Goal: Task Accomplishment & Management: Use online tool/utility

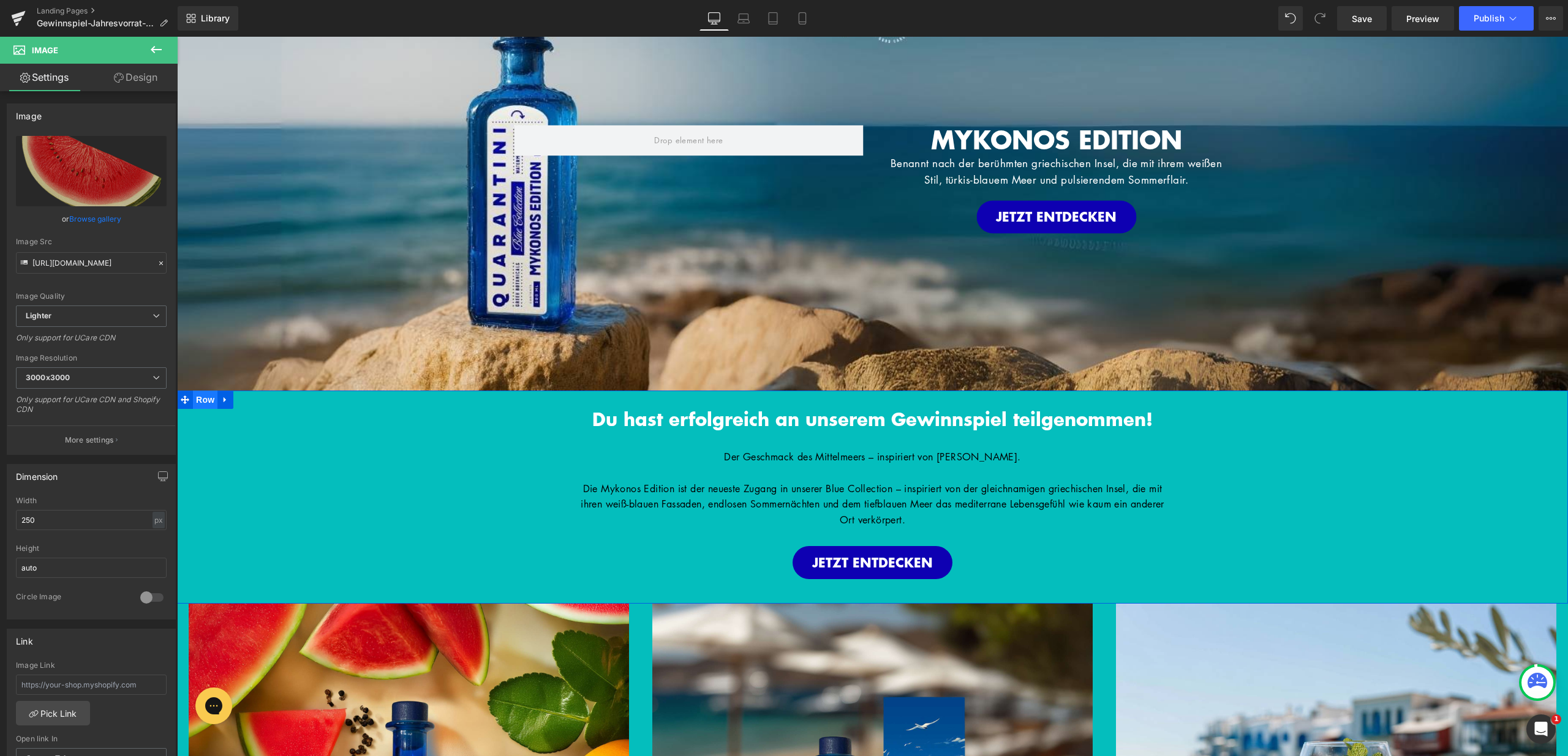
click at [195, 396] on span "Row" at bounding box center [205, 399] width 24 height 18
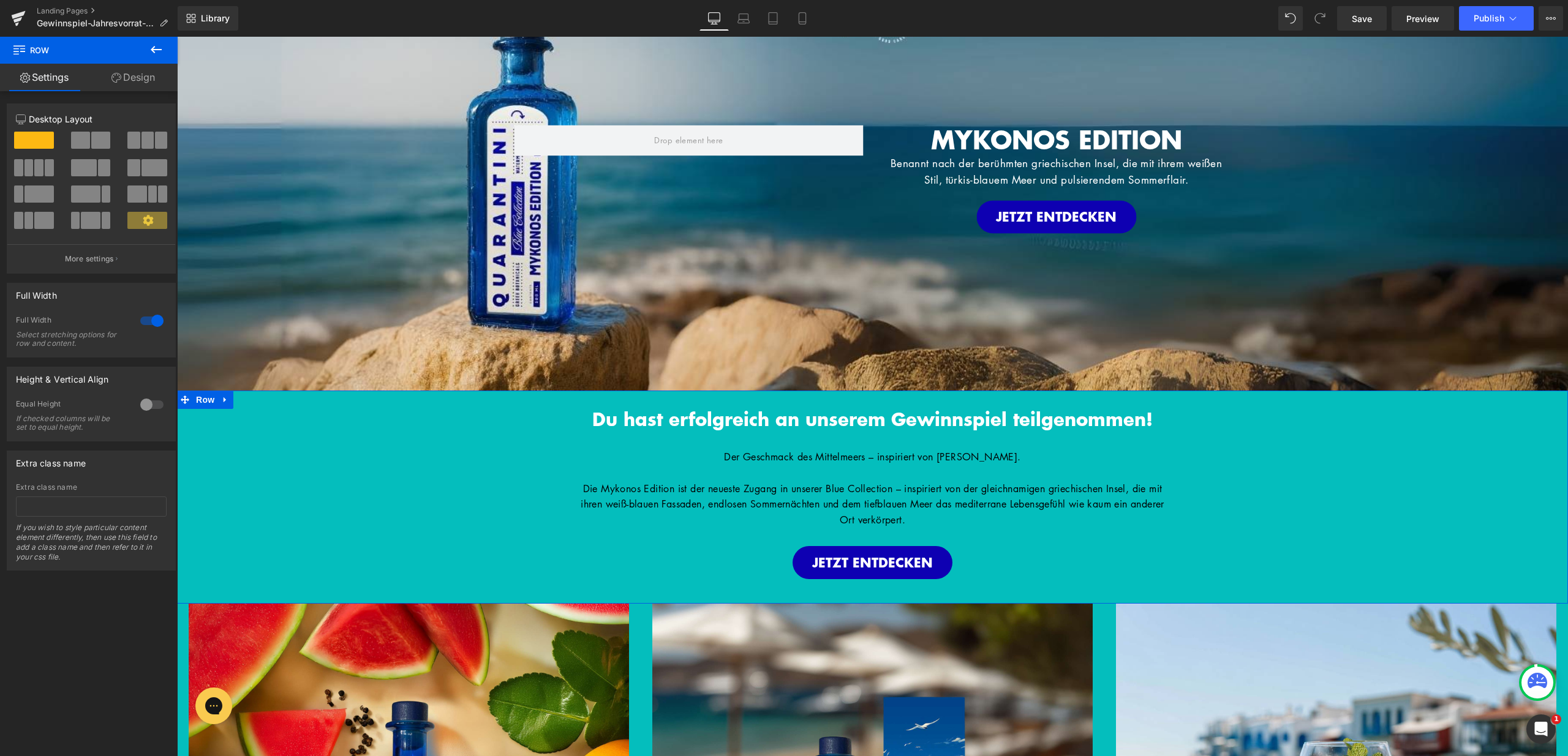
click at [153, 66] on link "Design" at bounding box center [133, 77] width 89 height 28
click at [0, 0] on div "Background" at bounding box center [0, 0] width 0 height 0
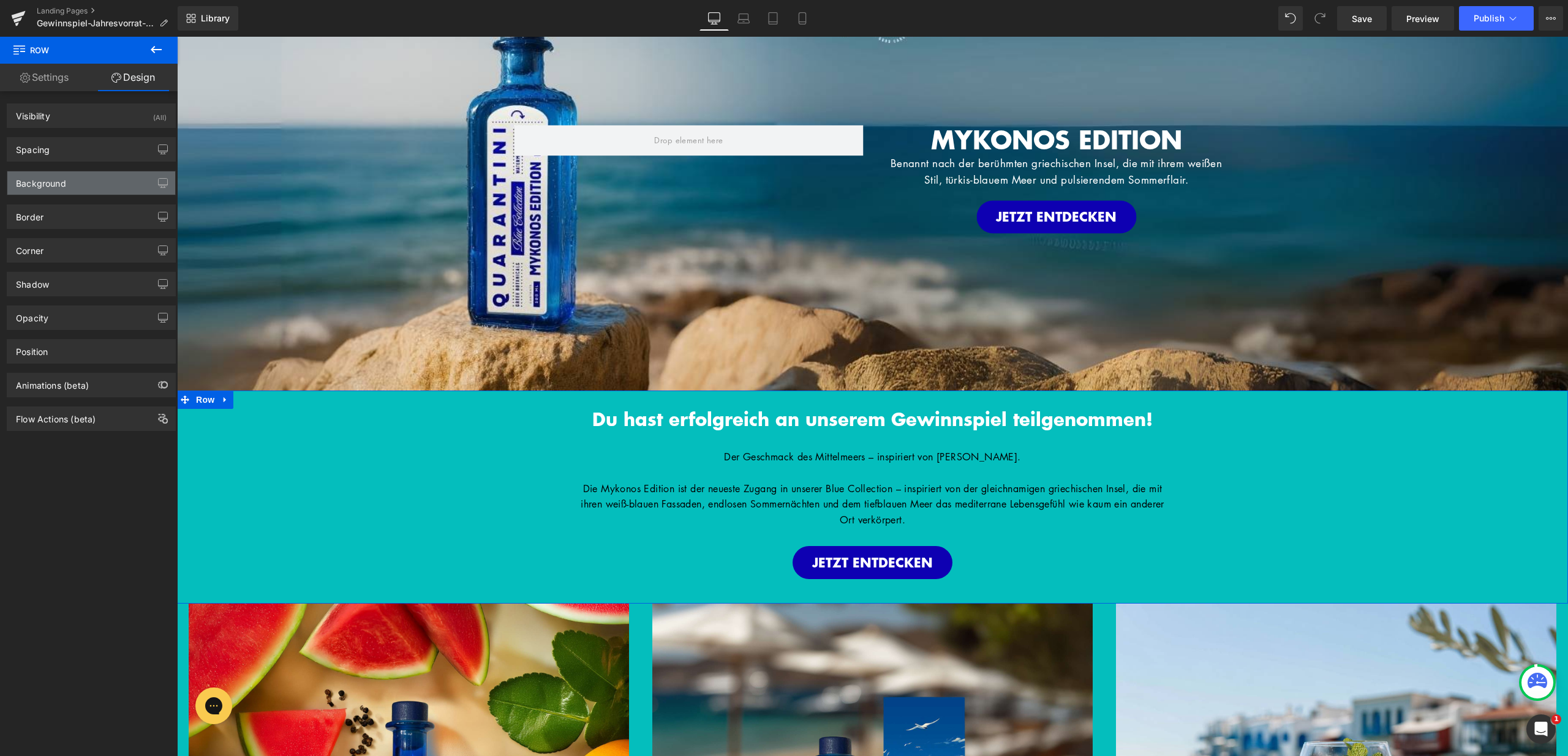
click at [132, 181] on div "Background" at bounding box center [92, 183] width 168 height 23
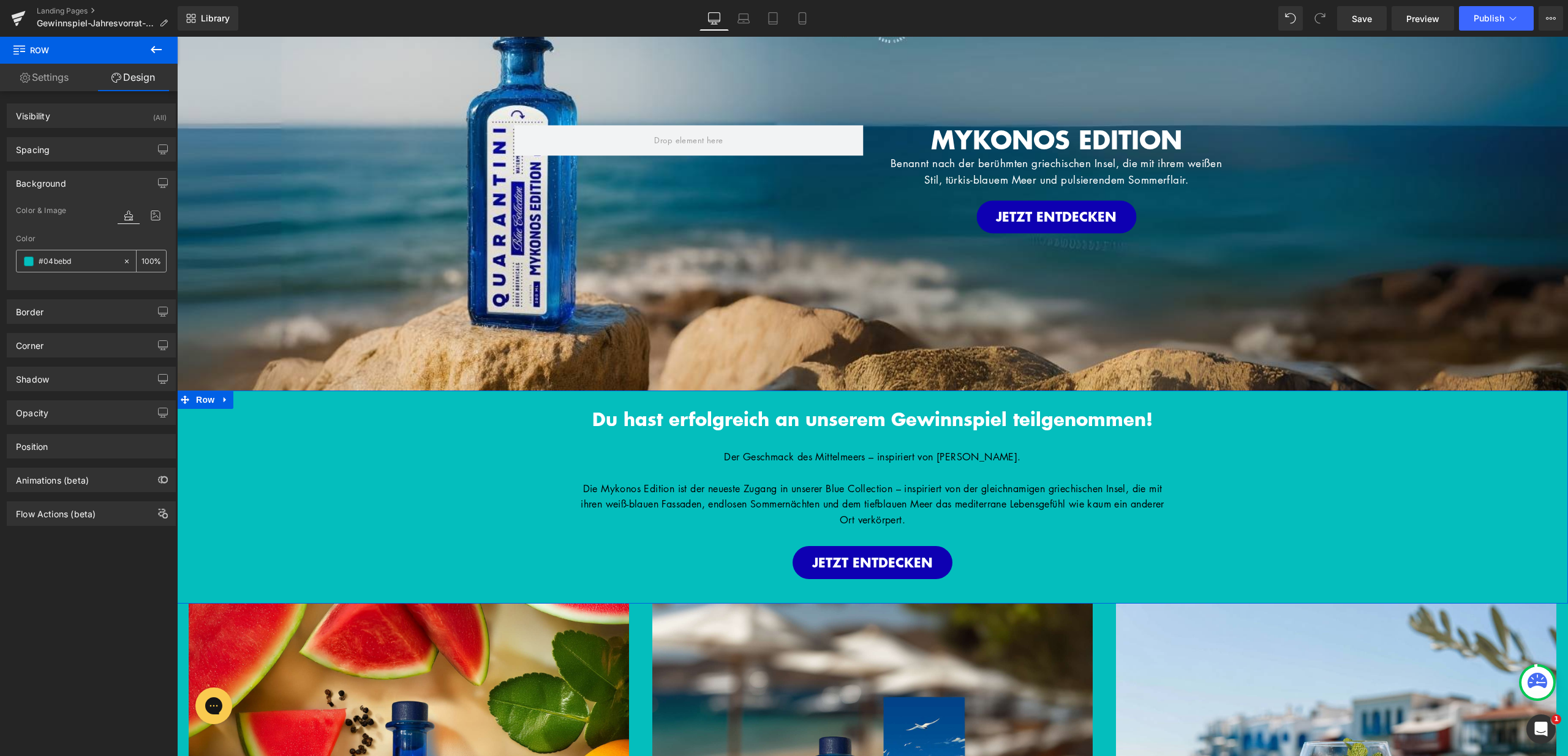
click at [85, 267] on input "#04bebd" at bounding box center [77, 261] width 78 height 14
paste input "e00b2"
type input "#0e00b2"
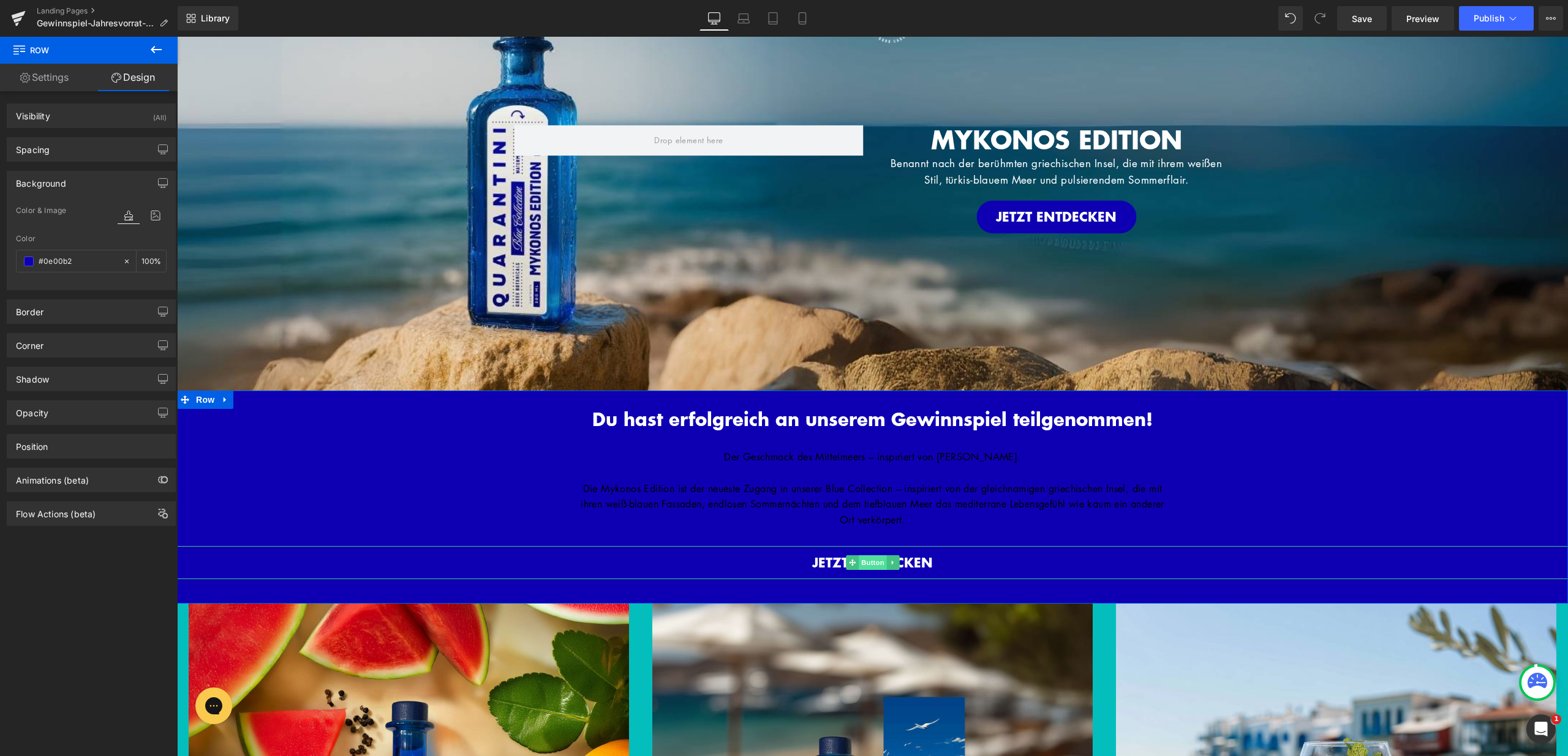
click at [868, 560] on span "Button" at bounding box center [873, 562] width 28 height 15
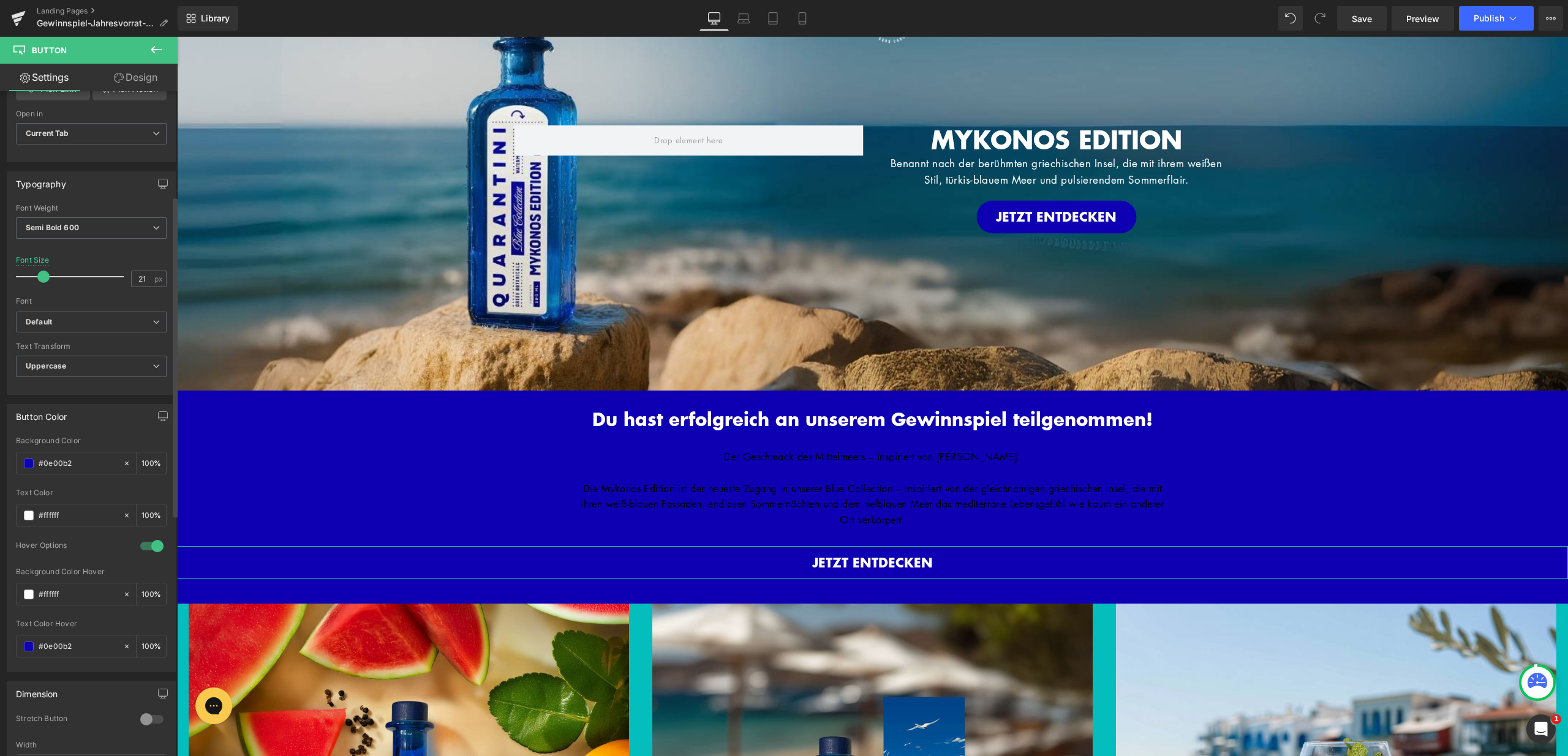
scroll to position [320, 0]
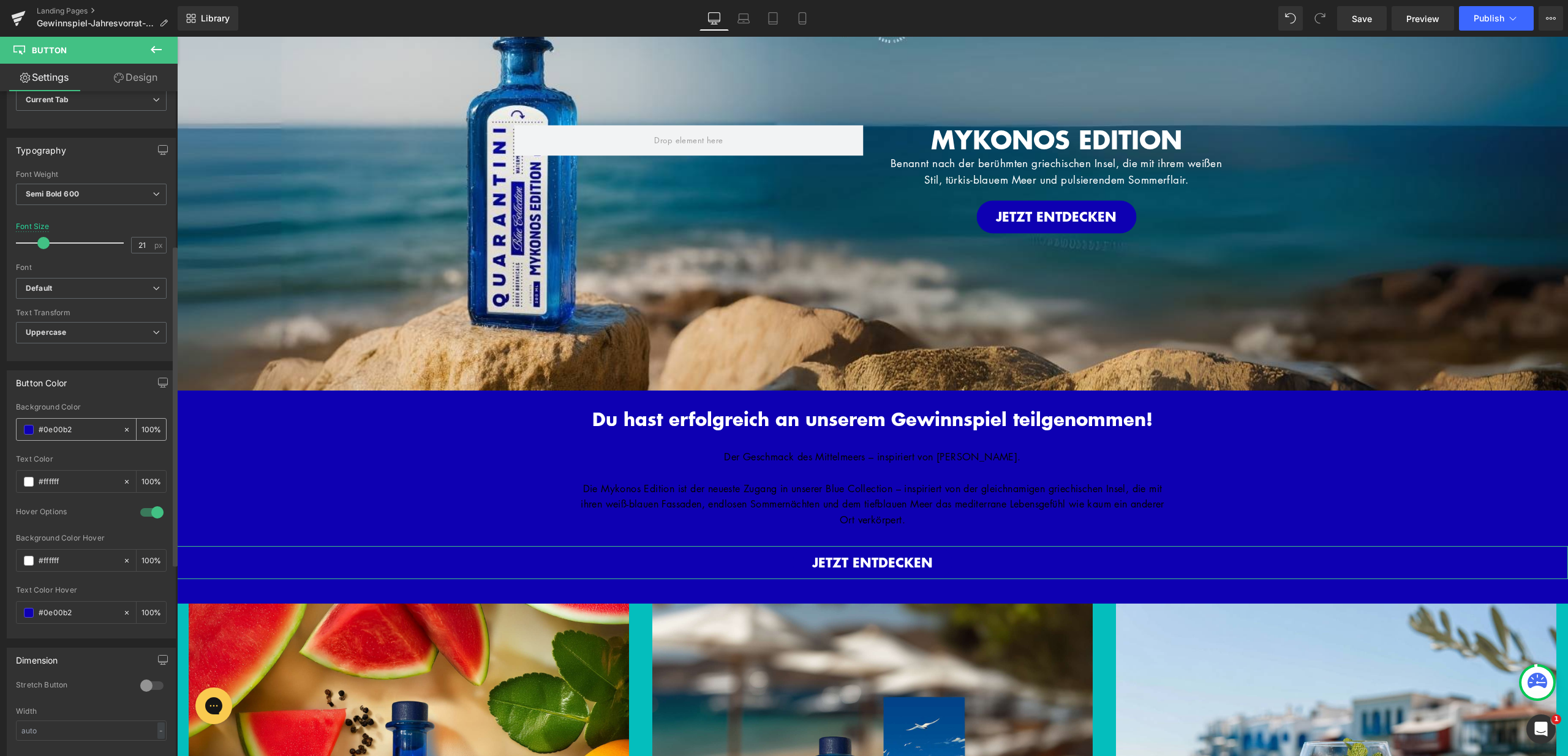
drag, startPoint x: 80, startPoint y: 430, endPoint x: 34, endPoint y: 430, distance: 46.0
click at [34, 430] on div "#0e00b2" at bounding box center [70, 429] width 106 height 21
type input "fff"
type input "100"
type input "#ffffff"
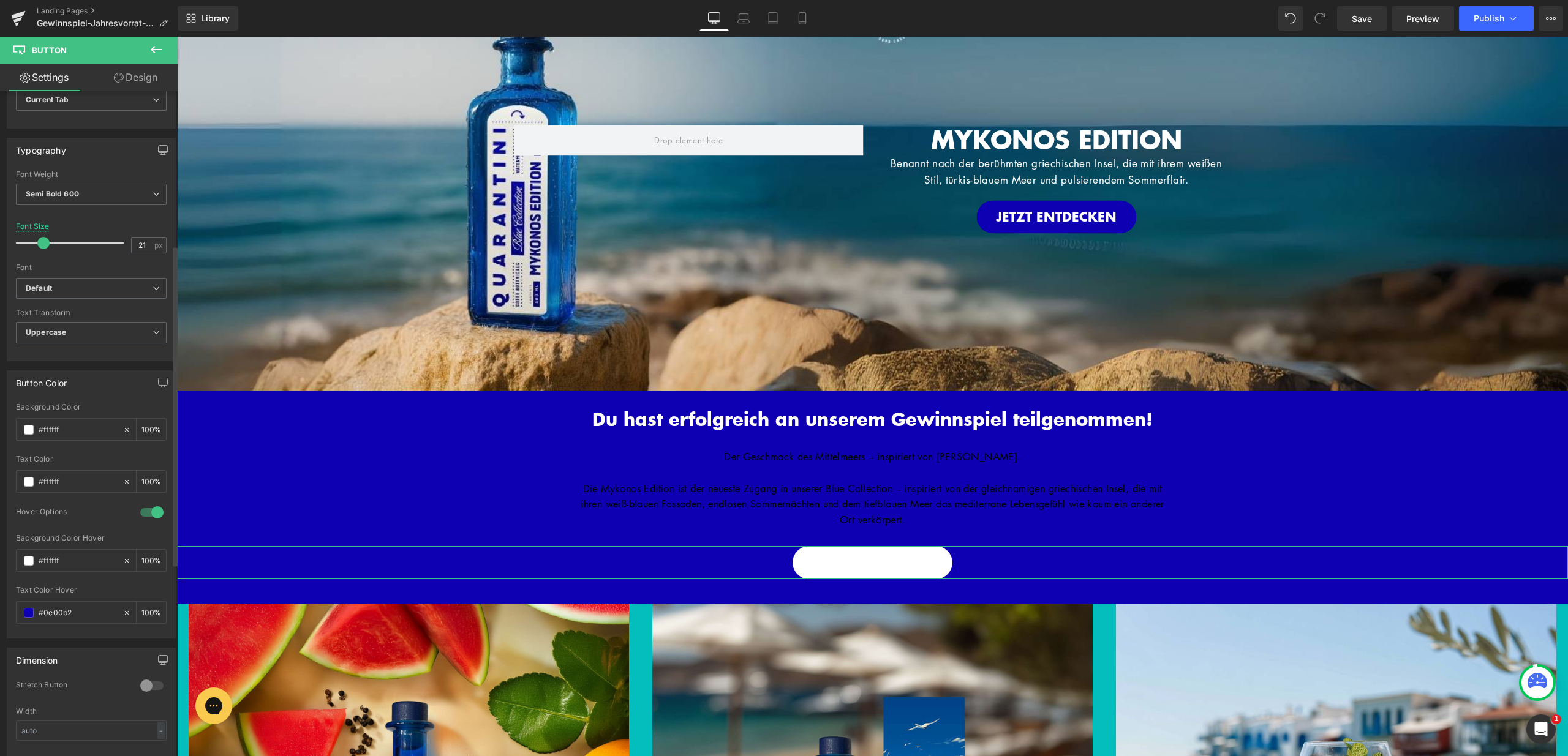
drag, startPoint x: 76, startPoint y: 481, endPoint x: 13, endPoint y: 478, distance: 63.1
click at [13, 478] on div "rgba(255, 255, 255, 1) Background Color #ffffff 100 % rgba(255, 255, 255, 1) Te…" at bounding box center [92, 520] width 168 height 235
paste input "0e00b2"
type input "#0e00b2"
drag, startPoint x: 74, startPoint y: 561, endPoint x: 16, endPoint y: 557, distance: 58.1
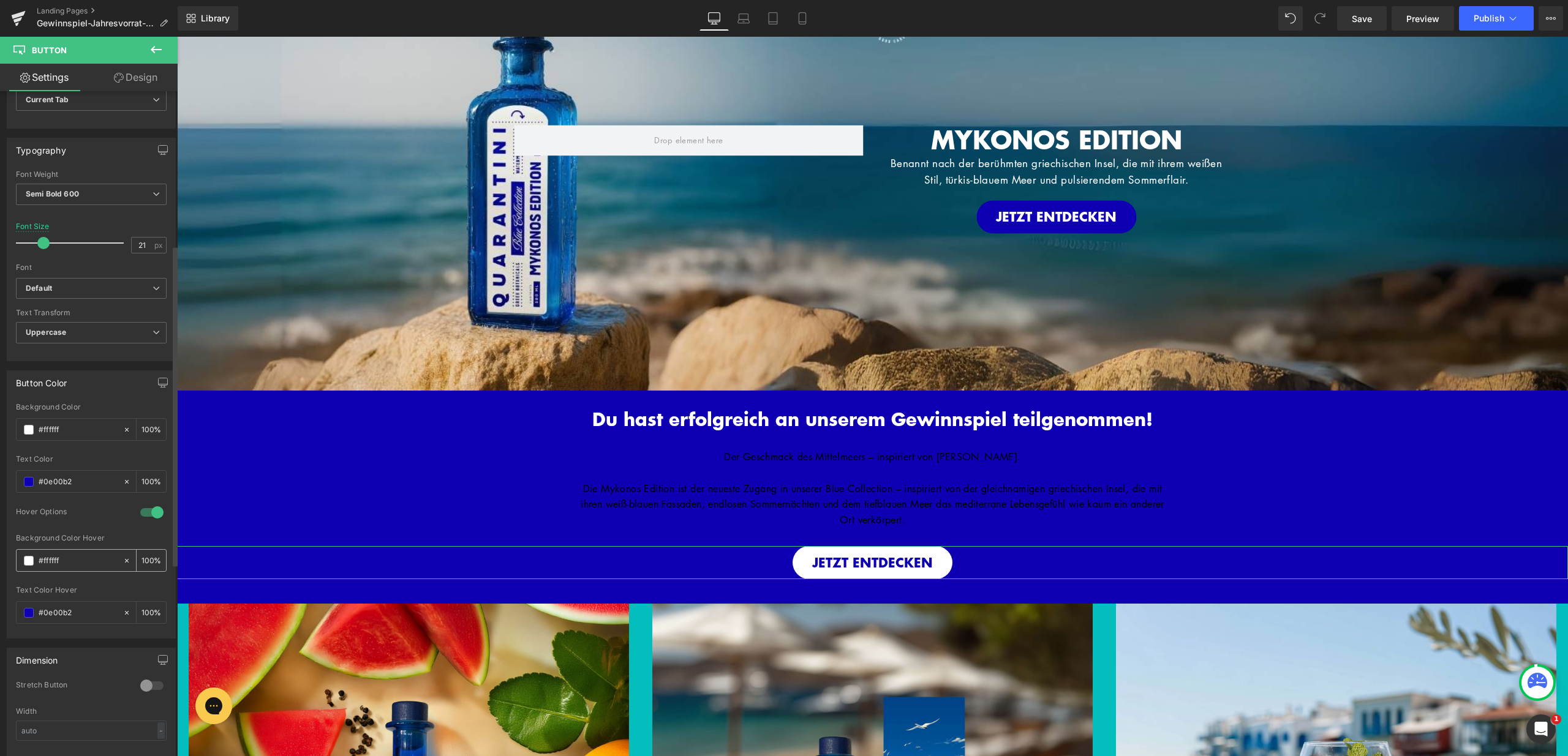
click at [16, 557] on div "#ffffff" at bounding box center [70, 561] width 106 height 21
paste input "0e00b2"
drag, startPoint x: 77, startPoint y: 559, endPoint x: 33, endPoint y: 559, distance: 44.0
click at [33, 559] on div "#0e00b2" at bounding box center [70, 561] width 106 height 21
type input "fff"
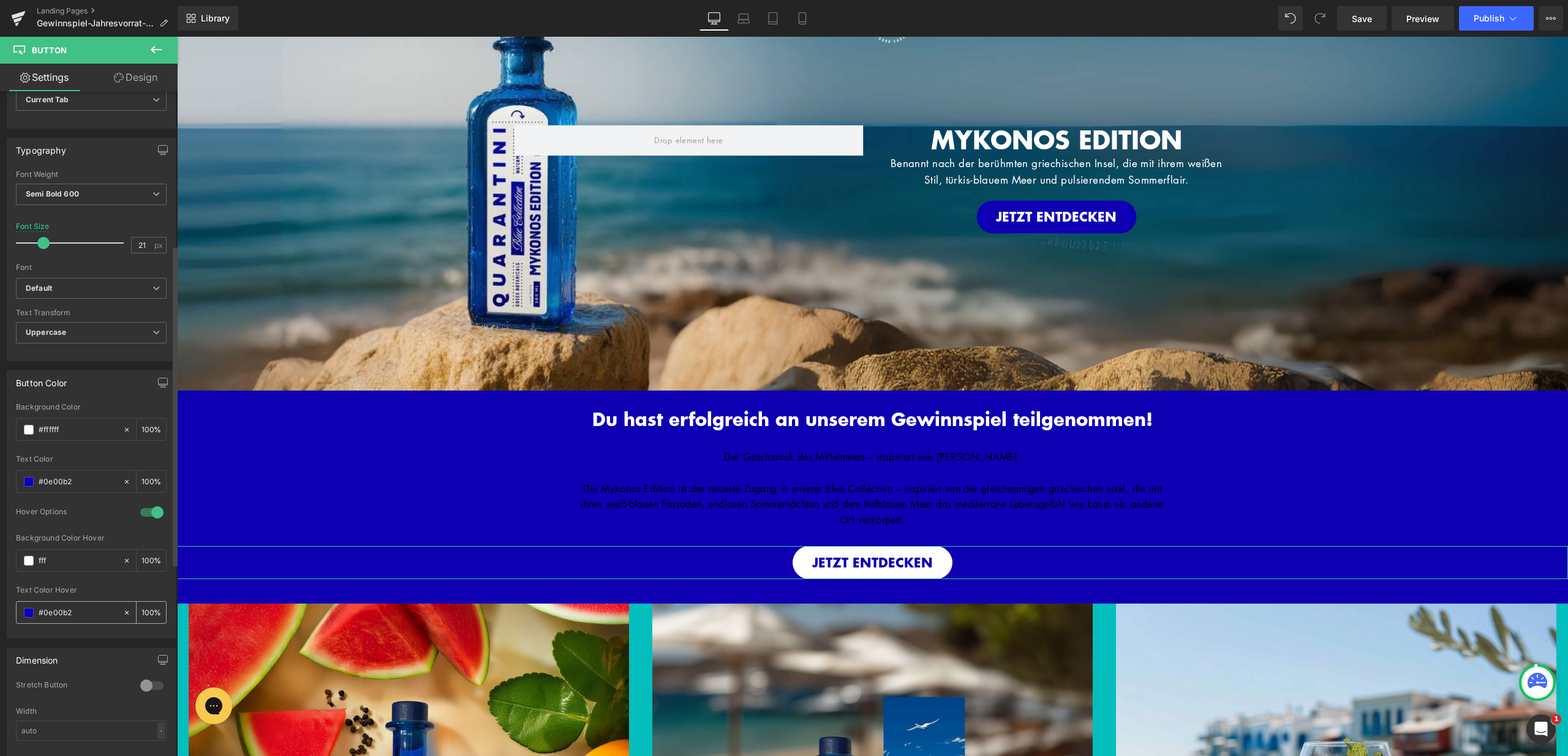
type input "100"
type input "#ffffff"
drag, startPoint x: 83, startPoint y: 612, endPoint x: 34, endPoint y: 614, distance: 49.0
click at [34, 614] on div "#0e00b2" at bounding box center [70, 613] width 106 height 21
click at [153, 512] on div at bounding box center [152, 512] width 29 height 19
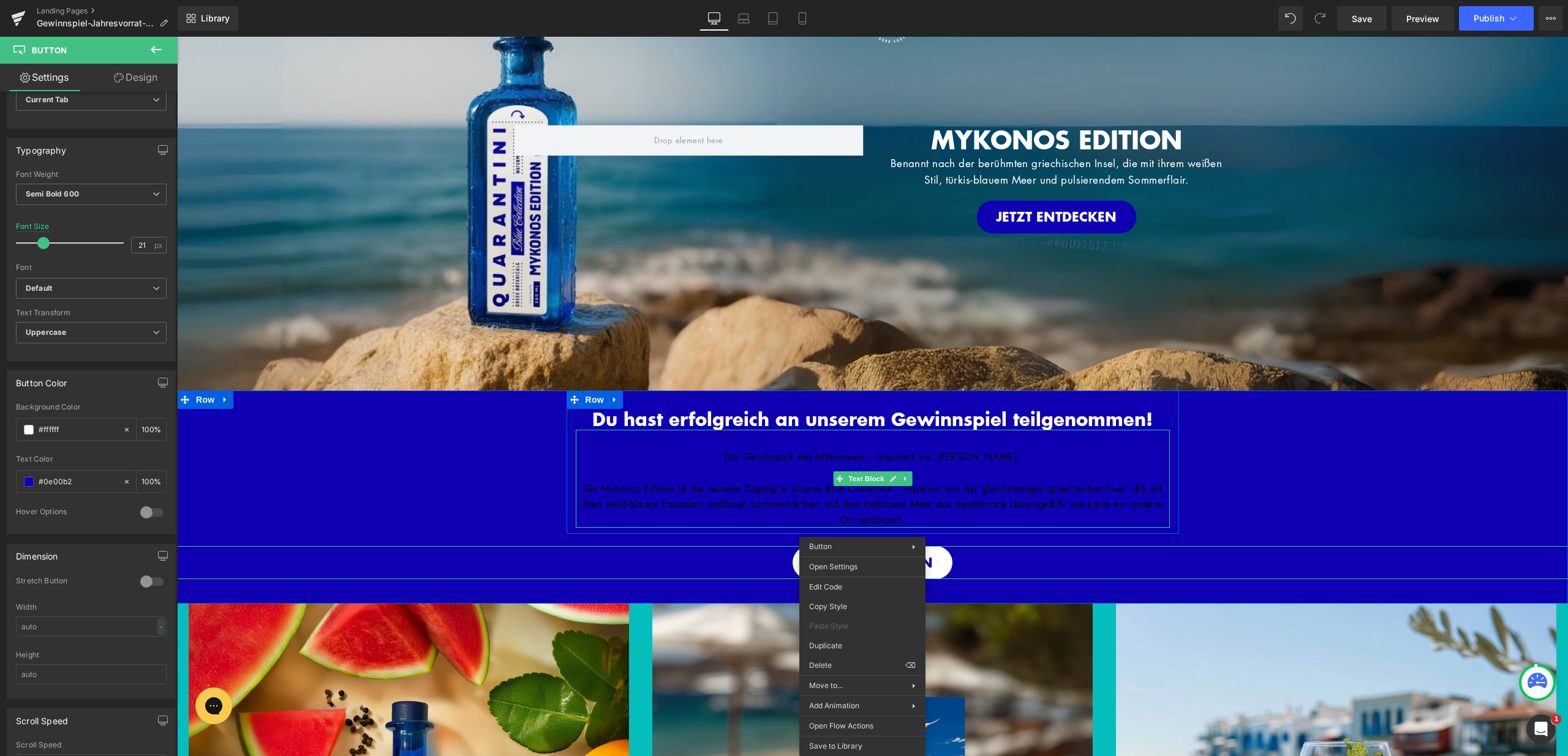
click at [875, 504] on font "Die Mykonos Edition ist der neueste Zugang in unserer Blue Collection – inspiri…" at bounding box center [873, 504] width 584 height 44
click at [753, 460] on font "Der Geschmack des Mittelmeers – inspiriert von [PERSON_NAME]." at bounding box center [873, 457] width 297 height 14
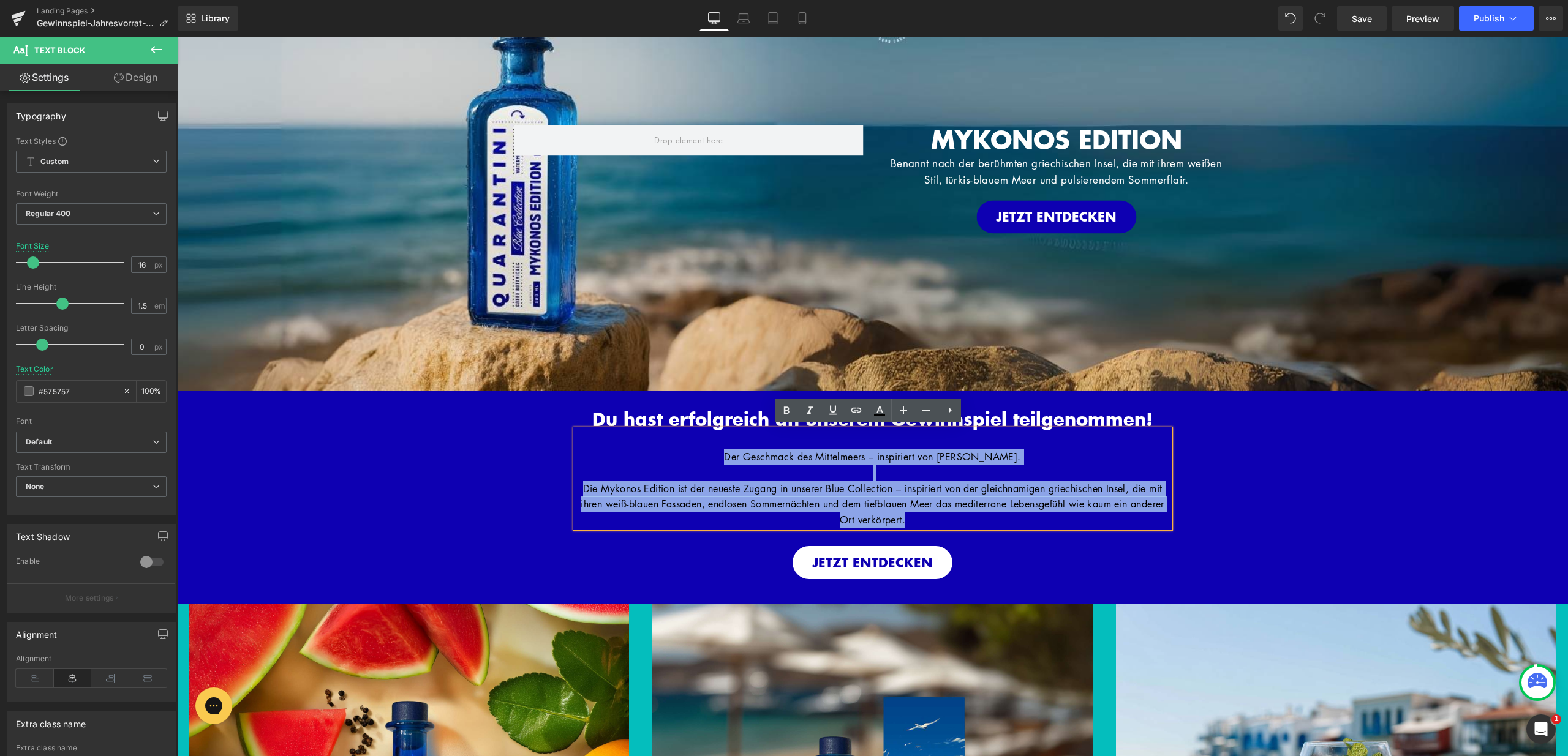
drag, startPoint x: 733, startPoint y: 453, endPoint x: 957, endPoint y: 513, distance: 231.9
click at [957, 513] on div "Der Geschmack des Mittelmeers – inspiriert von [PERSON_NAME]. Die Mykonos Editi…" at bounding box center [873, 479] width 594 height 98
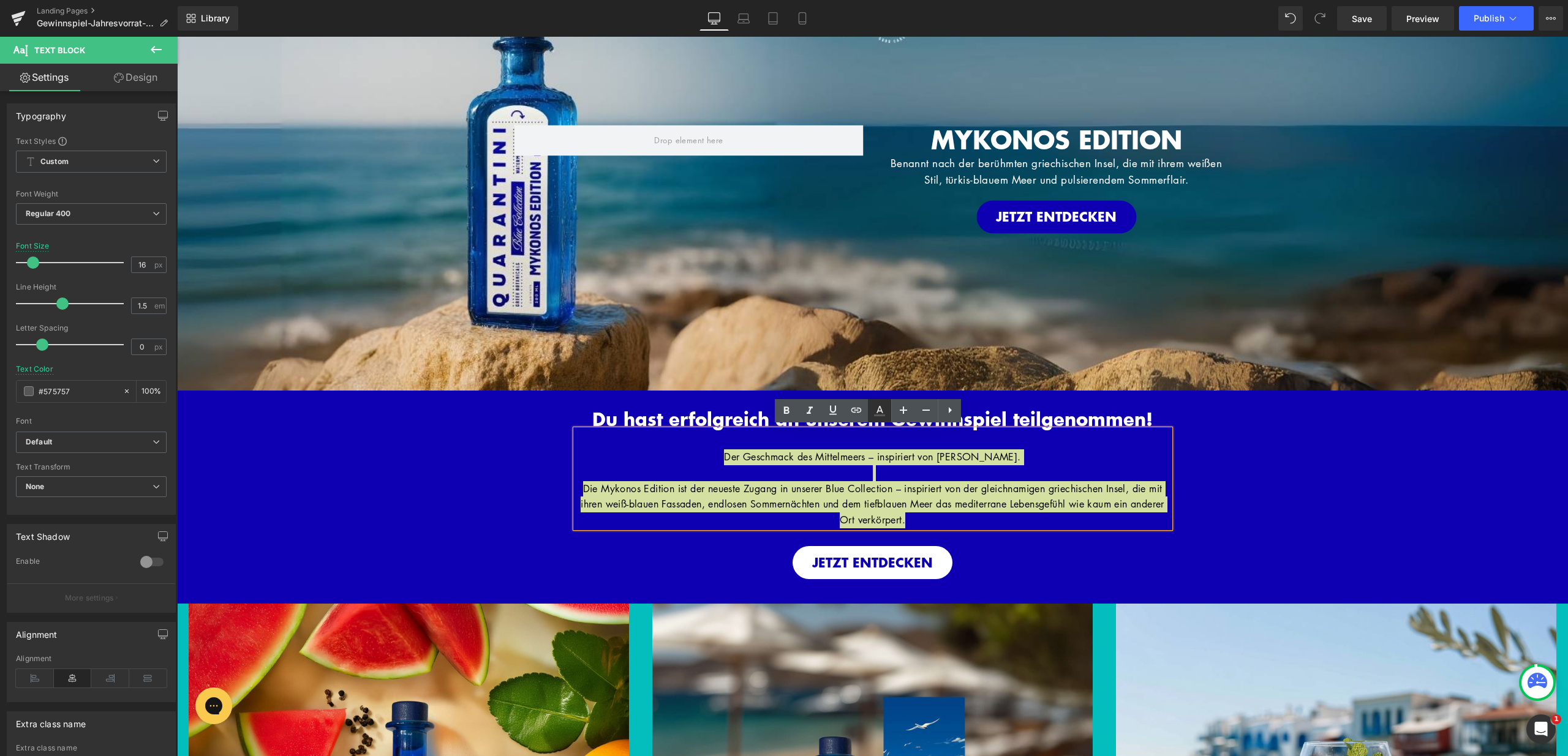
click at [883, 414] on icon at bounding box center [879, 410] width 15 height 15
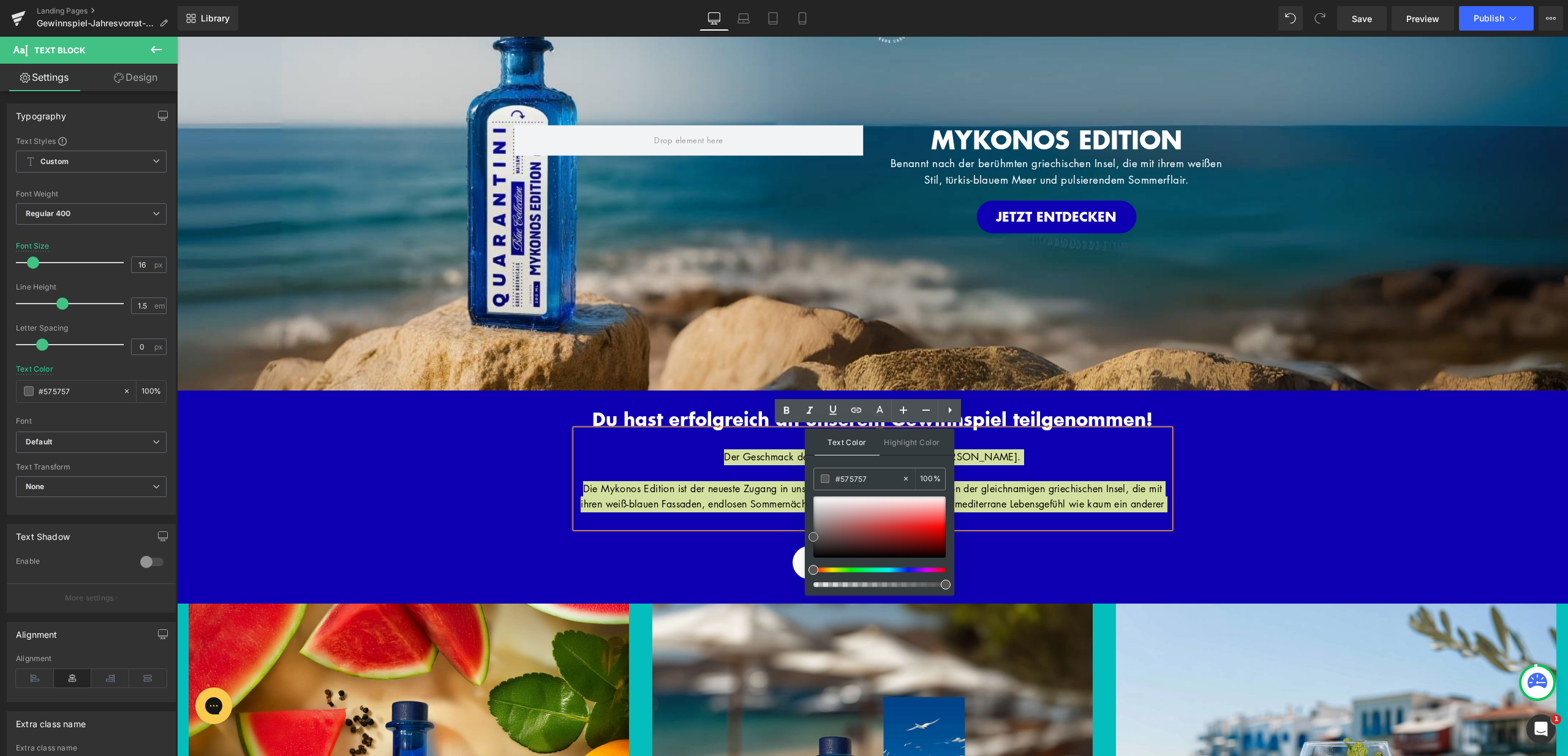
type input "#606060"
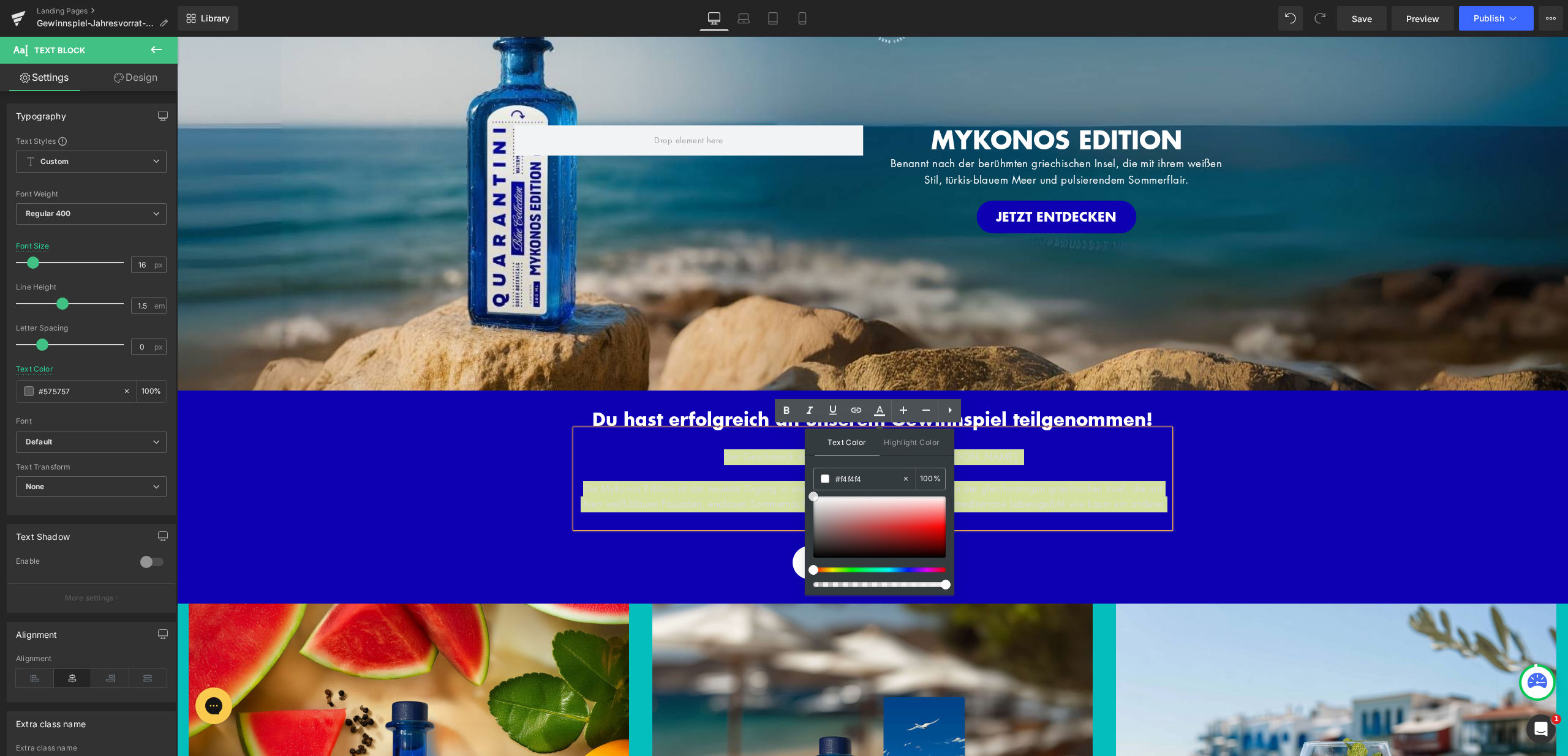
type input "#ffffff"
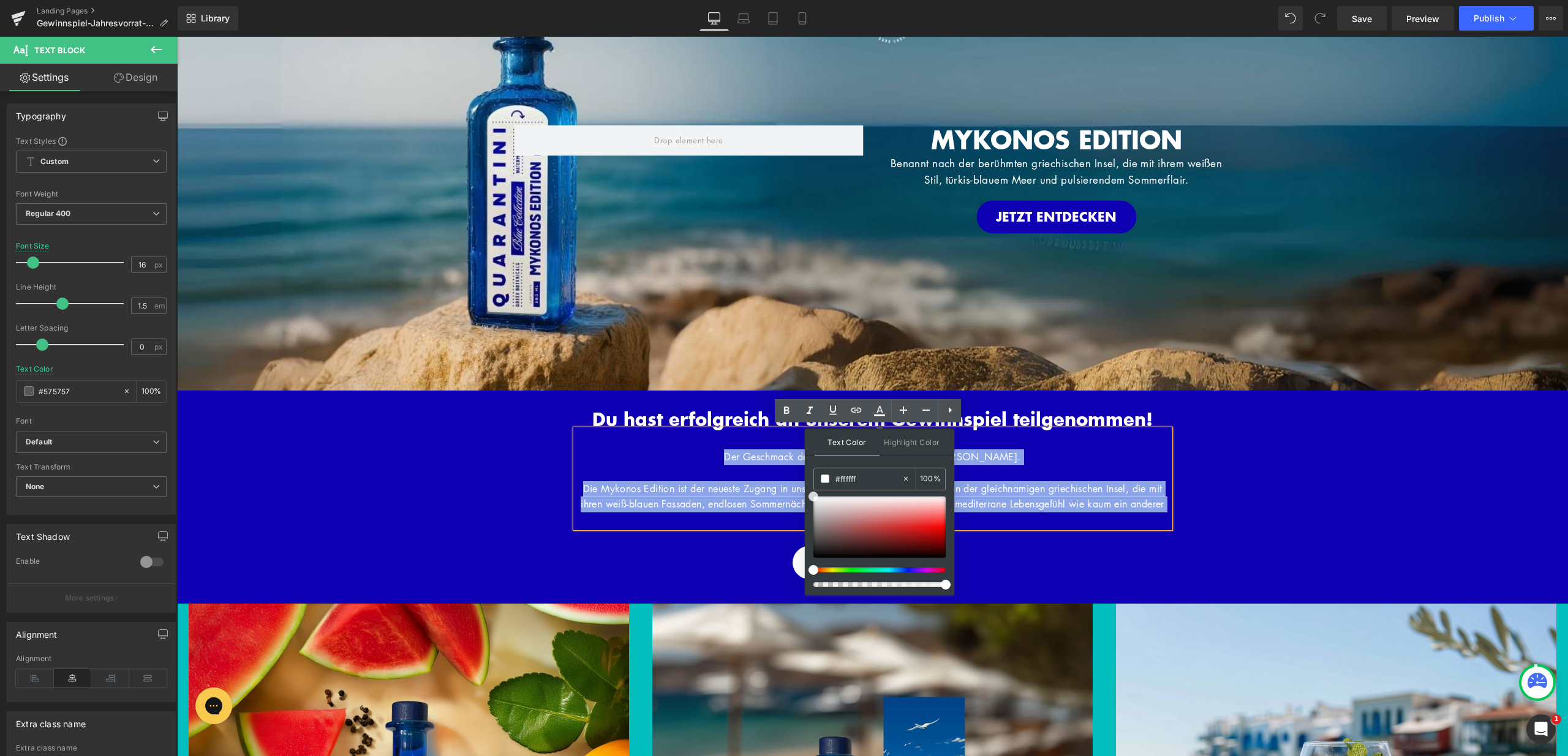
click at [631, 436] on div "Der Geschmack des Mittelmeers – inspiriert von [PERSON_NAME]. Die Mykonos Editi…" at bounding box center [873, 479] width 594 height 98
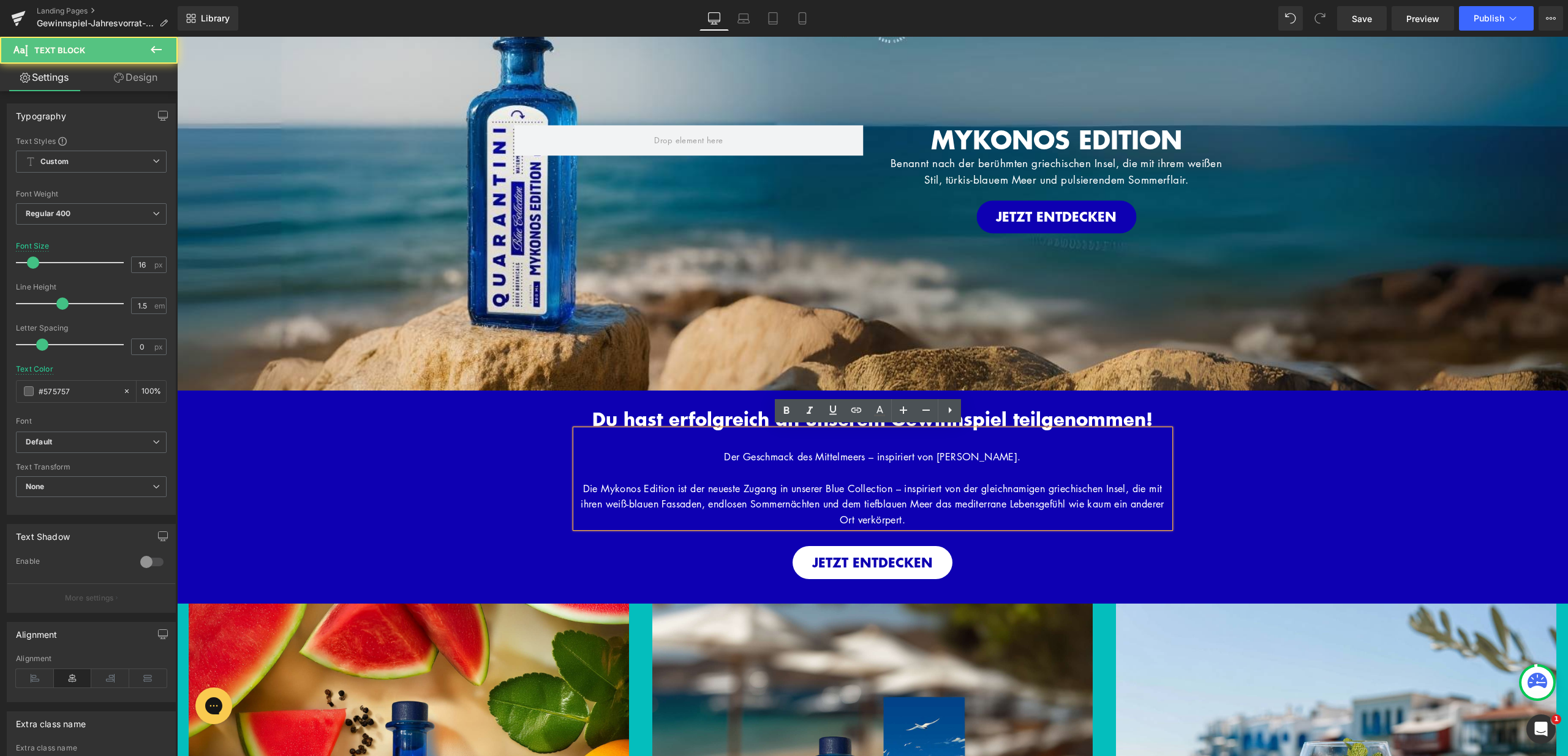
click at [512, 438] on div "Du hast erfolgreich an unserem Gewinnspiel teilgenommen! Heading Hero Banner 20…" at bounding box center [873, 485] width 1391 height 189
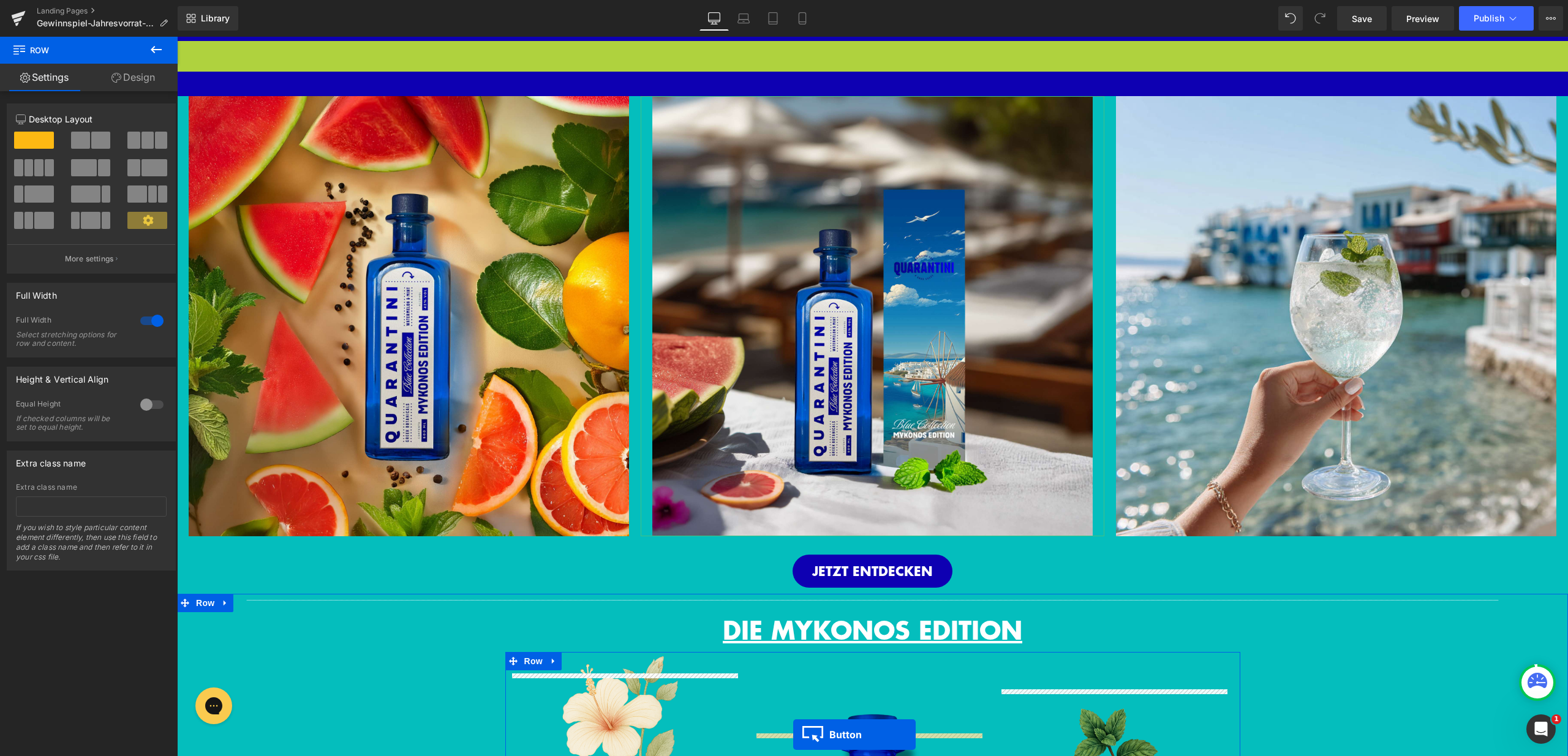
scroll to position [655, 0]
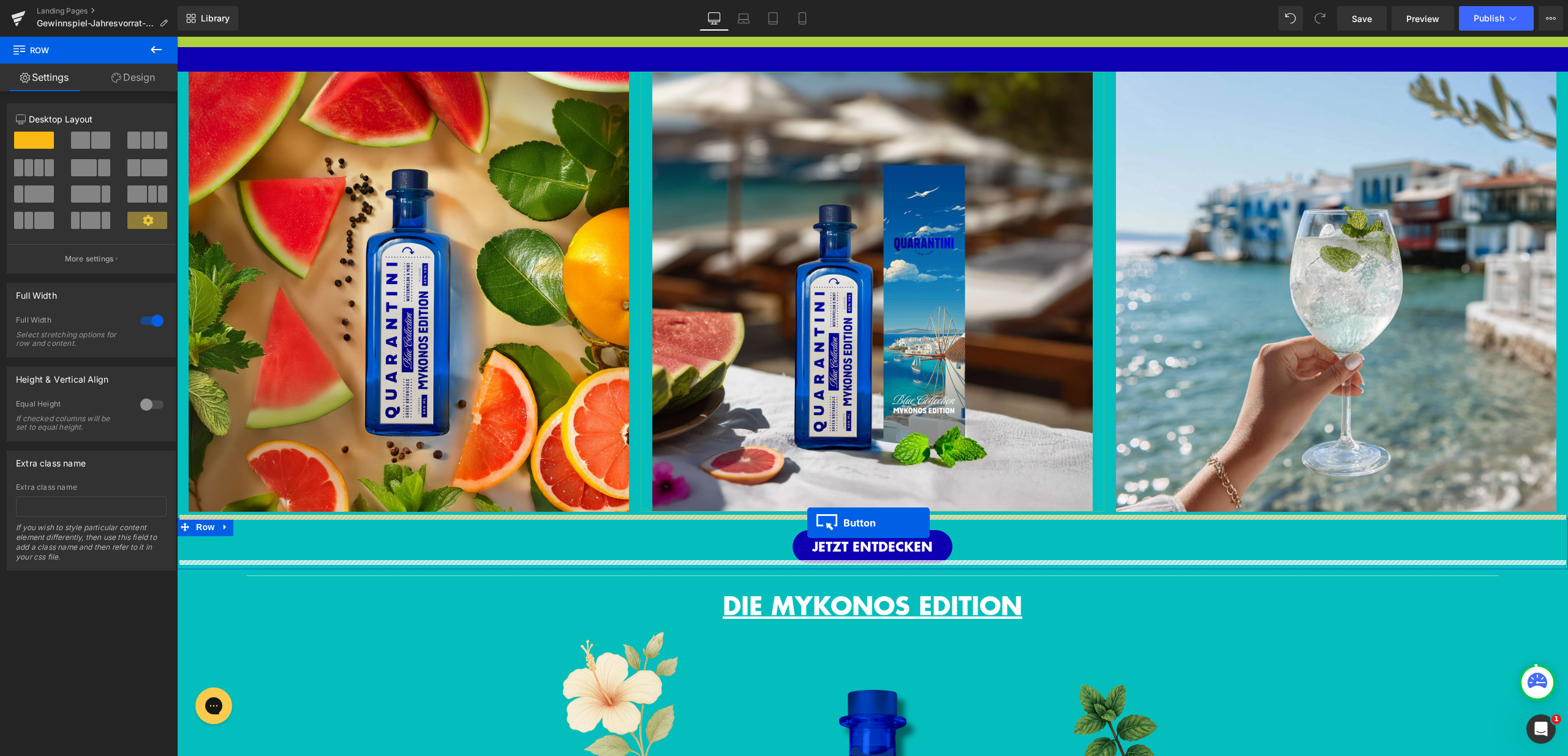
drag, startPoint x: 851, startPoint y: 372, endPoint x: 808, endPoint y: 523, distance: 157.0
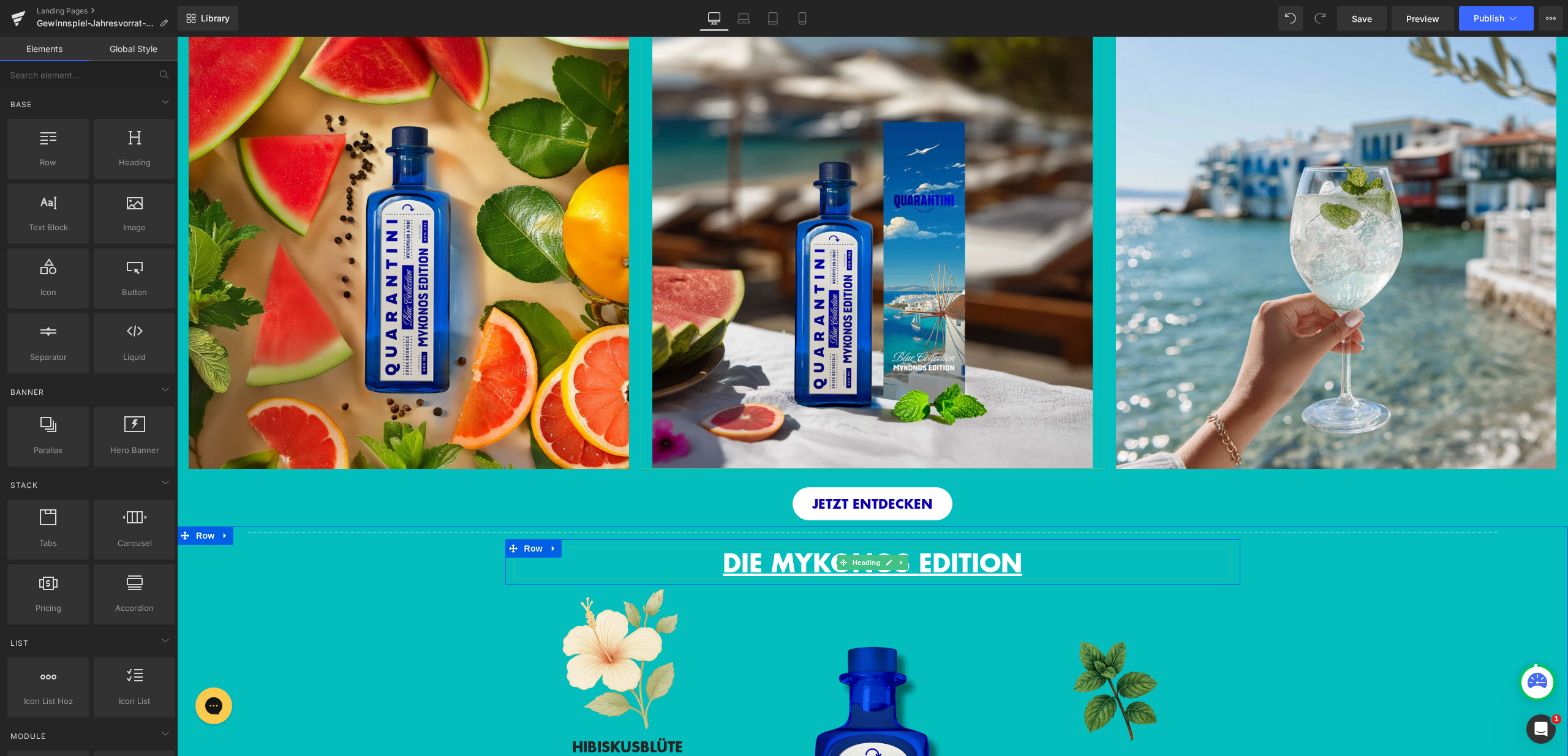
scroll to position [243, 0]
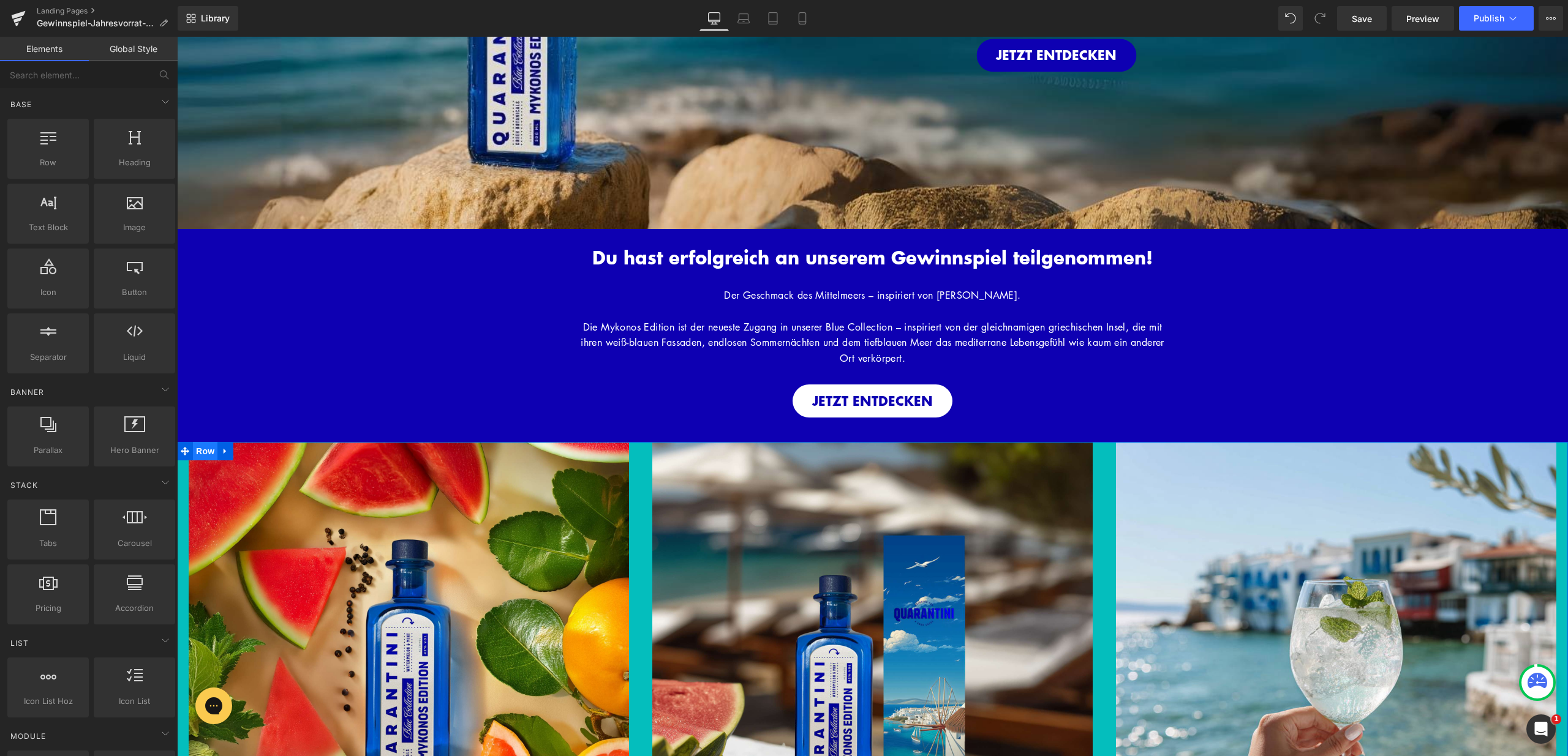
click at [198, 450] on span "Row" at bounding box center [205, 451] width 24 height 18
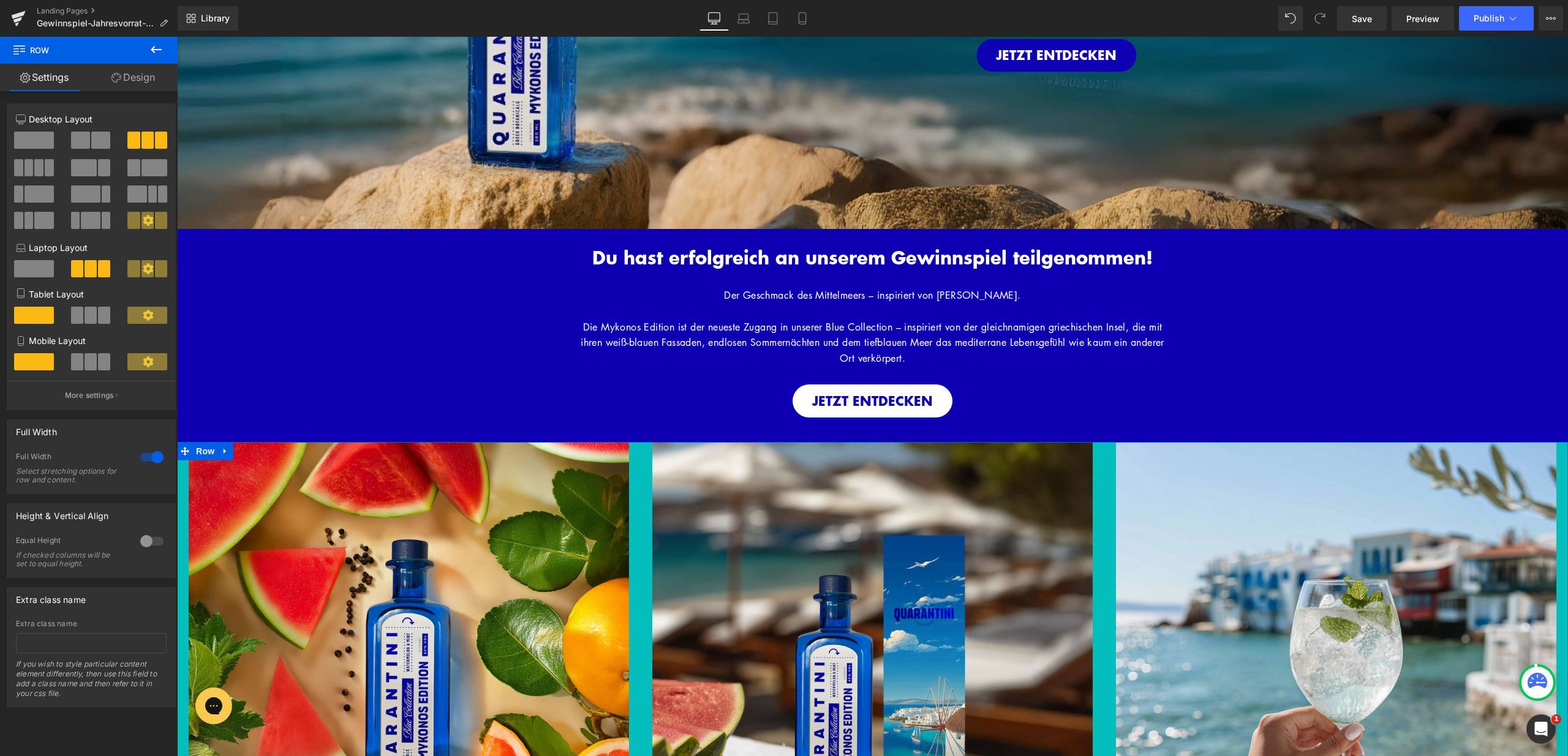
click at [148, 85] on link "Design" at bounding box center [133, 77] width 89 height 28
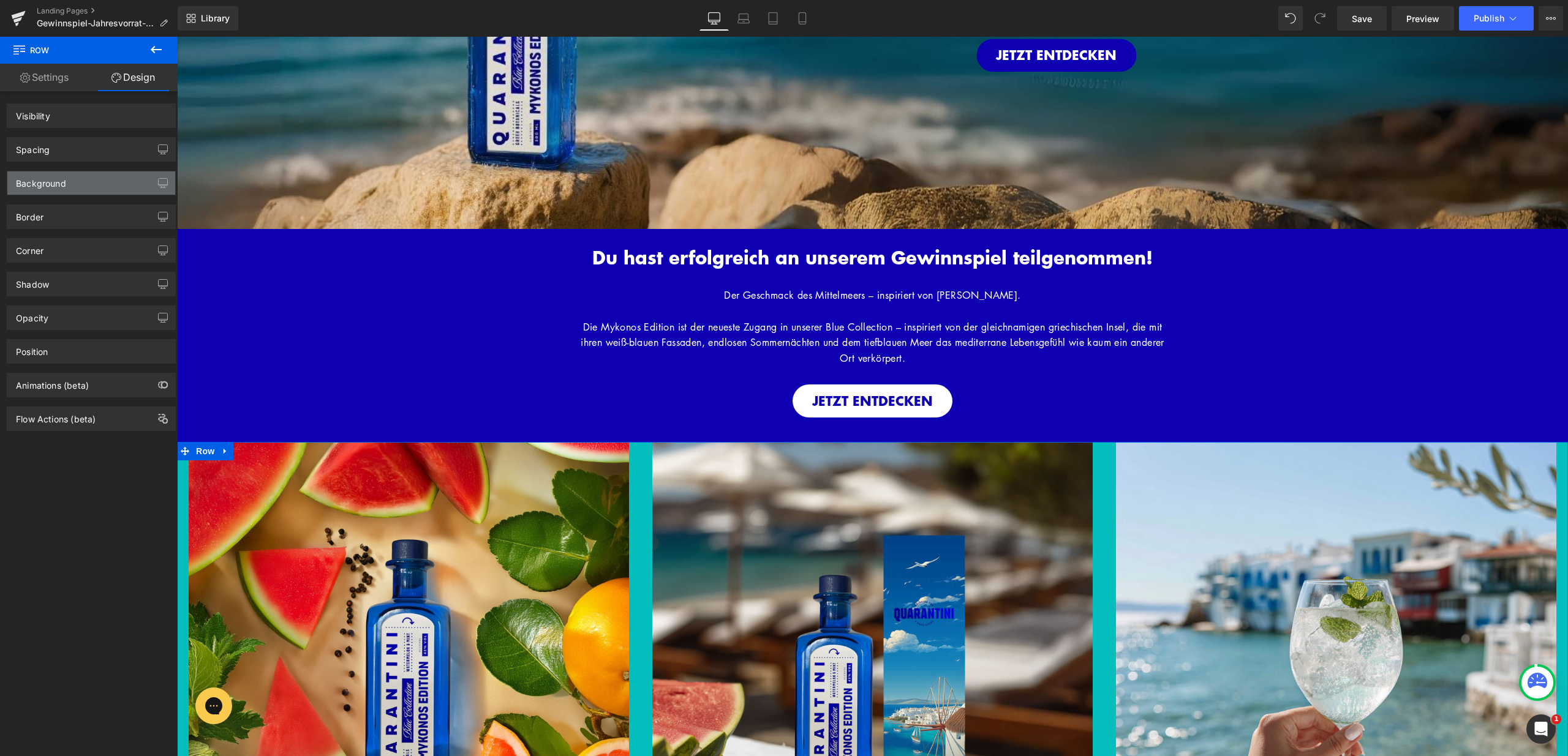
click at [109, 176] on div "Background" at bounding box center [92, 183] width 168 height 23
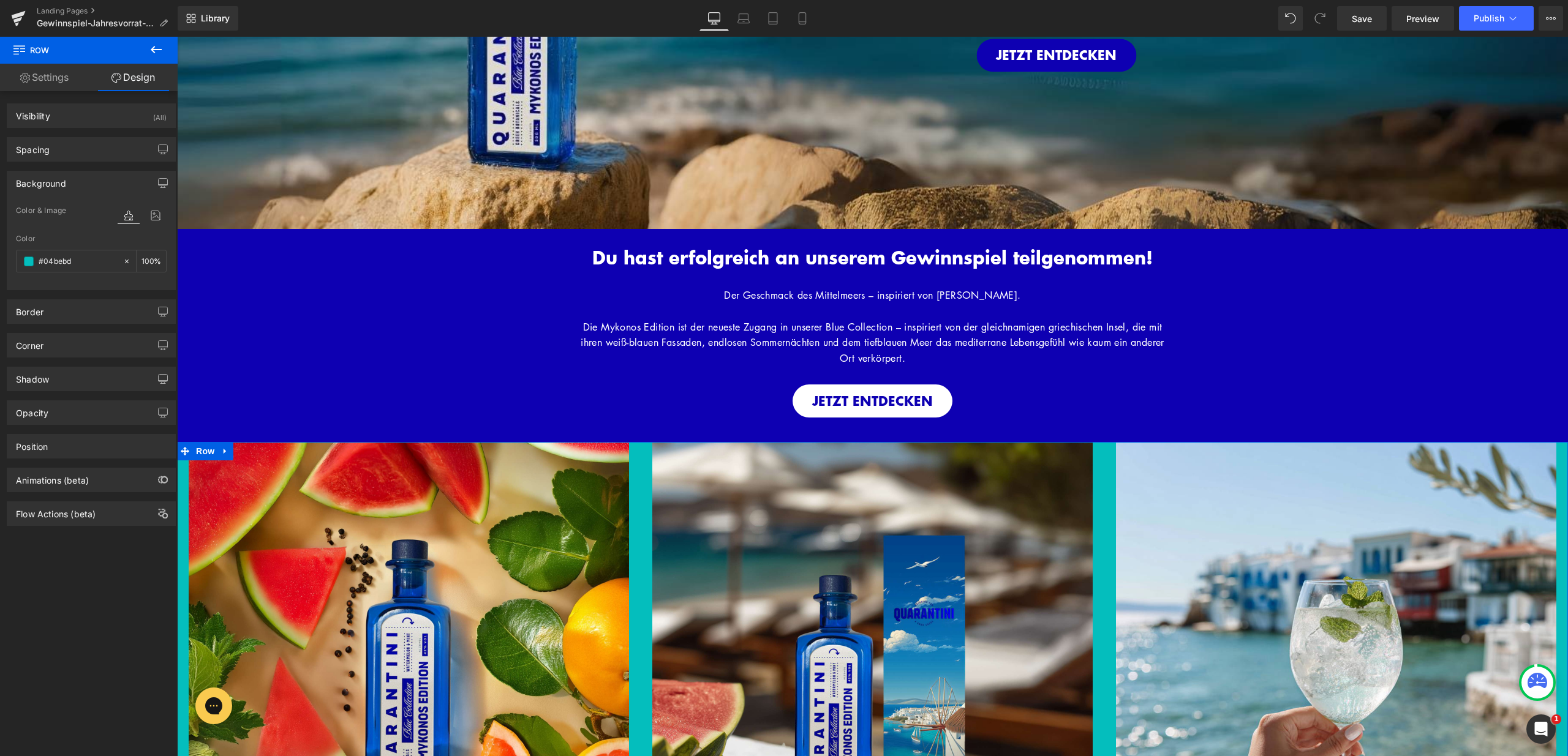
type input "#04bebd"
type input "100"
click at [92, 258] on input "#04bebd" at bounding box center [77, 261] width 78 height 14
paste input "e00b2"
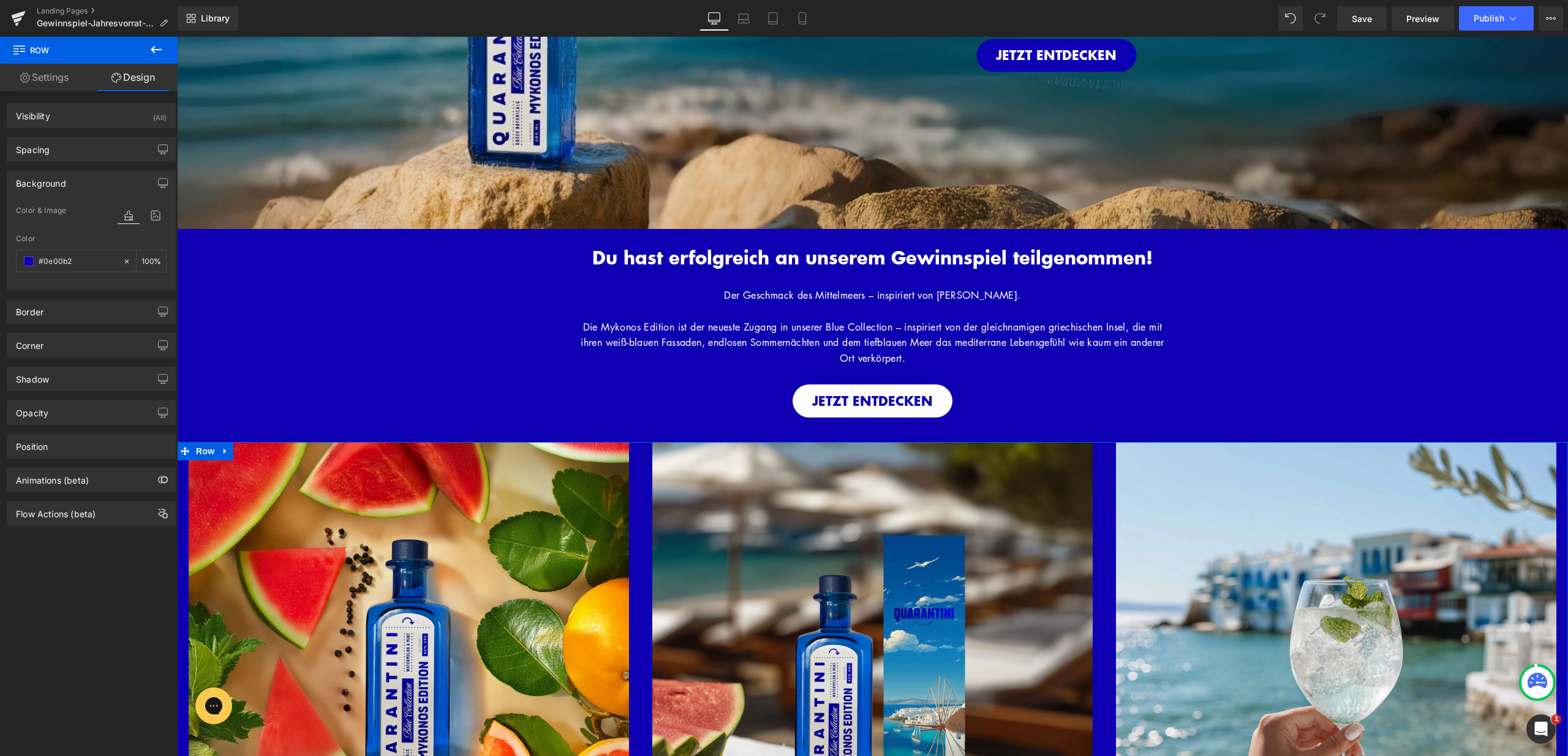
type input "#0e00b2"
click at [86, 242] on div "Color" at bounding box center [91, 239] width 151 height 9
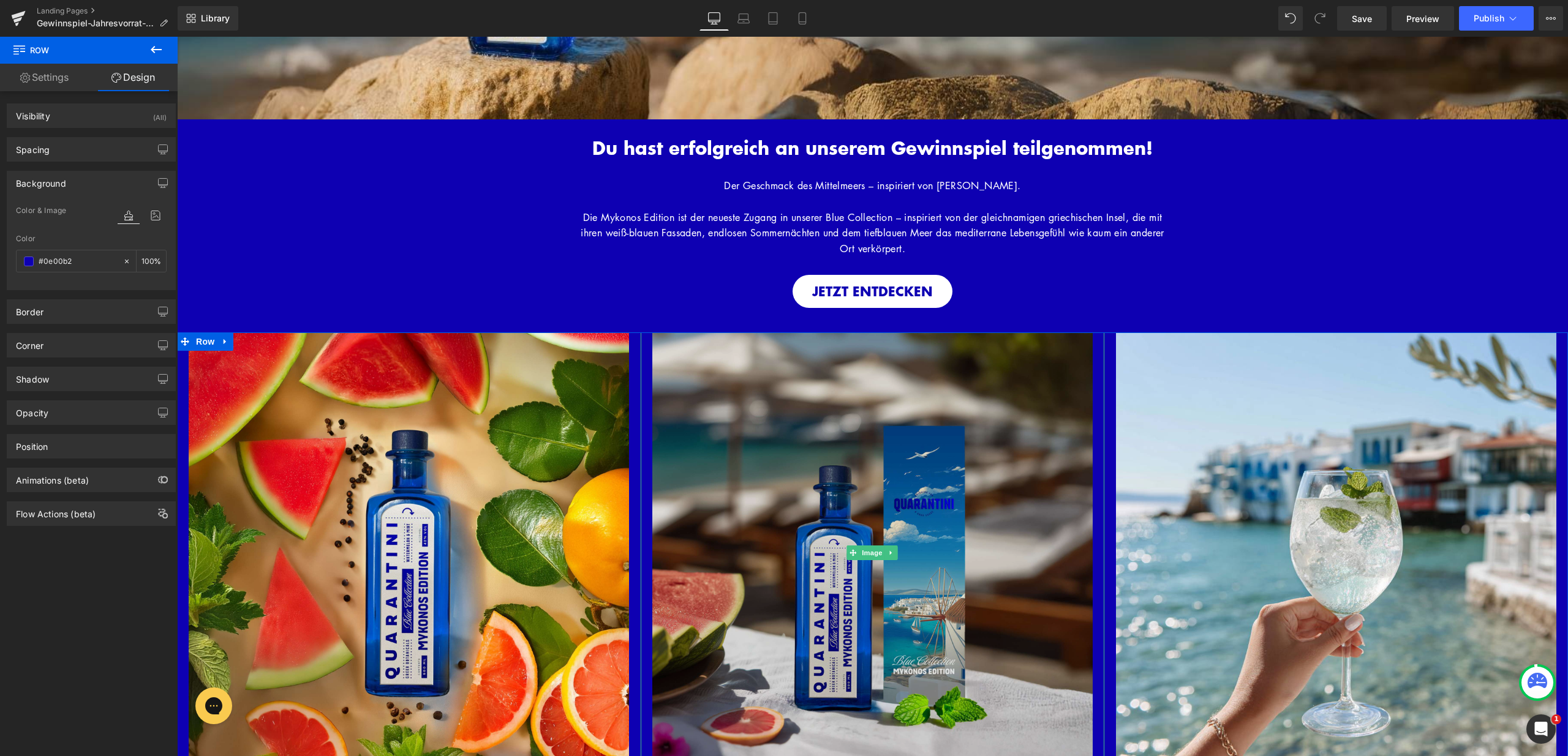
scroll to position [635, 0]
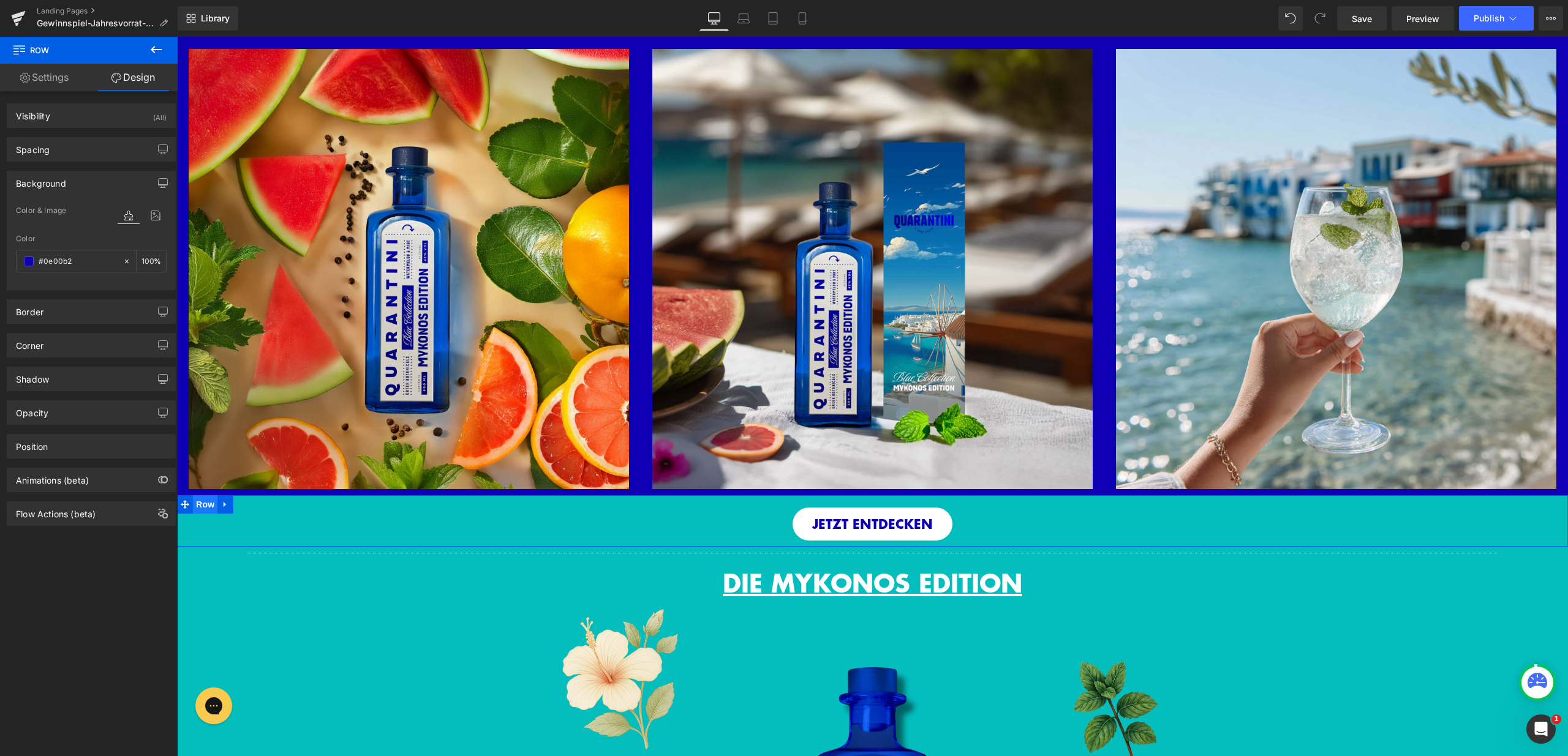
click at [194, 502] on span "Row" at bounding box center [205, 504] width 24 height 18
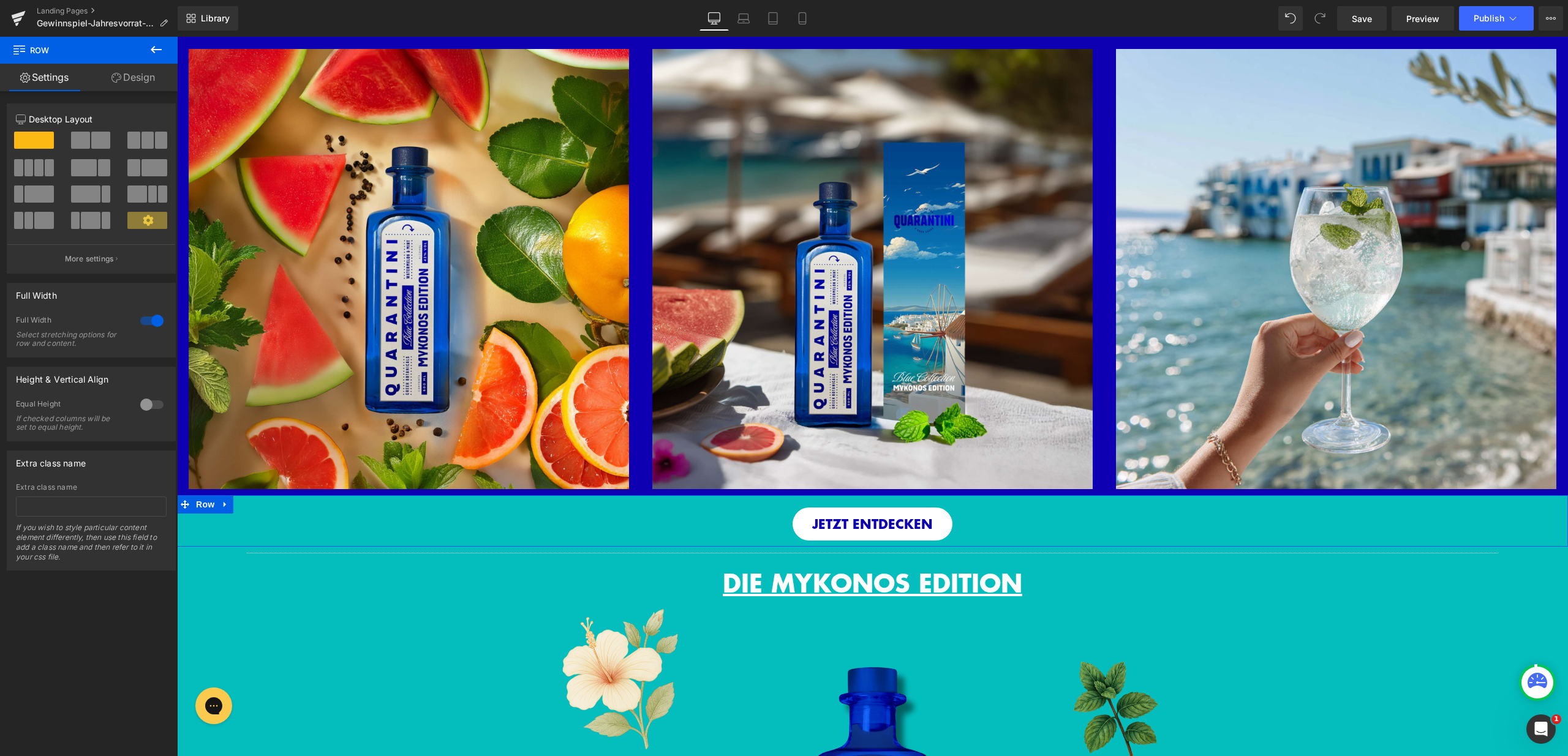
click at [145, 74] on link "Design" at bounding box center [133, 77] width 89 height 28
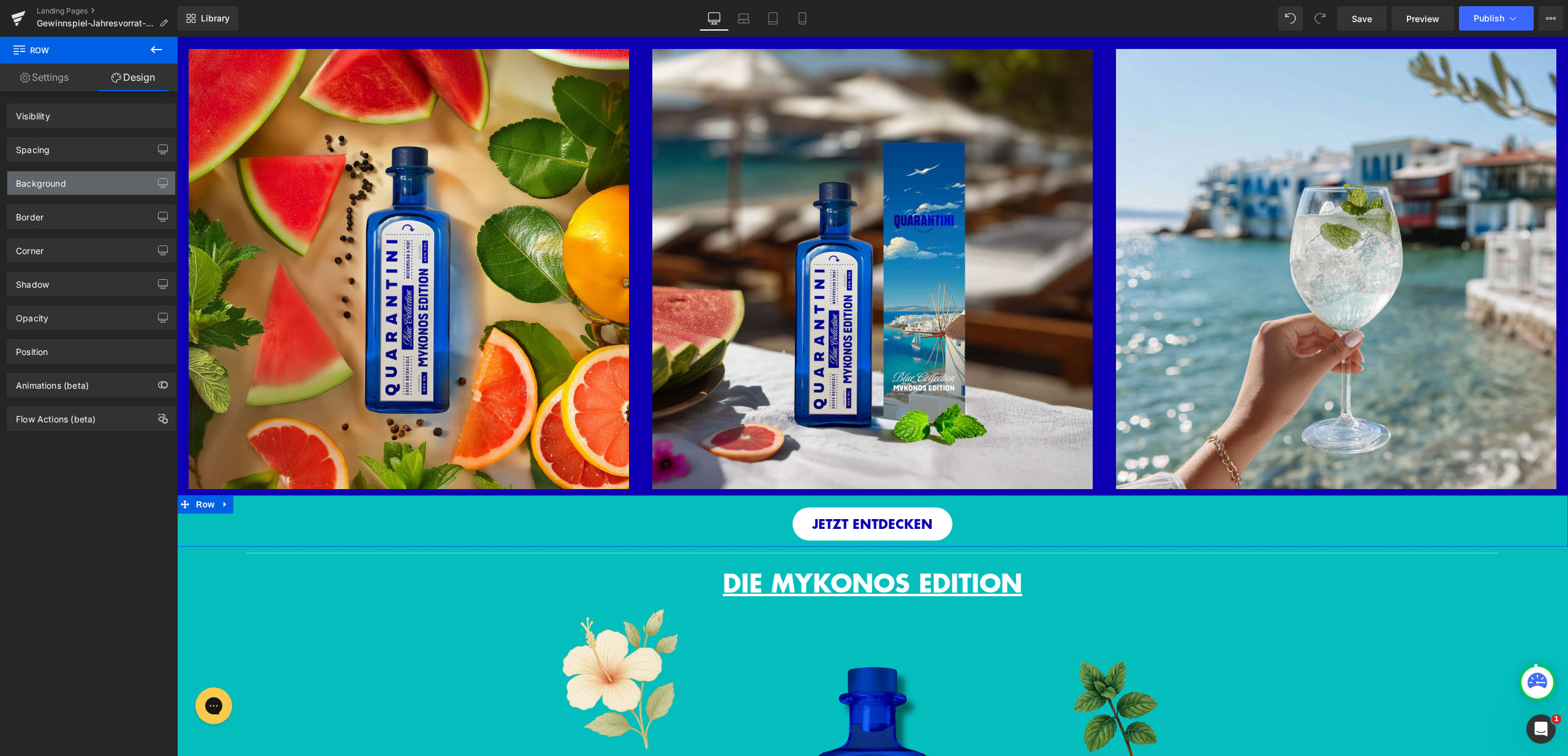
click at [81, 183] on div "Background" at bounding box center [92, 183] width 168 height 23
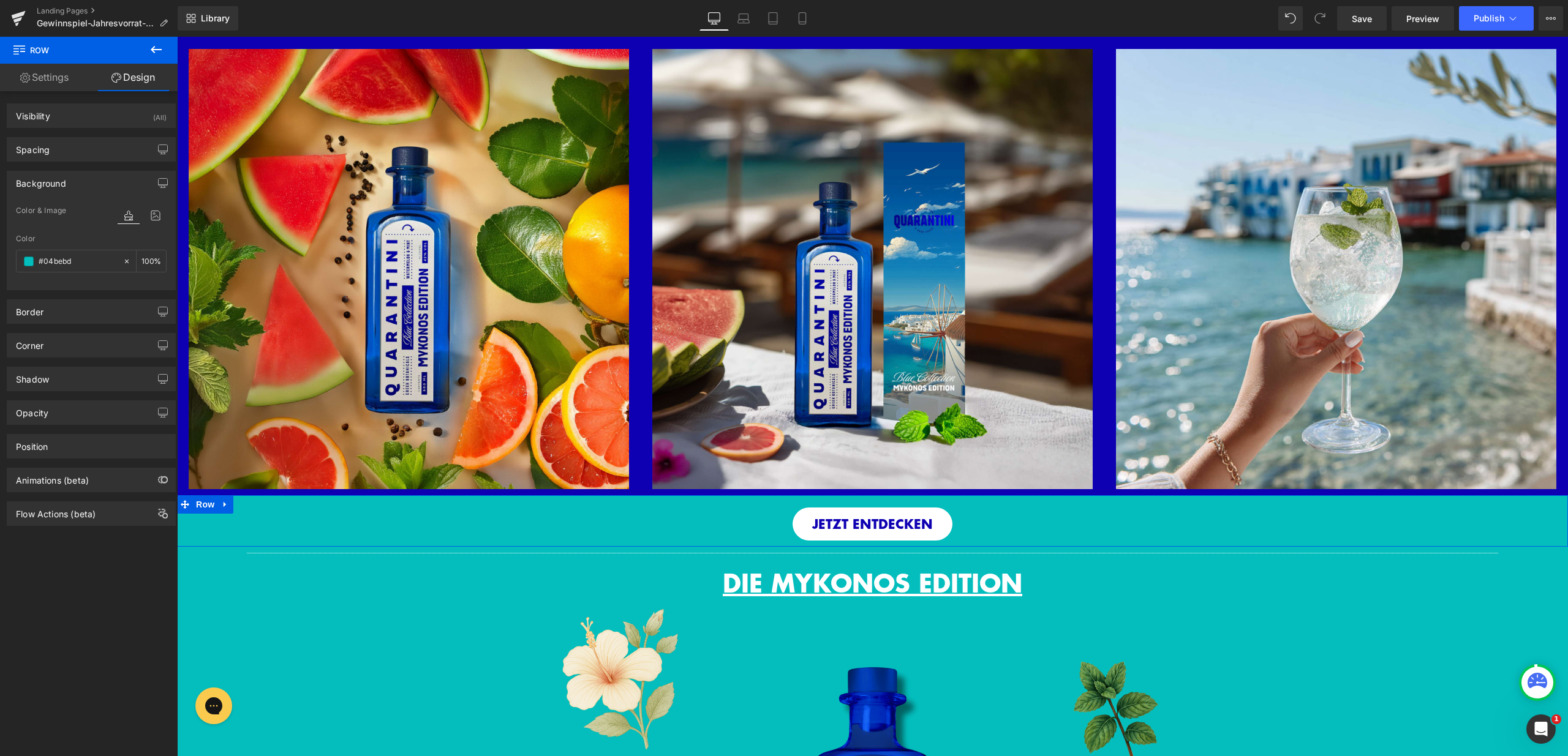
type input "#04bebd"
type input "100"
click at [75, 265] on input "#04bebd" at bounding box center [77, 261] width 78 height 14
paste input "e00b2"
type input "#0e00b2"
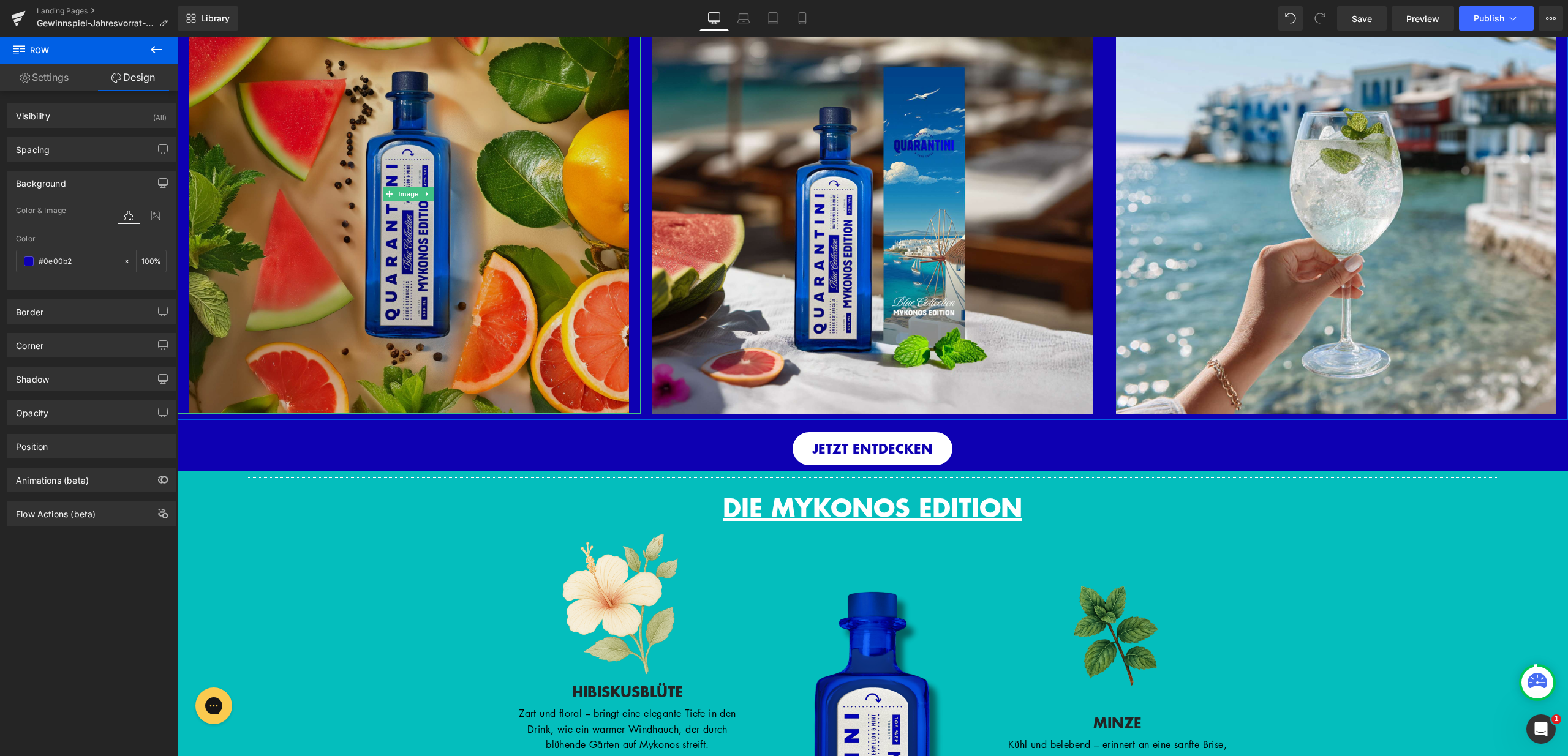
scroll to position [851, 0]
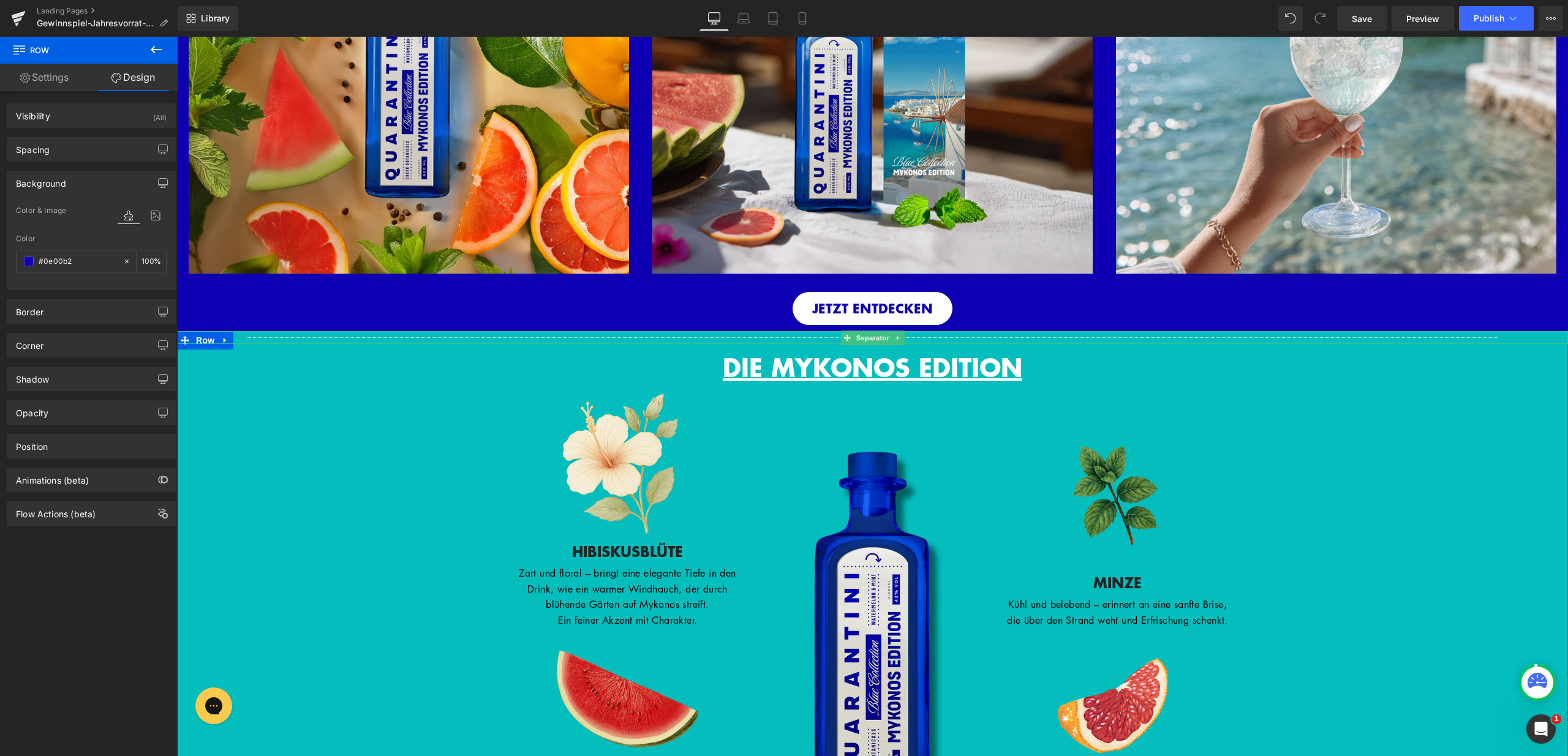
click at [195, 334] on div at bounding box center [873, 337] width 1391 height 13
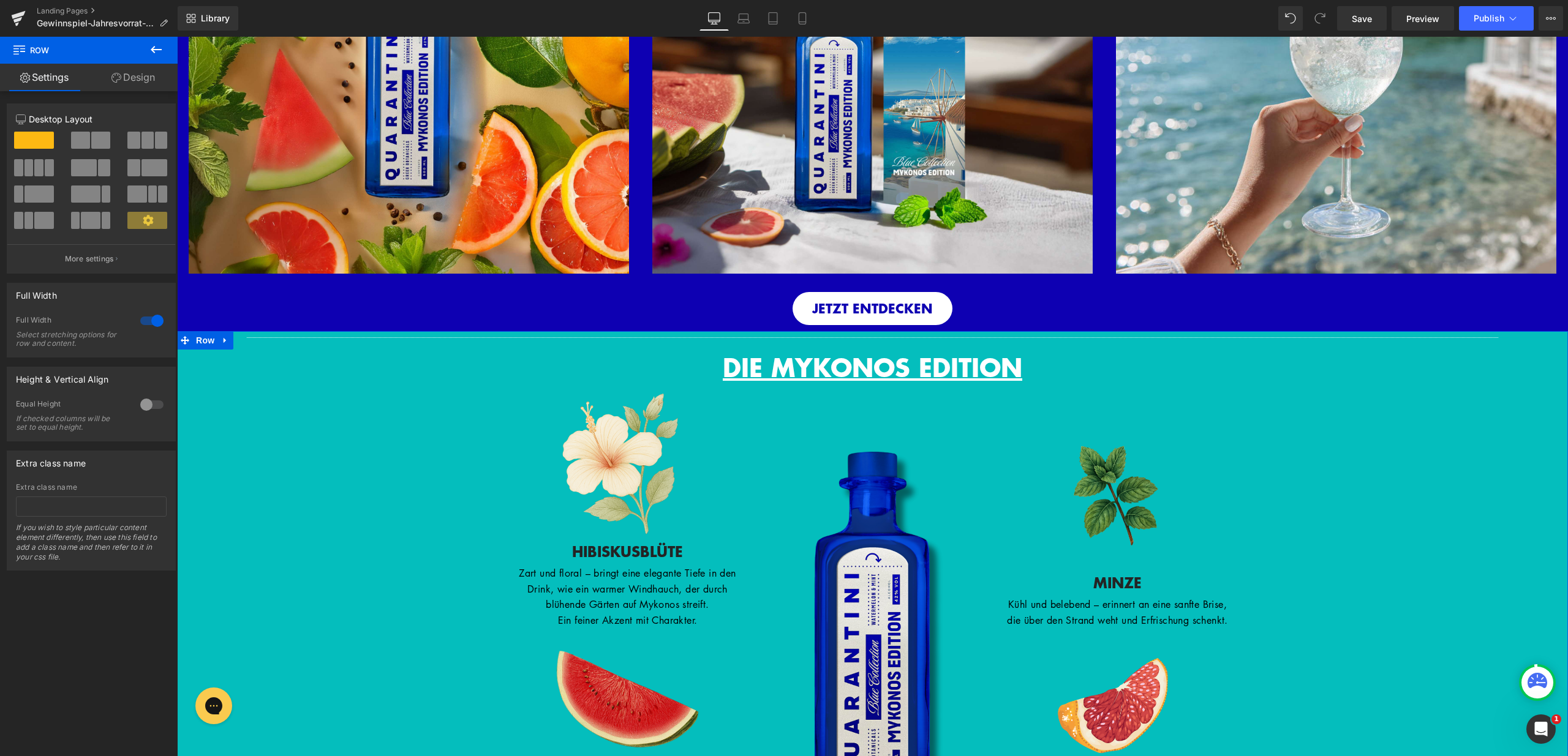
click at [149, 79] on link "Design" at bounding box center [133, 77] width 89 height 28
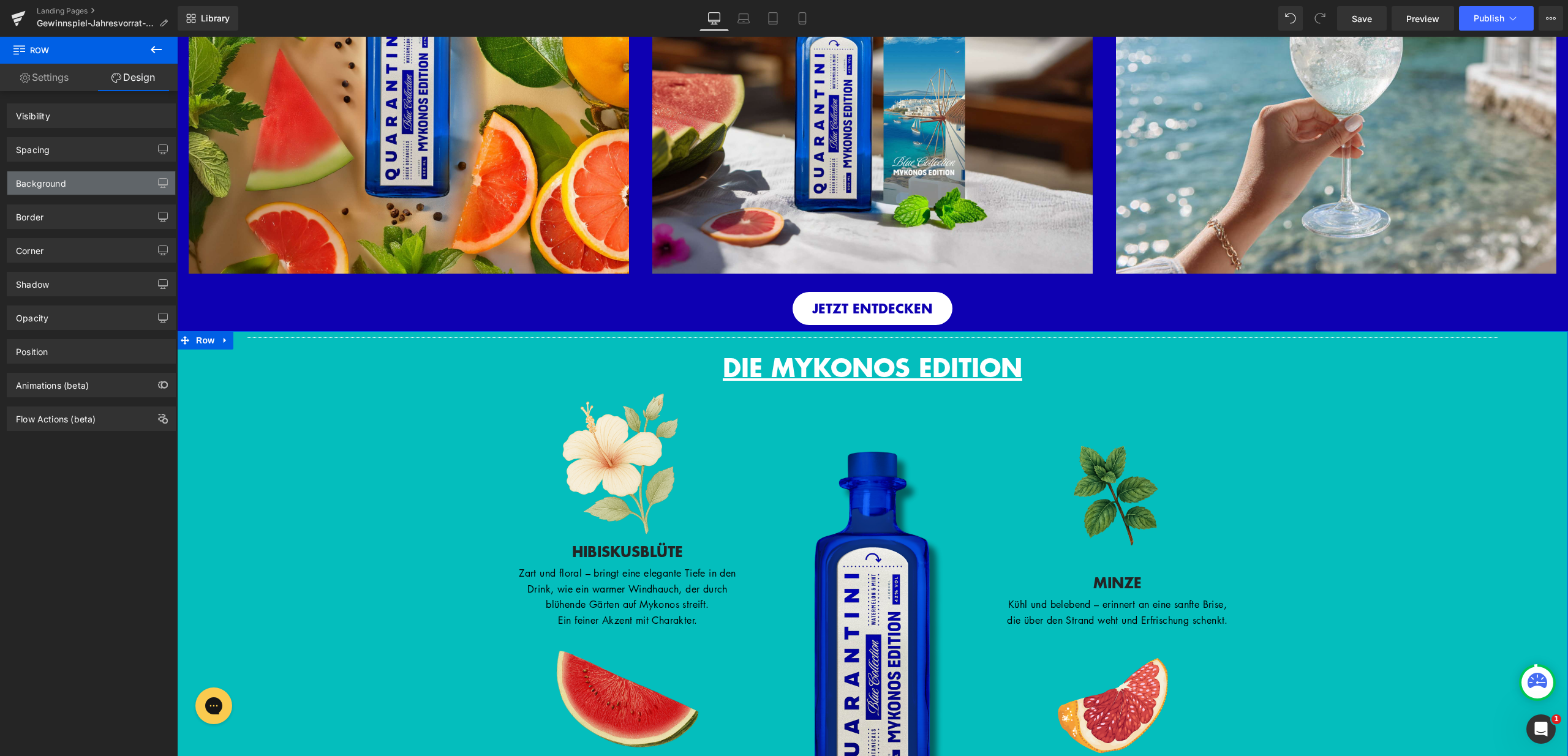
click at [95, 180] on div "Background" at bounding box center [92, 183] width 168 height 23
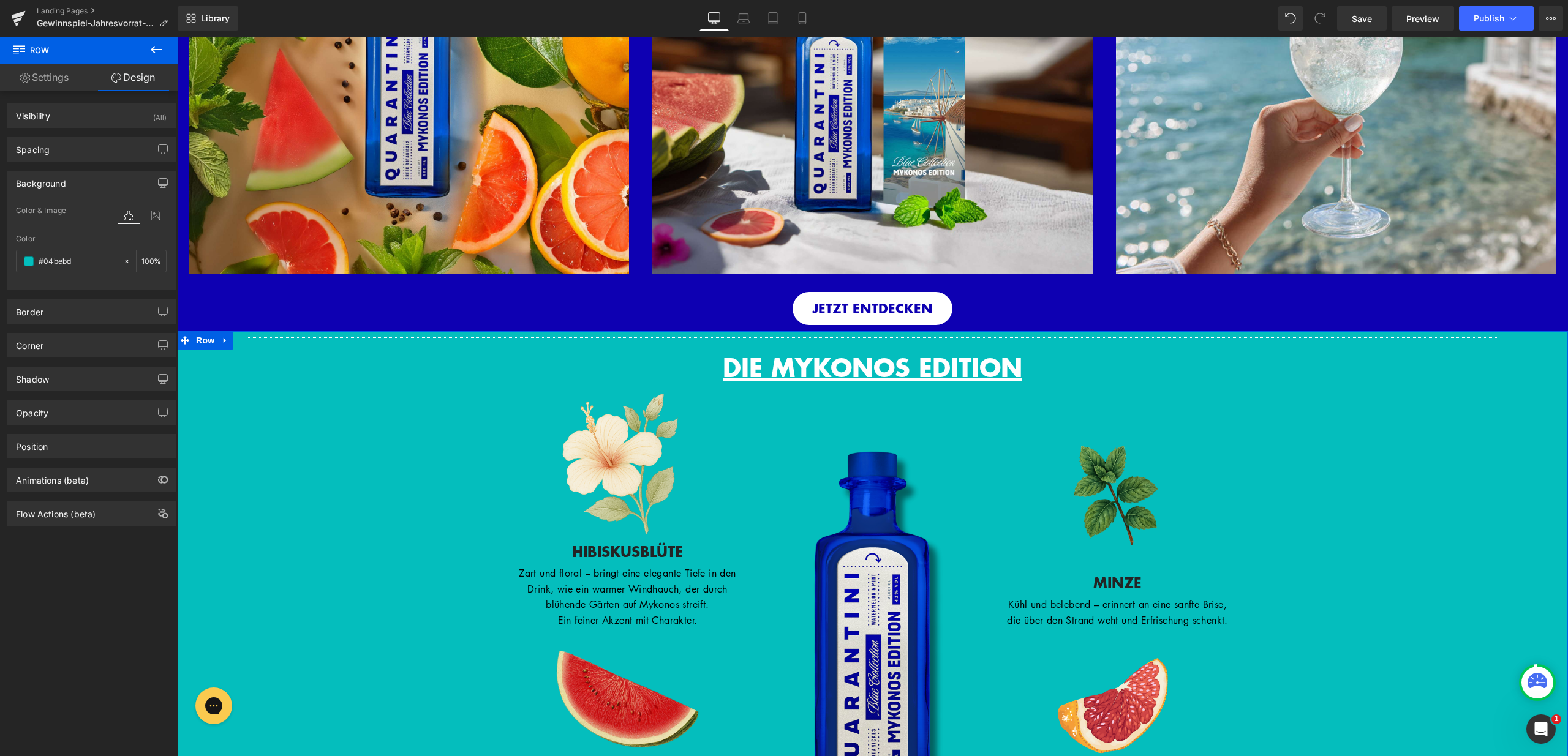
type input "#04bebd"
type input "100"
click at [94, 251] on div "#04bebd" at bounding box center [70, 261] width 106 height 21
click at [91, 256] on input "#04bebd" at bounding box center [77, 261] width 78 height 14
paste input "e00b2"
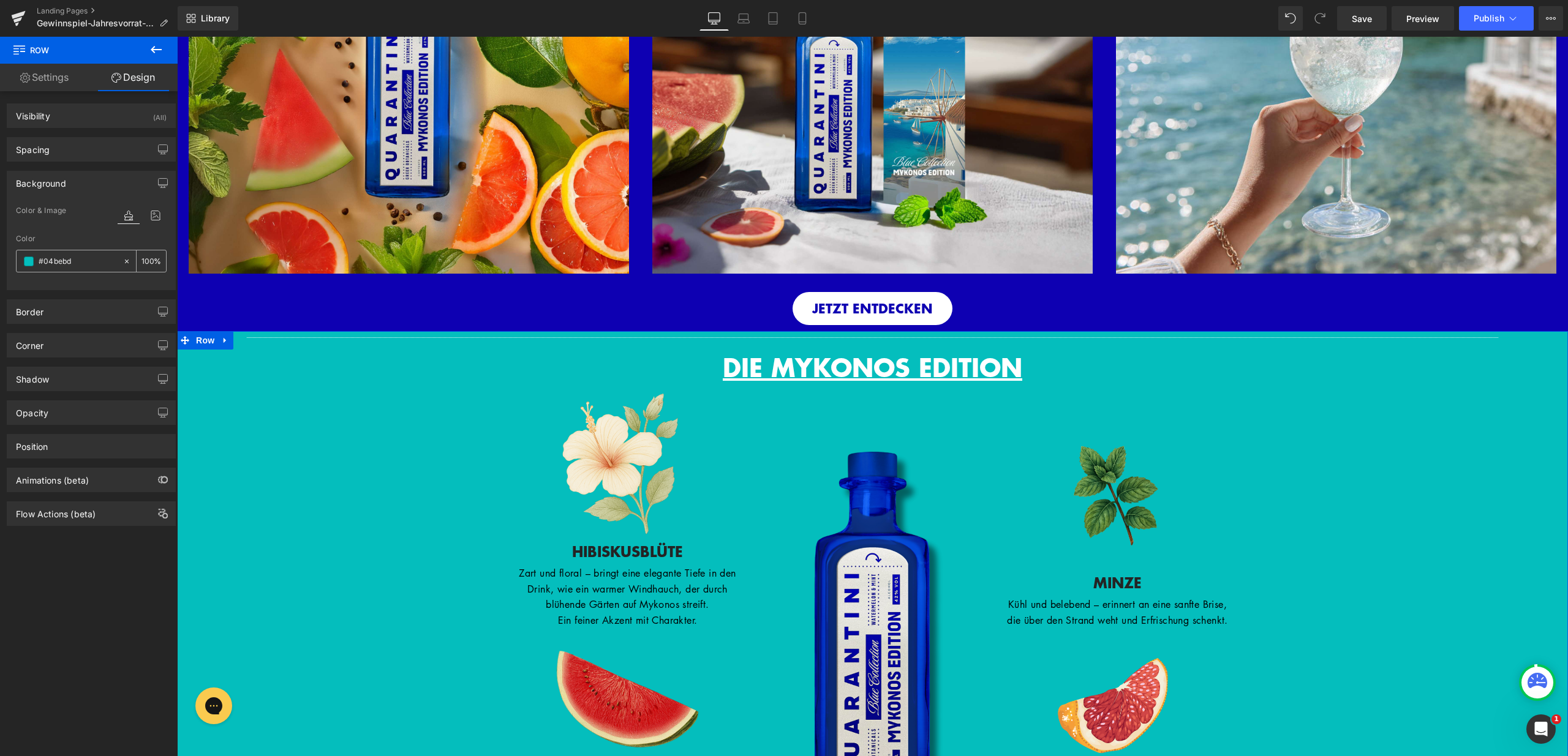
type input "#0e00b2"
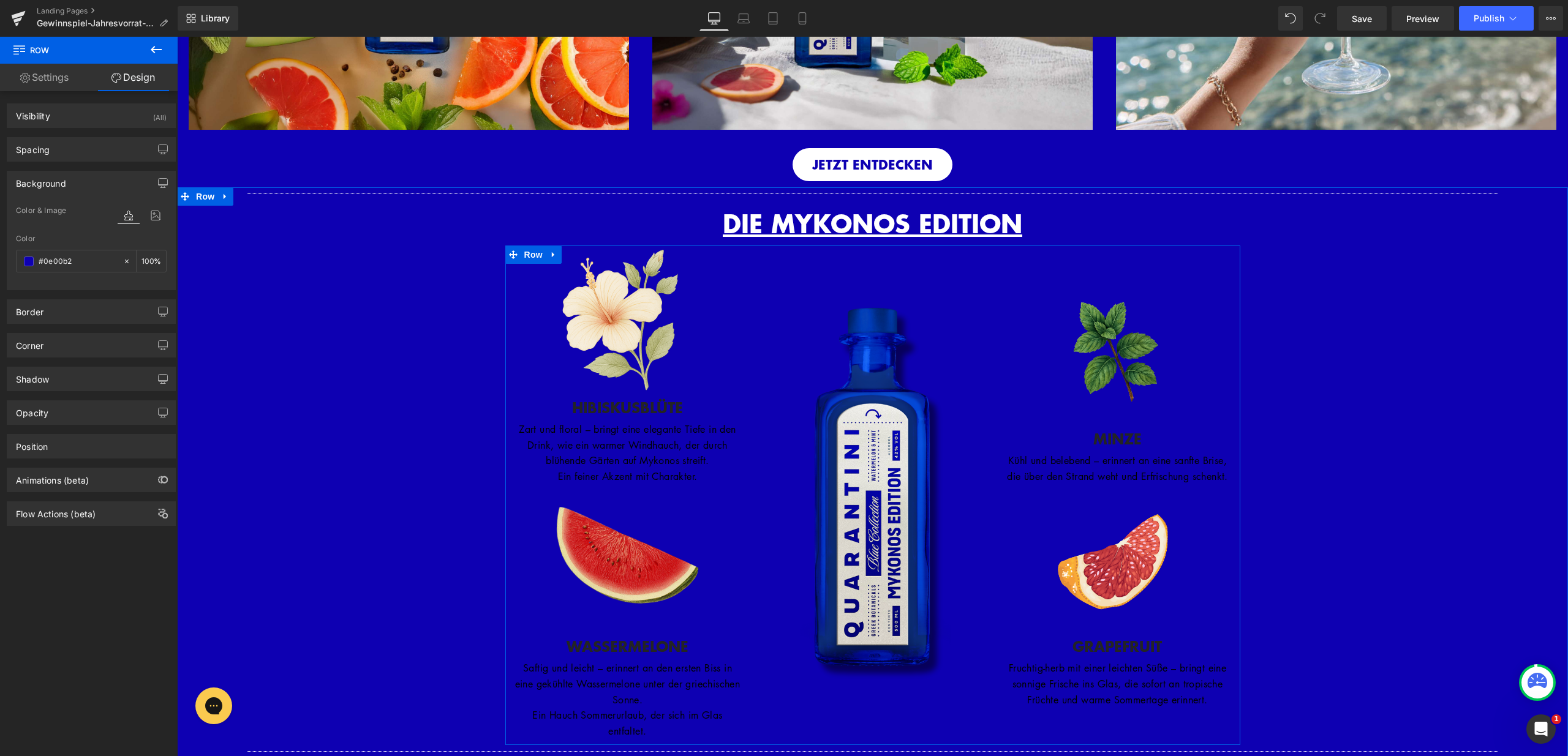
scroll to position [1061, 0]
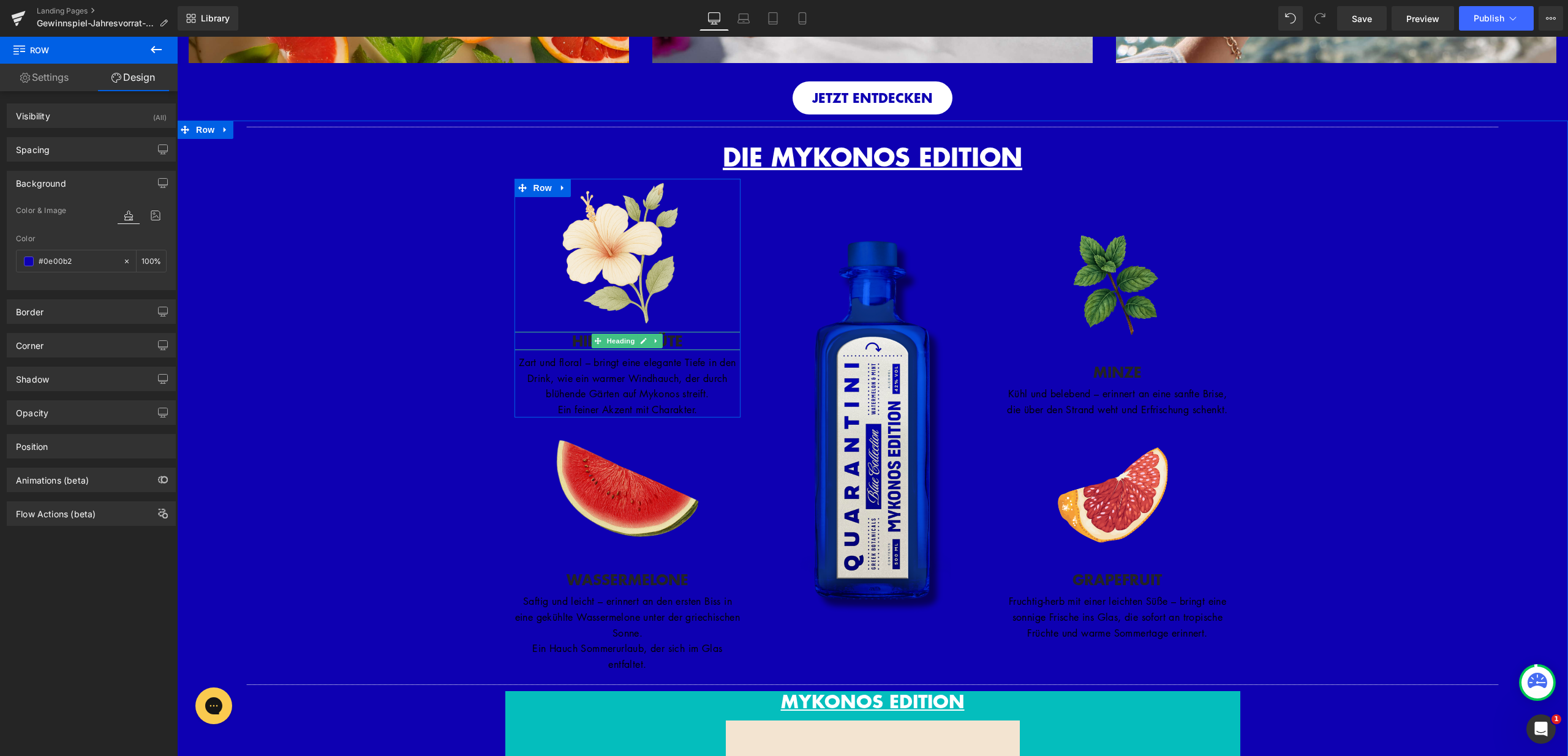
click at [676, 340] on h3 "HIBISKUSBLÜTE" at bounding box center [628, 340] width 226 height 18
click at [695, 336] on h3 "HIBISKUSBLÜTE" at bounding box center [628, 340] width 226 height 18
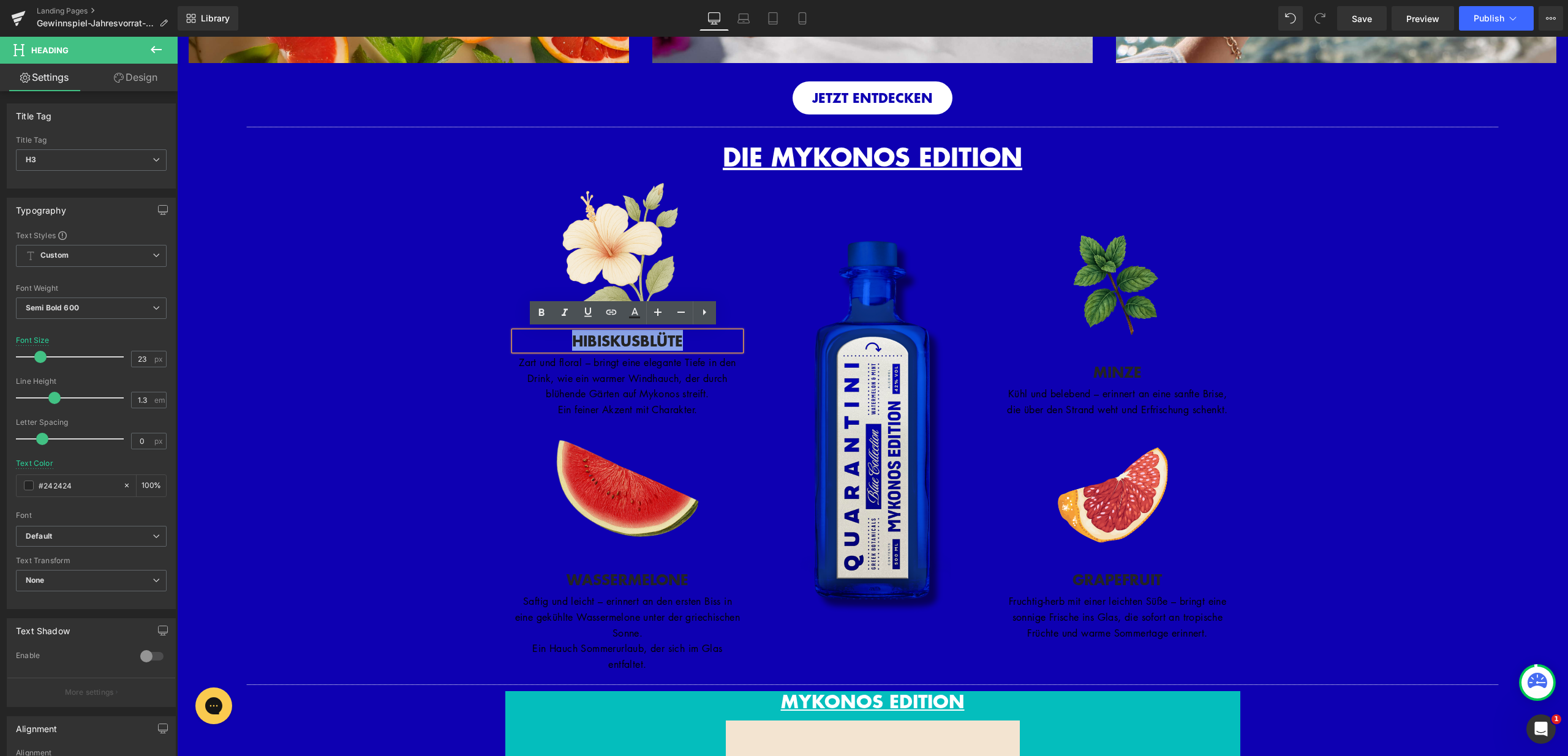
drag, startPoint x: 697, startPoint y: 339, endPoint x: 564, endPoint y: 339, distance: 133.0
click at [564, 339] on h3 "HIBISKUSBLÜTE" at bounding box center [628, 340] width 226 height 18
click at [635, 308] on icon at bounding box center [635, 312] width 7 height 8
type input "#242424"
type input "100"
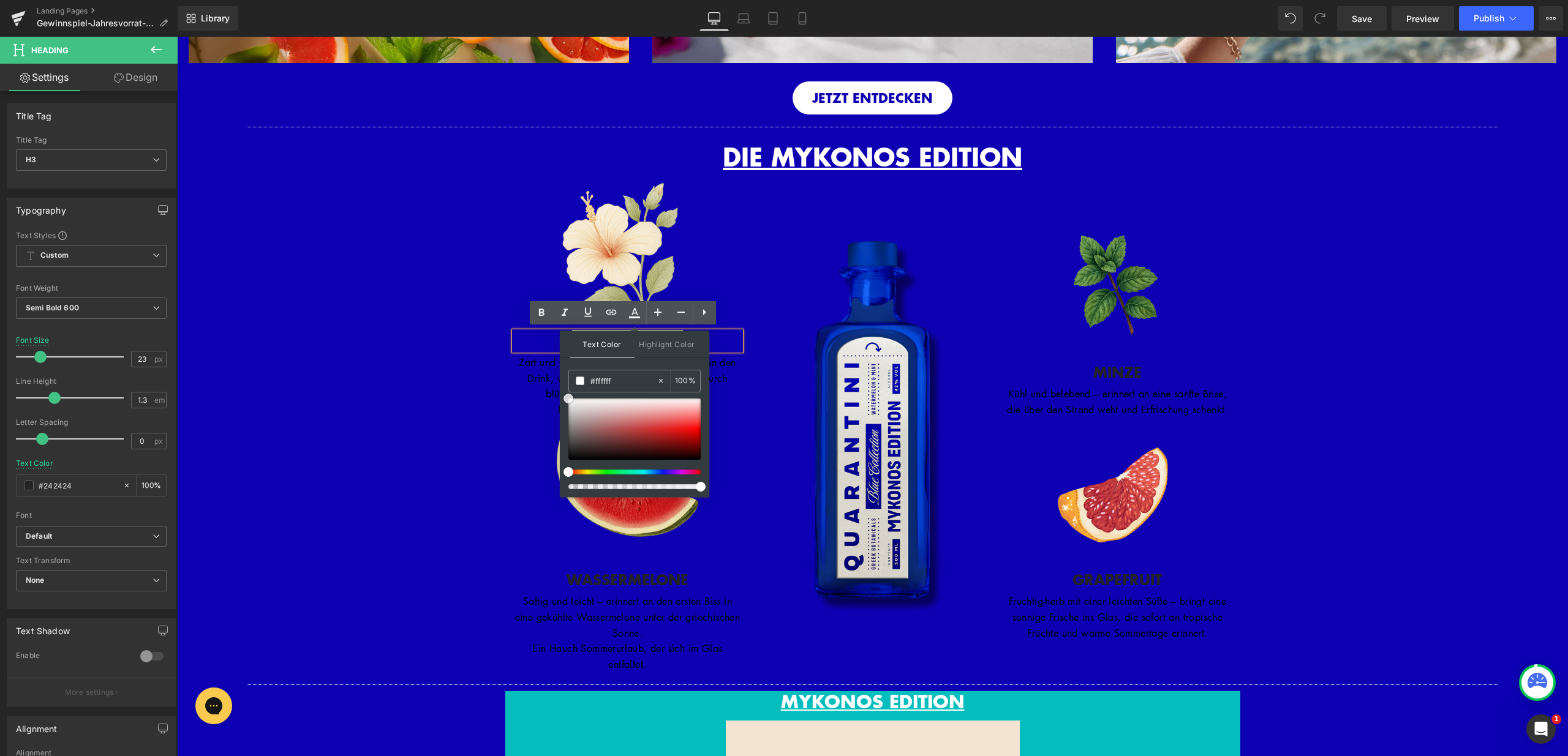
drag, startPoint x: 567, startPoint y: 450, endPoint x: 560, endPoint y: 387, distance: 63.4
click at [562, 393] on div "Text Color Highlight Color rgba(255, 255, 255, 1) #ffffff 100 % transparent tra…" at bounding box center [635, 414] width 150 height 166
click at [495, 376] on div "Separator DIE MYKONOS EDITION Heading Row Image Row Image HIBISKUSBLÜTE Heading…" at bounding box center [873, 635] width 1391 height 1030
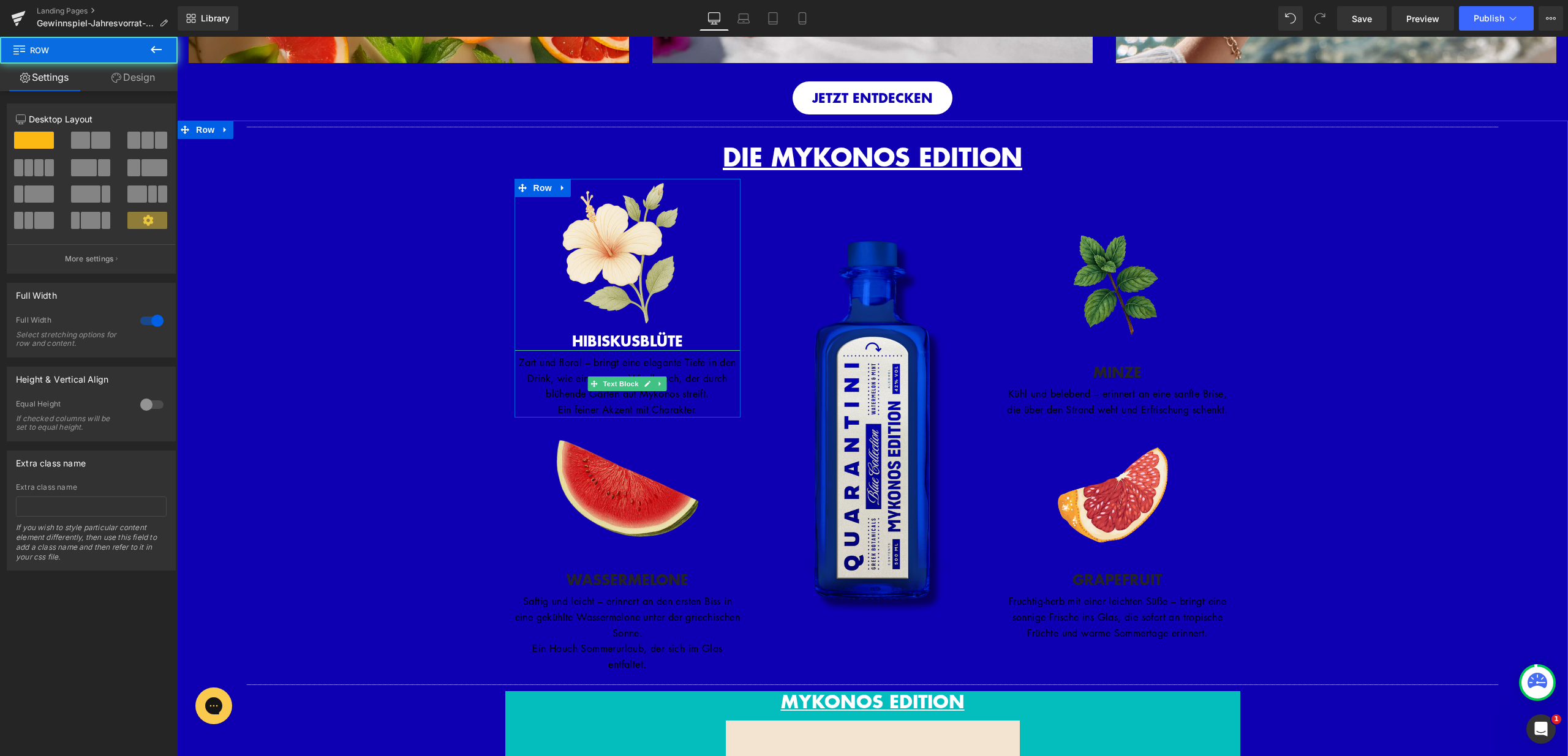
drag, startPoint x: 522, startPoint y: 363, endPoint x: 516, endPoint y: 359, distance: 7.2
click at [523, 363] on font "Zart und floral – bringt eine elegante Tiefe in den Drink, wie ein warmer Windh…" at bounding box center [627, 378] width 217 height 44
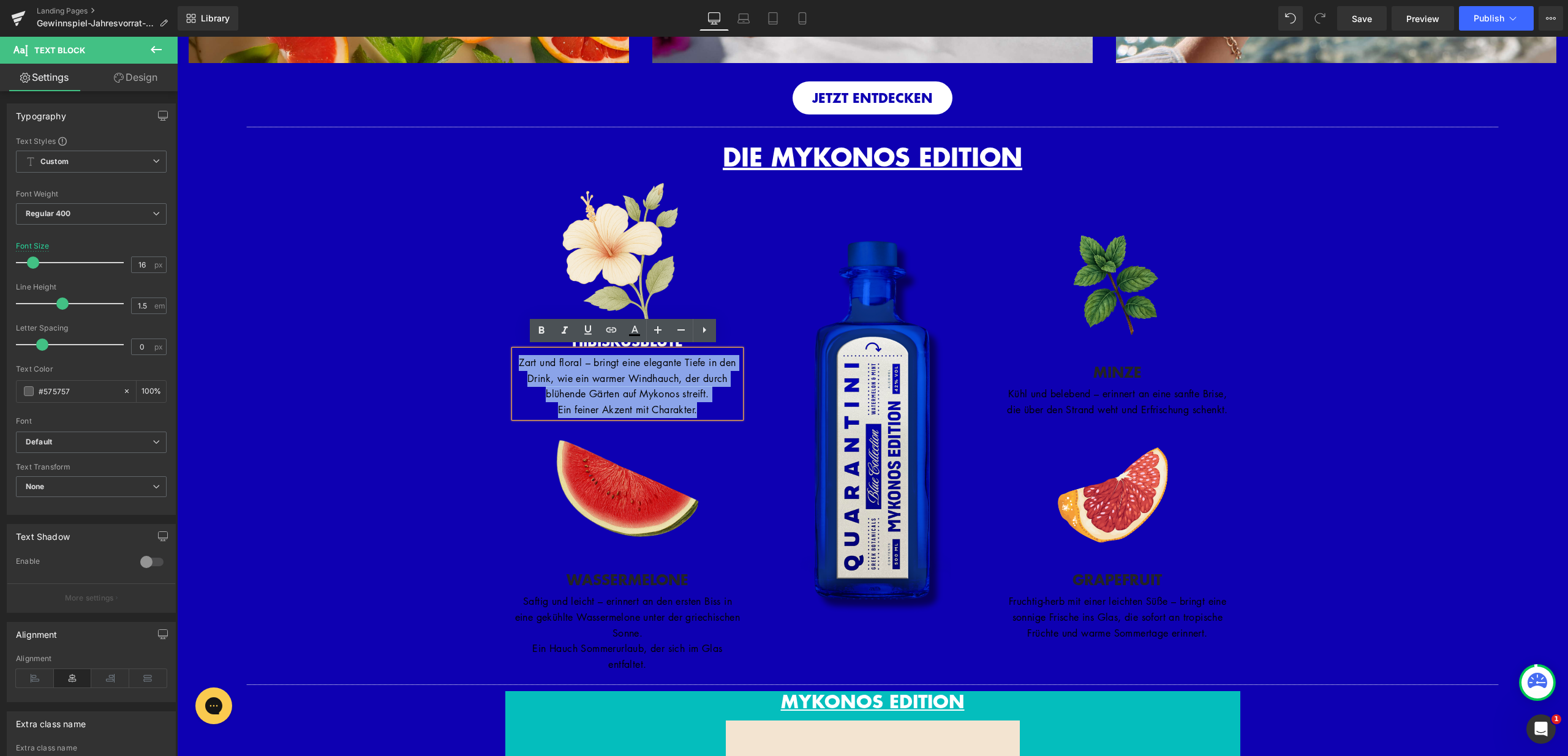
drag, startPoint x: 516, startPoint y: 359, endPoint x: 707, endPoint y: 401, distance: 195.6
click at [707, 401] on div "Zart und floral – bringt eine elegante Tiefe in den Drink, wie ein warmer Windh…" at bounding box center [628, 384] width 226 height 68
click at [639, 334] on icon at bounding box center [635, 330] width 15 height 15
type input "#575757"
type input "100"
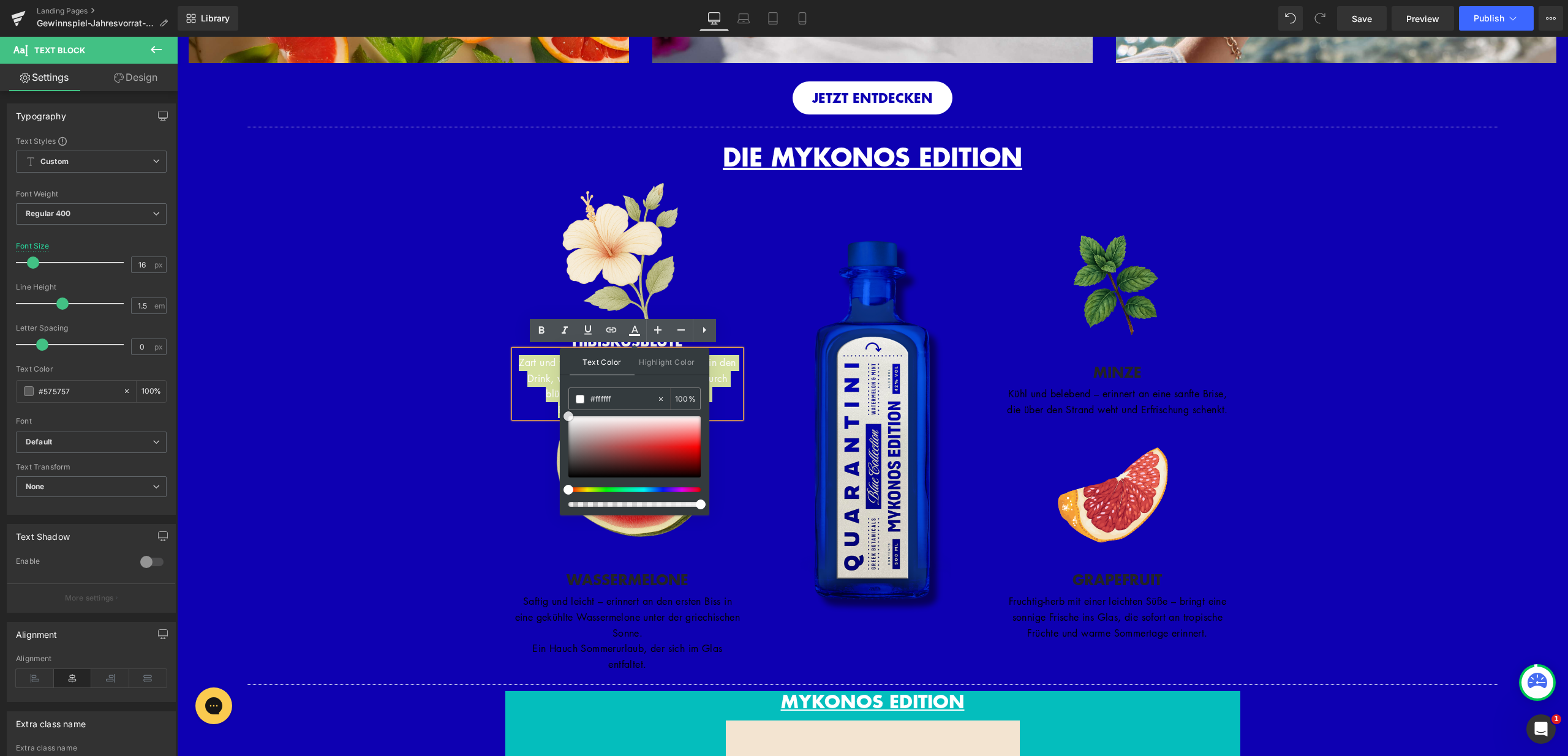
drag, startPoint x: 566, startPoint y: 422, endPoint x: 562, endPoint y: 409, distance: 13.6
click at [563, 410] on div "Text Color Highlight Color rgba(255, 255, 255, 1) #ffffff 100 % transparent tra…" at bounding box center [635, 431] width 150 height 166
click at [454, 407] on div "Separator DIE MYKONOS EDITION Heading Row Image Row Image HIBISKUSBLÜTE Heading…" at bounding box center [873, 635] width 1391 height 1030
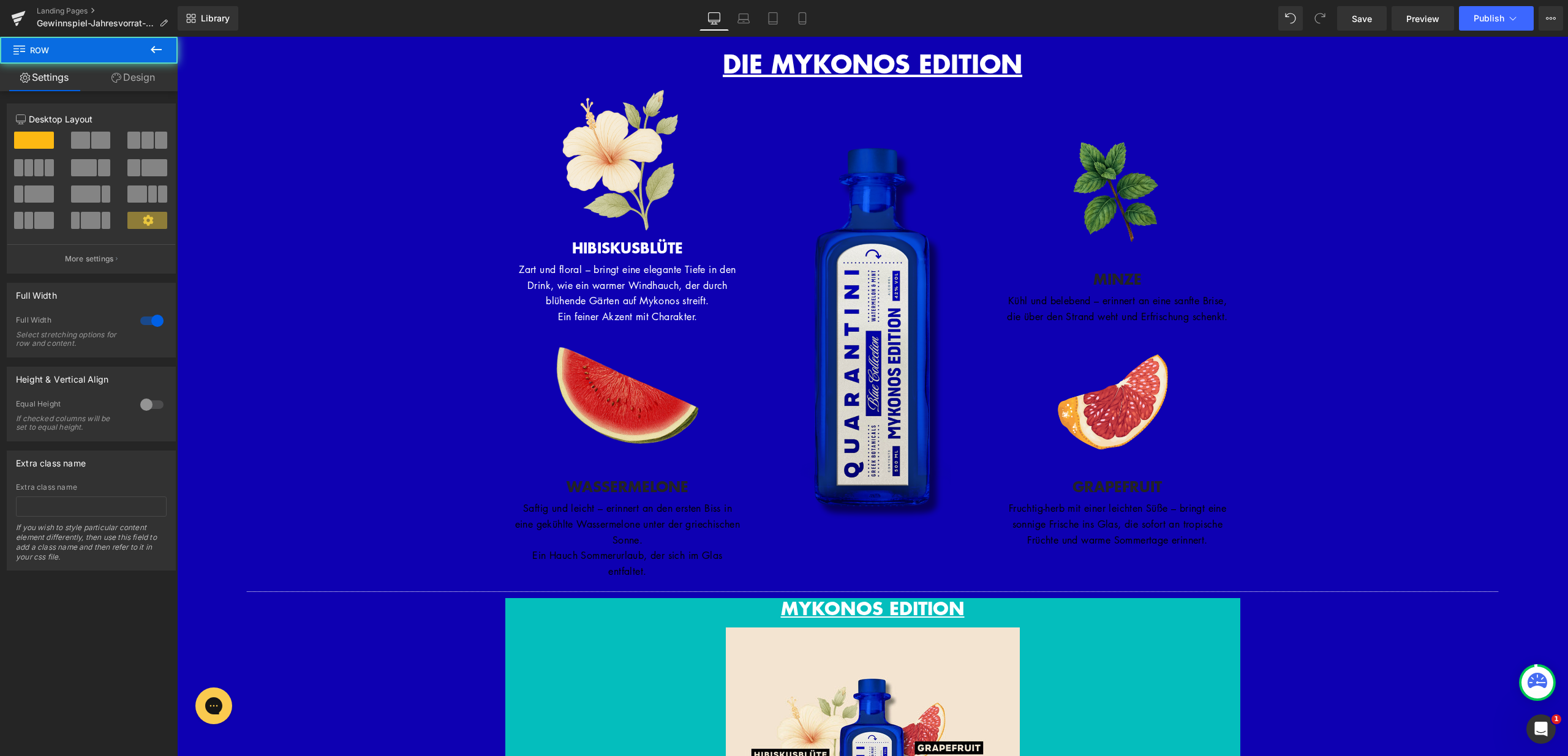
scroll to position [1177, 0]
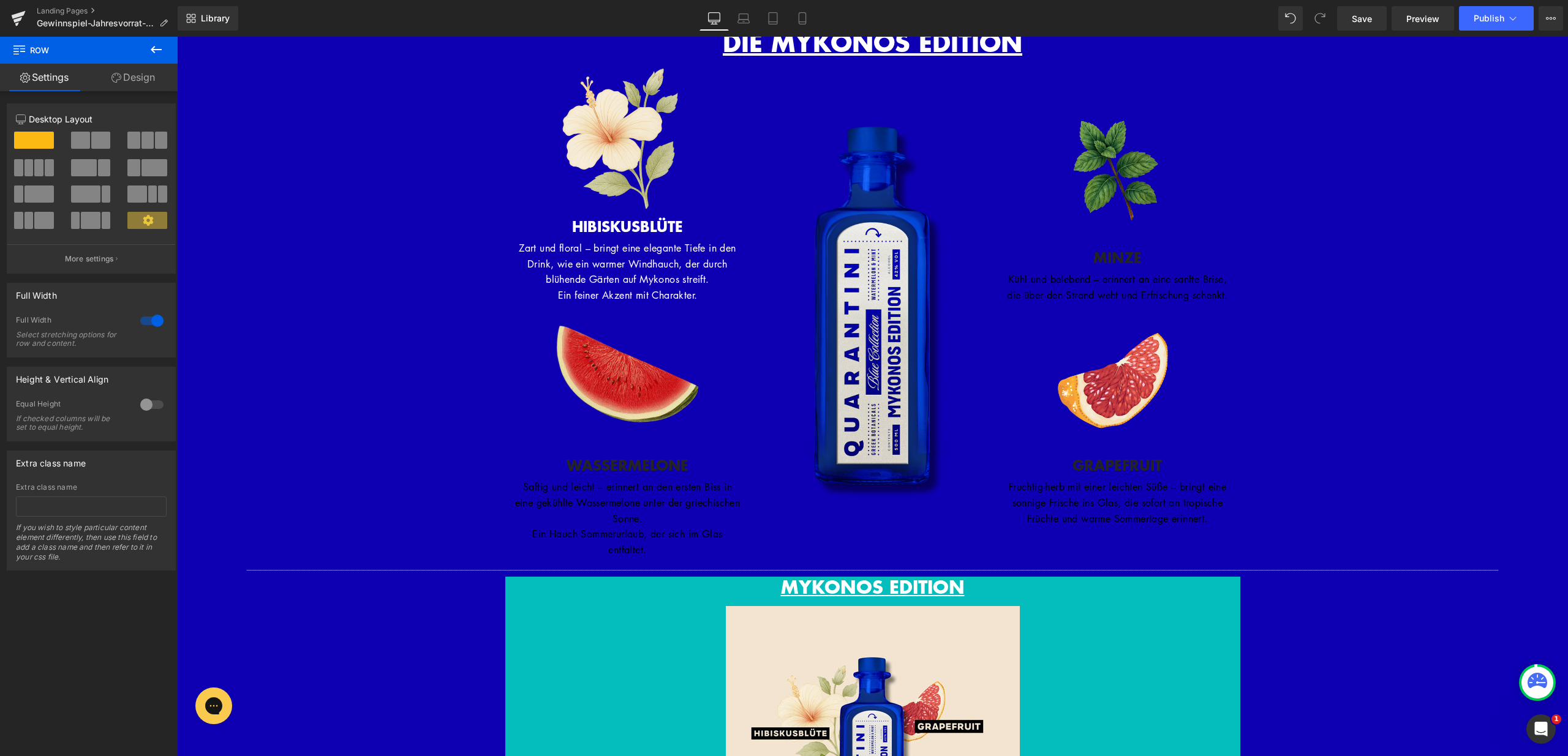
click at [577, 458] on h3 "WASSERMELONE" at bounding box center [628, 465] width 226 height 18
click at [569, 461] on h3 "WASSERMELONE" at bounding box center [628, 465] width 226 height 18
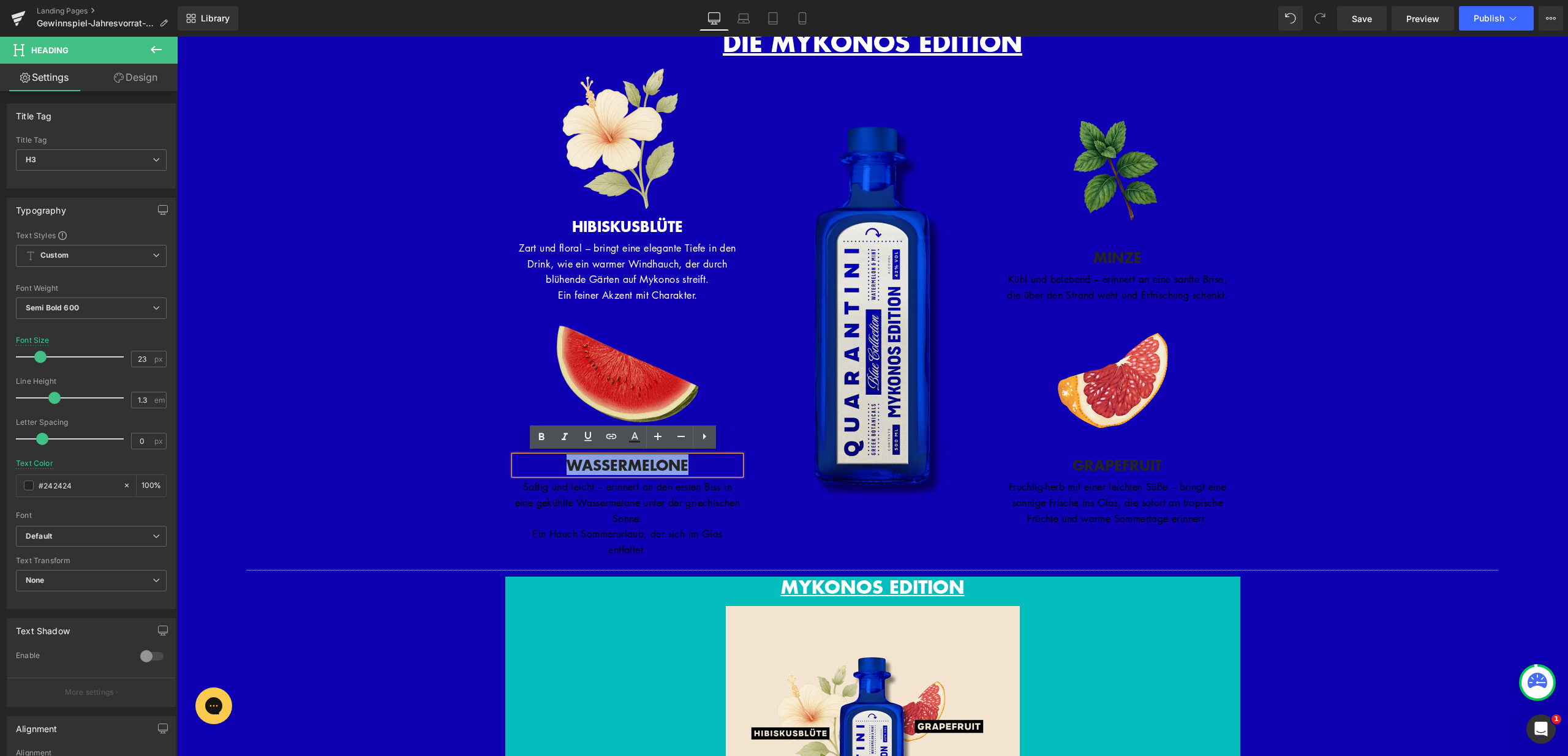
drag, startPoint x: 561, startPoint y: 462, endPoint x: 676, endPoint y: 461, distance: 115.0
click at [695, 472] on div "Image WASSERMELONE Heading Saftig und leicht – erinnert an den ersten Biss in e…" at bounding box center [628, 430] width 226 height 254
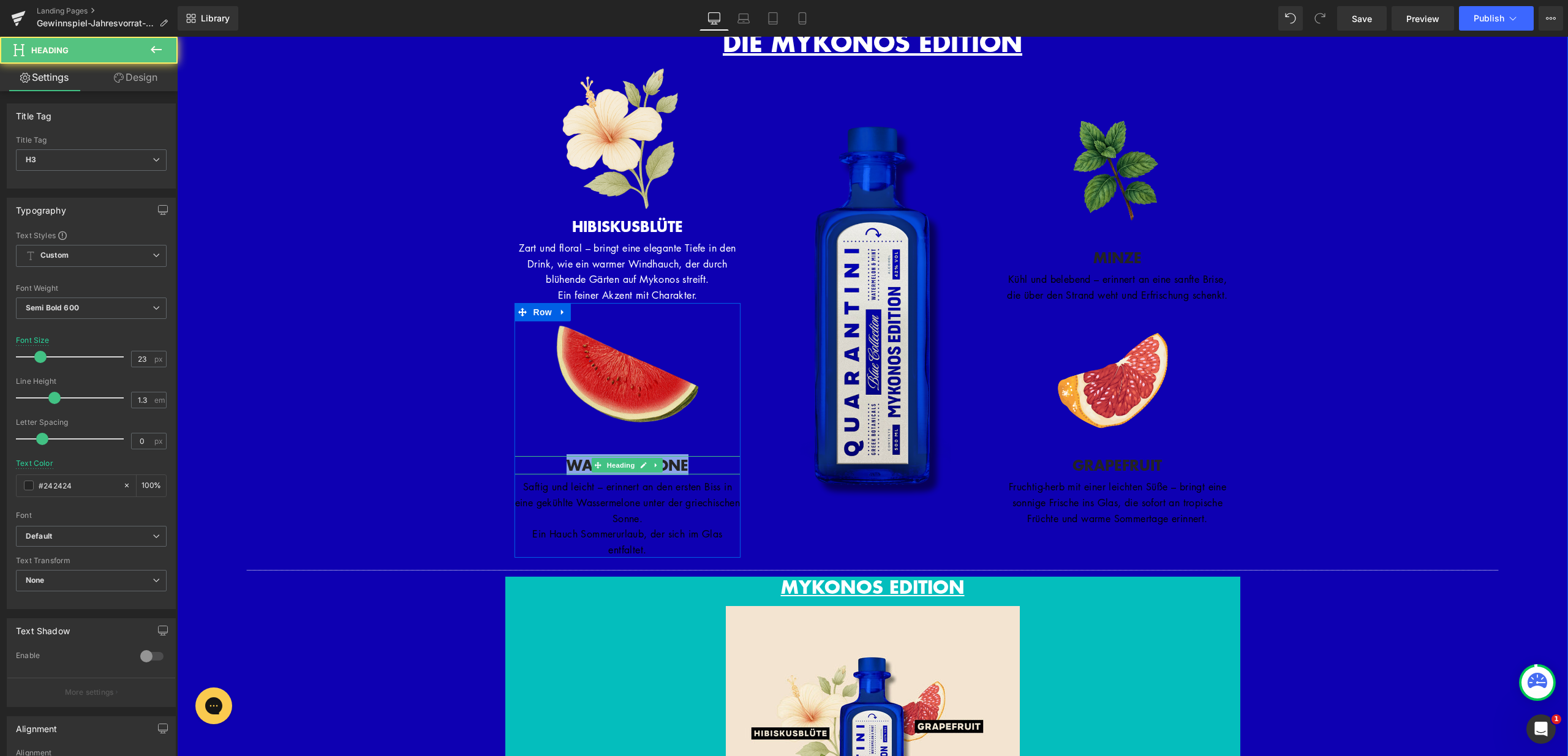
click at [669, 462] on h3 "WASSERMELONE" at bounding box center [628, 465] width 226 height 18
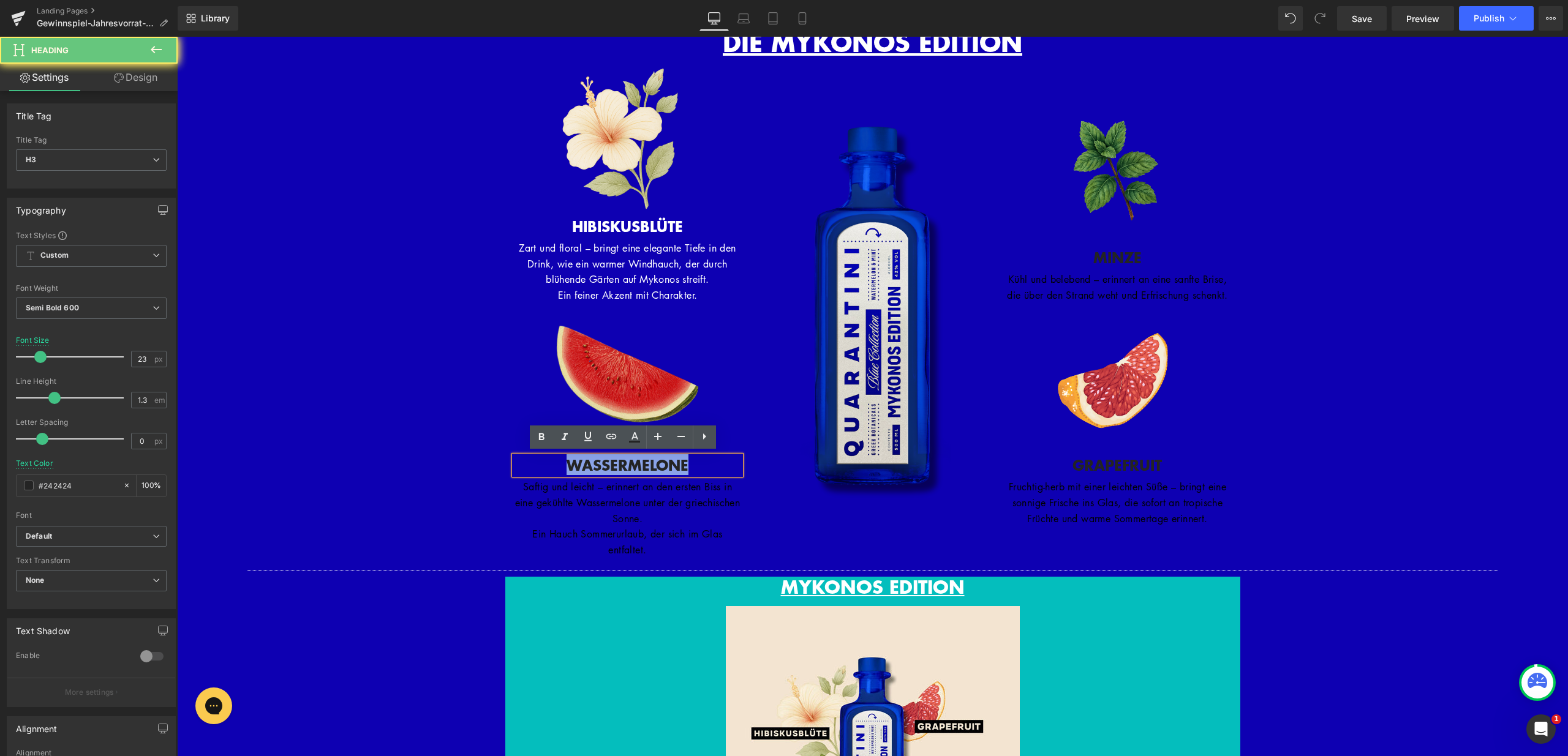
drag, startPoint x: 676, startPoint y: 465, endPoint x: 552, endPoint y: 463, distance: 124.0
click at [552, 463] on h3 "WASSERMELONE" at bounding box center [628, 465] width 226 height 18
click at [634, 440] on icon at bounding box center [635, 437] width 15 height 15
type input "#242424"
type input "100"
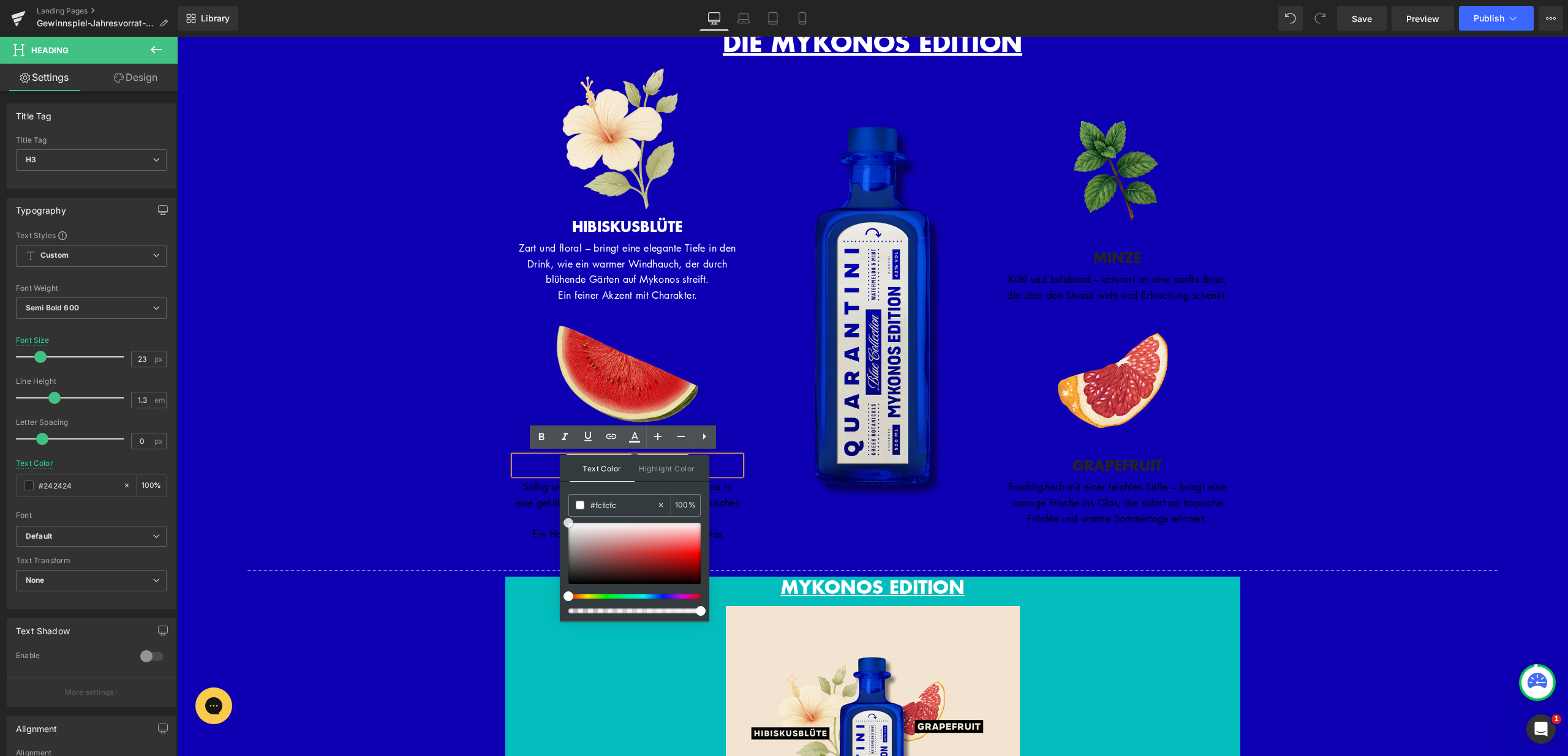
type input "#ffffff"
drag, startPoint x: 566, startPoint y: 572, endPoint x: 560, endPoint y: 513, distance: 59.3
click at [560, 513] on div "Text Color Highlight Color rgba(255, 255, 255, 1) #ffffff 100 % transparent tra…" at bounding box center [635, 538] width 150 height 166
click at [520, 503] on p "Saftig und leicht – erinnert an den ersten Biss in eine gekühlte Wassermelone u…" at bounding box center [628, 503] width 226 height 47
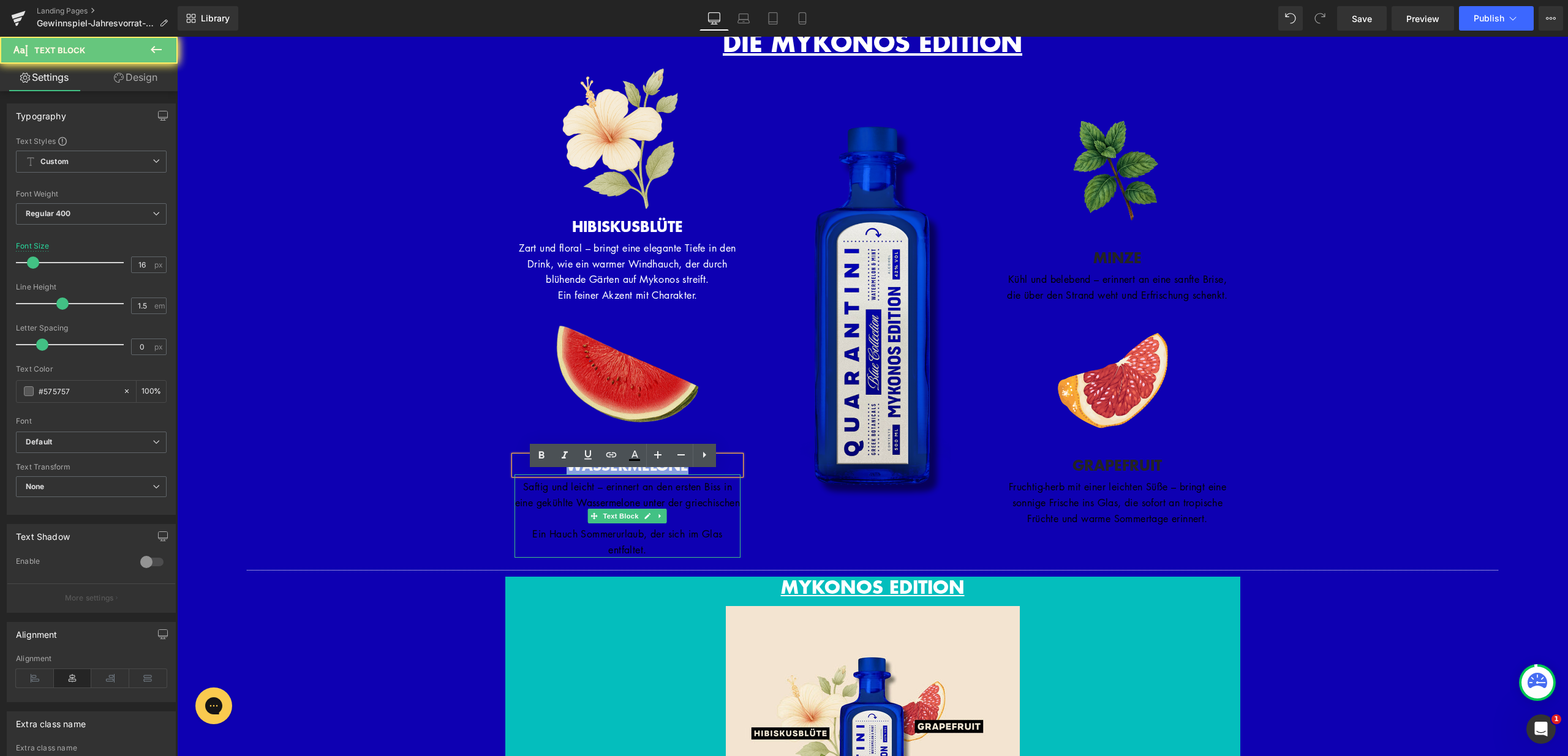
click at [527, 522] on p "Saftig und leicht – erinnert an den ersten Biss in eine gekühlte Wassermelone u…" at bounding box center [628, 503] width 226 height 47
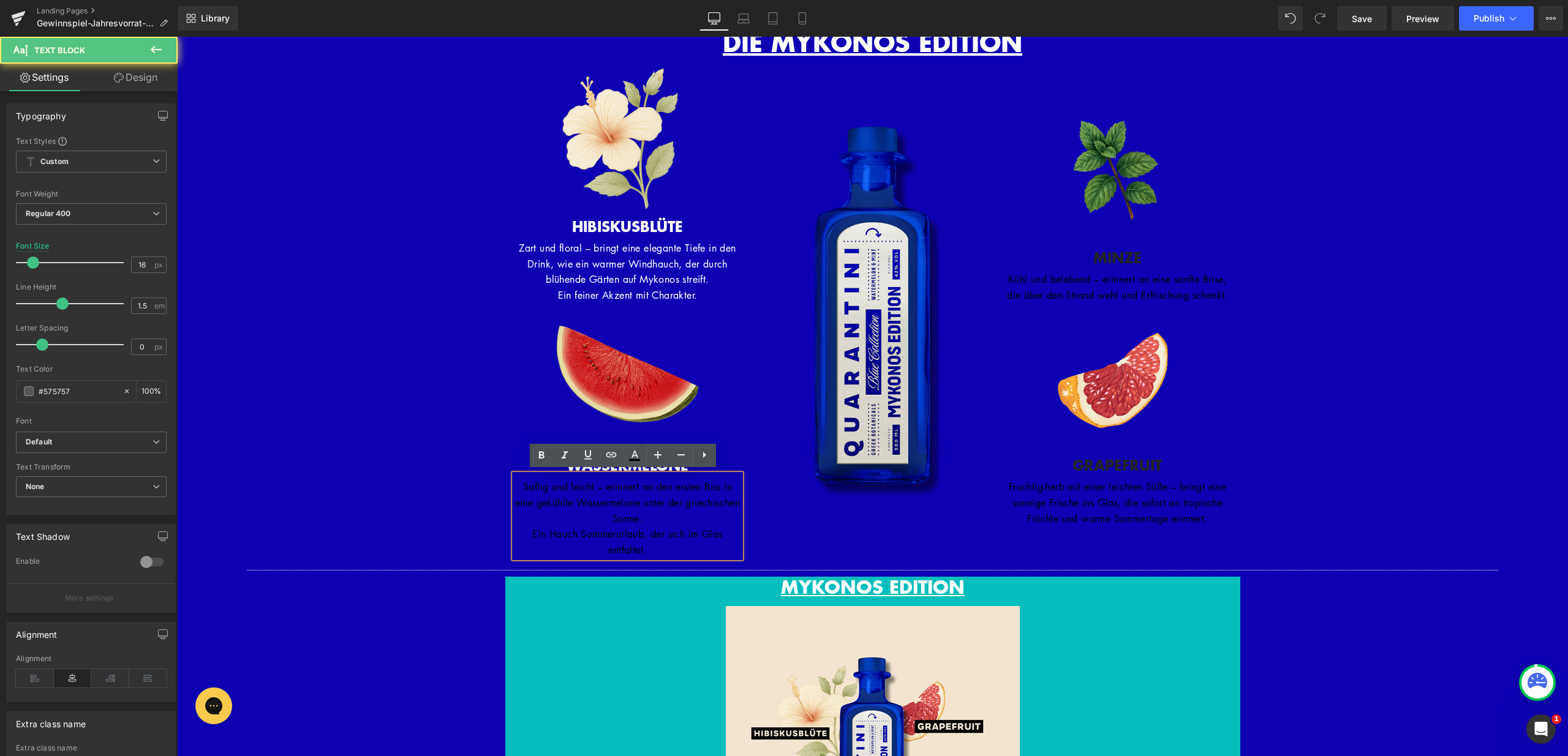
click at [695, 545] on p "Ein Hauch Sommerurlaub, der sich im Glas entfaltet." at bounding box center [628, 542] width 226 height 31
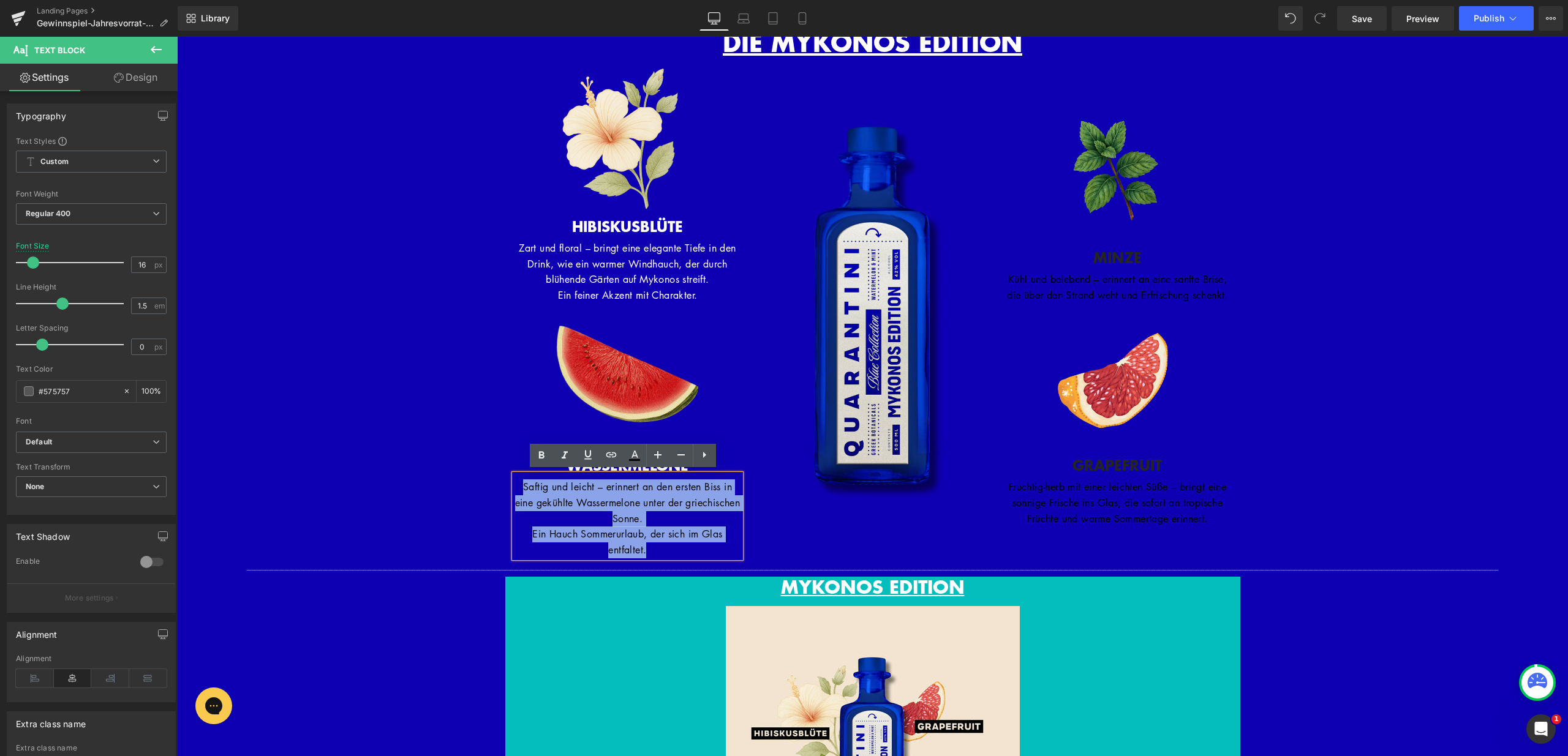
drag, startPoint x: 695, startPoint y: 545, endPoint x: 513, endPoint y: 490, distance: 190.1
click at [515, 490] on div "Saftig und leicht – erinnert an den ersten Biss in eine gekühlte Wassermelone u…" at bounding box center [628, 516] width 226 height 83
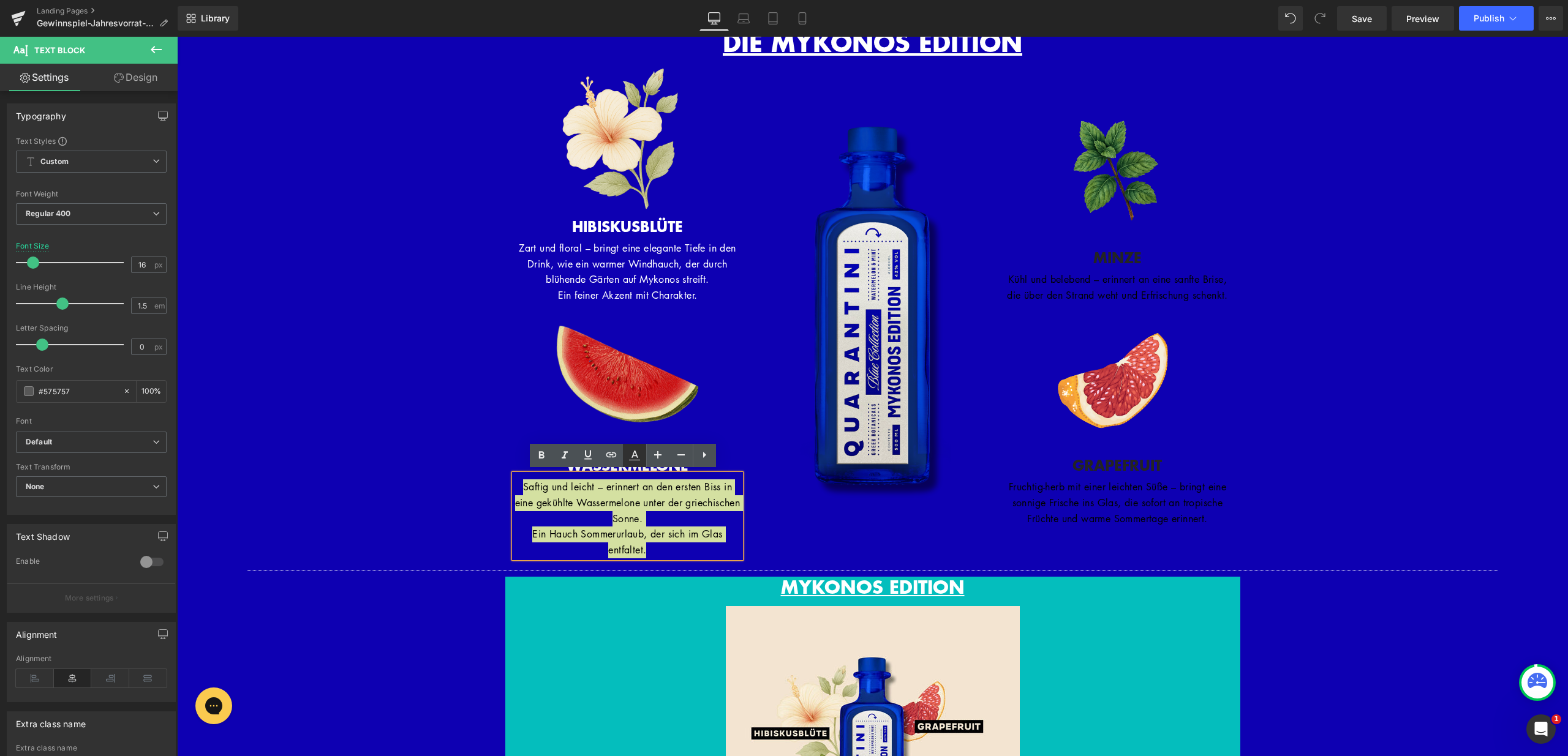
click at [639, 456] on icon at bounding box center [635, 455] width 15 height 15
type input "#575757"
type input "100"
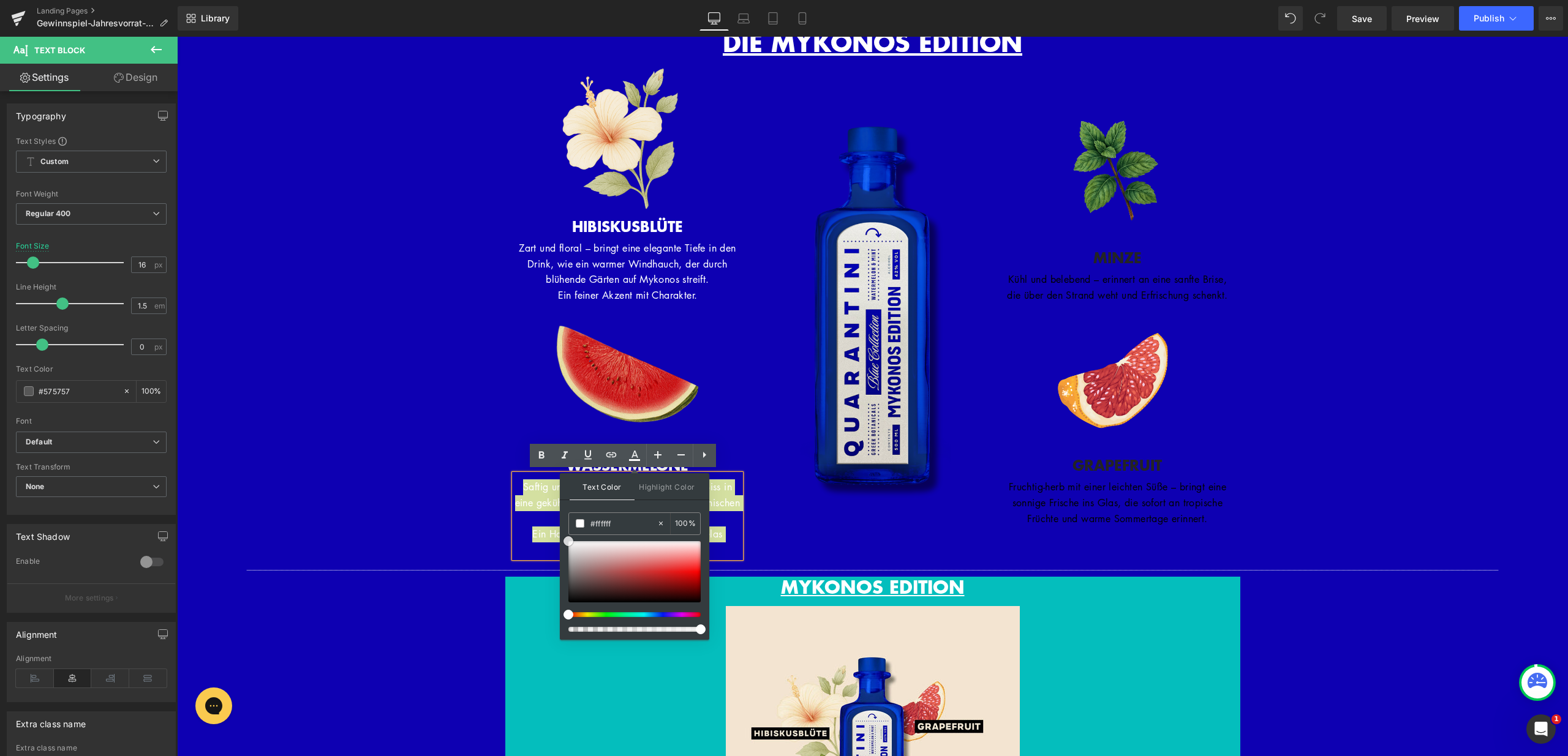
drag, startPoint x: 739, startPoint y: 598, endPoint x: 559, endPoint y: 534, distance: 191.0
click at [793, 509] on div "Image" at bounding box center [872, 311] width 245 height 493
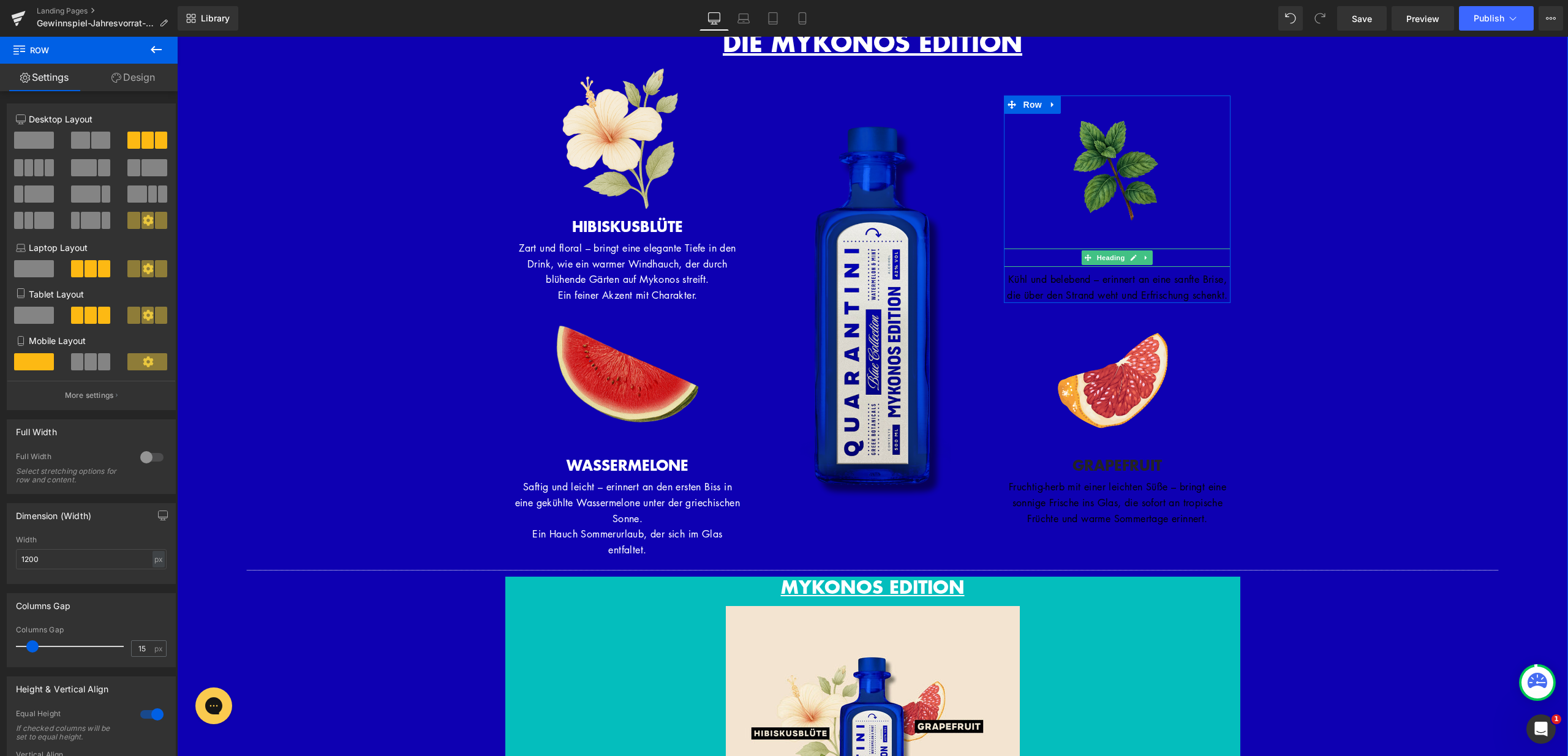
click at [1150, 248] on h3 "MINZE" at bounding box center [1117, 257] width 226 height 18
click at [1175, 248] on h3 "MINZE" at bounding box center [1117, 257] width 226 height 18
click at [1178, 248] on h3 "MINZE" at bounding box center [1117, 257] width 226 height 18
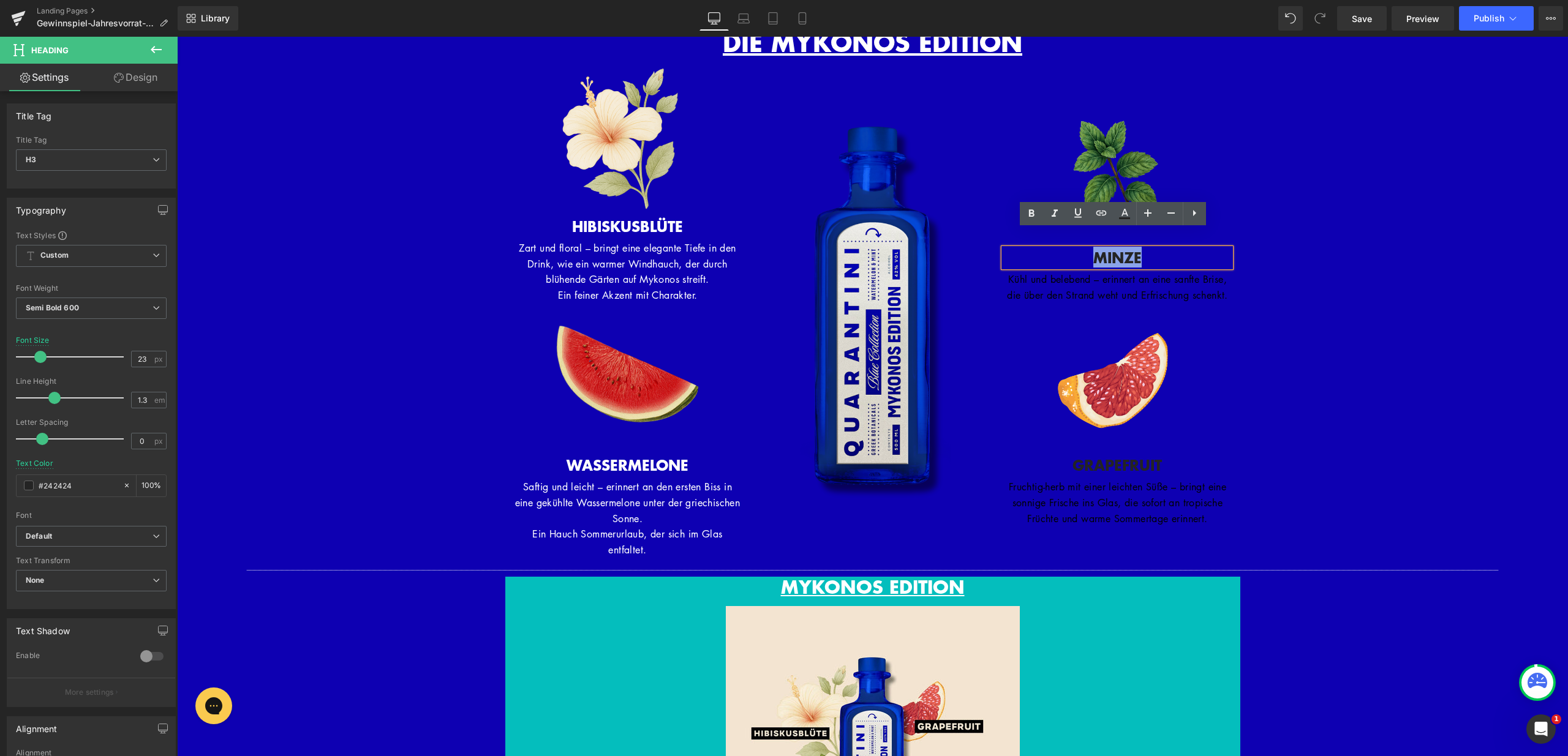
drag, startPoint x: 1155, startPoint y: 240, endPoint x: 1049, endPoint y: 240, distance: 106.0
click at [1050, 248] on h3 "MINZE" at bounding box center [1117, 257] width 226 height 18
click at [1122, 212] on icon at bounding box center [1124, 213] width 15 height 15
type input "#242424"
type input "100"
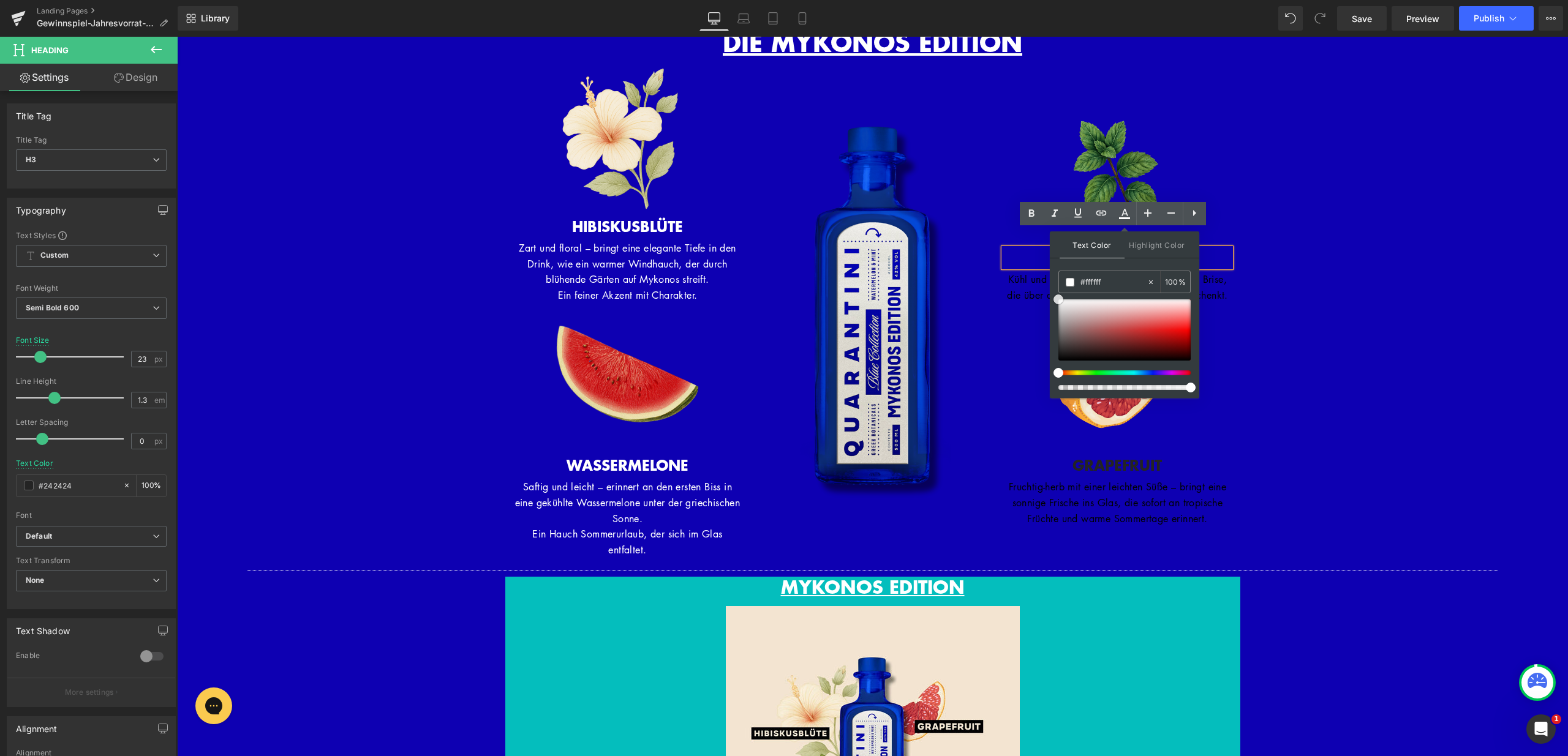
drag, startPoint x: 1060, startPoint y: 352, endPoint x: 1050, endPoint y: 293, distance: 59.8
click at [1050, 293] on div "Text Color Highlight Color rgba(255, 255, 255, 1) #ffffff 100 % transparent tra…" at bounding box center [1125, 314] width 150 height 166
click at [988, 288] on div "Image" at bounding box center [872, 311] width 245 height 493
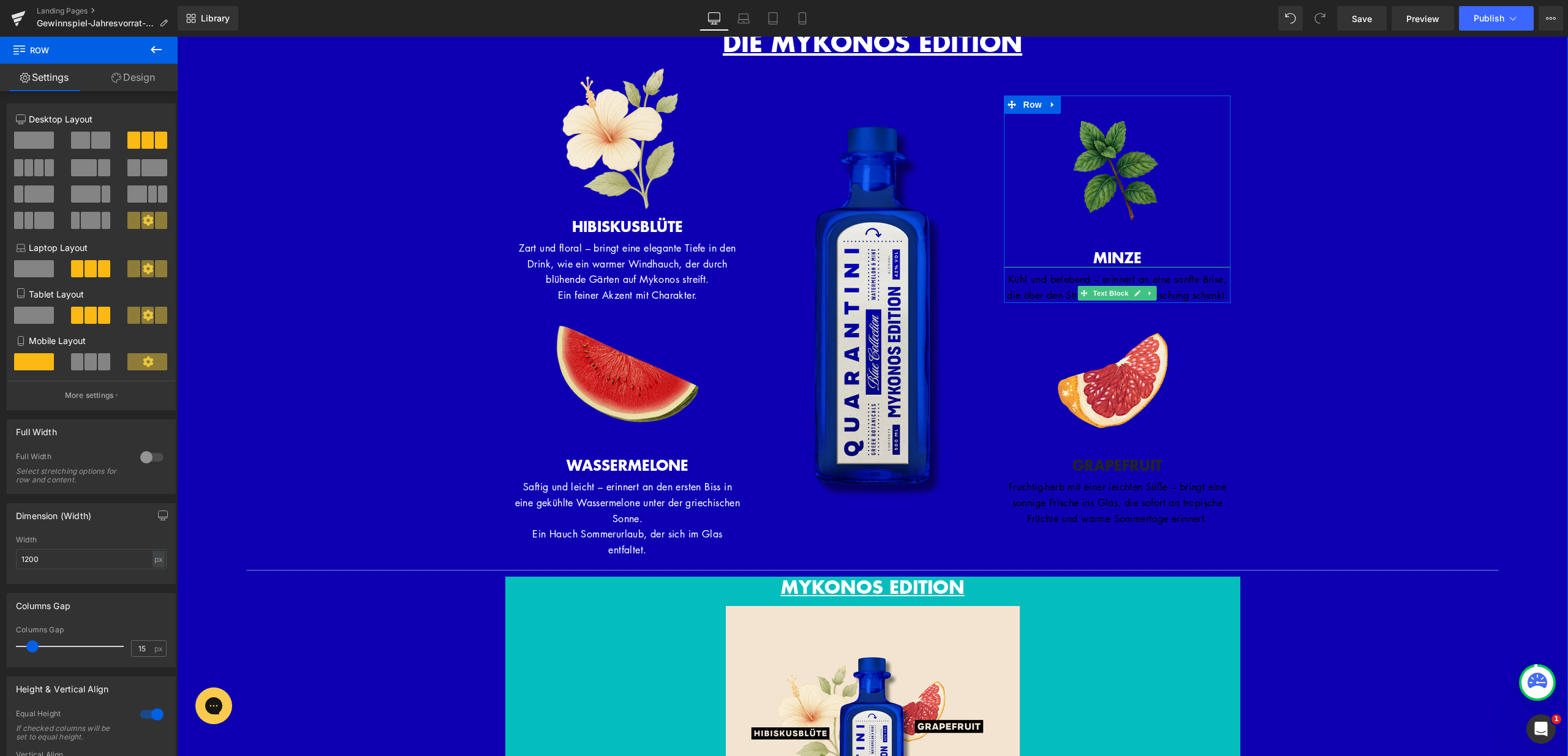
click at [1150, 297] on p "Kühl und belebend – erinnert an eine sanfte Brise, die über den Strand weht und…" at bounding box center [1117, 287] width 226 height 31
click at [1149, 295] on p "Kühl und belebend – erinnert an eine sanfte Brise, die über den Strand weht und…" at bounding box center [1117, 287] width 226 height 31
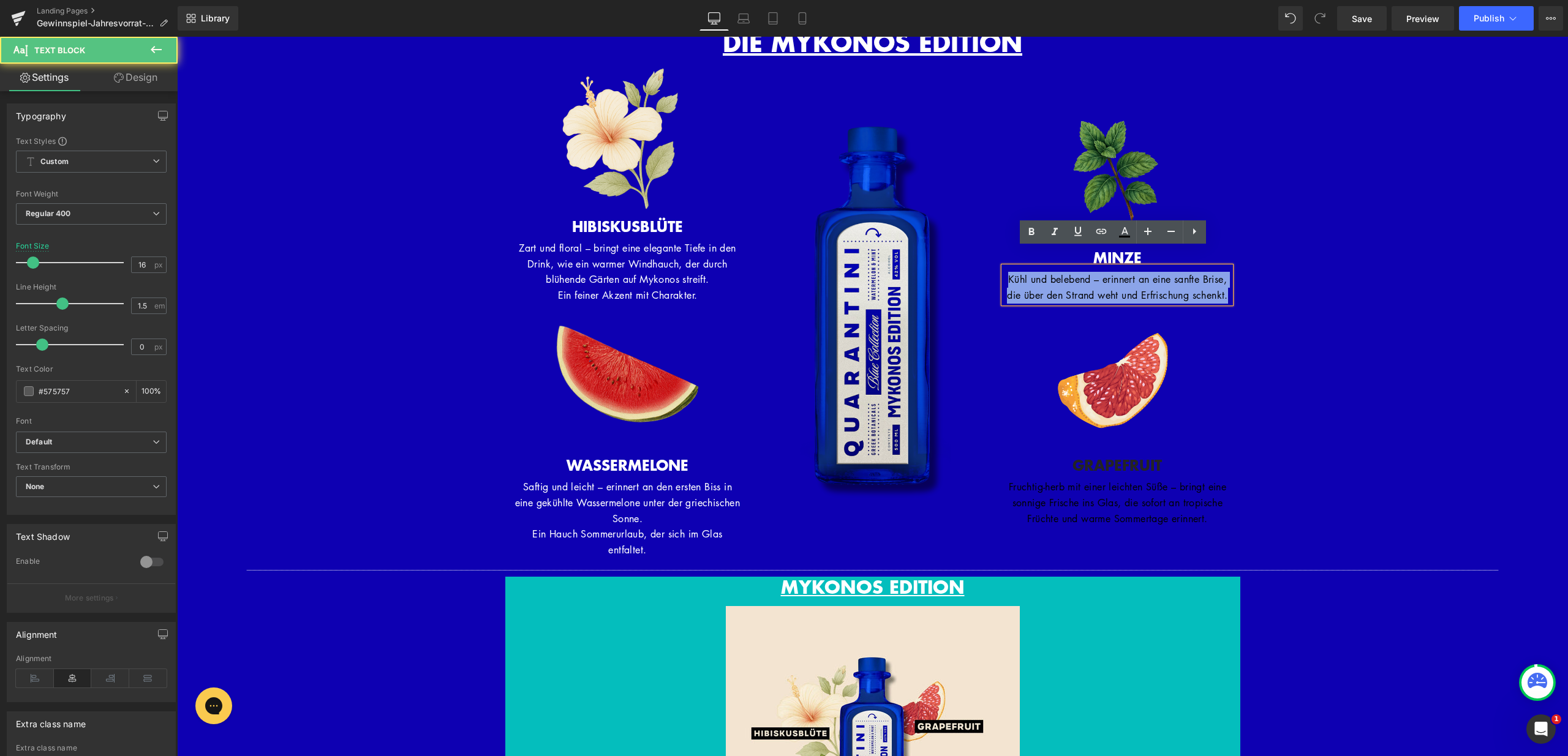
drag, startPoint x: 1166, startPoint y: 294, endPoint x: 988, endPoint y: 261, distance: 181.0
click at [988, 261] on div "Image HIBISKUSBLÜTE Heading Zart und floral – bringt eine elegante Tiefe in den…" at bounding box center [873, 314] width 735 height 500
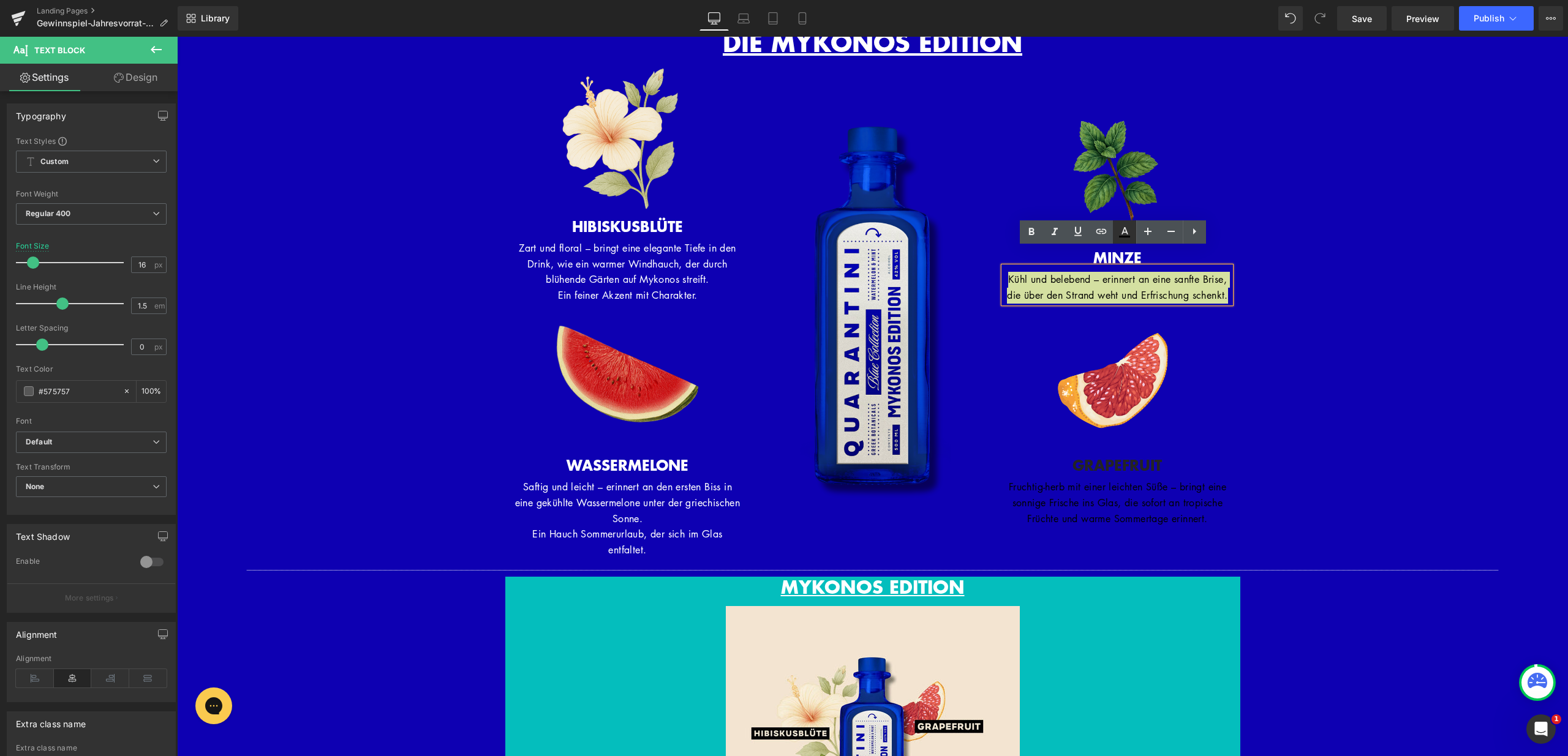
click at [1125, 234] on icon at bounding box center [1124, 231] width 15 height 15
type input "#000000"
type input "100"
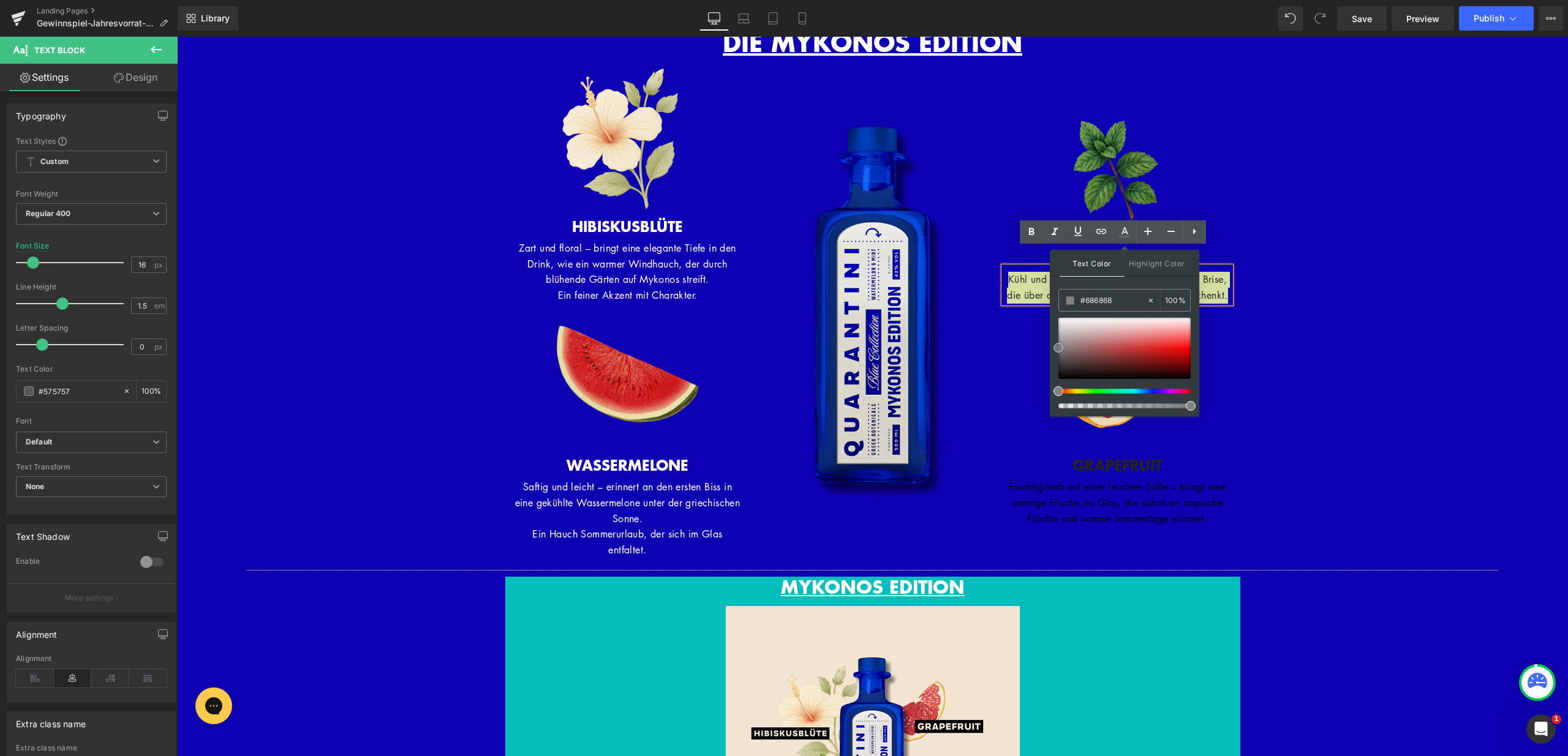
drag, startPoint x: 1057, startPoint y: 378, endPoint x: 1055, endPoint y: 343, distance: 35.1
click at [1055, 346] on span at bounding box center [1058, 348] width 10 height 10
click at [1052, 334] on div "Text Color Highlight Color rgba(130, 130, 130, 1) #828282 100 % transparent tra…" at bounding box center [1125, 333] width 150 height 166
type input "#ffffff"
drag, startPoint x: 1232, startPoint y: 376, endPoint x: 1043, endPoint y: 311, distance: 199.9
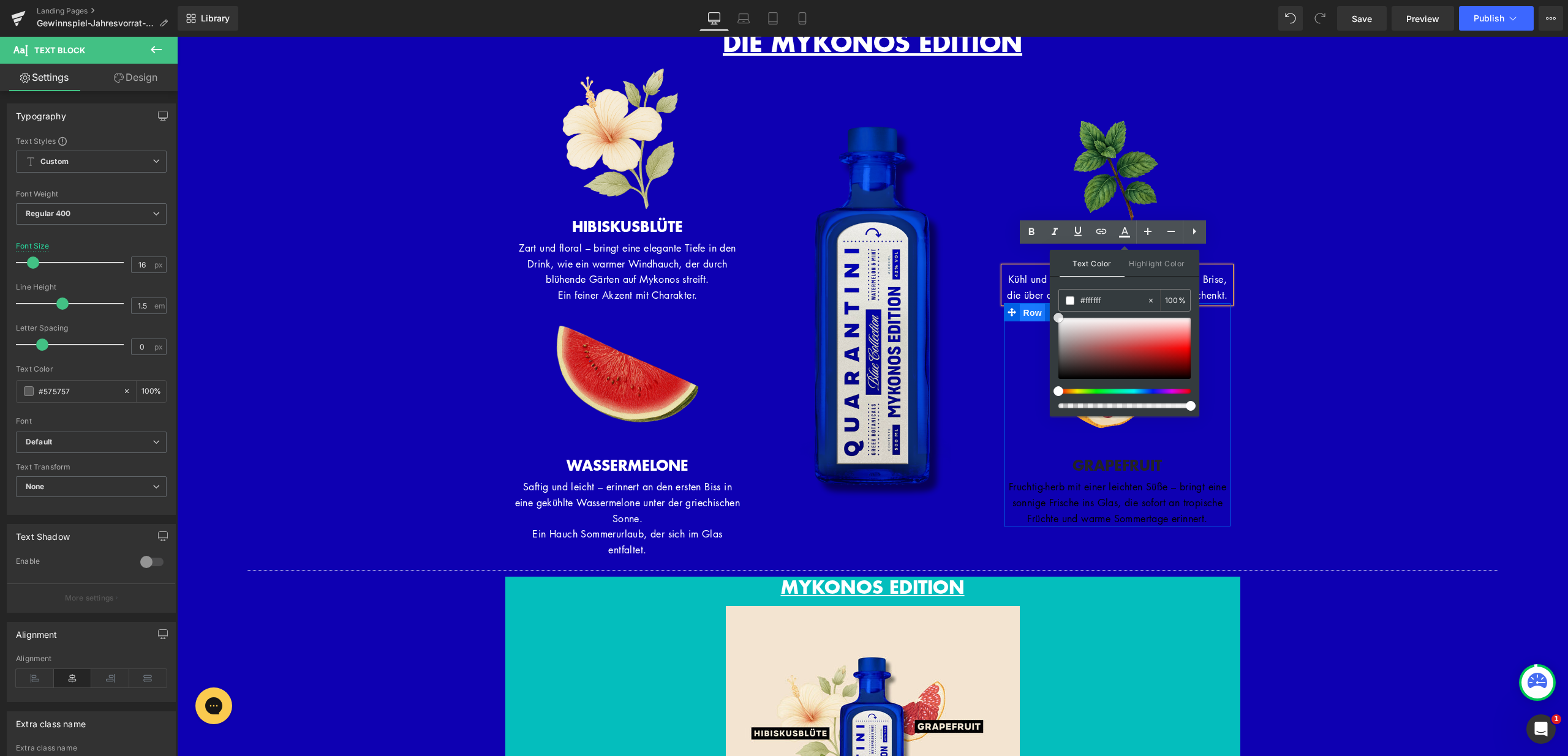
click at [1032, 309] on span "Row" at bounding box center [1032, 312] width 24 height 18
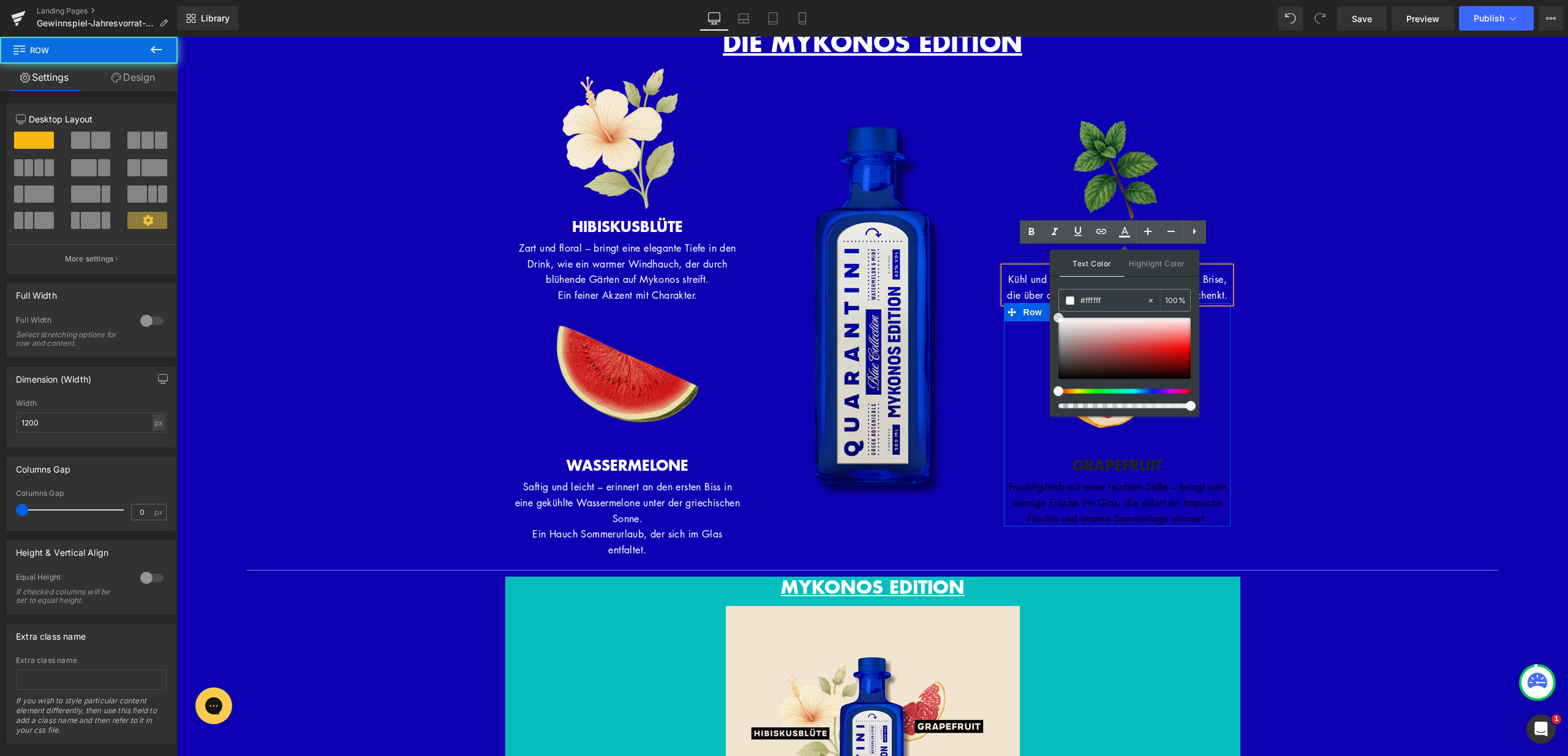
click at [1247, 449] on div "Separator DIE MYKONOS EDITION Heading Row Image Row Image HIBISKUSBLÜTE Heading…" at bounding box center [873, 520] width 1391 height 1030
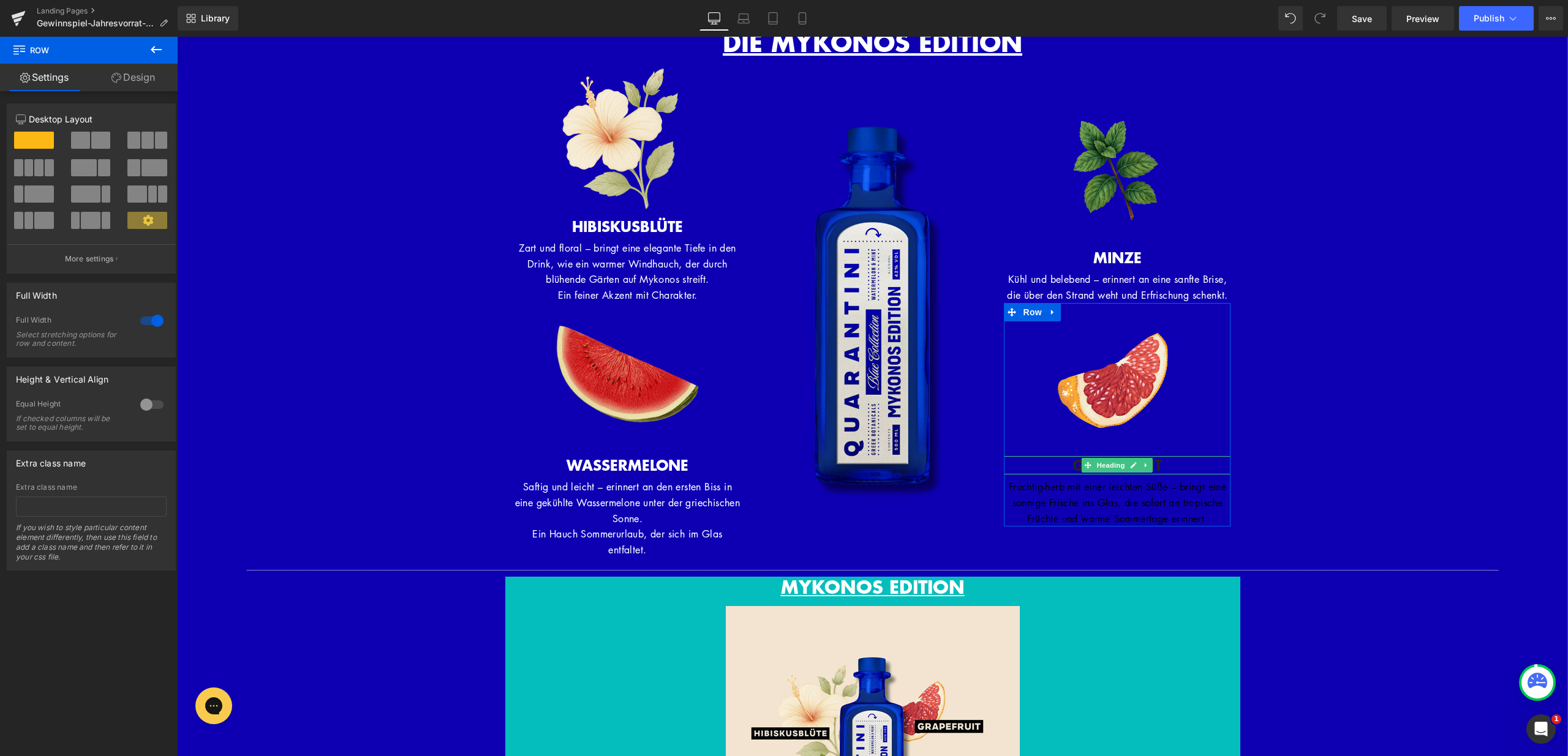
click at [1173, 464] on h3 "GRAPEFRUIT" at bounding box center [1117, 465] width 226 height 18
click at [1179, 456] on h3 "GRAPEFRUIT" at bounding box center [1117, 465] width 226 height 18
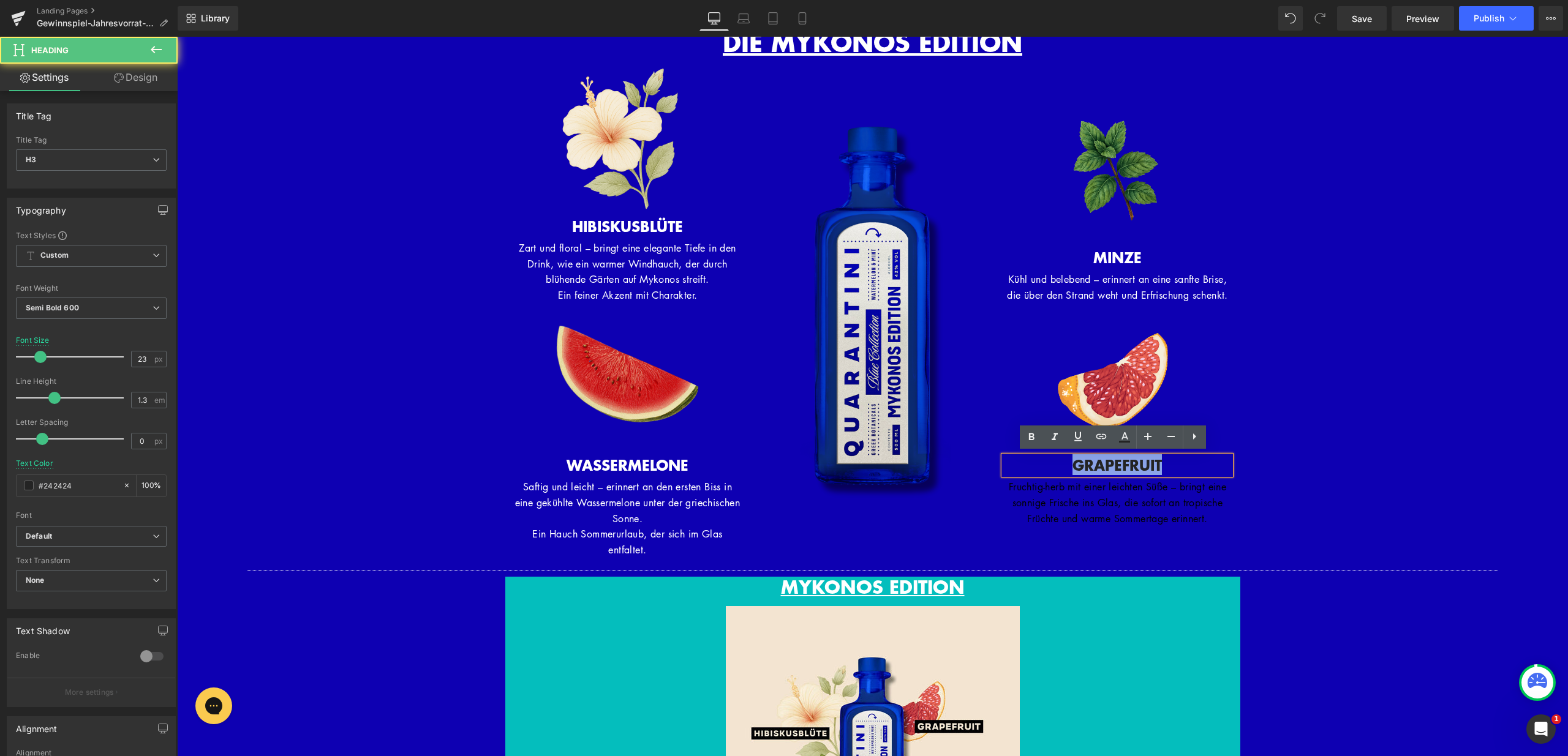
drag, startPoint x: 1179, startPoint y: 465, endPoint x: 1045, endPoint y: 458, distance: 134.2
click at [1045, 458] on h3 "GRAPEFRUIT" at bounding box center [1117, 465] width 226 height 18
click at [1132, 438] on link at bounding box center [1125, 437] width 23 height 23
type input "#242424"
type input "100"
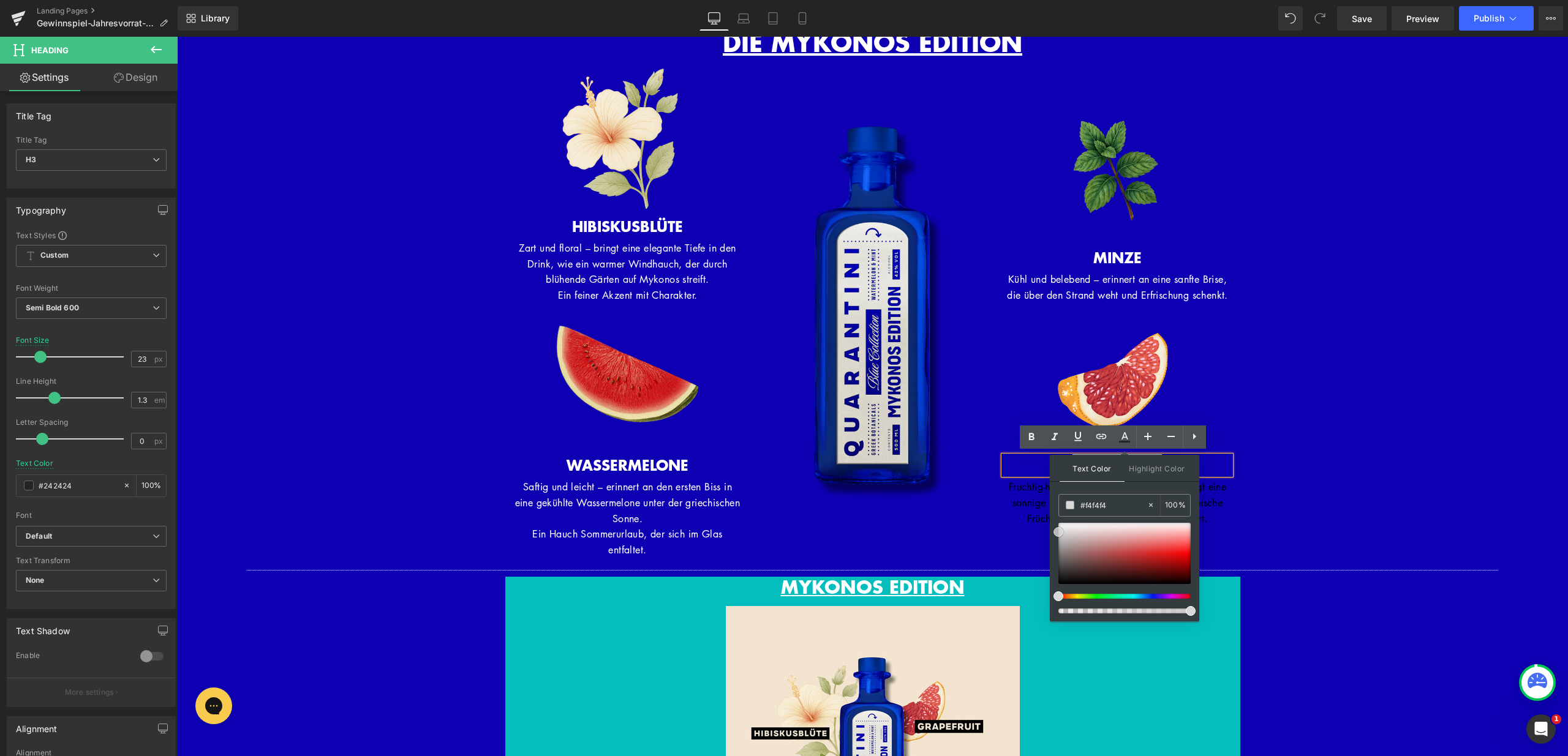
type input "#ffffff"
drag, startPoint x: 1058, startPoint y: 561, endPoint x: 1051, endPoint y: 515, distance: 46.5
click at [1051, 515] on div "Text Color Highlight Color rgba(255, 255, 255, 1) #ffffff 100 % transparent tra…" at bounding box center [1125, 538] width 150 height 166
click at [920, 485] on img at bounding box center [873, 311] width 226 height 374
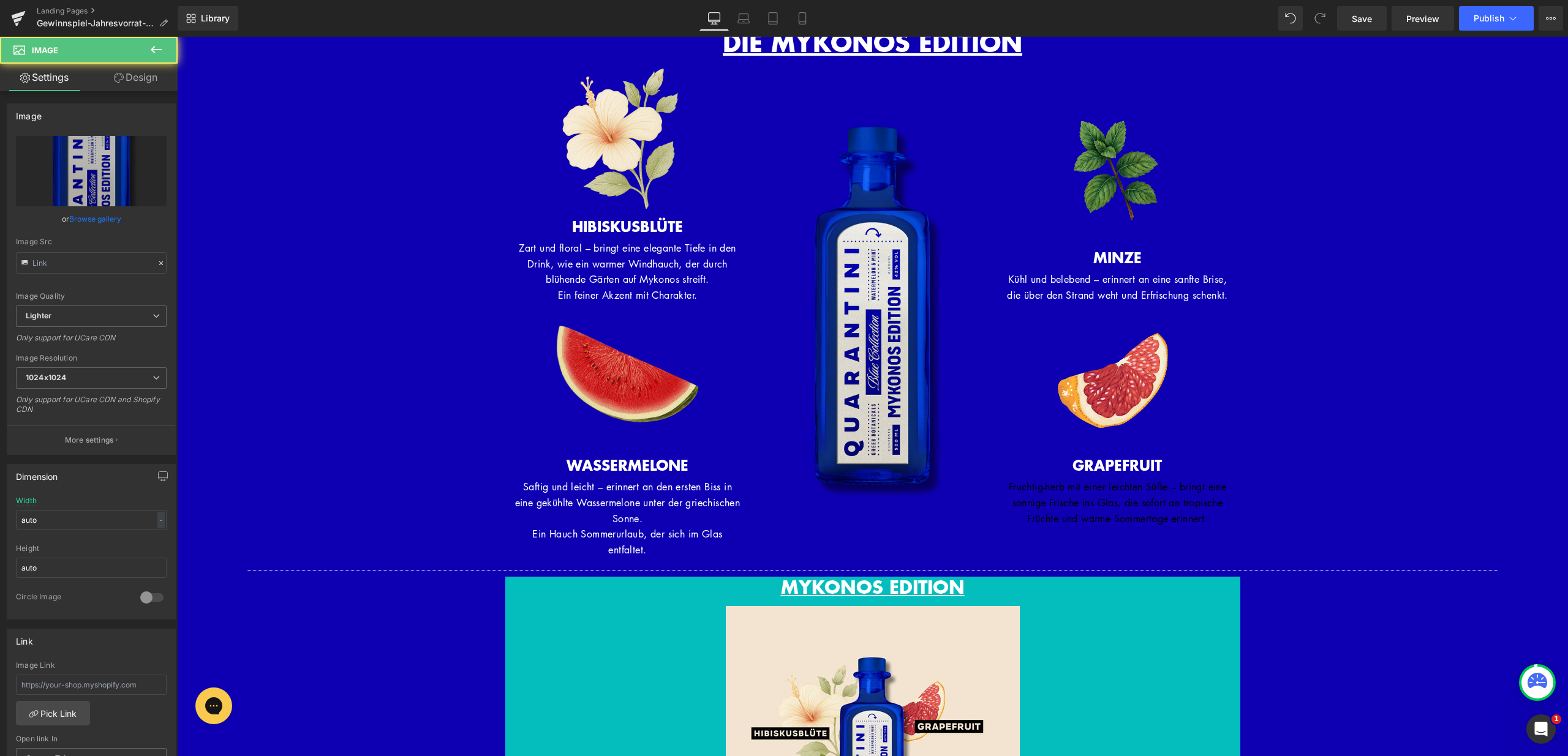
type input "[URL][DOMAIN_NAME]"
click at [1187, 527] on p "Fruchtig-herb mit einer leichten Süße – bringt eine sonnige Frische ins Glas, d…" at bounding box center [1117, 503] width 226 height 47
click at [1155, 527] on p "Fruchtig-herb mit einer leichten Süße – bringt eine sonnige Frische ins Glas, d…" at bounding box center [1117, 503] width 226 height 47
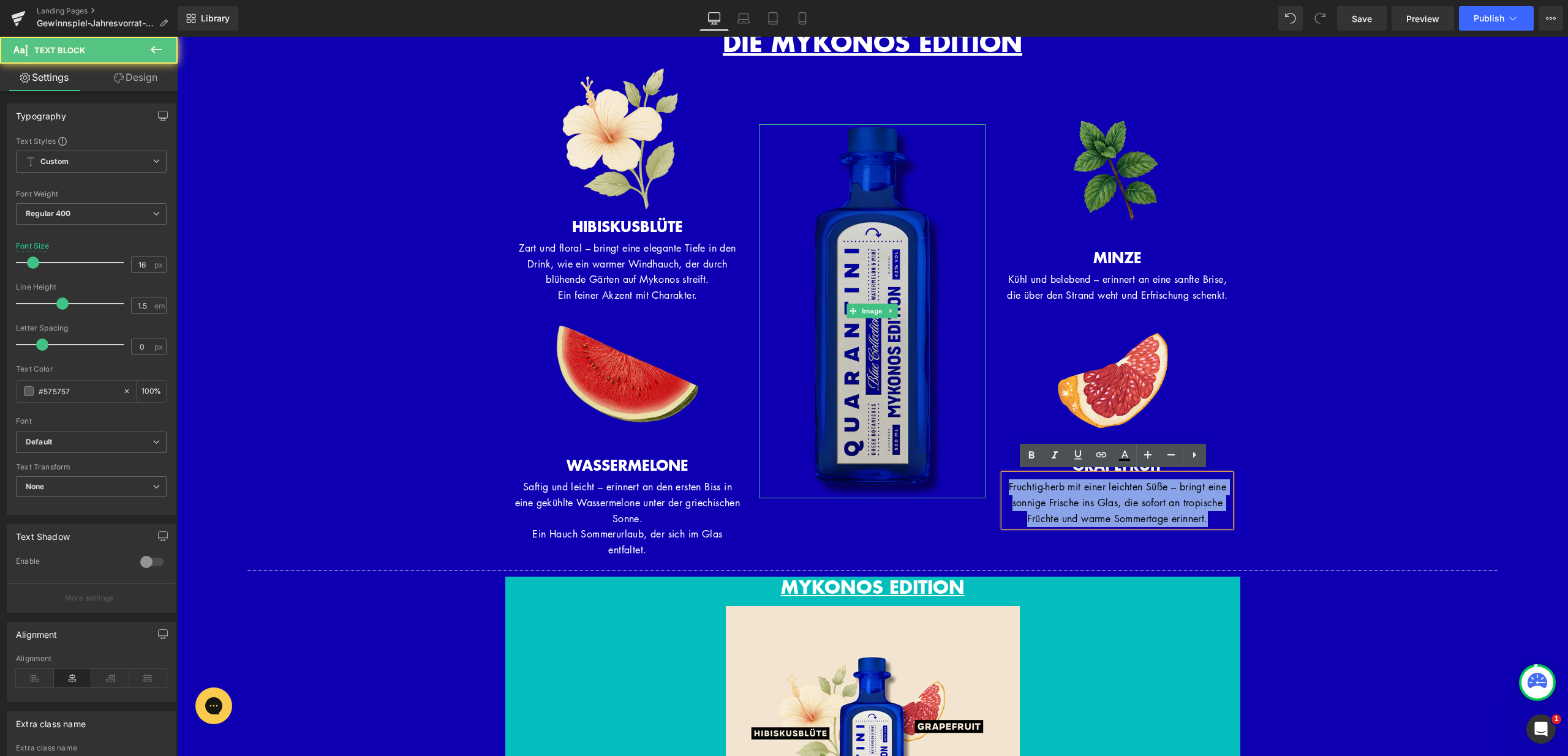
drag, startPoint x: 1152, startPoint y: 534, endPoint x: 973, endPoint y: 484, distance: 185.9
click at [973, 484] on div "Image HIBISKUSBLÜTE Heading Zart und floral – bringt eine elegante Tiefe in den…" at bounding box center [873, 314] width 735 height 500
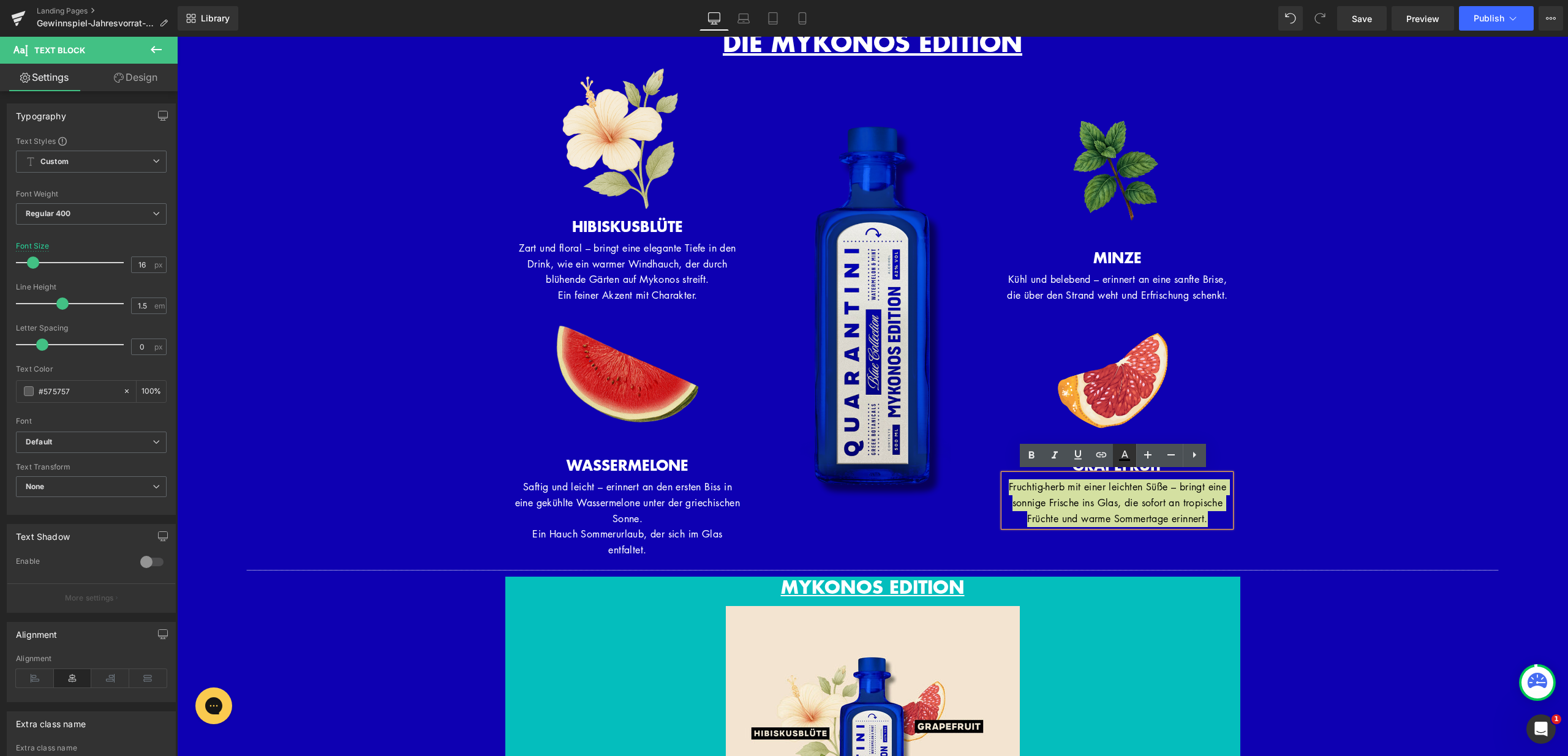
click at [1123, 462] on icon at bounding box center [1124, 455] width 15 height 15
type input "#000000"
type input "100"
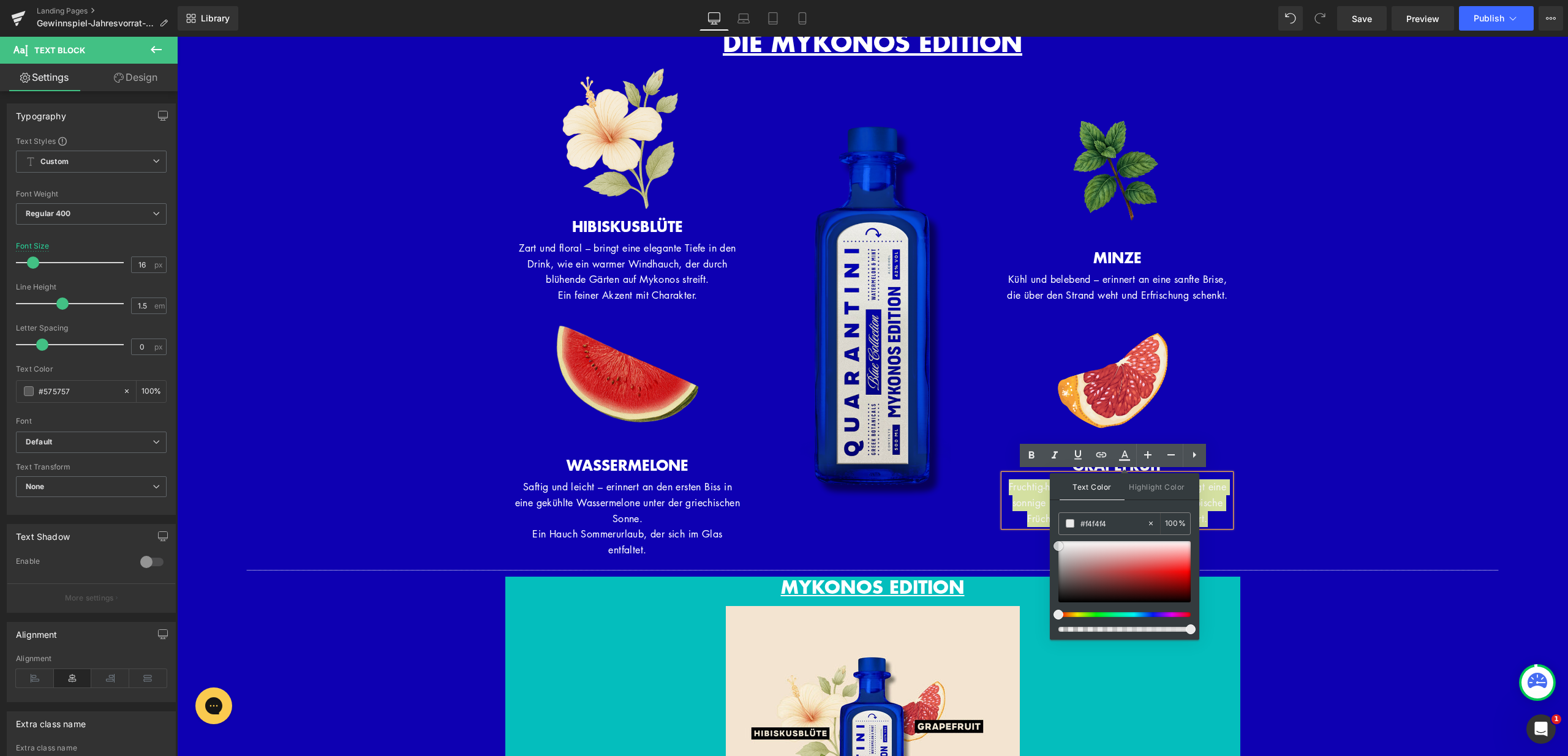
type input "#ffffff"
drag, startPoint x: 1234, startPoint y: 635, endPoint x: 978, endPoint y: 511, distance: 284.5
click at [963, 527] on div "Image" at bounding box center [872, 311] width 245 height 493
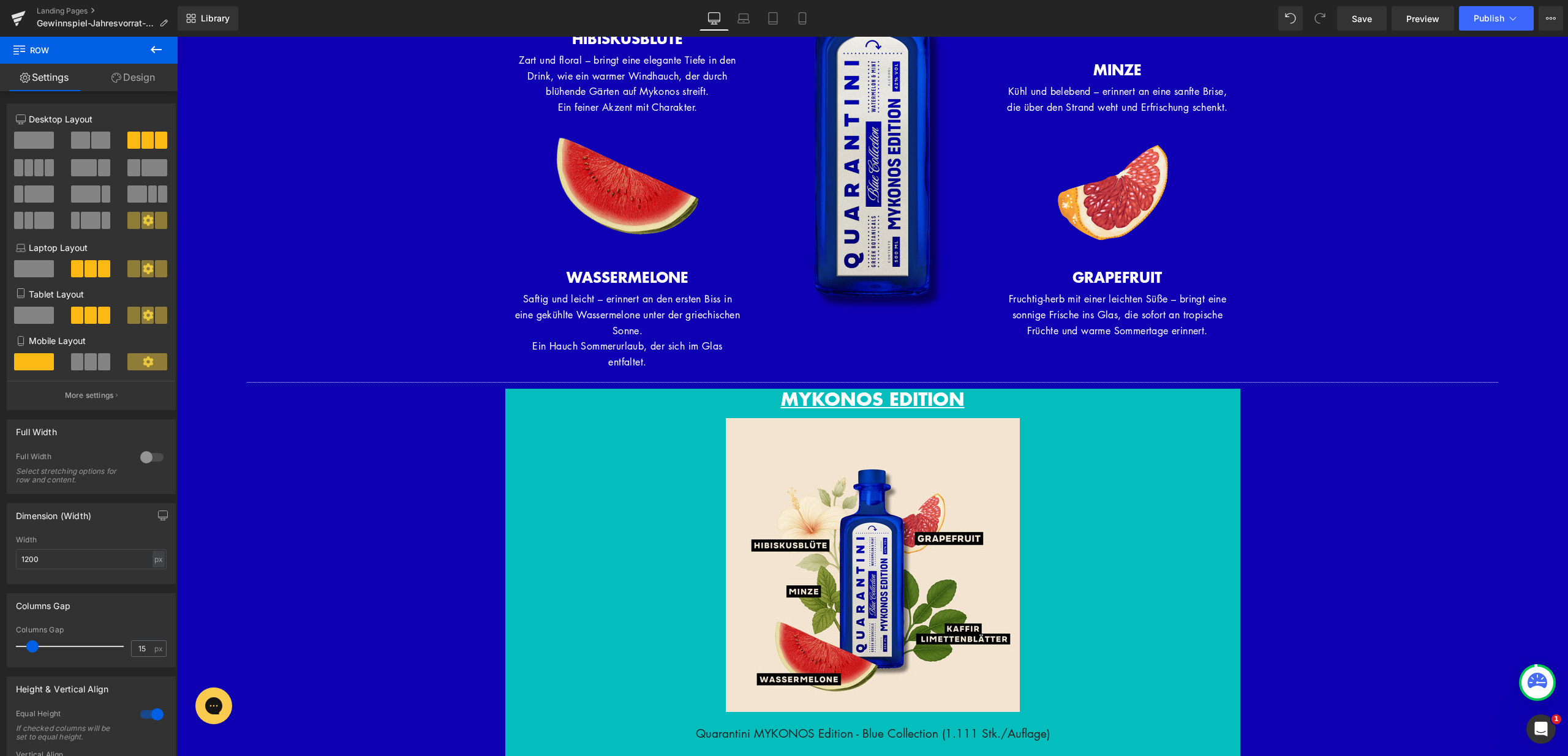
scroll to position [1375, 0]
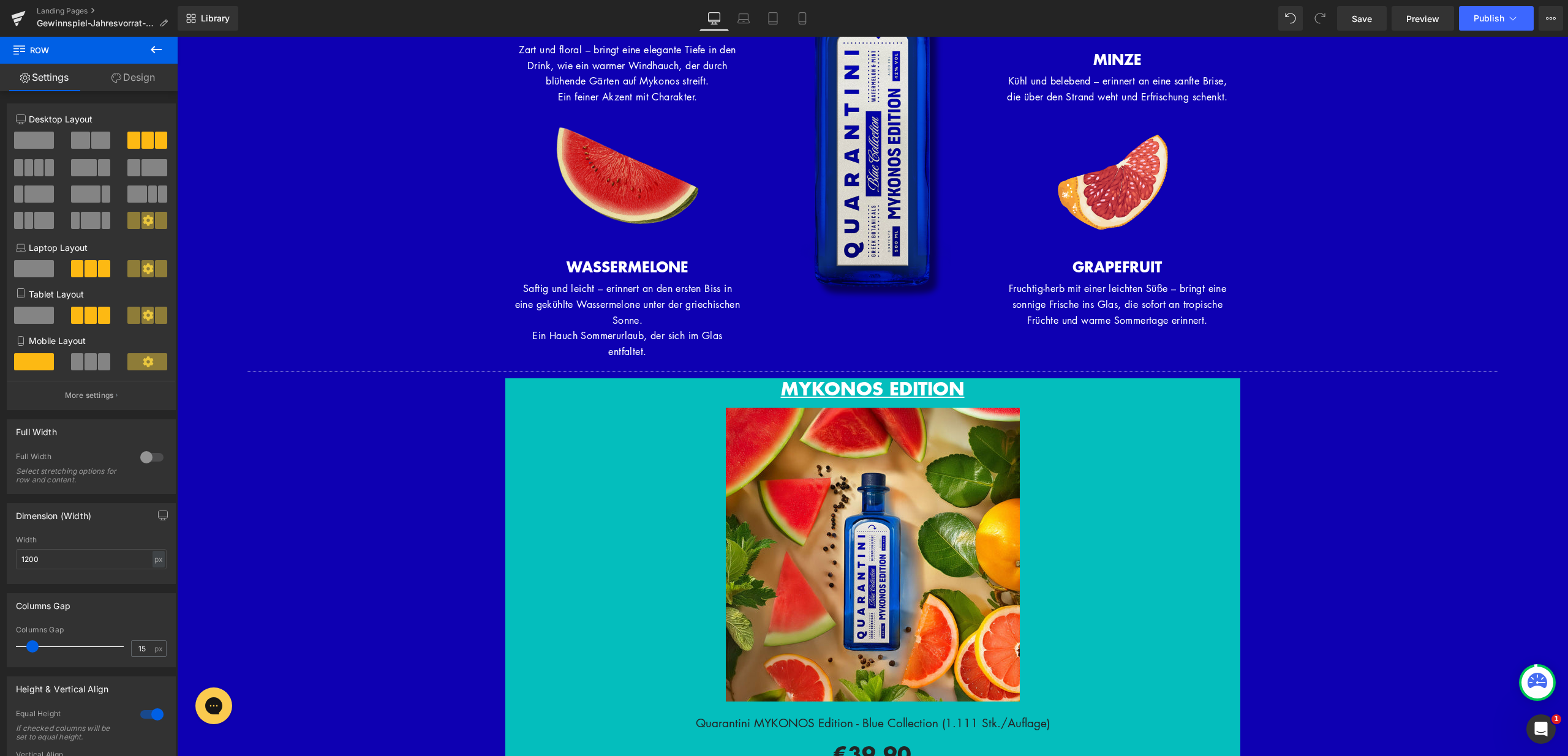
click at [559, 430] on link "Sale Off" at bounding box center [873, 555] width 698 height 294
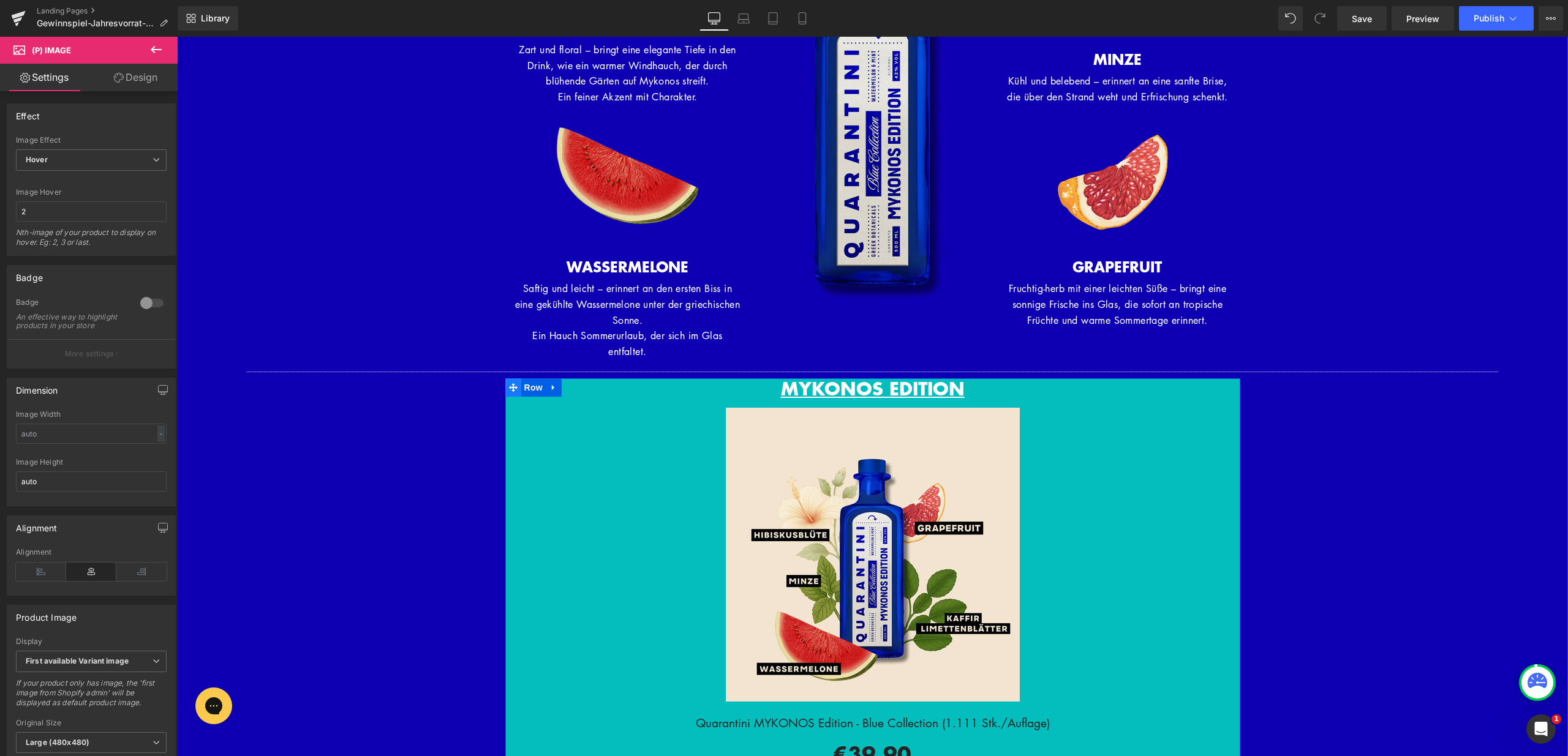
click at [513, 385] on span at bounding box center [514, 387] width 15 height 18
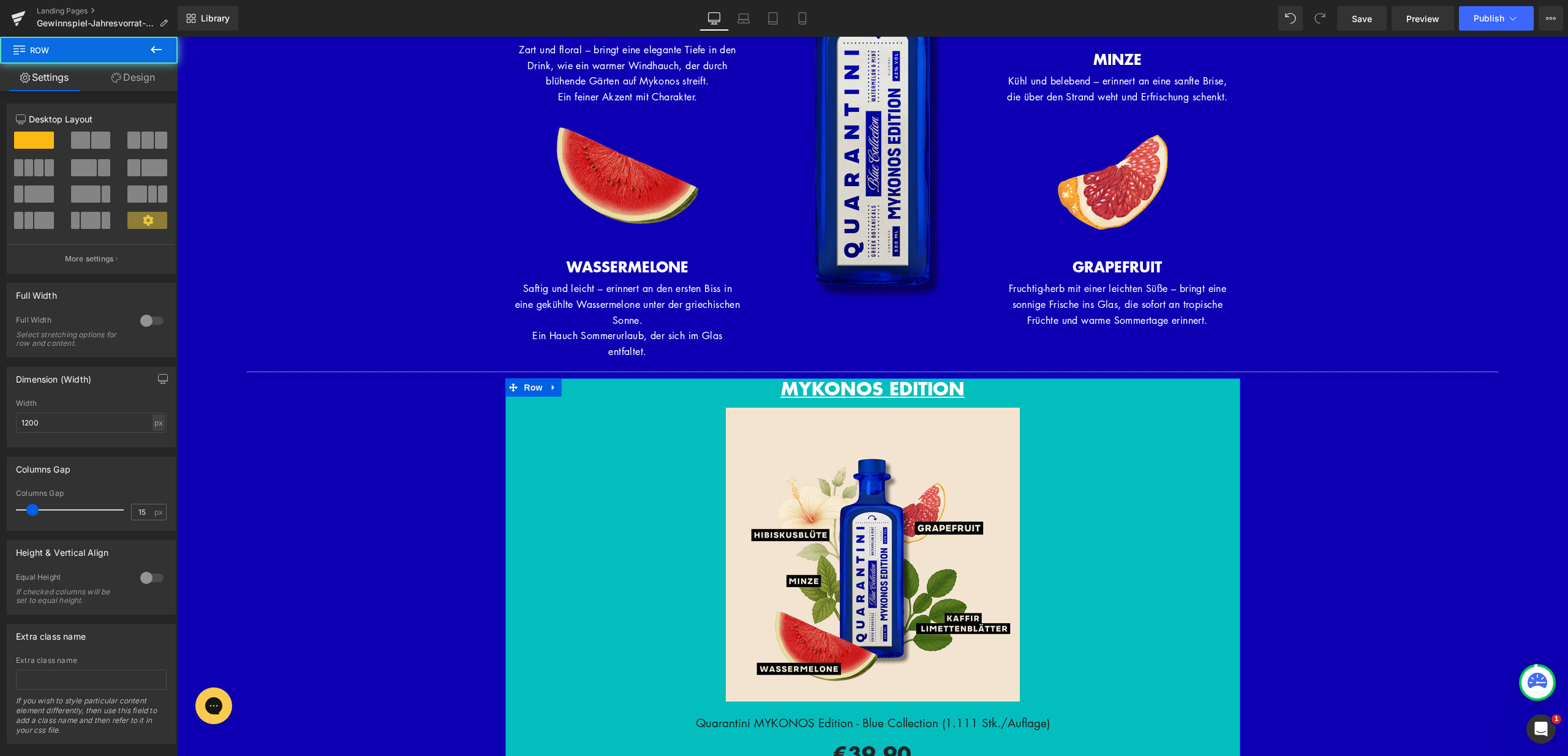
click at [153, 84] on link "Design" at bounding box center [133, 77] width 89 height 28
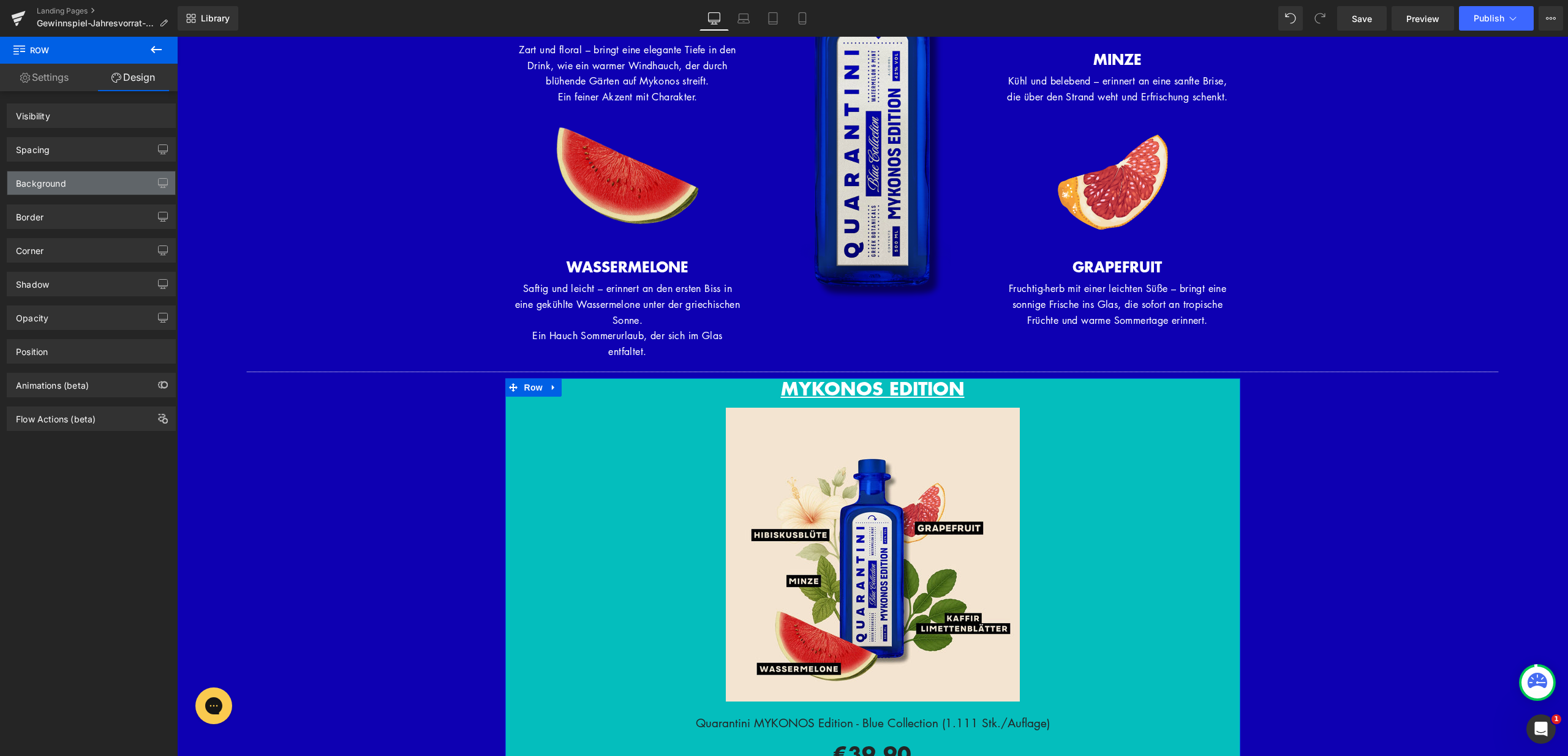
click at [118, 178] on div "Background" at bounding box center [92, 183] width 168 height 23
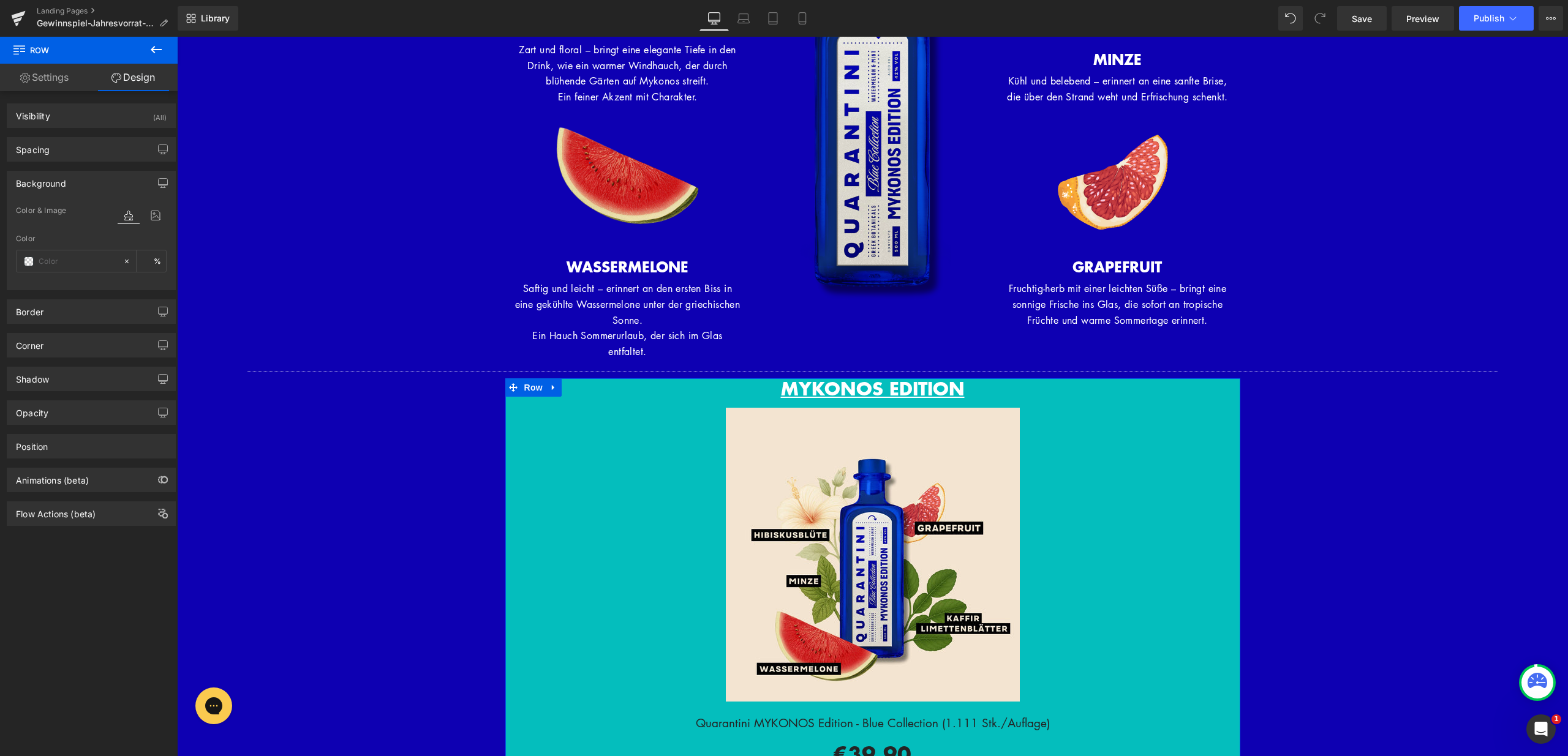
type input "#04bebd"
type input "100"
click at [79, 260] on input "#04bebd" at bounding box center [77, 261] width 78 height 14
paste input "e00b2"
type input "#0e00b2"
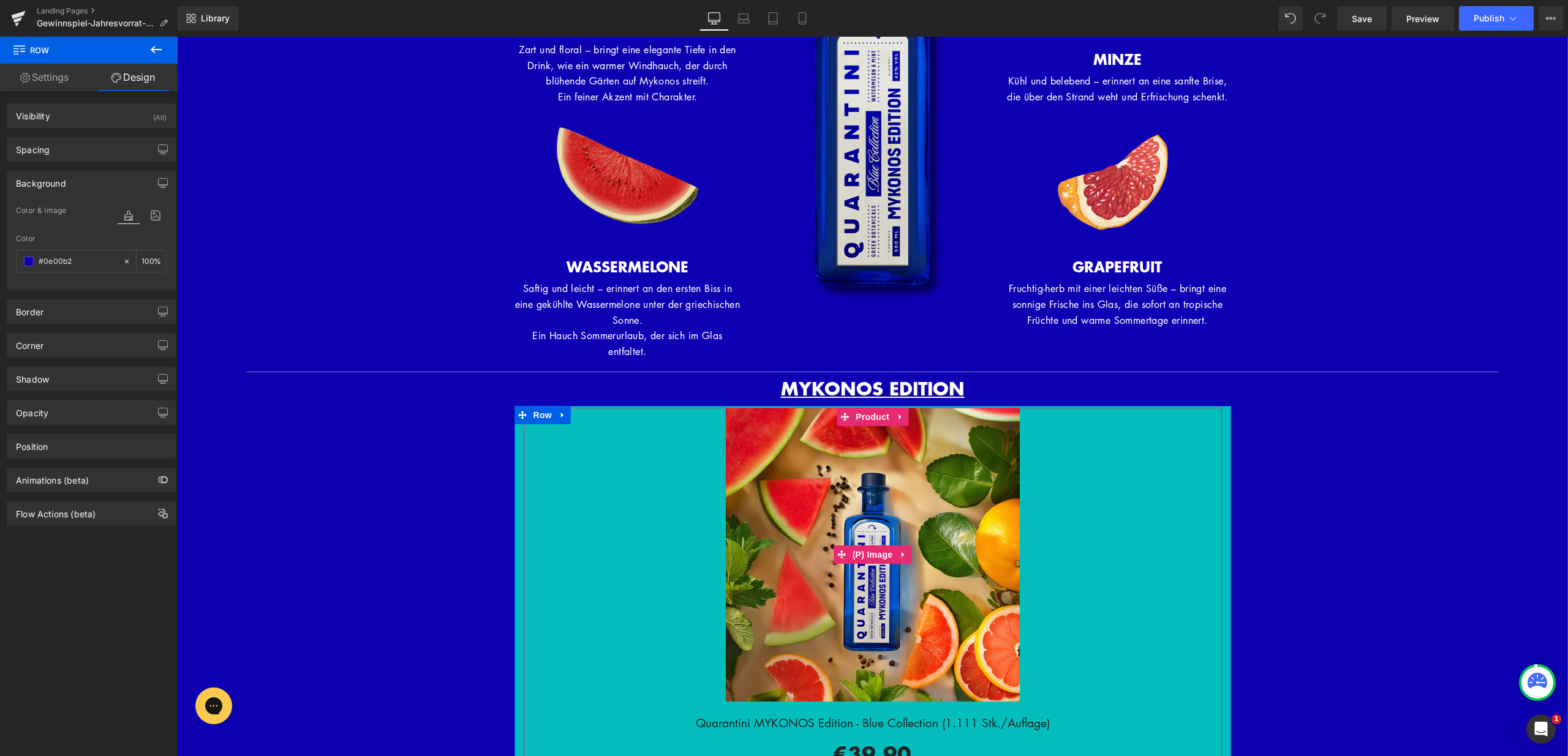
click at [559, 432] on link "Sale Off" at bounding box center [873, 555] width 698 height 294
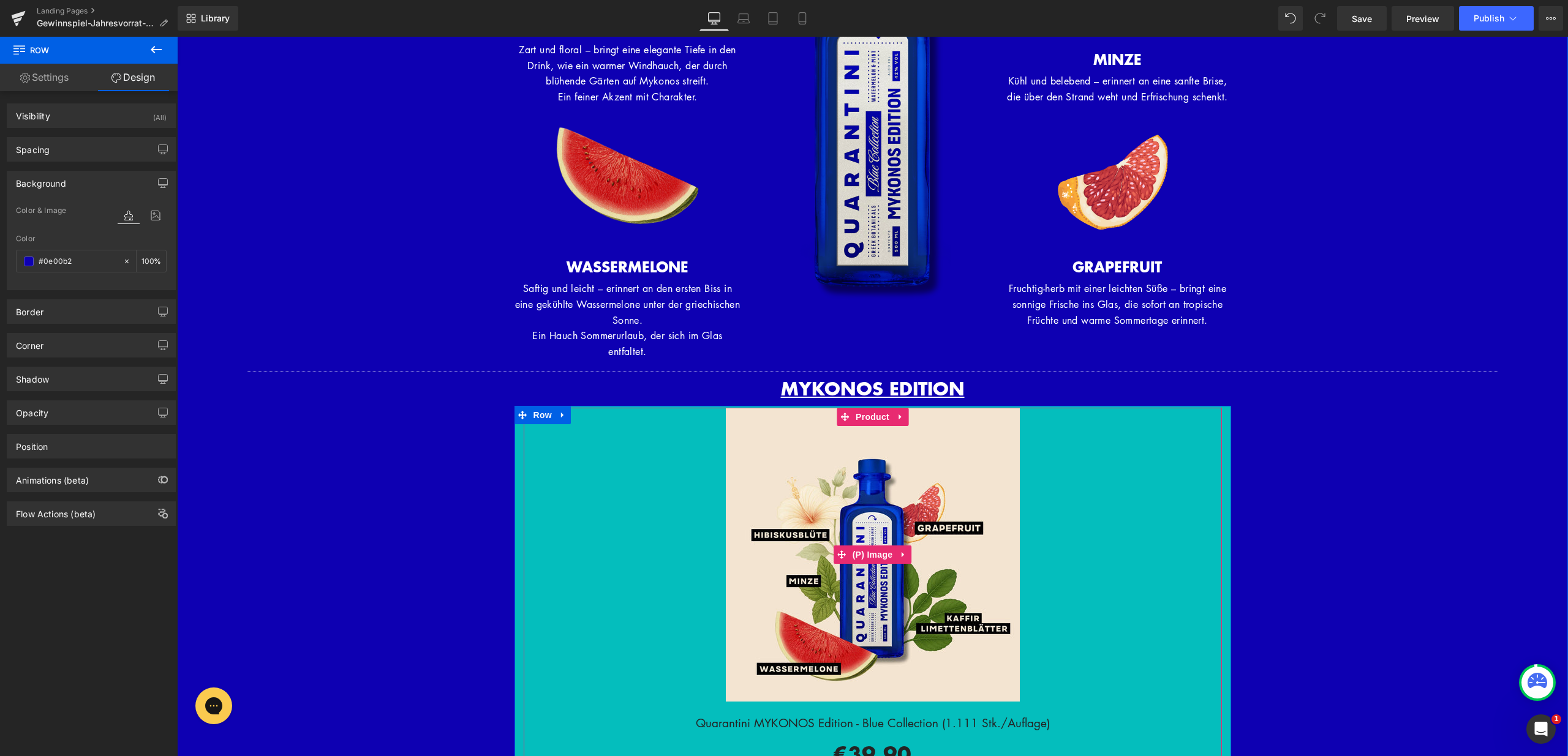
click at [520, 411] on icon at bounding box center [522, 416] width 9 height 10
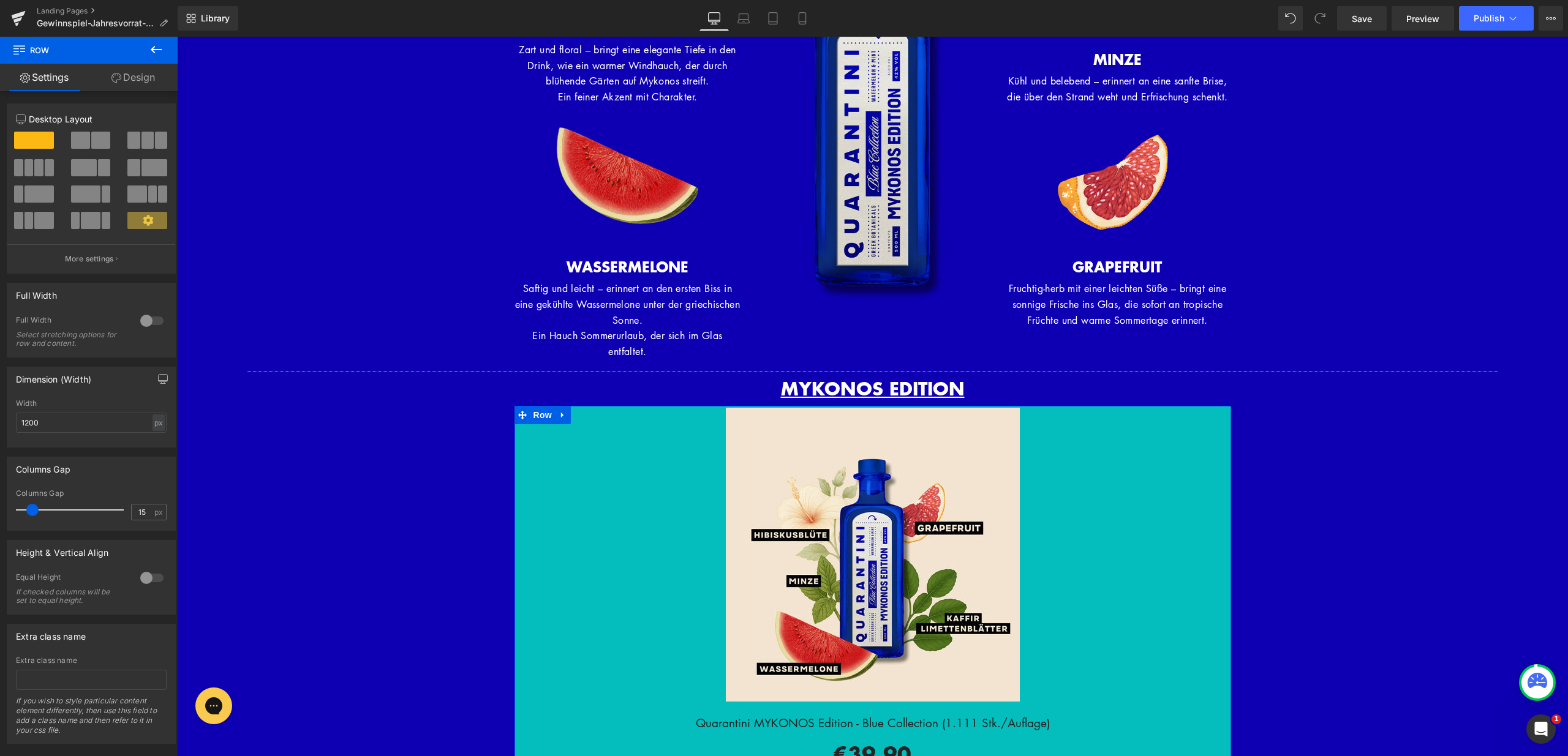
click at [135, 75] on link "Design" at bounding box center [133, 77] width 89 height 28
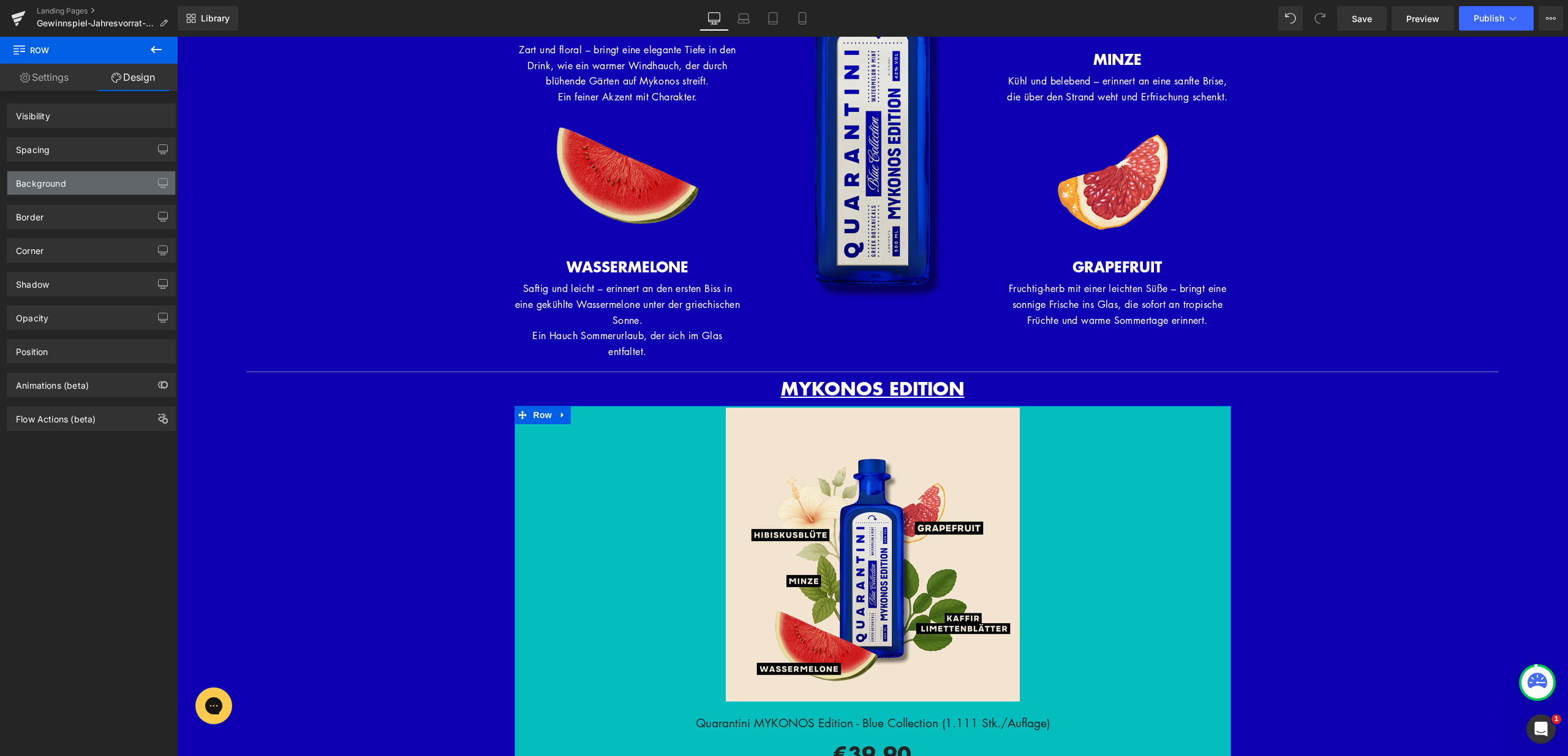
click at [111, 181] on div "Background" at bounding box center [92, 183] width 168 height 23
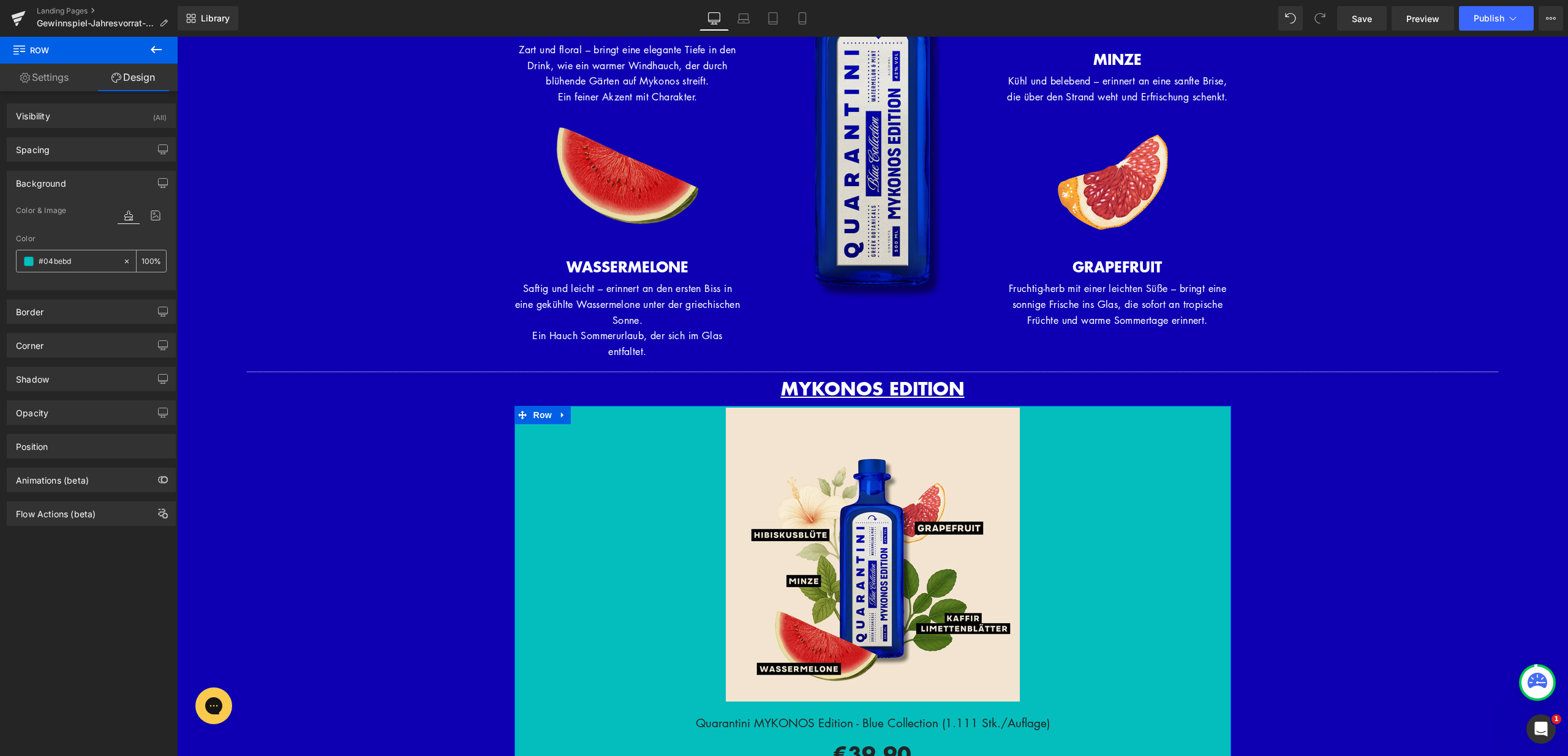
type input "#04bebd"
type input "100"
click at [95, 264] on input "#04bebd" at bounding box center [77, 261] width 78 height 14
paste input "e00b2"
type input "#0e00b2"
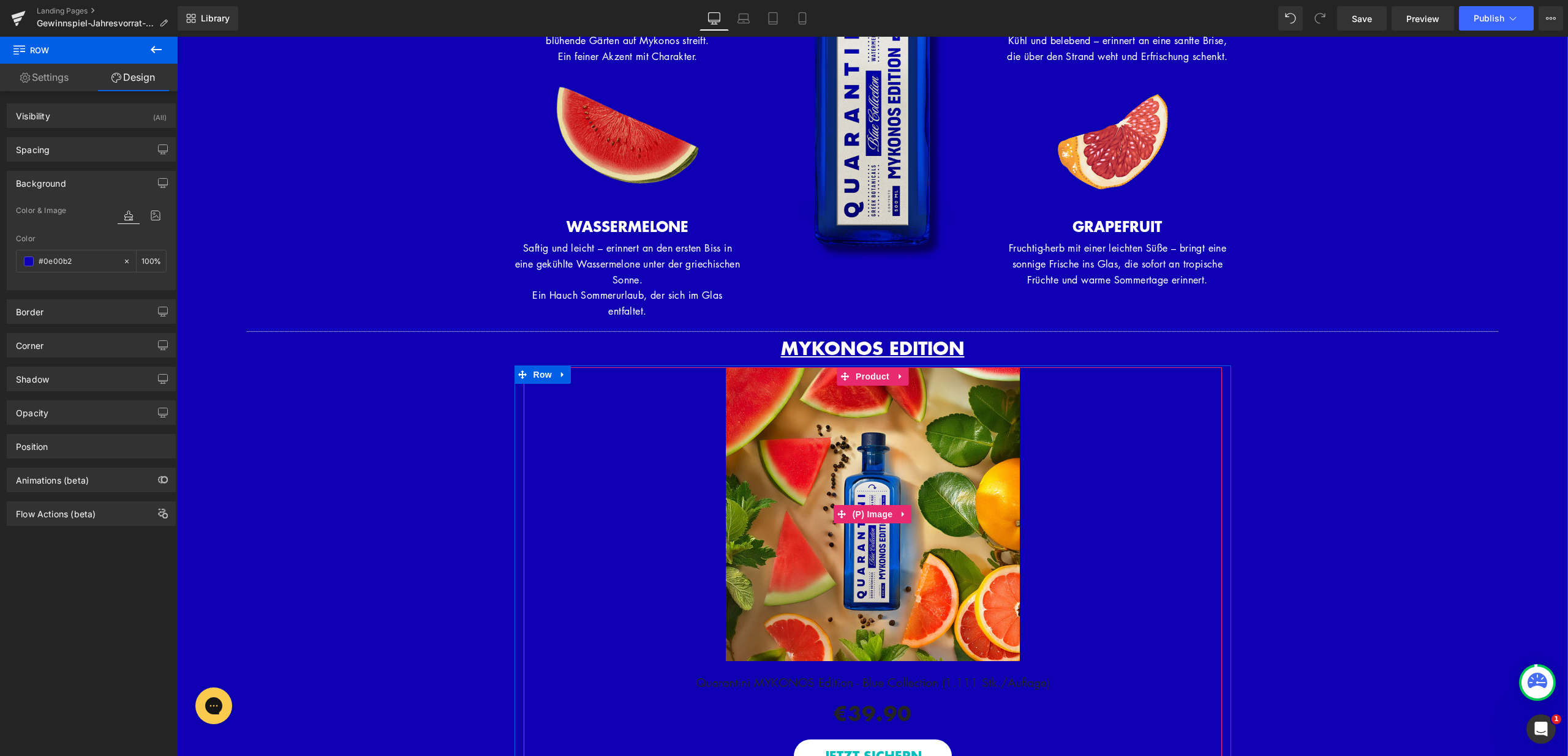
scroll to position [1503, 0]
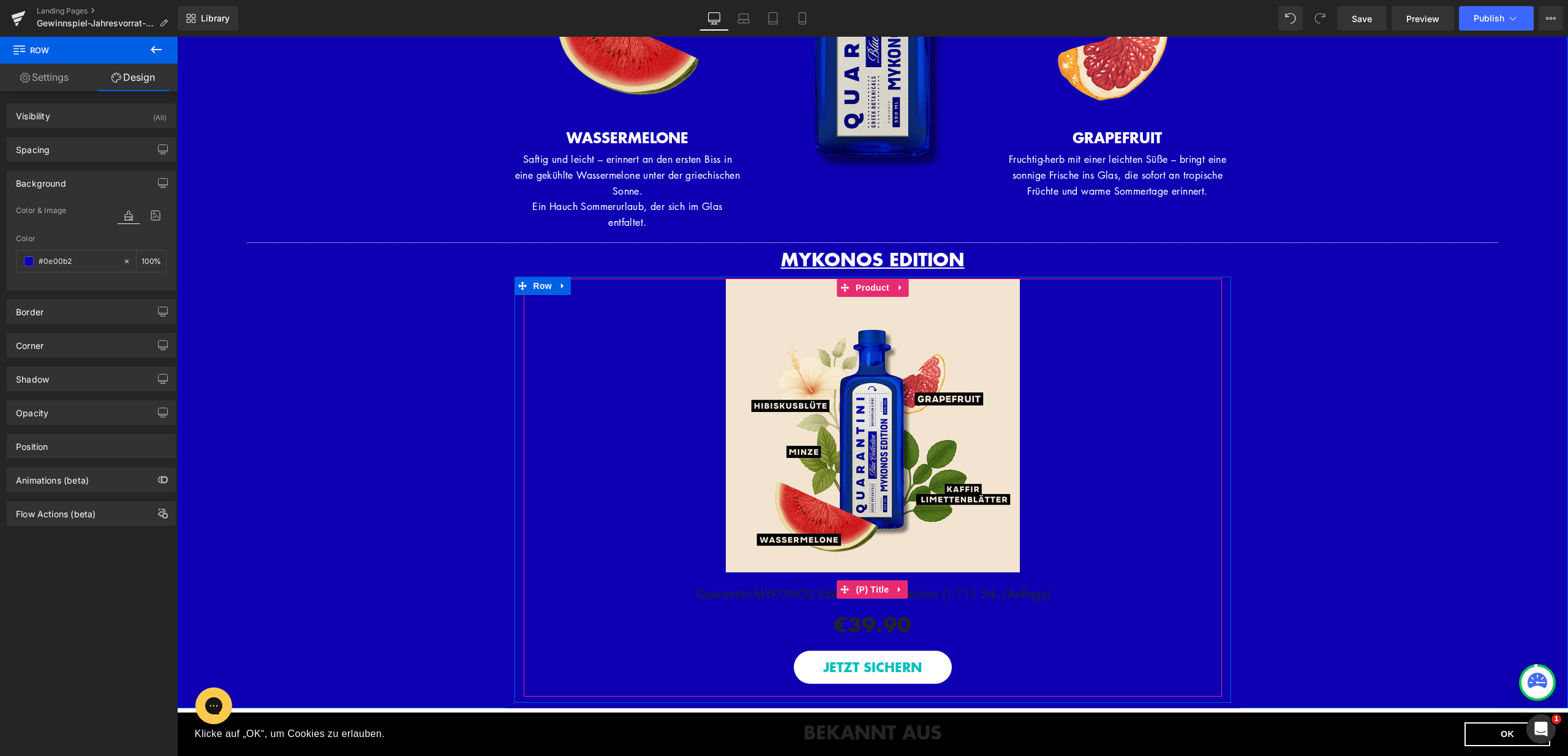
click at [950, 587] on link "Quarantini MYKONOS Edition - Blue Collection (1.111 Stk./Auflage)" at bounding box center [873, 590] width 354 height 25
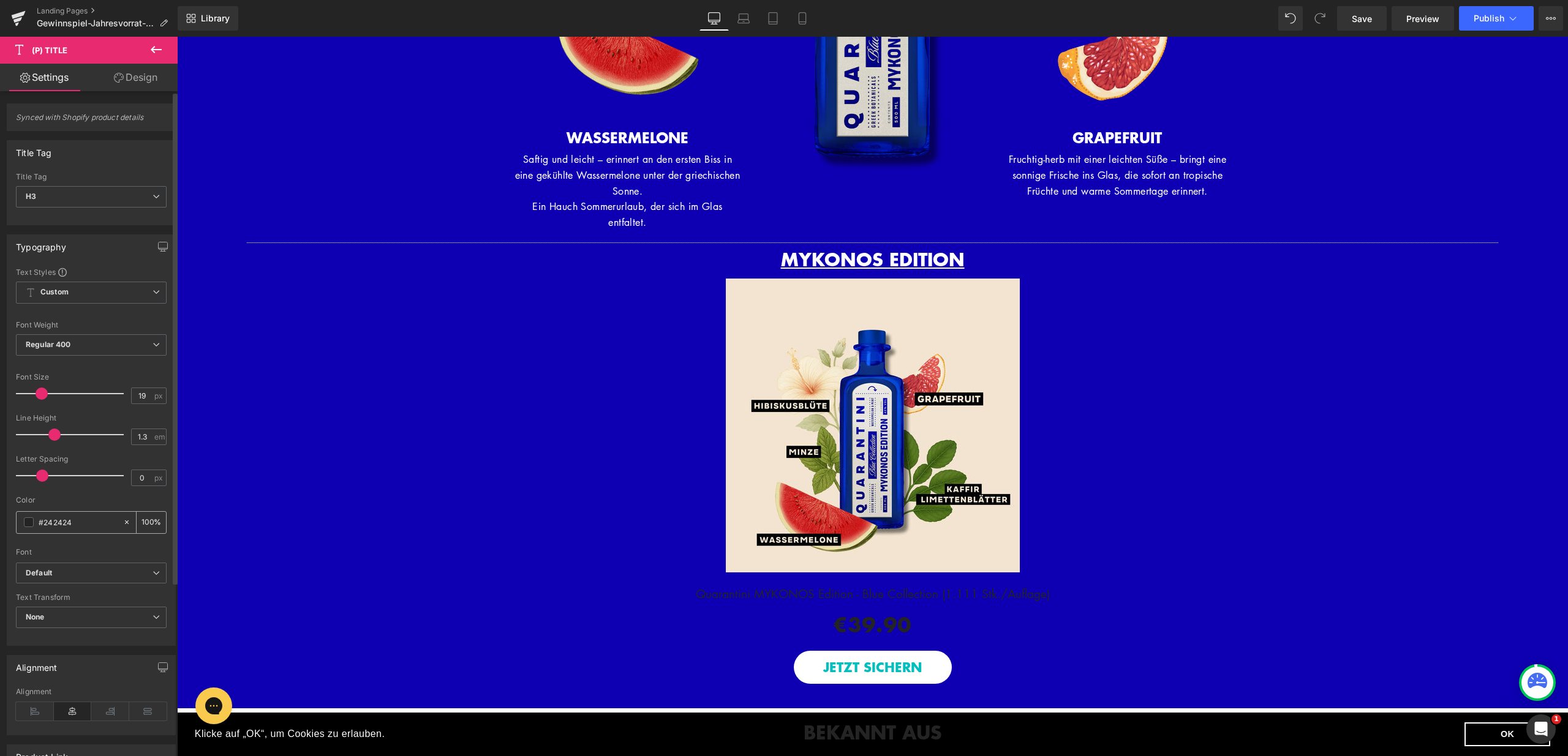
drag, startPoint x: 87, startPoint y: 519, endPoint x: 29, endPoint y: 522, distance: 58.1
click at [30, 522] on div "#242424" at bounding box center [70, 522] width 106 height 21
type input "ff"
type input "0"
type input "fff"
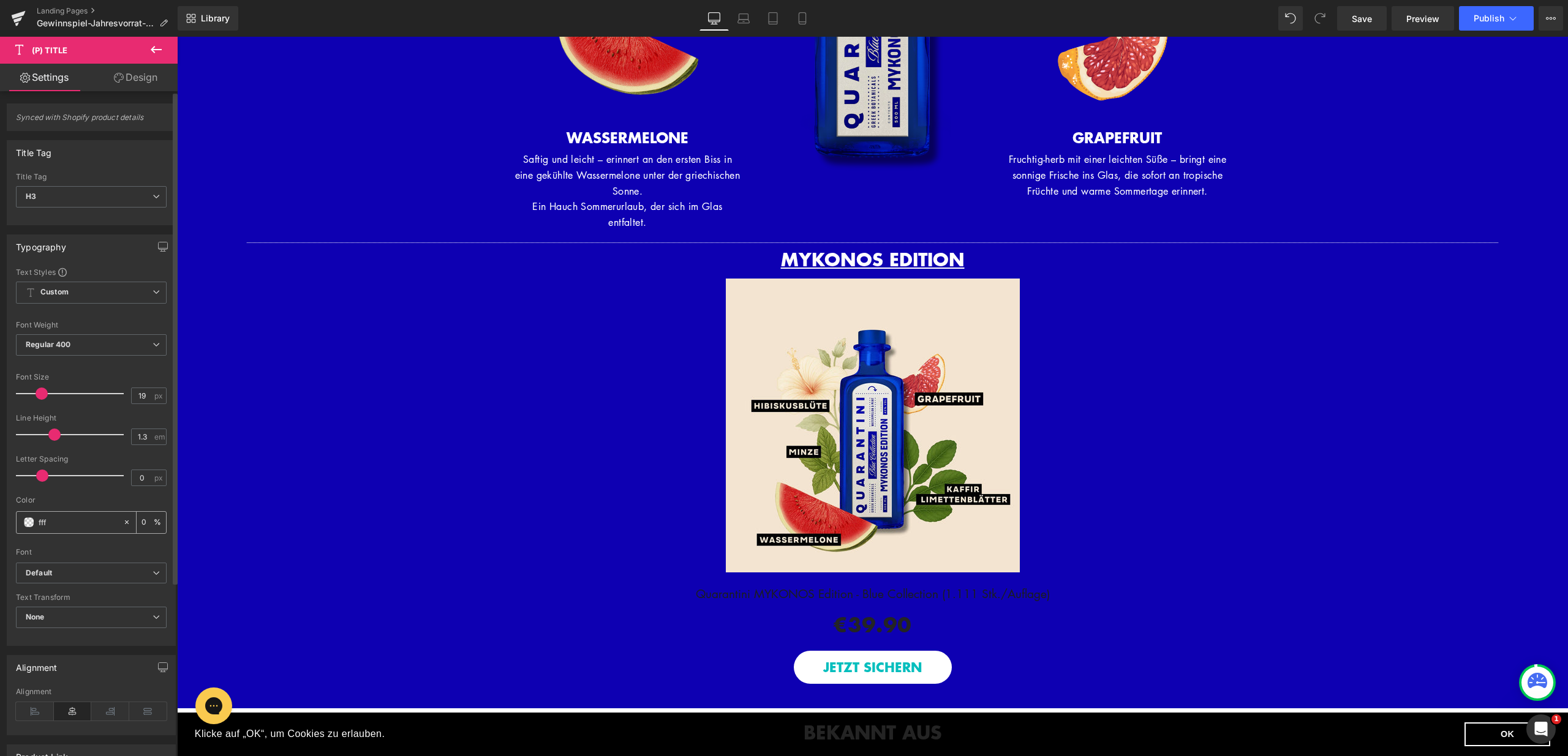
type input "100"
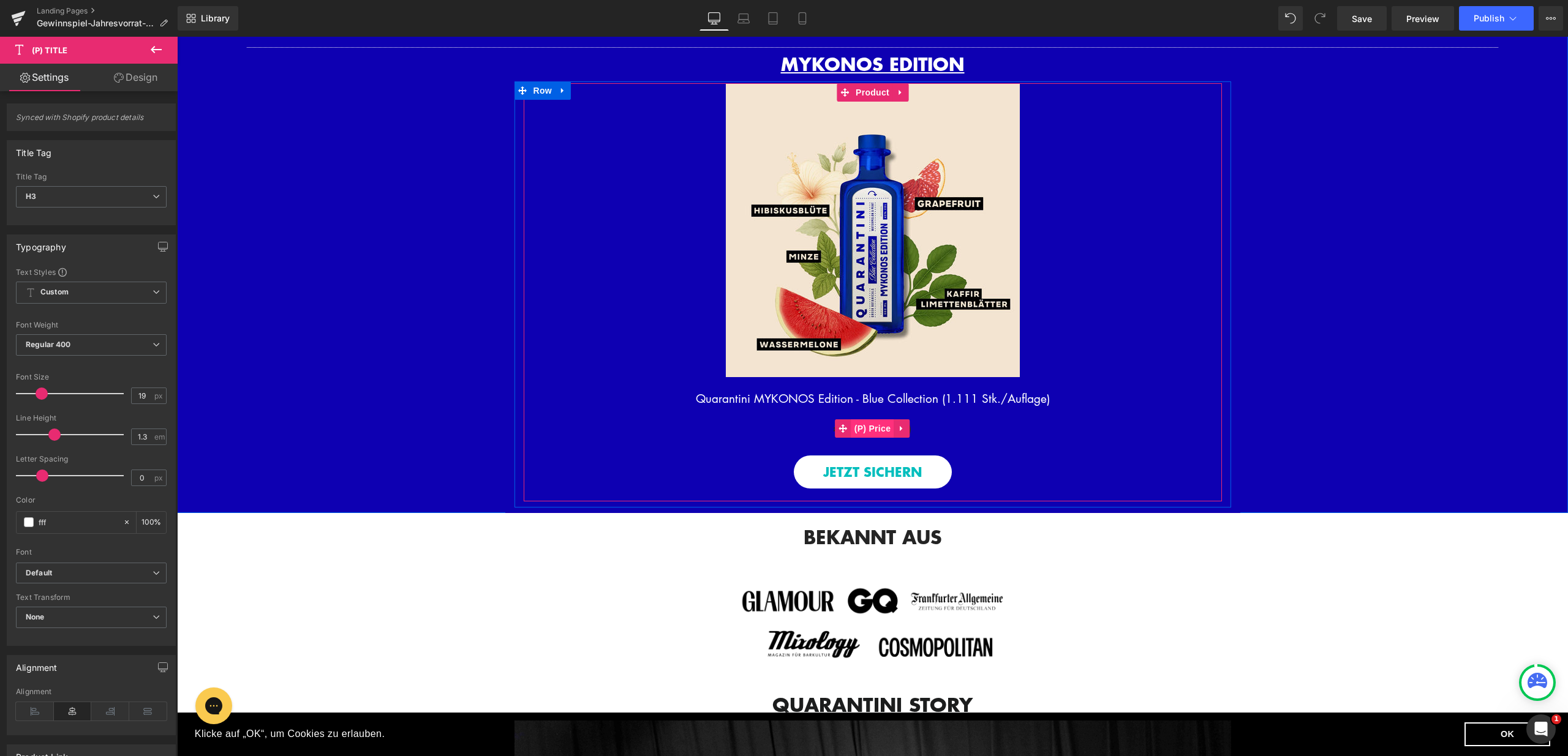
click at [858, 423] on span "(P) Price" at bounding box center [873, 428] width 43 height 18
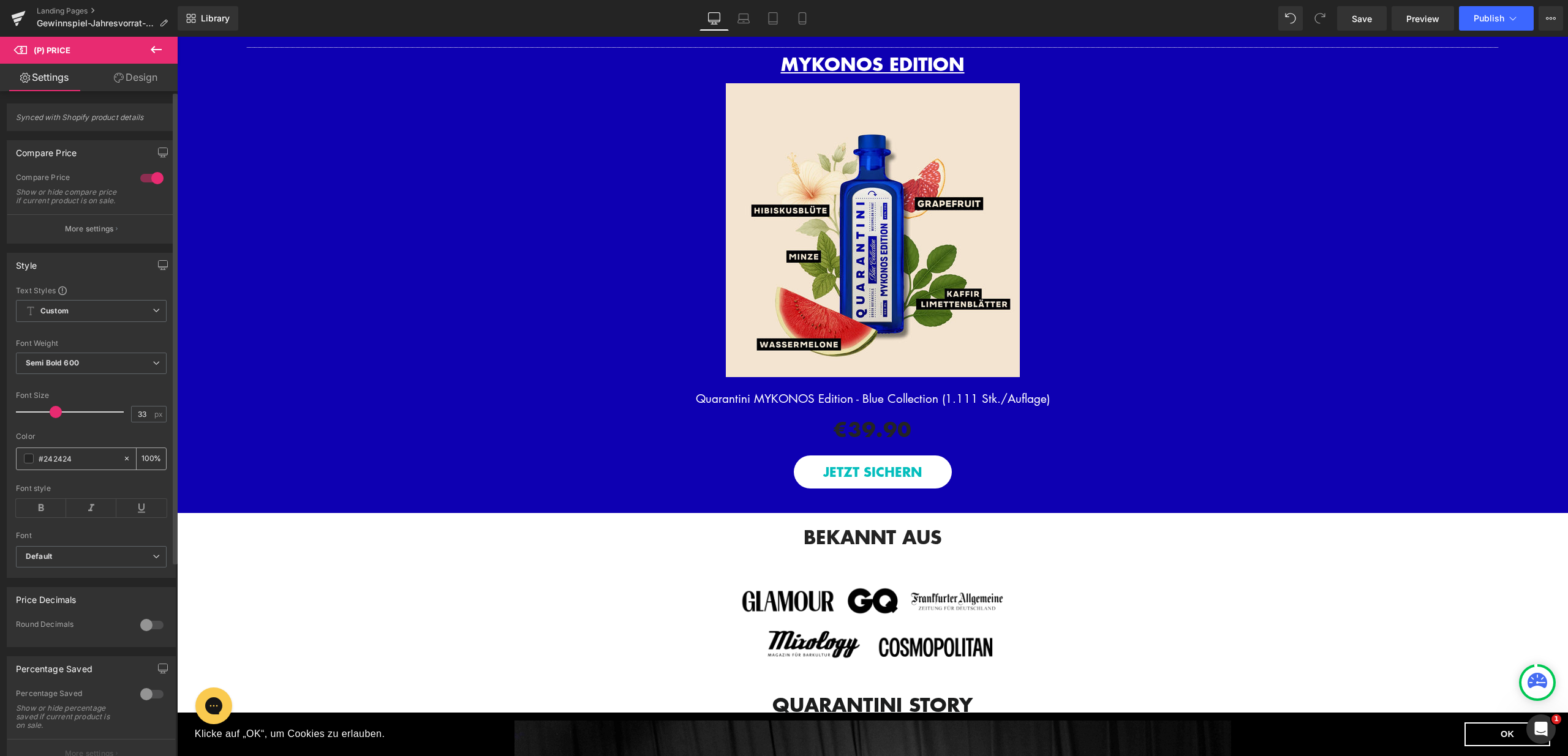
drag, startPoint x: 97, startPoint y: 467, endPoint x: 39, endPoint y: 462, distance: 58.2
click at [39, 462] on input "#242424" at bounding box center [77, 458] width 78 height 14
type input "fff"
type input "100"
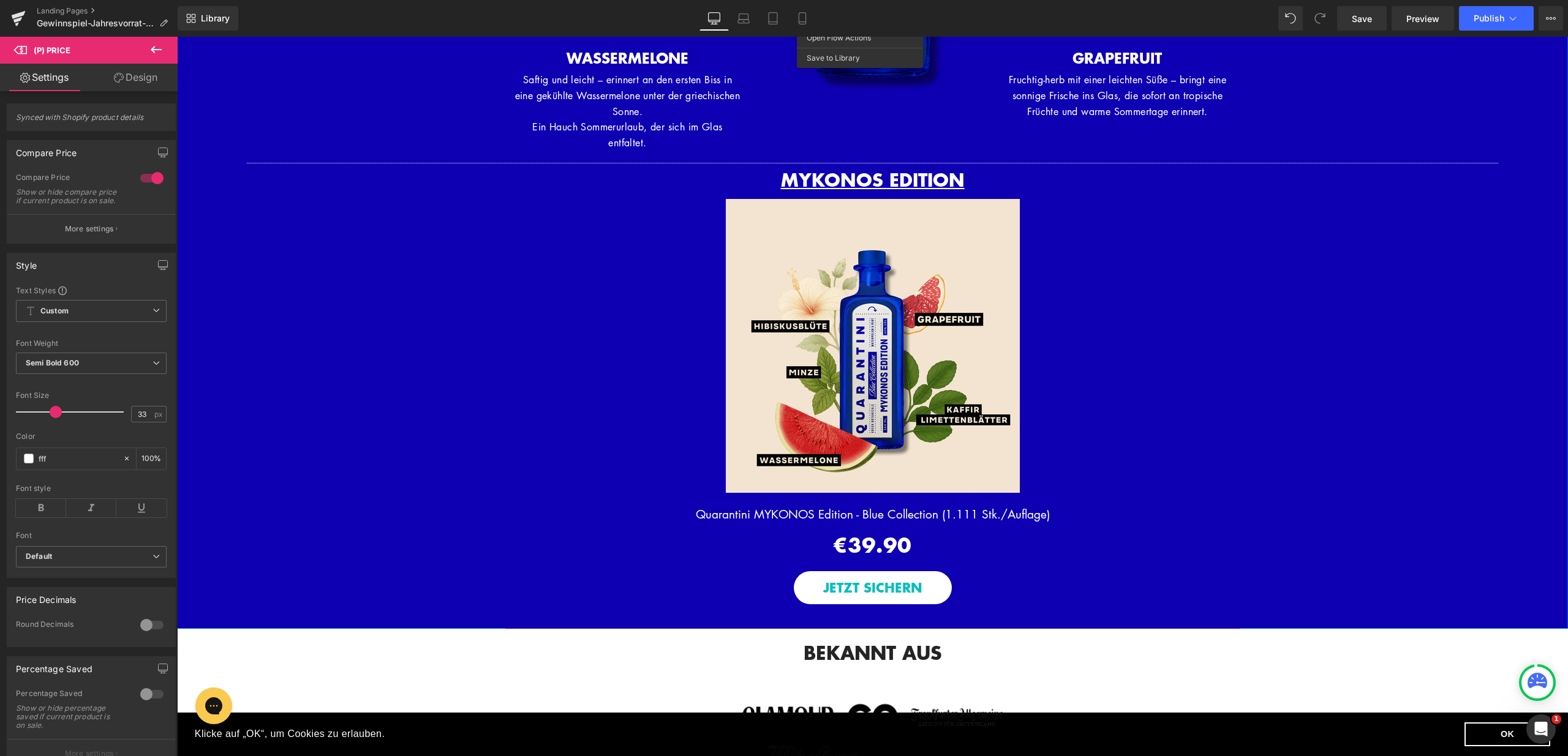
scroll to position [1877, 0]
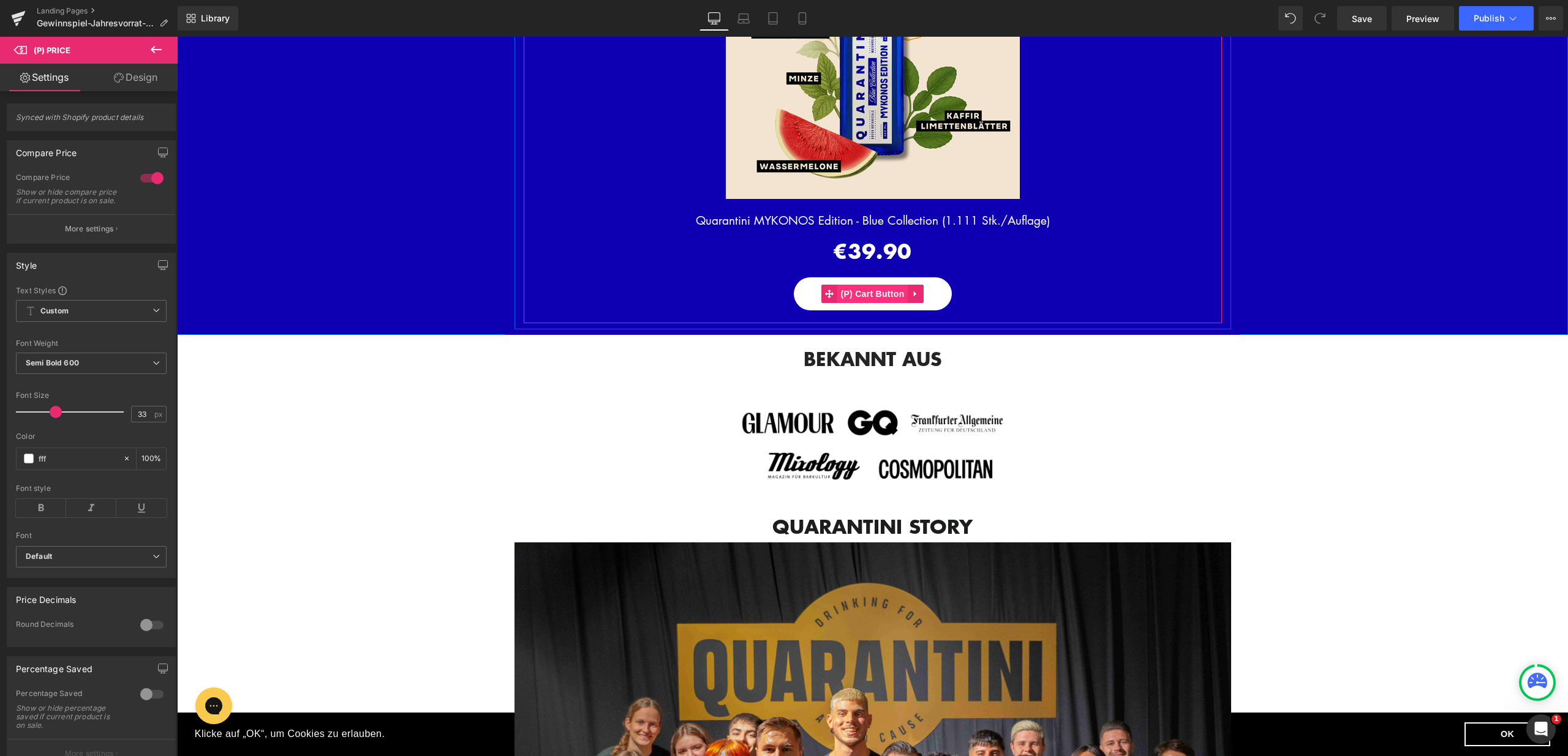
click at [863, 291] on span "(P) Cart Button" at bounding box center [873, 294] width 70 height 18
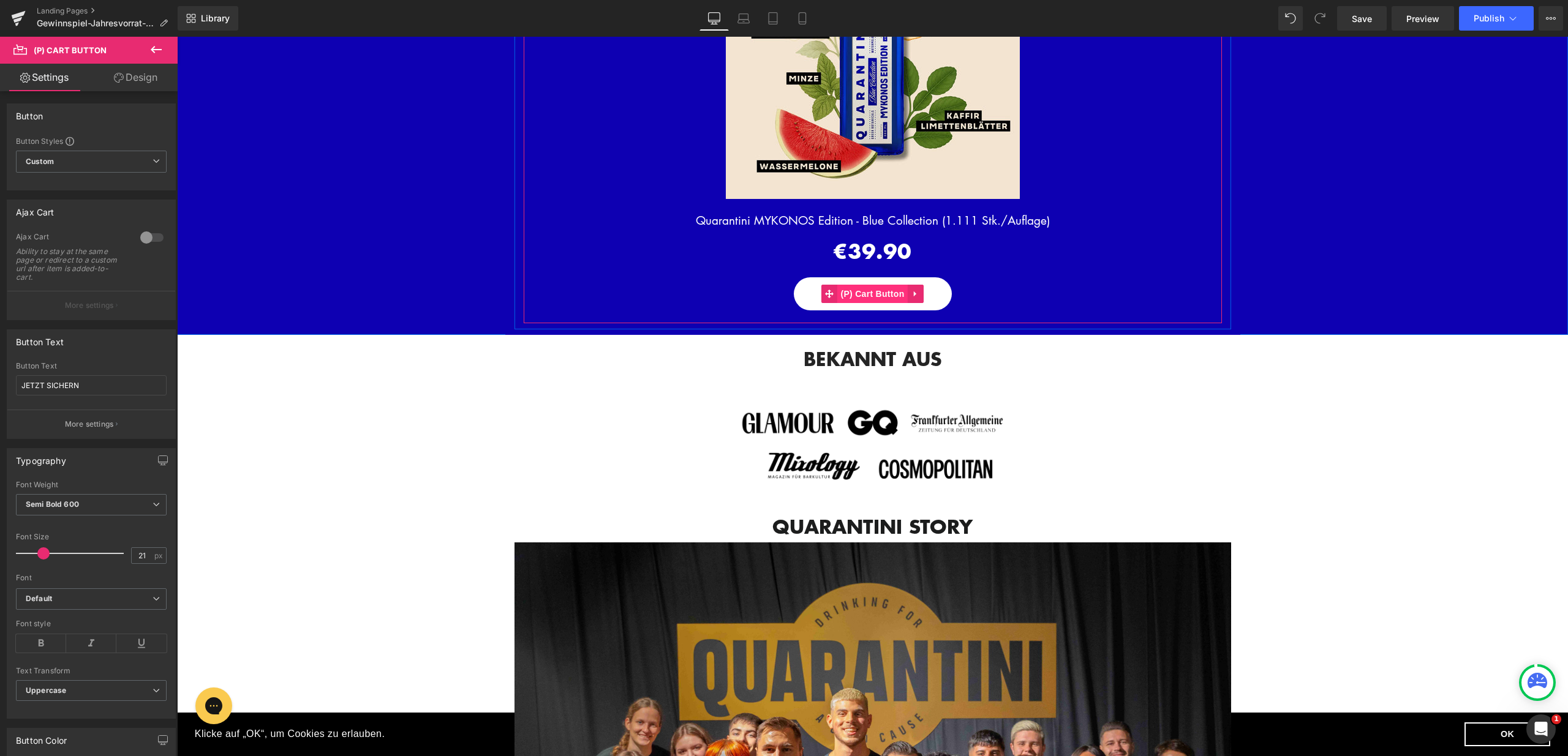
click at [863, 290] on span "(P) Cart Button" at bounding box center [873, 294] width 70 height 18
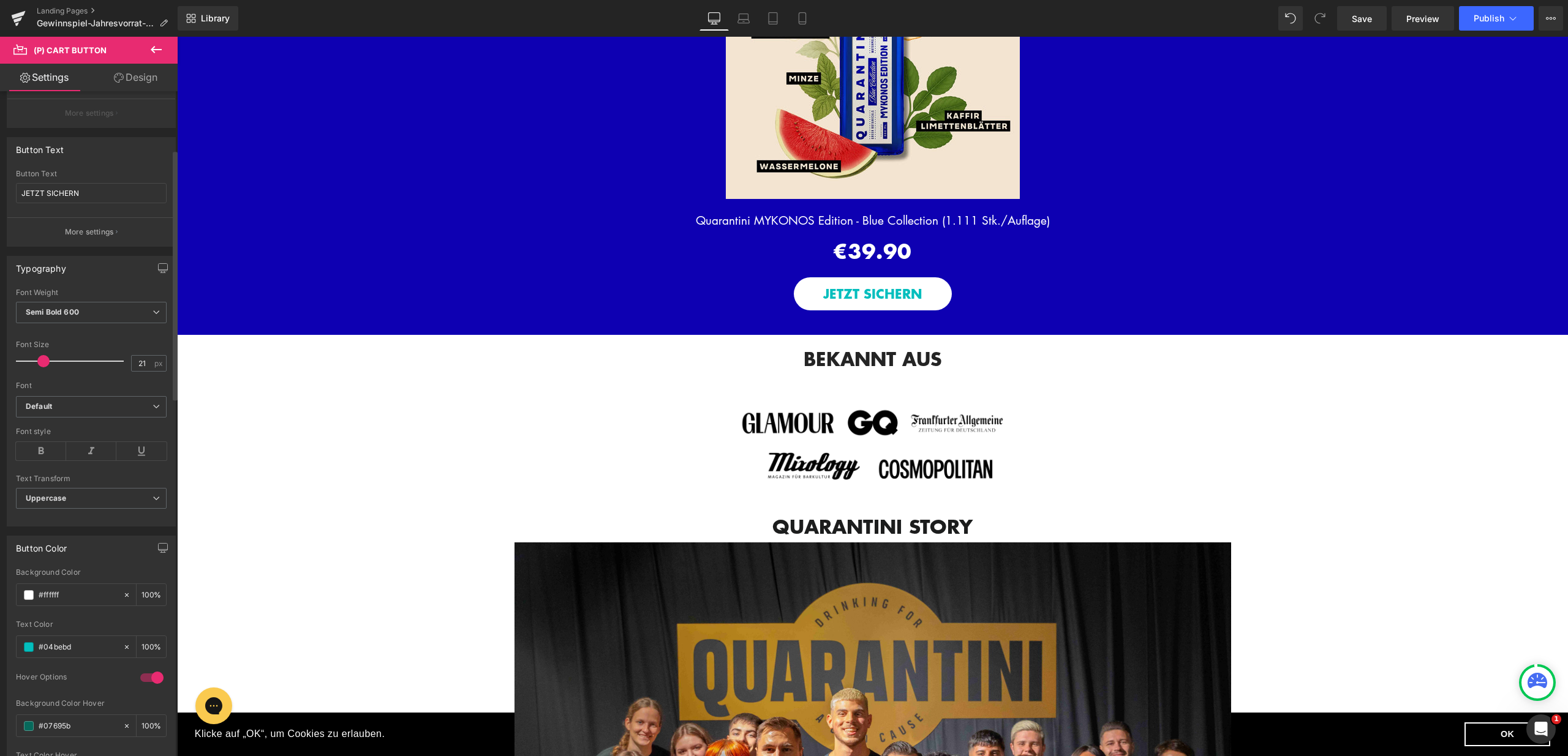
scroll to position [412, 0]
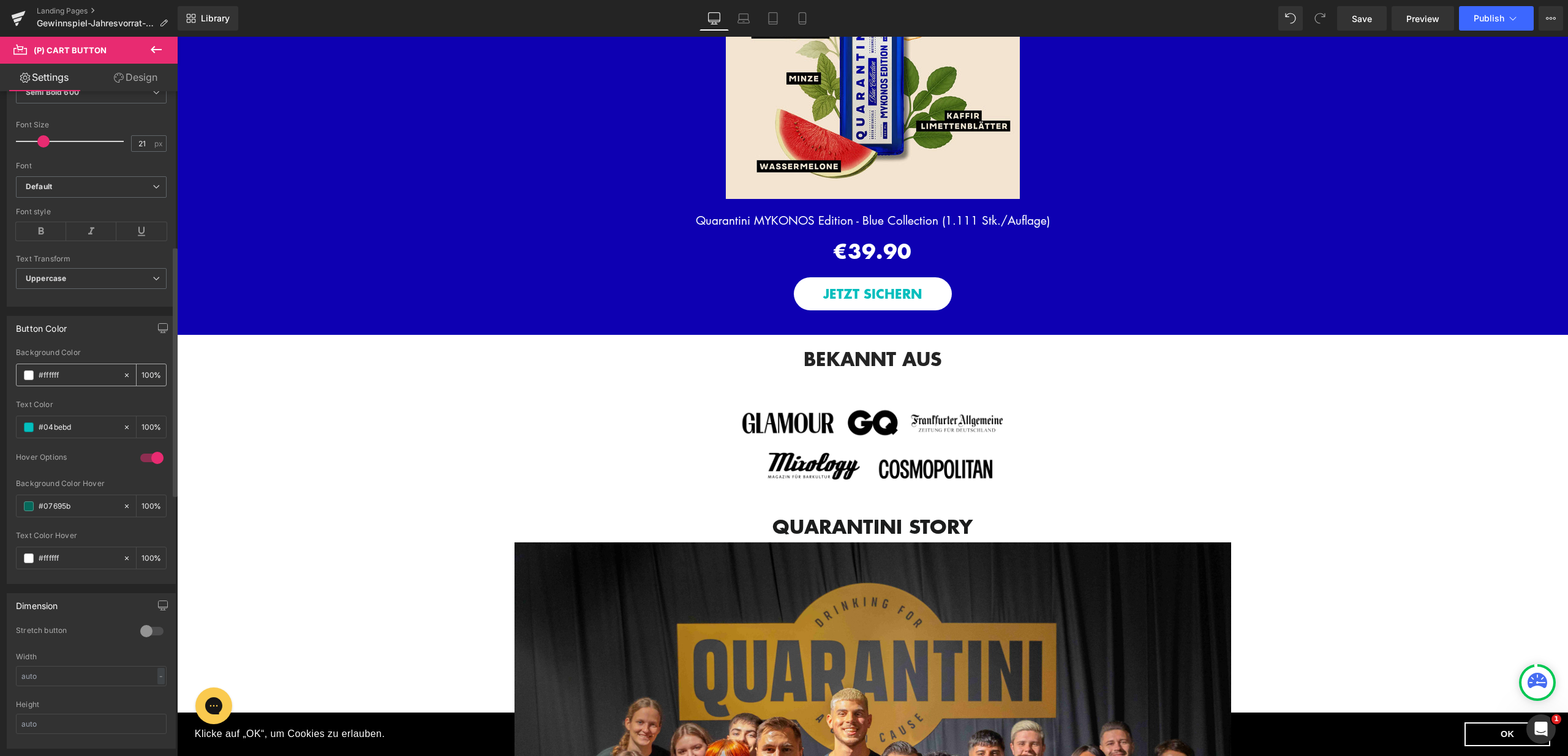
click at [68, 370] on input "#ffffff" at bounding box center [77, 375] width 78 height 14
drag, startPoint x: 74, startPoint y: 428, endPoint x: 26, endPoint y: 432, distance: 48.2
click at [26, 432] on div "#04bebd" at bounding box center [70, 427] width 106 height 21
paste input "e00b2"
type input "#0e00b2"
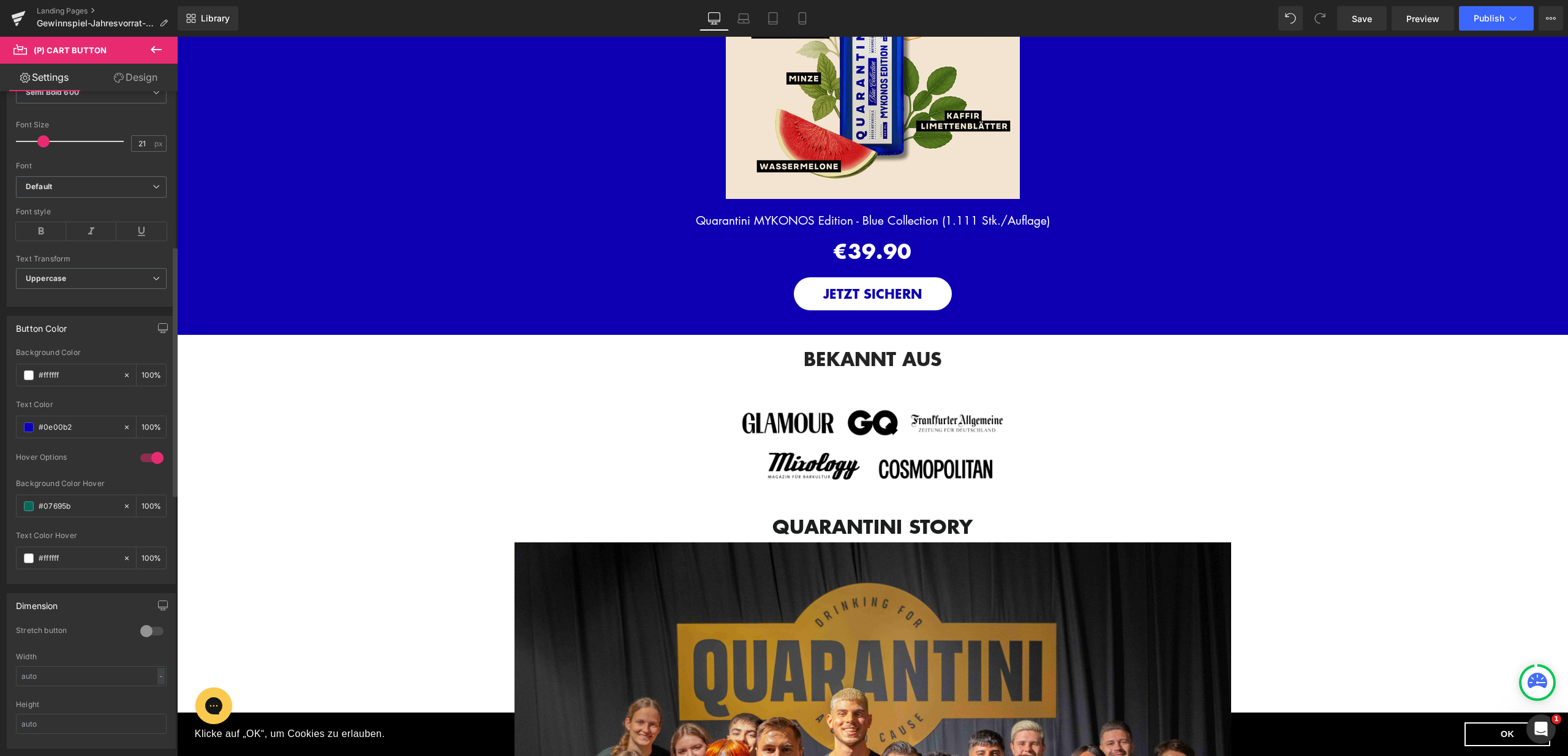
click at [143, 455] on div at bounding box center [152, 458] width 29 height 19
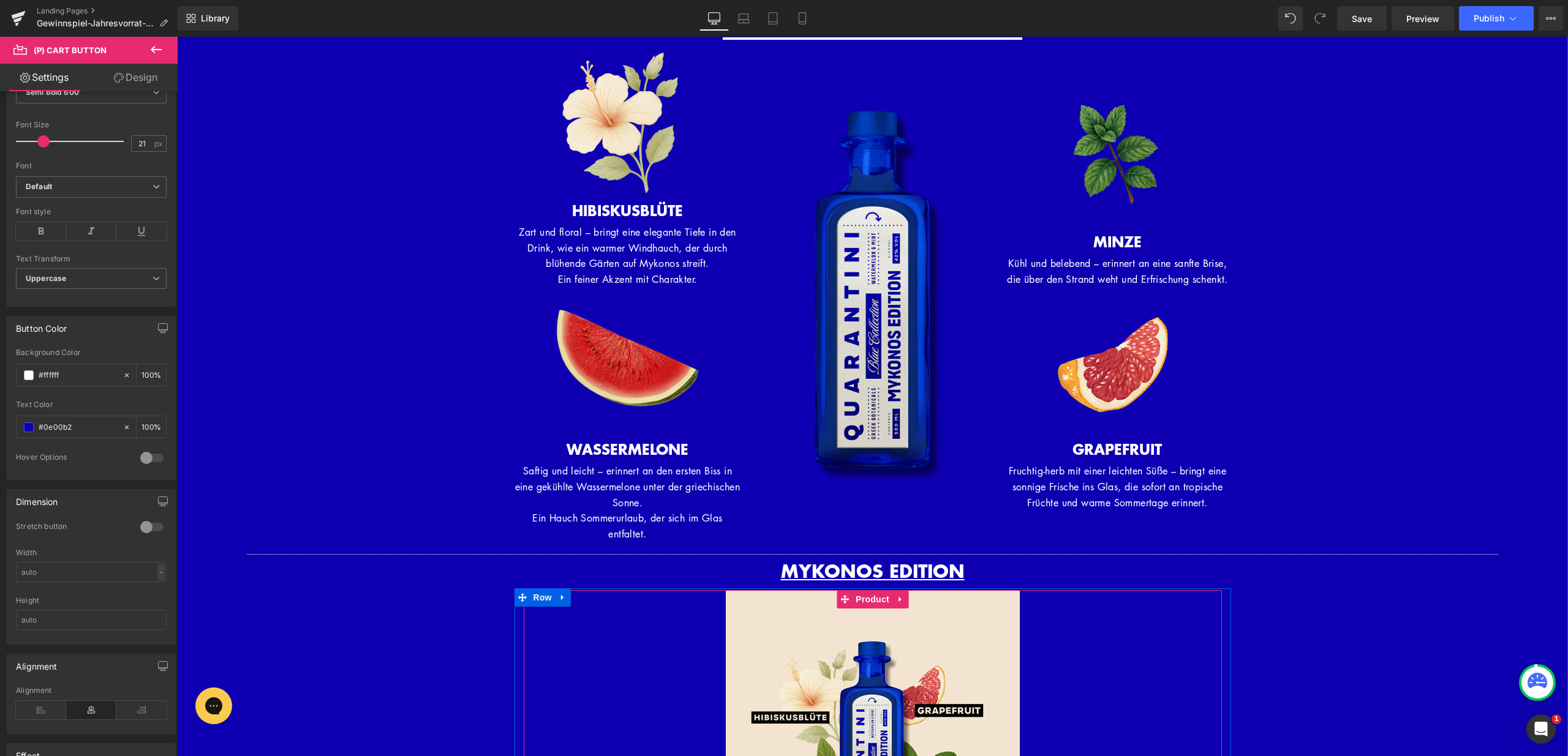
scroll to position [763, 0]
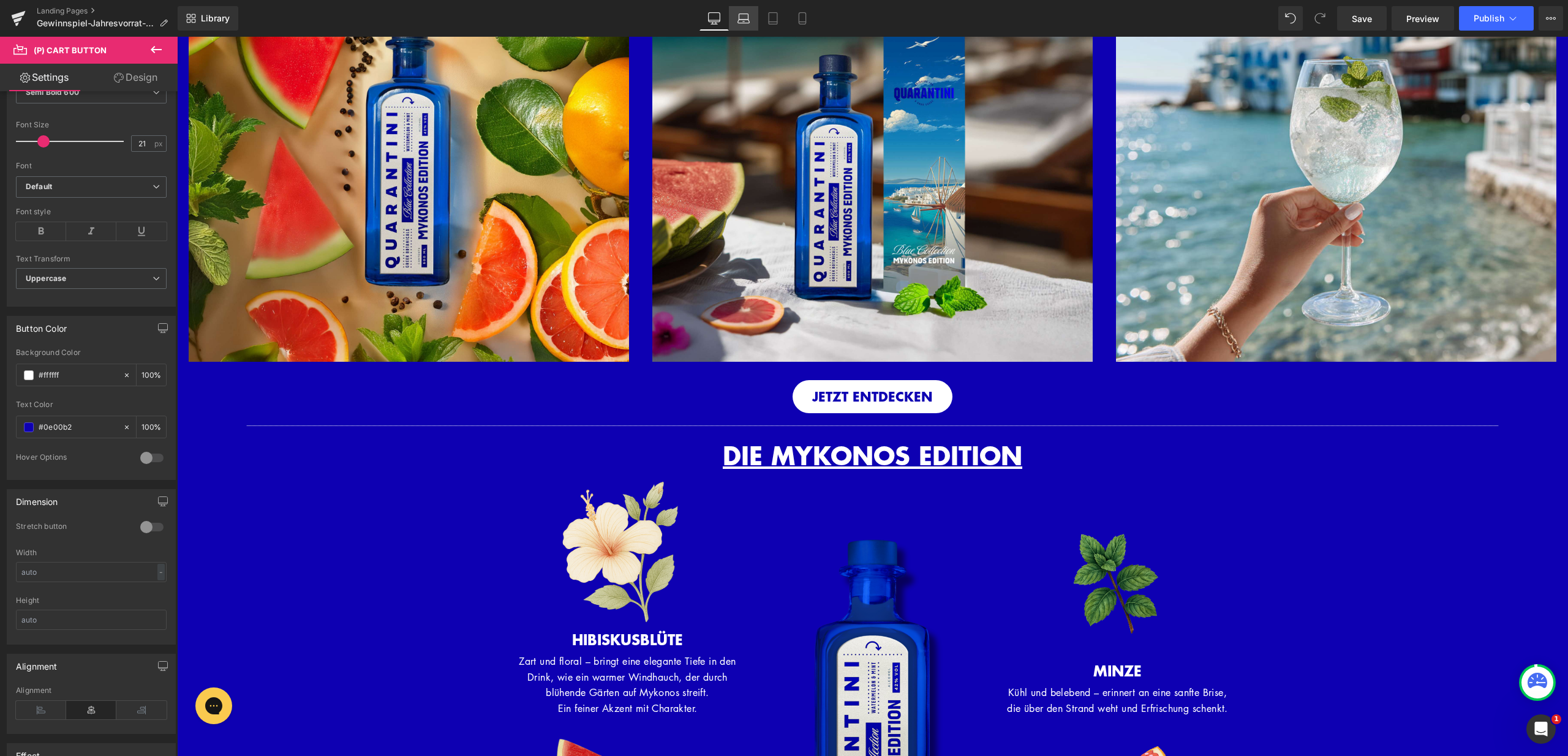
click at [741, 19] on icon at bounding box center [744, 21] width 12 height 4
type input "16"
type input "100"
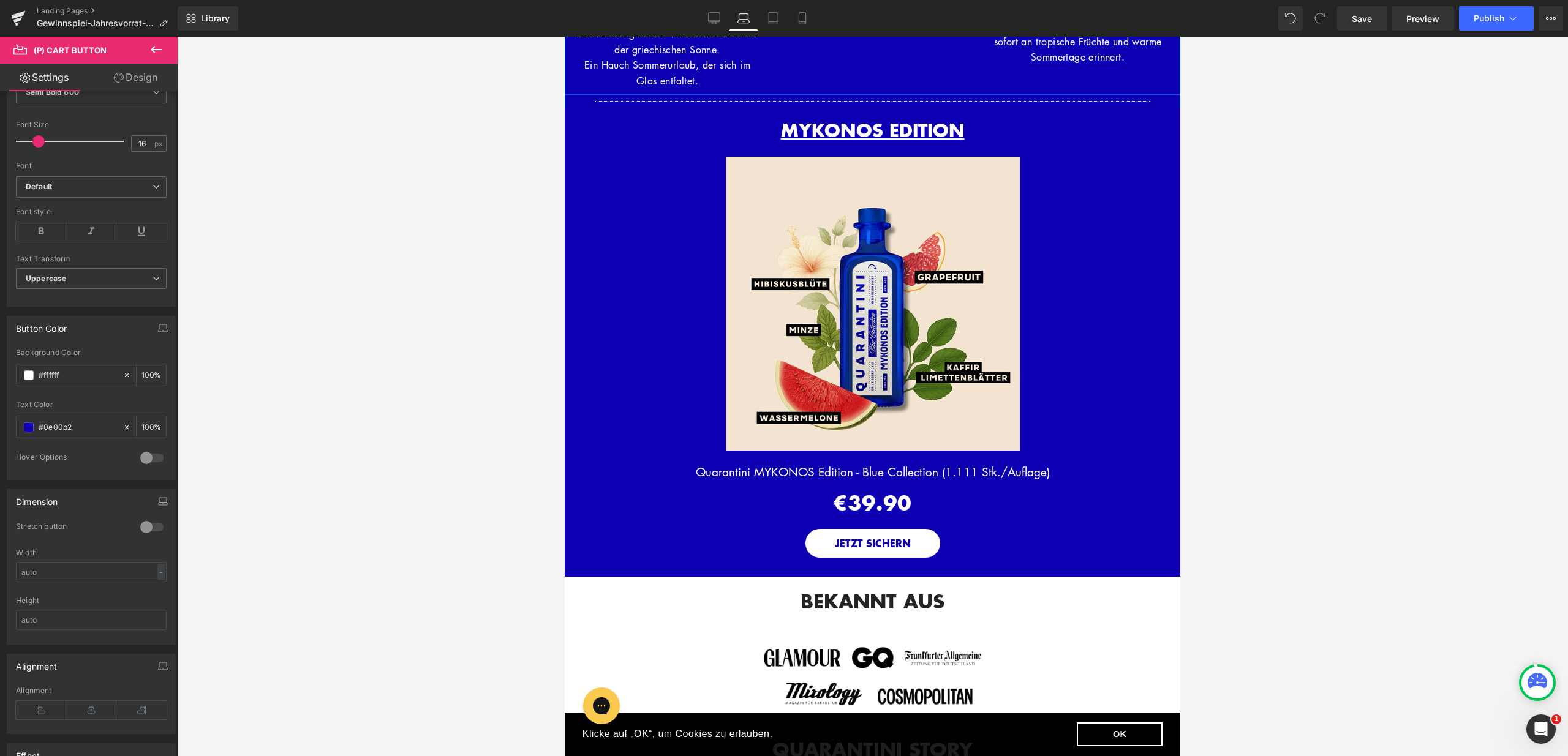
scroll to position [1564, 0]
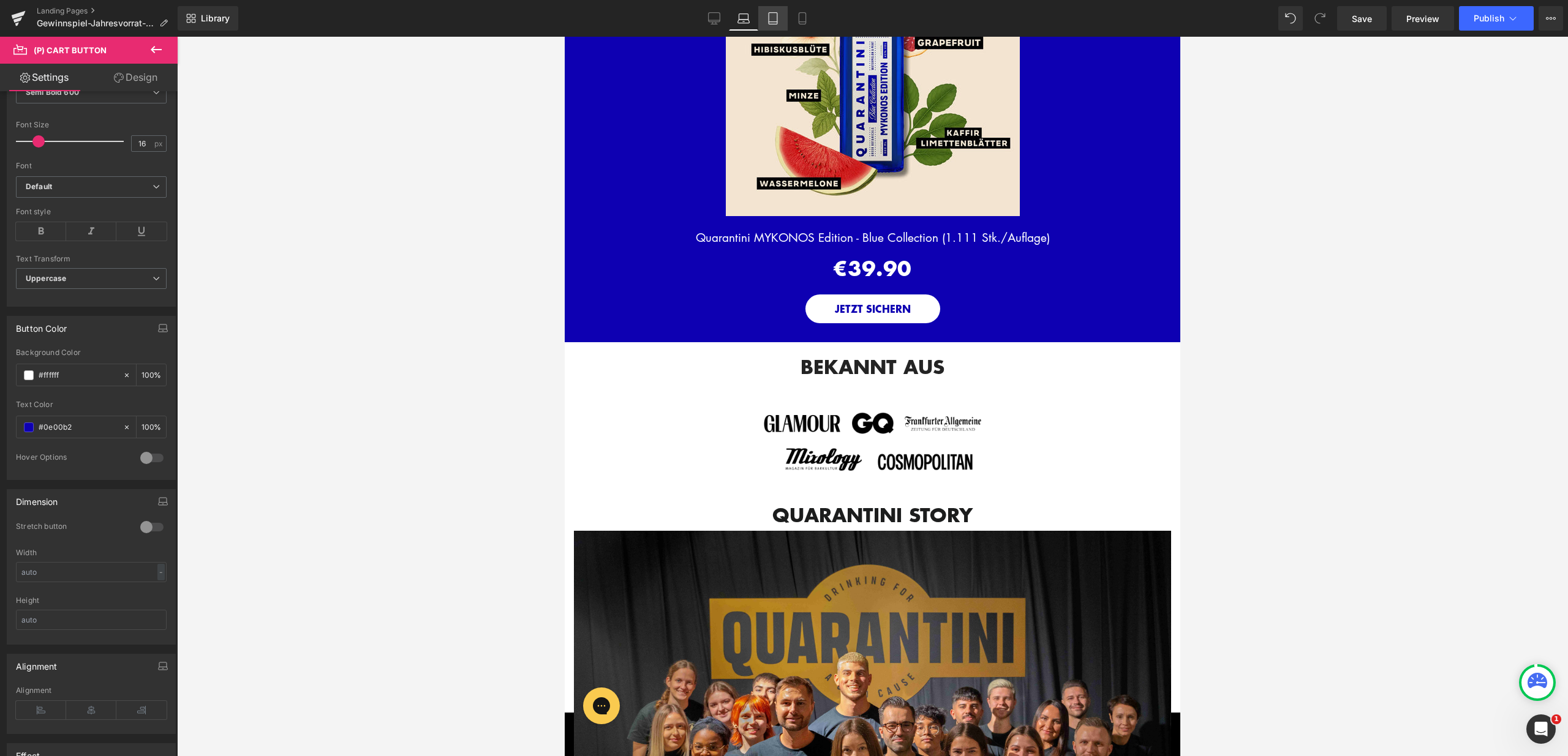
click at [776, 16] on icon at bounding box center [773, 18] width 13 height 13
type input "20"
type input "100"
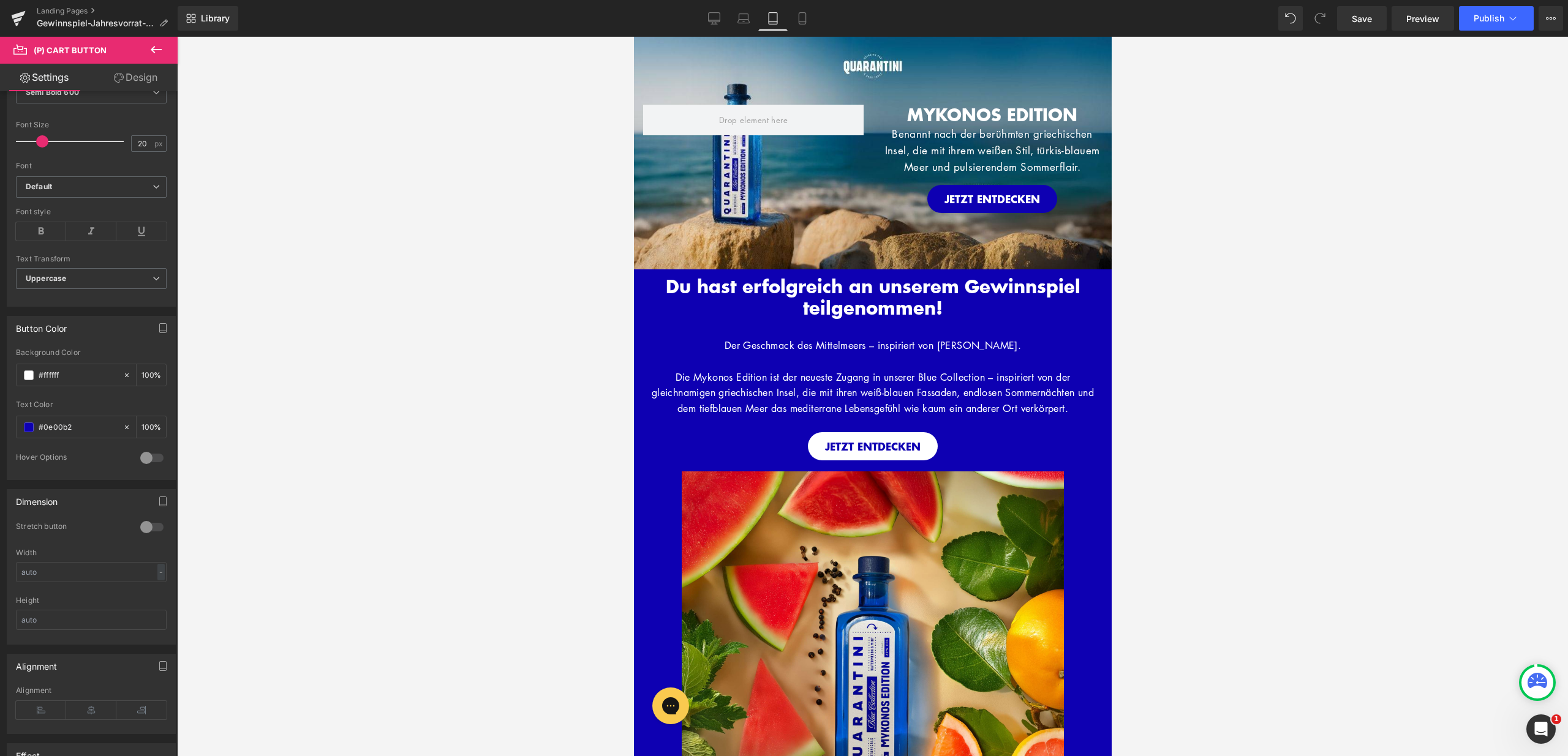
scroll to position [0, 0]
click at [795, 15] on link "Mobile" at bounding box center [802, 17] width 29 height 24
type input "100"
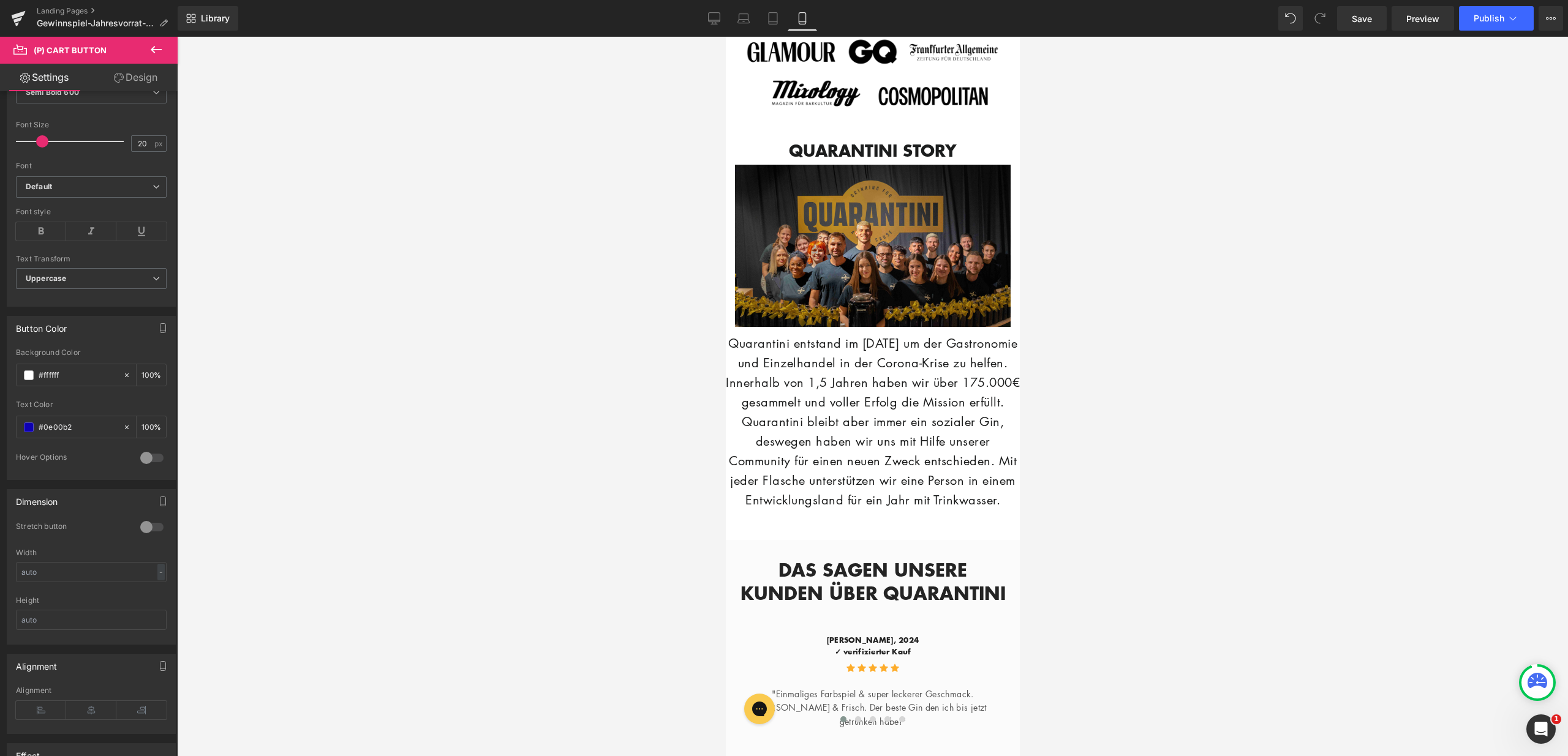
scroll to position [2288, 0]
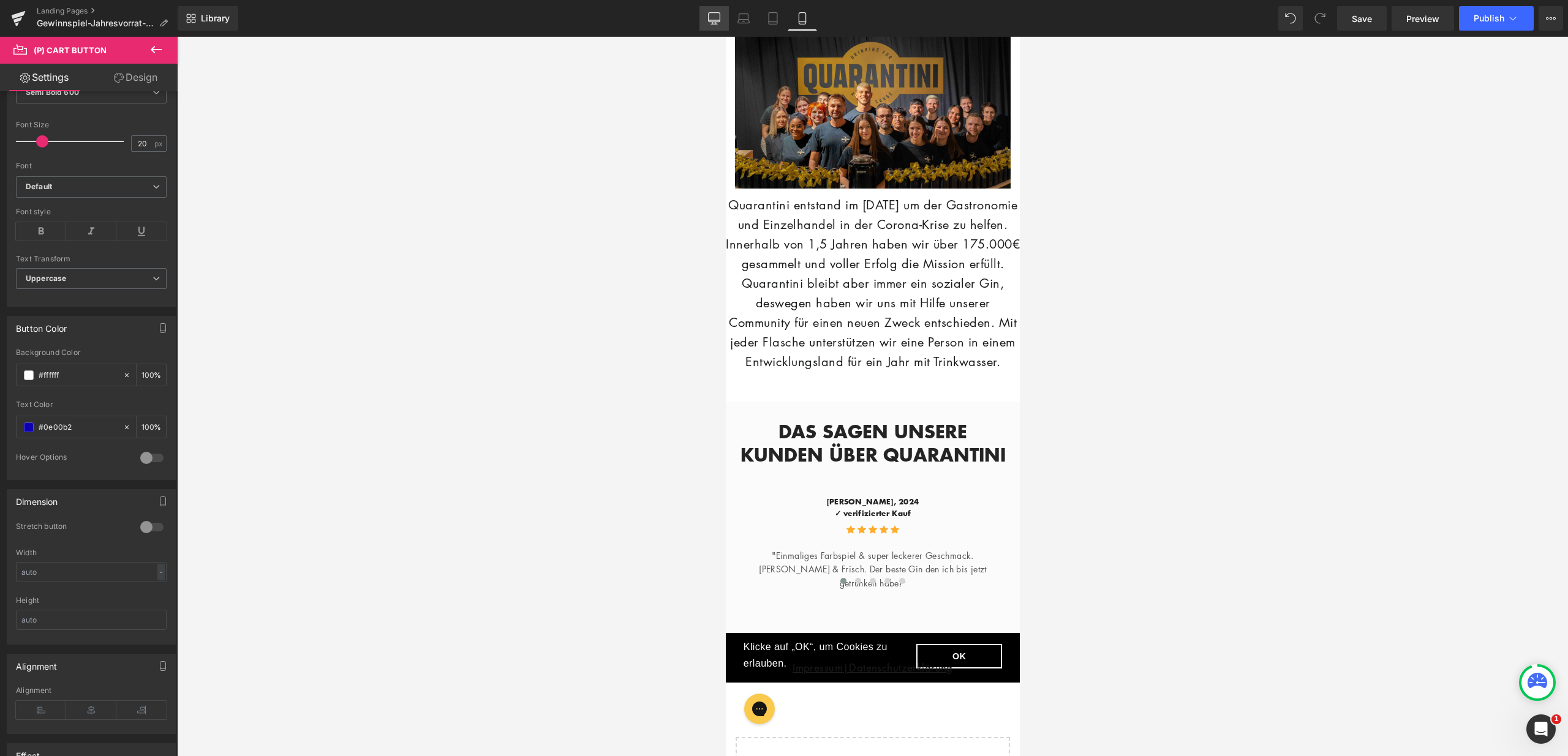
click at [714, 17] on icon at bounding box center [714, 18] width 13 height 13
type input "21"
type input "100"
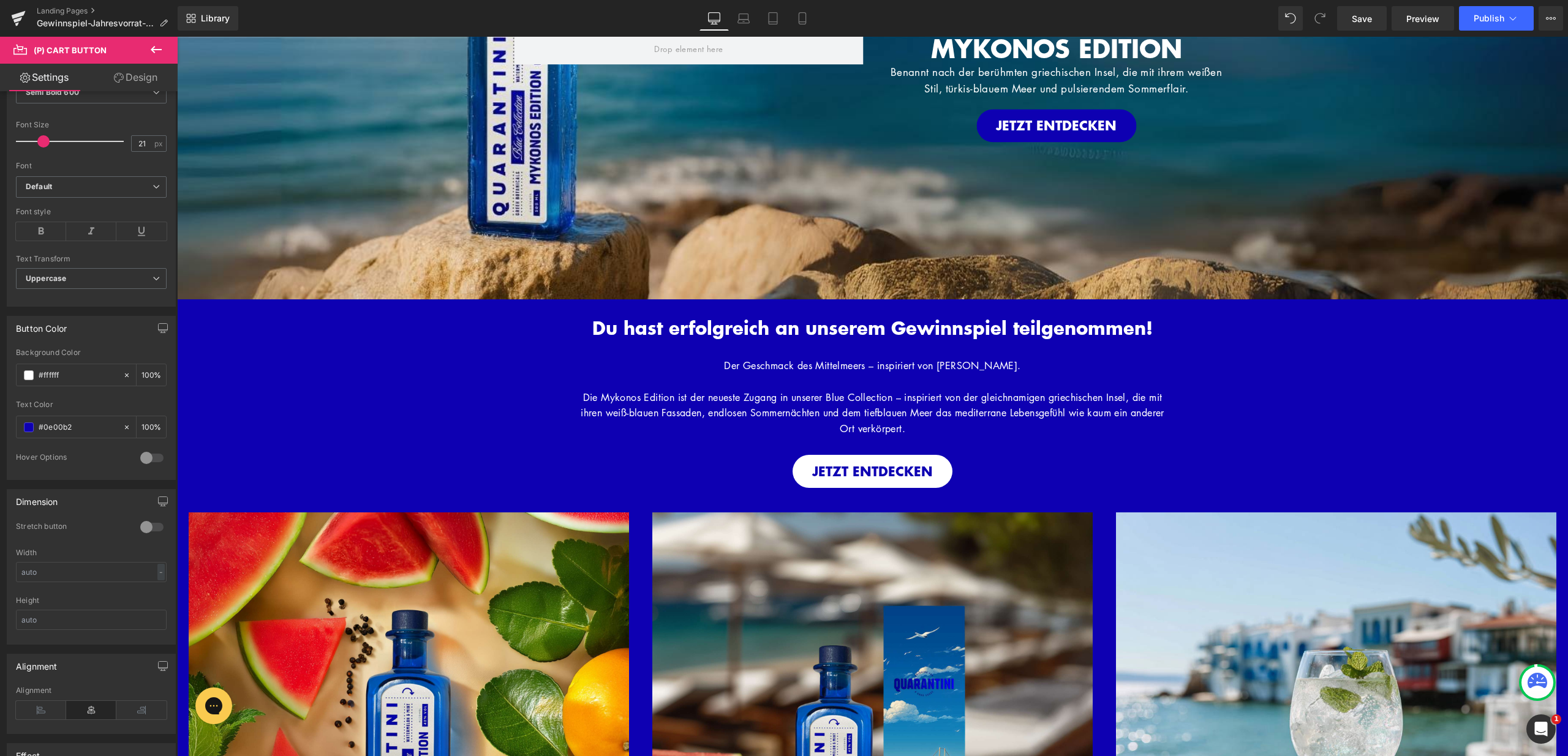
scroll to position [0, 0]
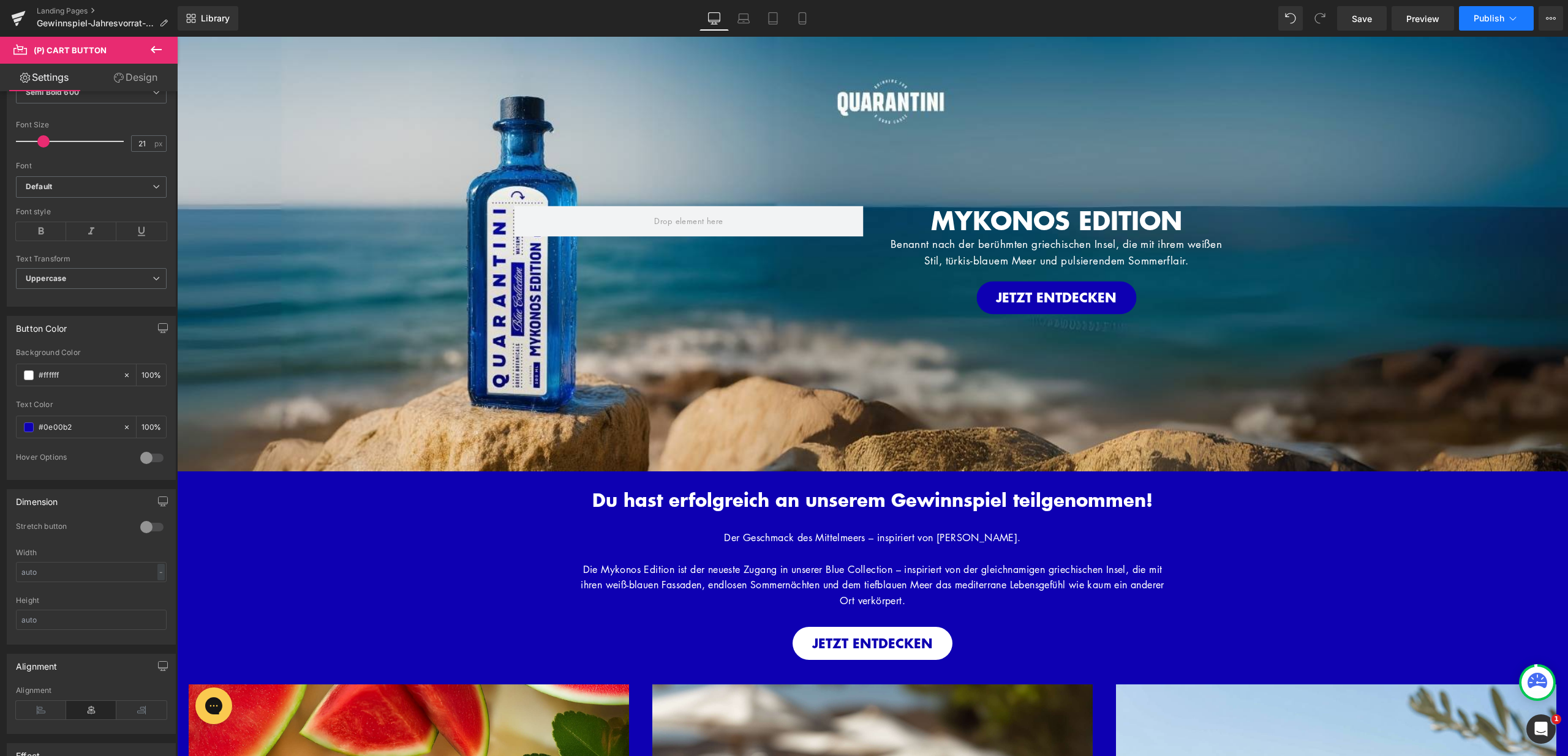
click at [1501, 16] on span "Publish" at bounding box center [1490, 18] width 31 height 10
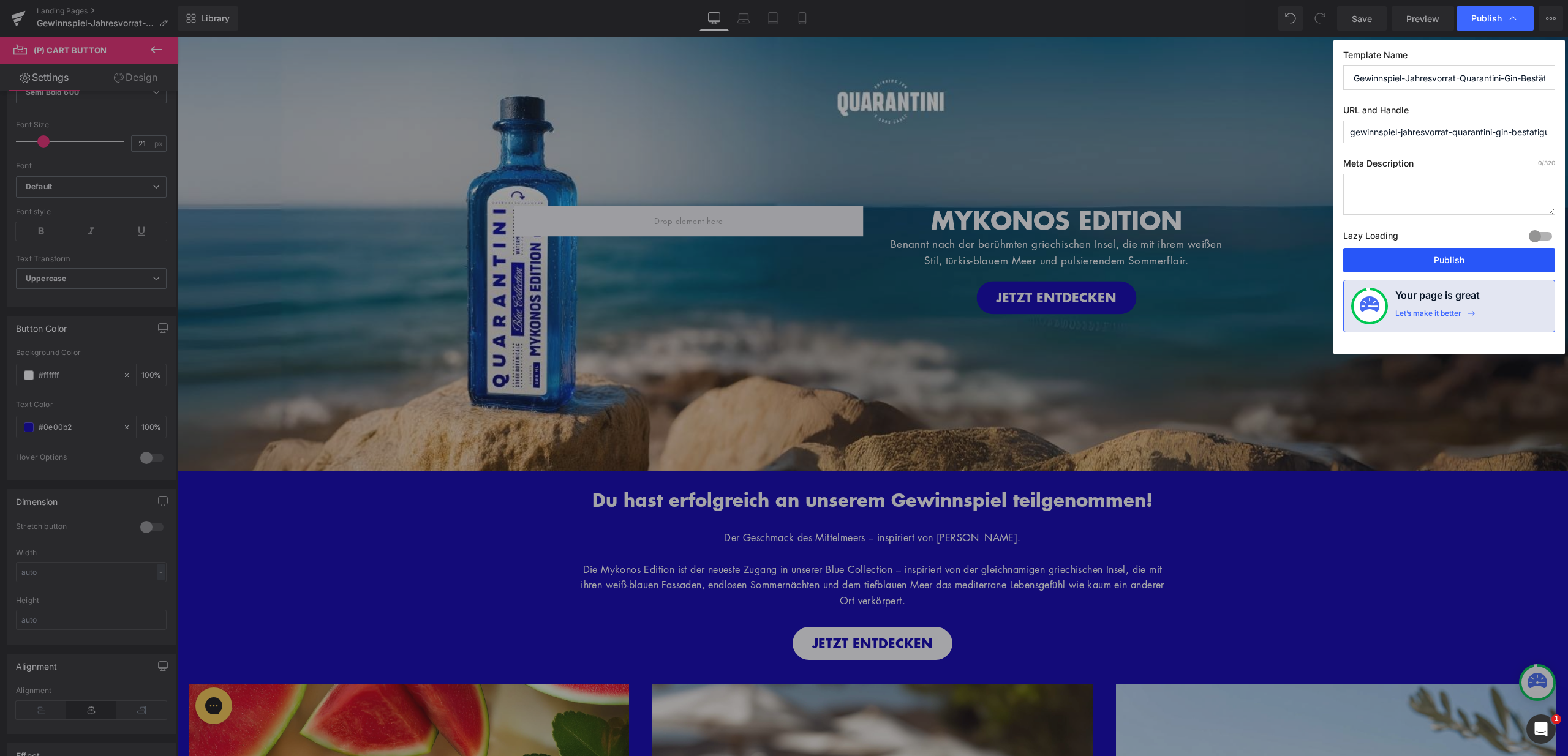
click at [1447, 252] on button "Publish" at bounding box center [1449, 260] width 212 height 24
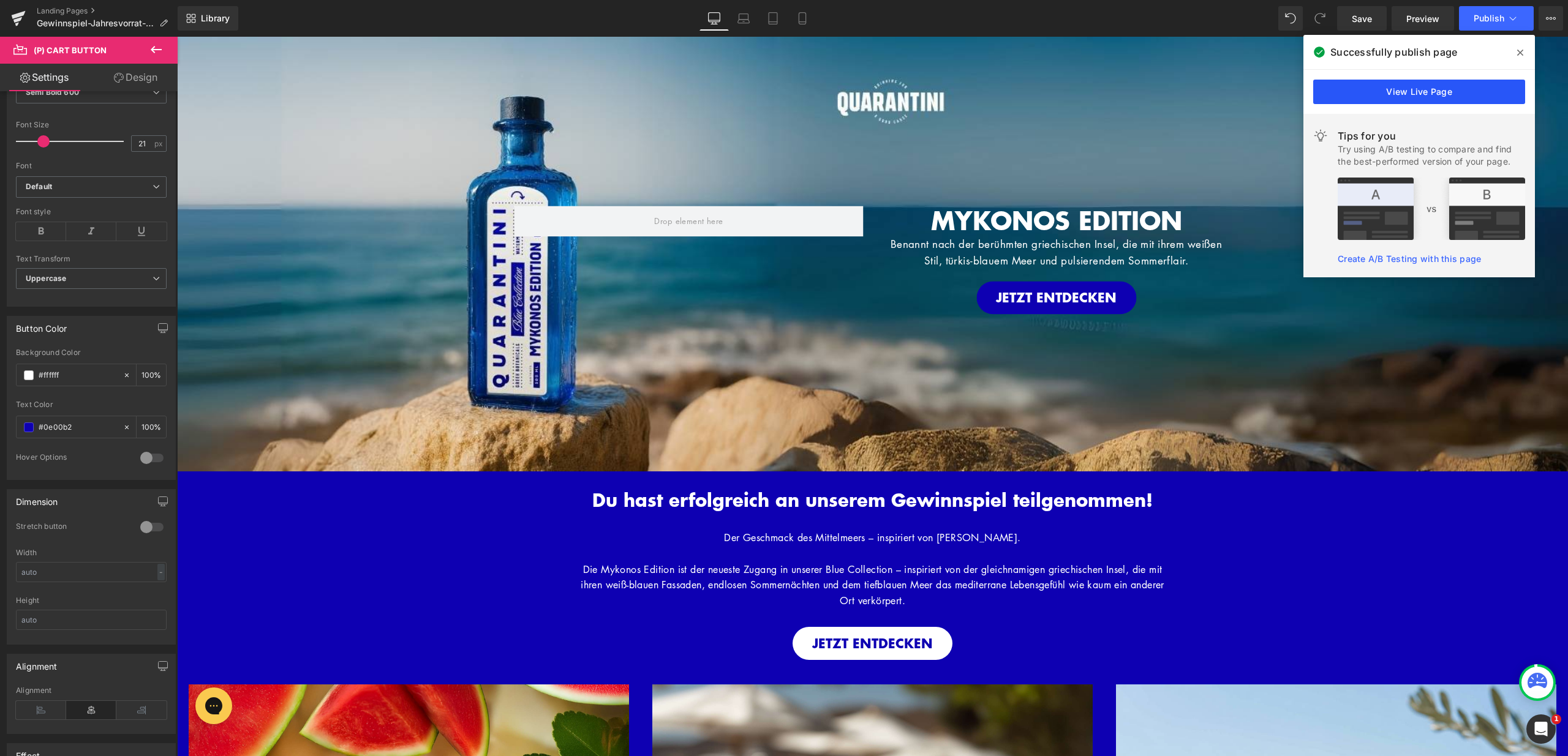
click at [1429, 98] on link "View Live Page" at bounding box center [1419, 91] width 212 height 24
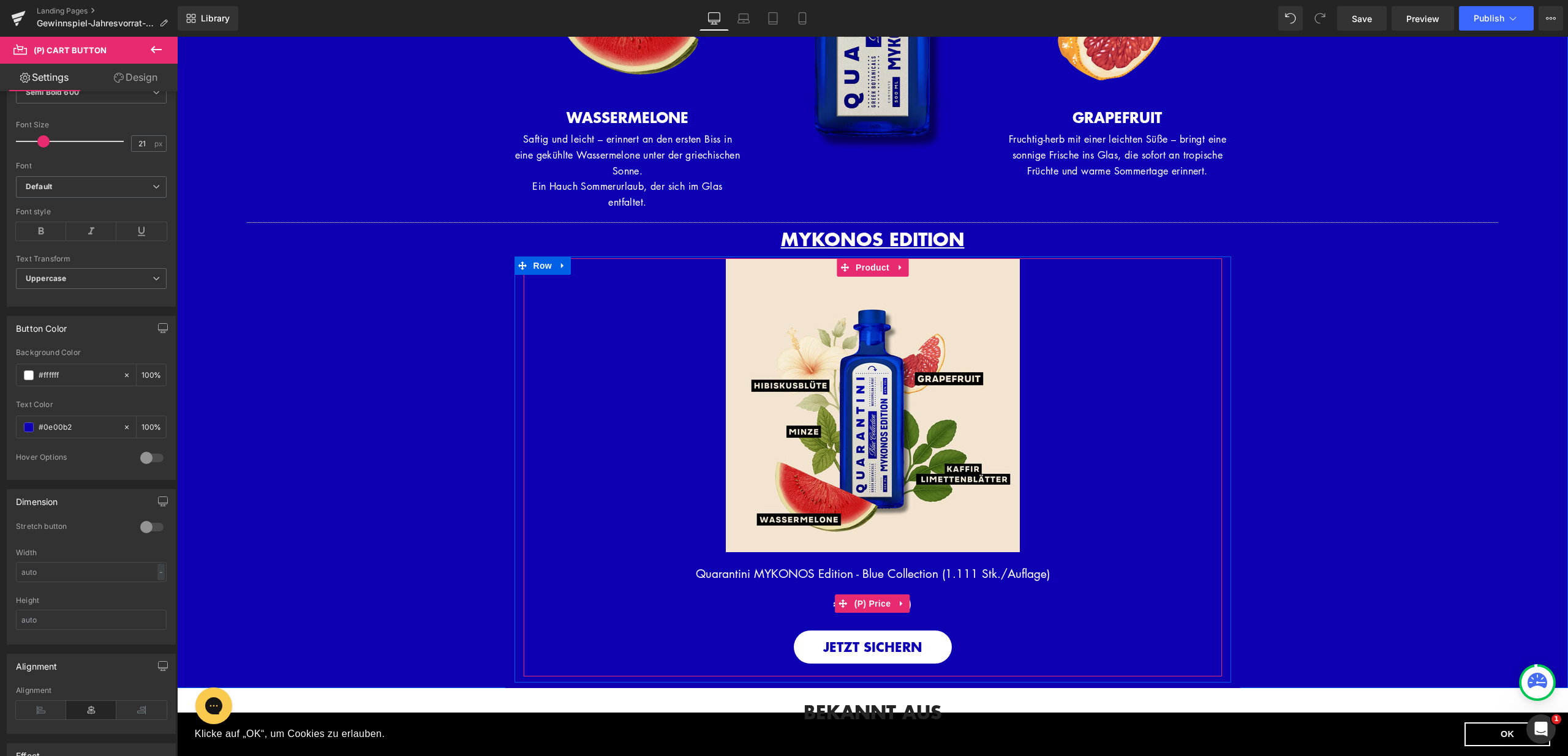
scroll to position [1472, 0]
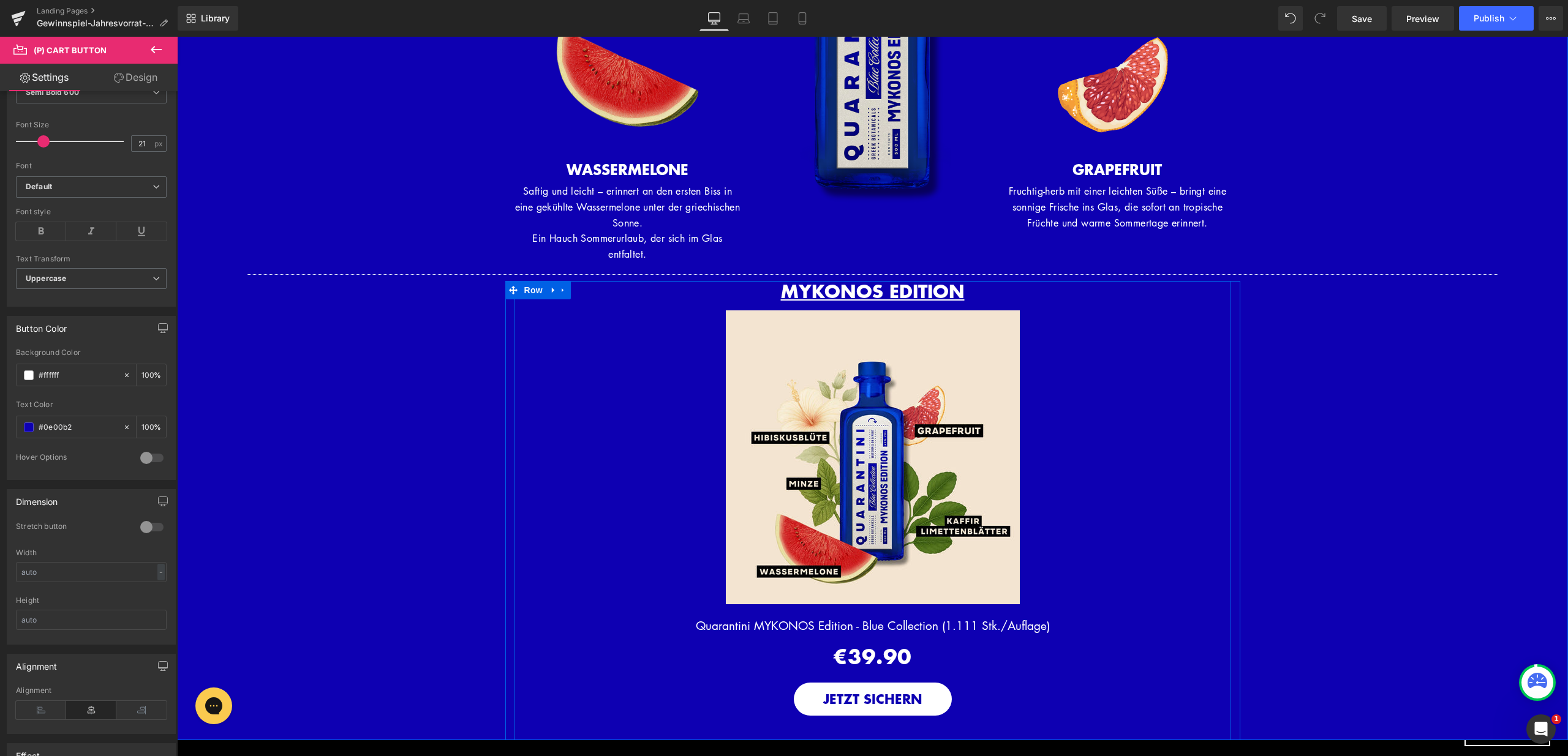
click at [693, 290] on div "MYKONOS EDITION Heading Row Sale Off (P) Image Quarantini MYKONOS Edition - Blu…" at bounding box center [873, 508] width 717 height 453
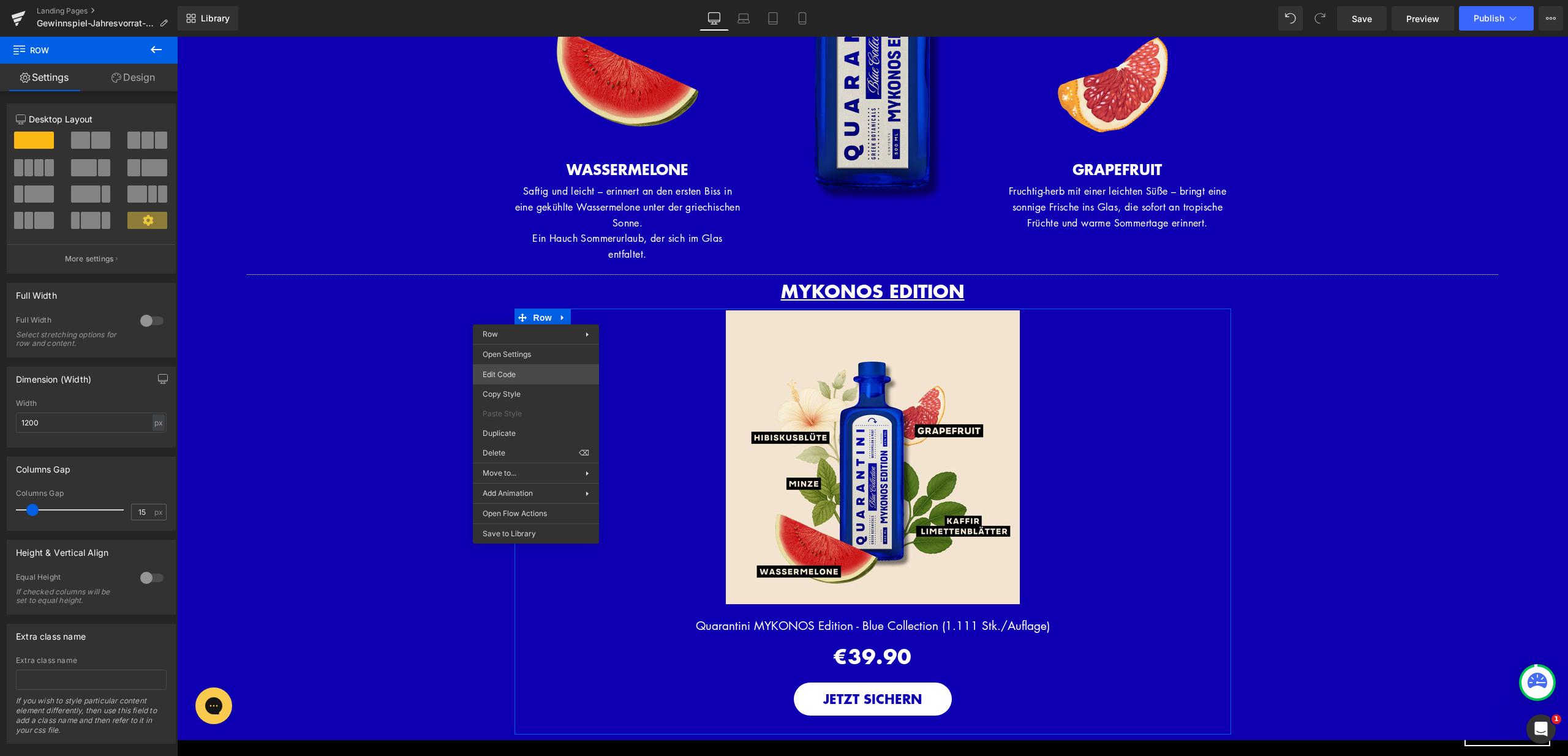
click at [527, 0] on div "(P) Cart Button You are previewing how the will restyle your page. You can not …" at bounding box center [784, 0] width 1568 height 0
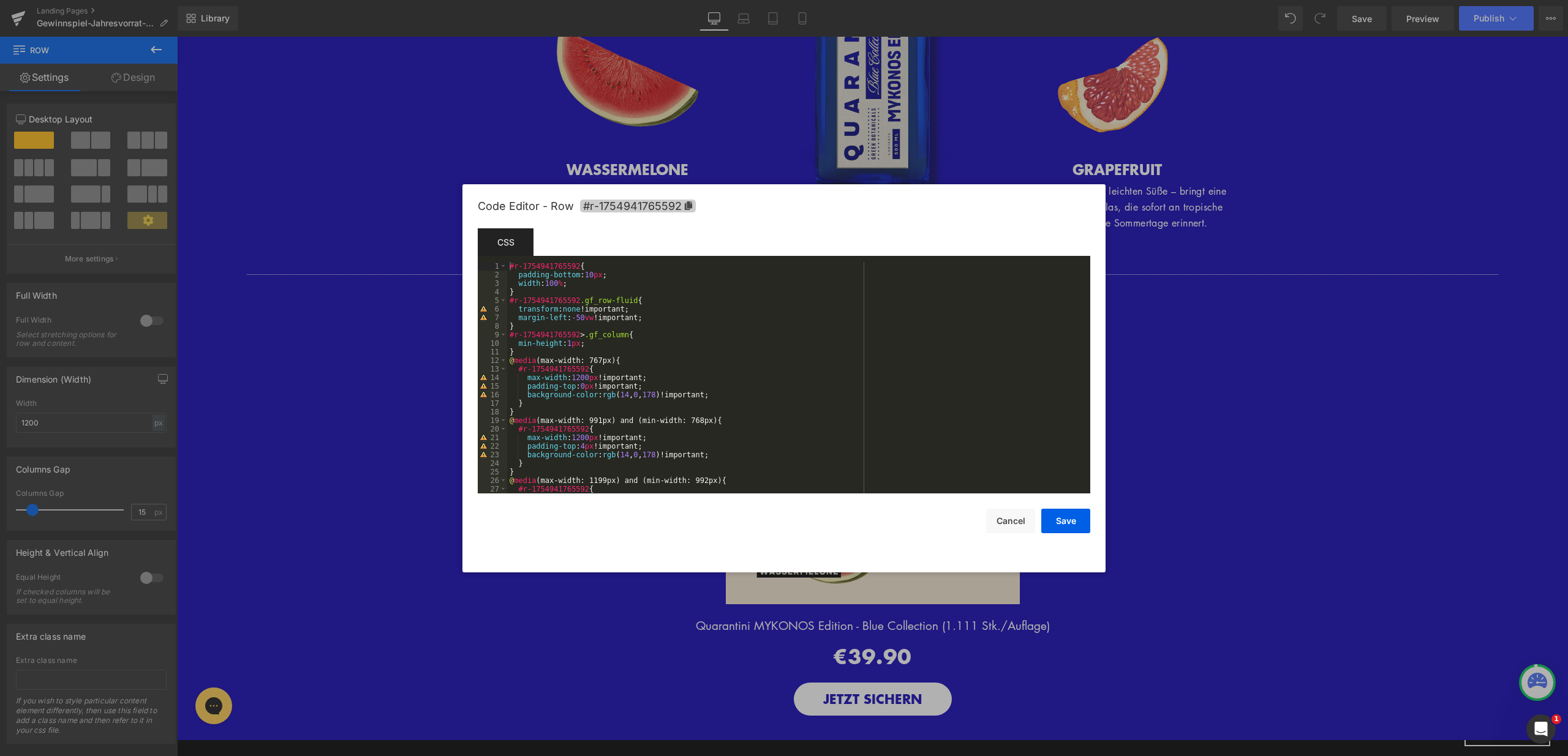
click at [686, 205] on icon at bounding box center [688, 205] width 9 height 9
click at [1058, 513] on button "Save" at bounding box center [1066, 521] width 49 height 24
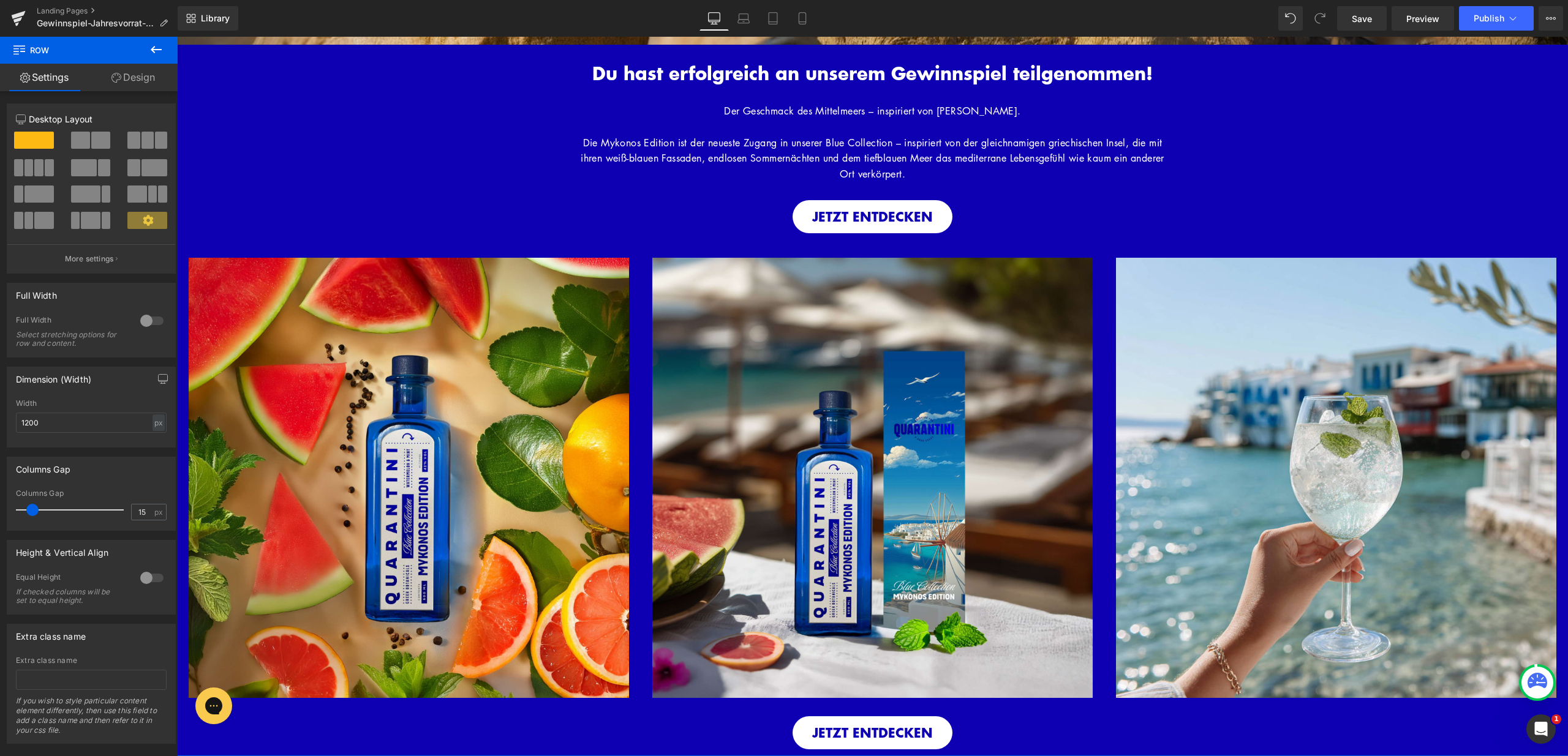
scroll to position [672, 0]
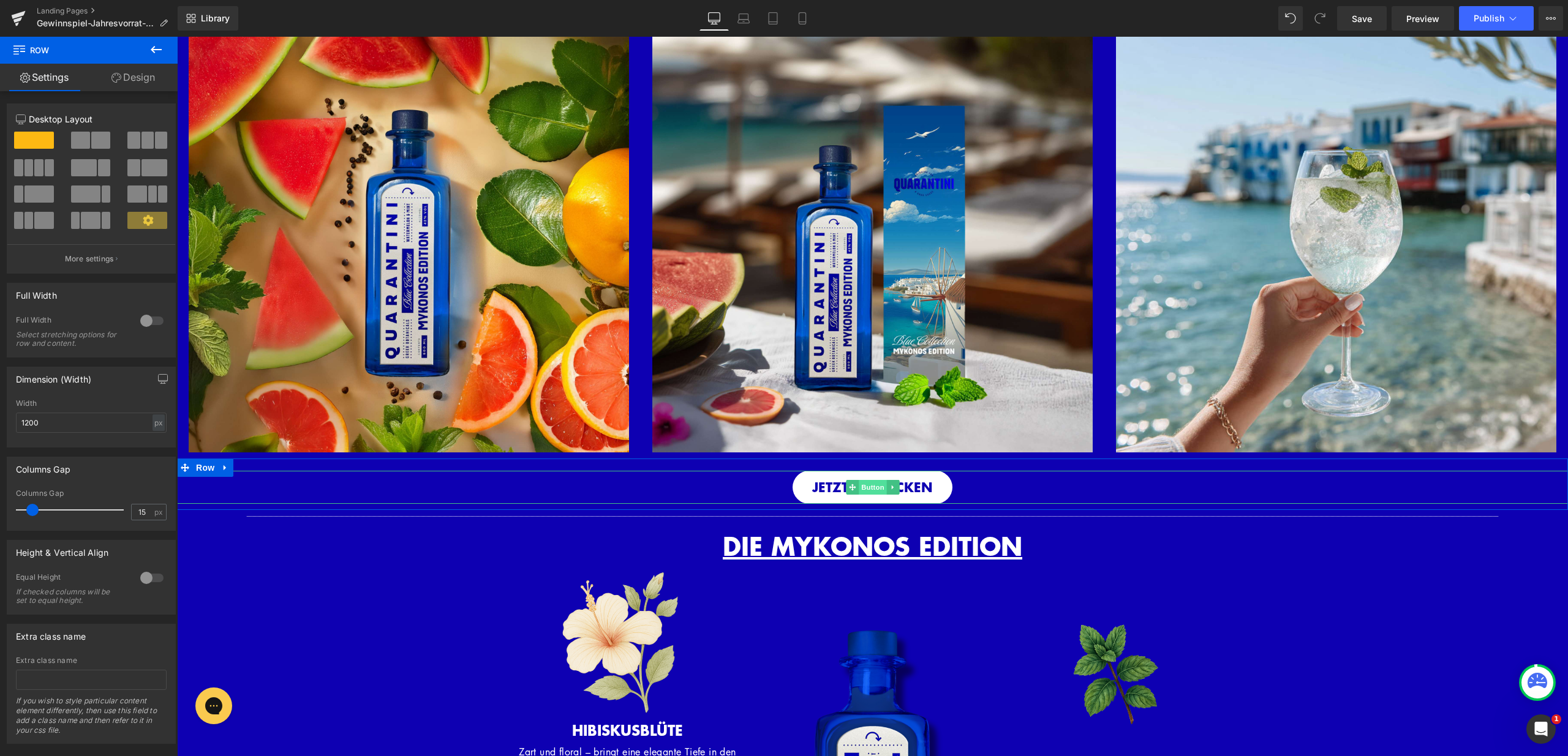
click at [859, 485] on span "Button" at bounding box center [873, 487] width 28 height 15
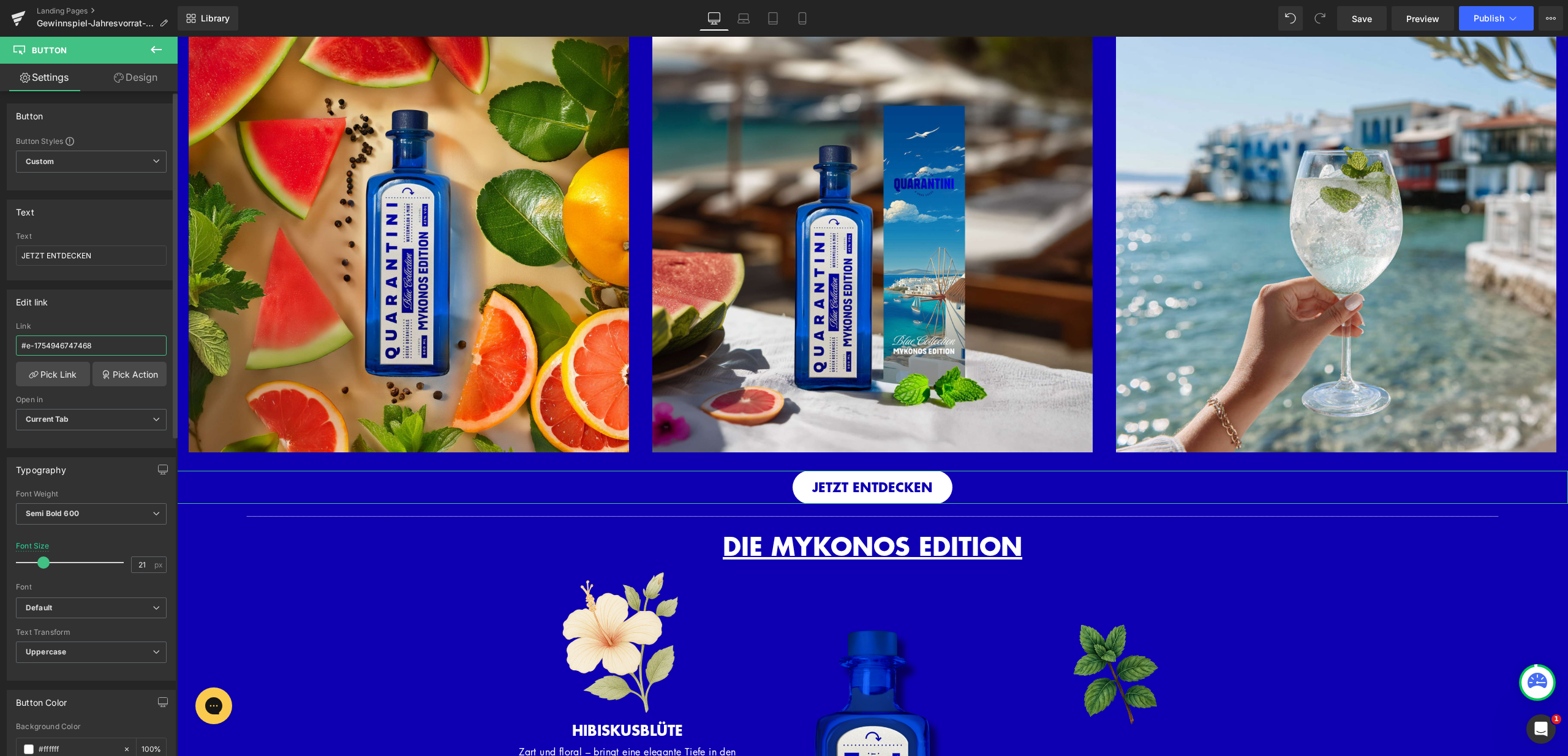
drag, startPoint x: 118, startPoint y: 340, endPoint x: 15, endPoint y: 341, distance: 103.0
click at [10, 340] on div "#e-1754946747468 Link #e-1754946747468 Pick Link Pick Action Current Tab New Ta…" at bounding box center [92, 385] width 168 height 126
drag, startPoint x: 100, startPoint y: 348, endPoint x: 3, endPoint y: 346, distance: 97.0
click at [3, 346] on div "Edit link #e-1754946747468 Link #e-1754946747468 Pick Link Pick Action Current …" at bounding box center [91, 364] width 183 height 168
paste input "r-1754941765592"
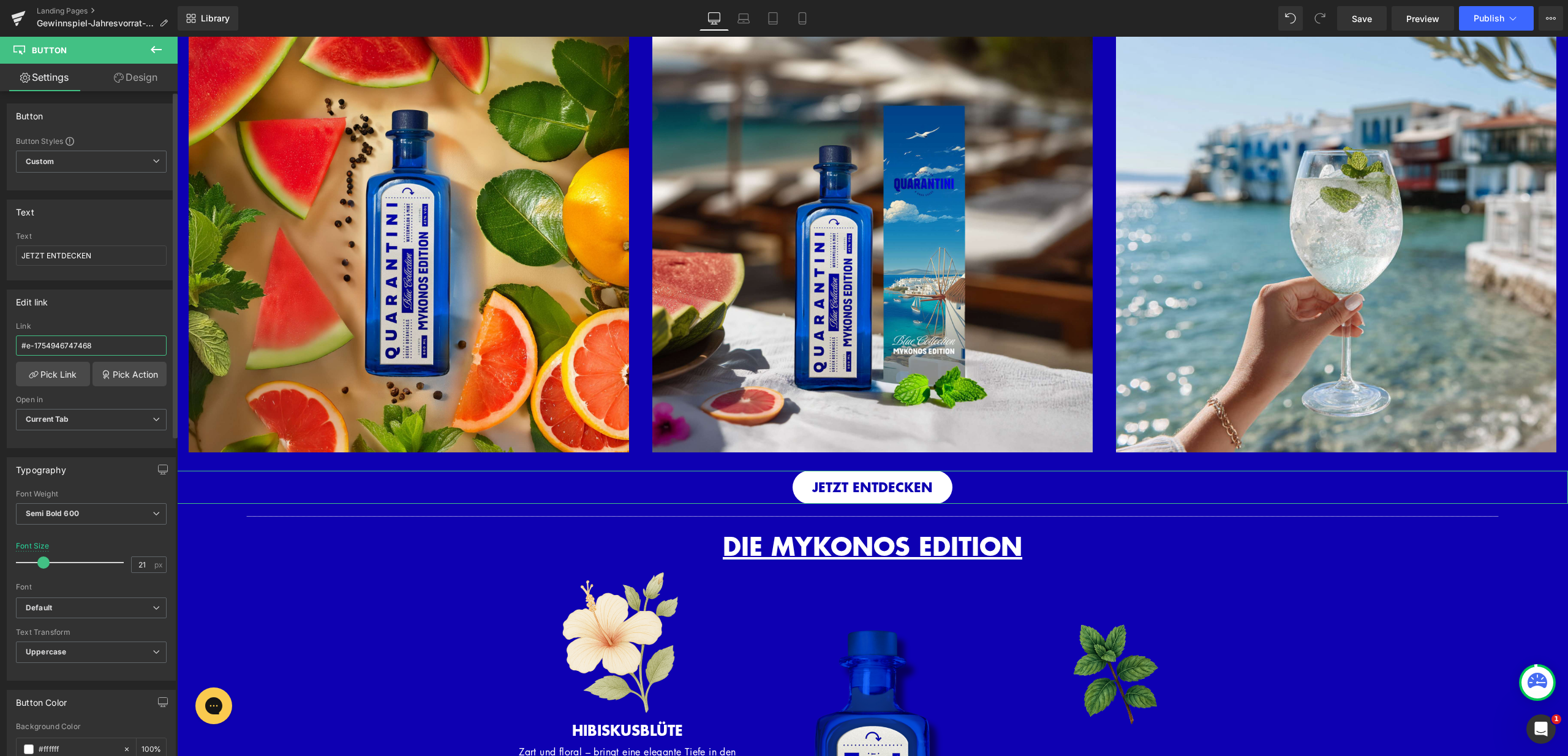
type input "#r-1754941765592"
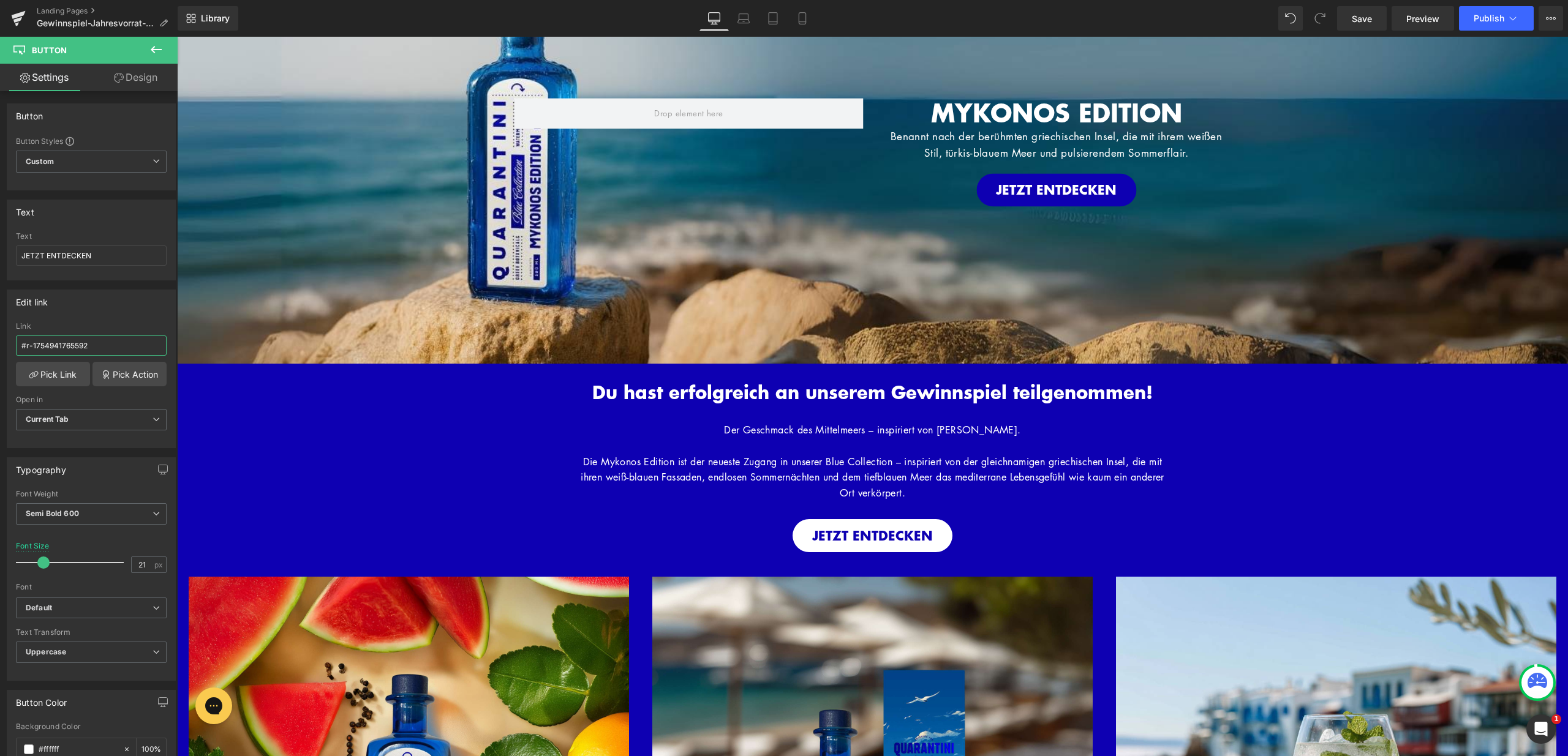
scroll to position [0, 0]
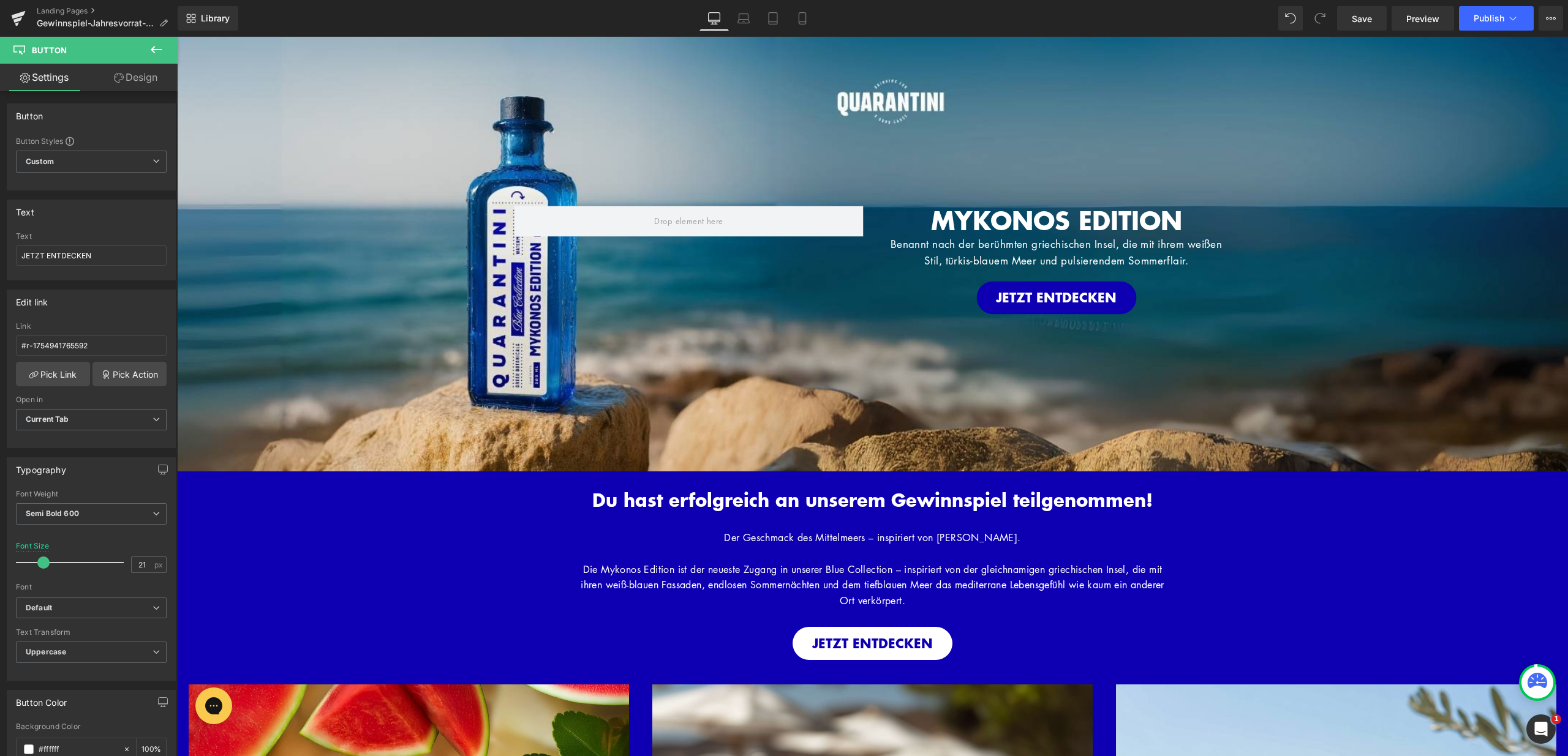
click at [863, 639] on div "JETZT ENTDECKEN Button" at bounding box center [873, 644] width 1391 height 33
drag, startPoint x: 111, startPoint y: 346, endPoint x: 0, endPoint y: 341, distance: 111.1
click at [0, 341] on div "Edit link #e-1754946747468 Link #e-1754946747468 Pick Link Pick Action Current …" at bounding box center [91, 364] width 183 height 168
type input "#r-1754941765592"
click at [1043, 291] on span "Button" at bounding box center [1056, 298] width 28 height 15
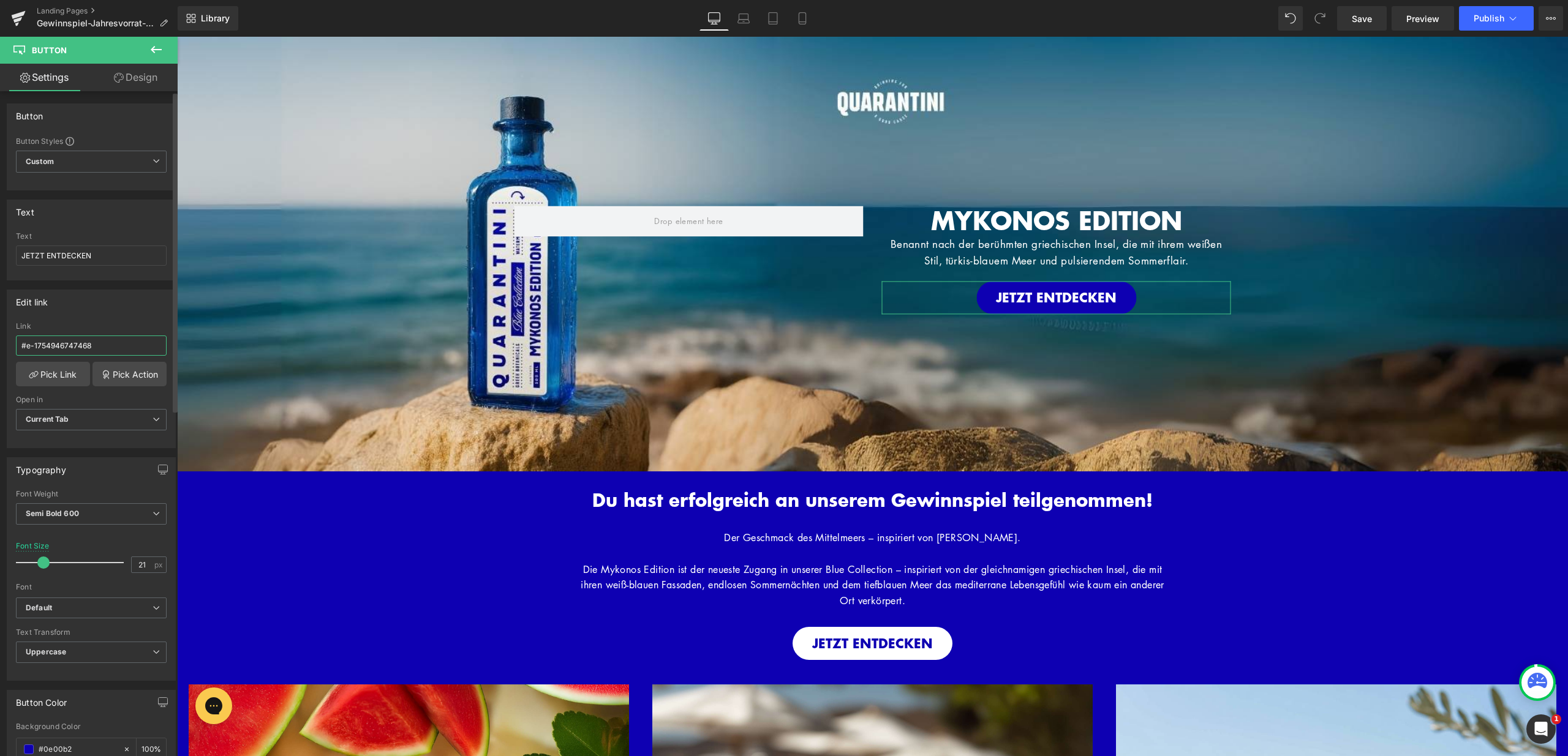
drag, startPoint x: 125, startPoint y: 349, endPoint x: 0, endPoint y: 339, distance: 125.4
click at [0, 339] on div "Edit link #e-1754946747468 Link #e-1754946747468 Pick Link Pick Action Current …" at bounding box center [91, 364] width 183 height 168
paste input "r-1754941765592"
type input "#r-1754941765592"
drag, startPoint x: 669, startPoint y: 3, endPoint x: 744, endPoint y: 15, distance: 76.0
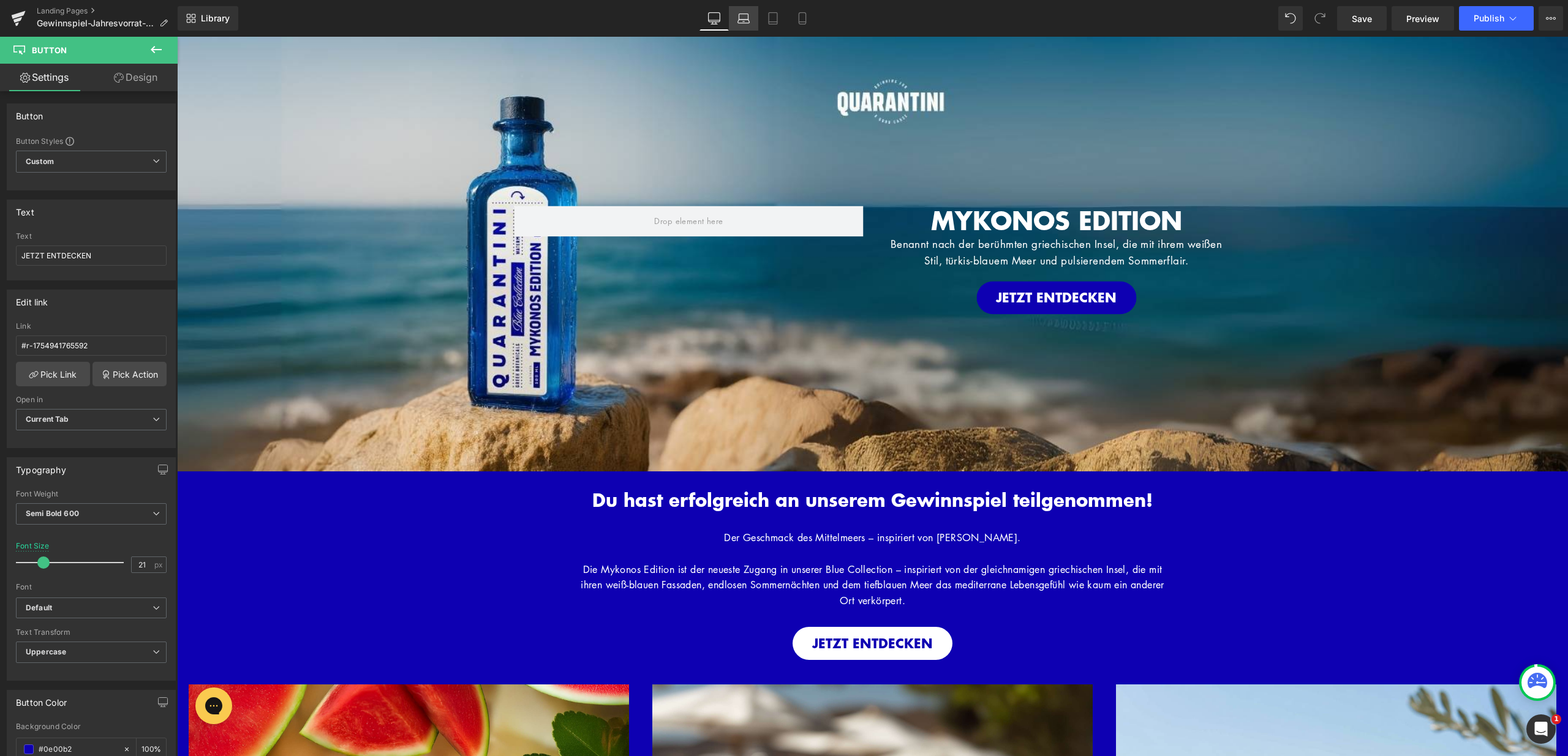
click at [744, 15] on icon at bounding box center [744, 18] width 13 height 13
type input "19"
type input "100"
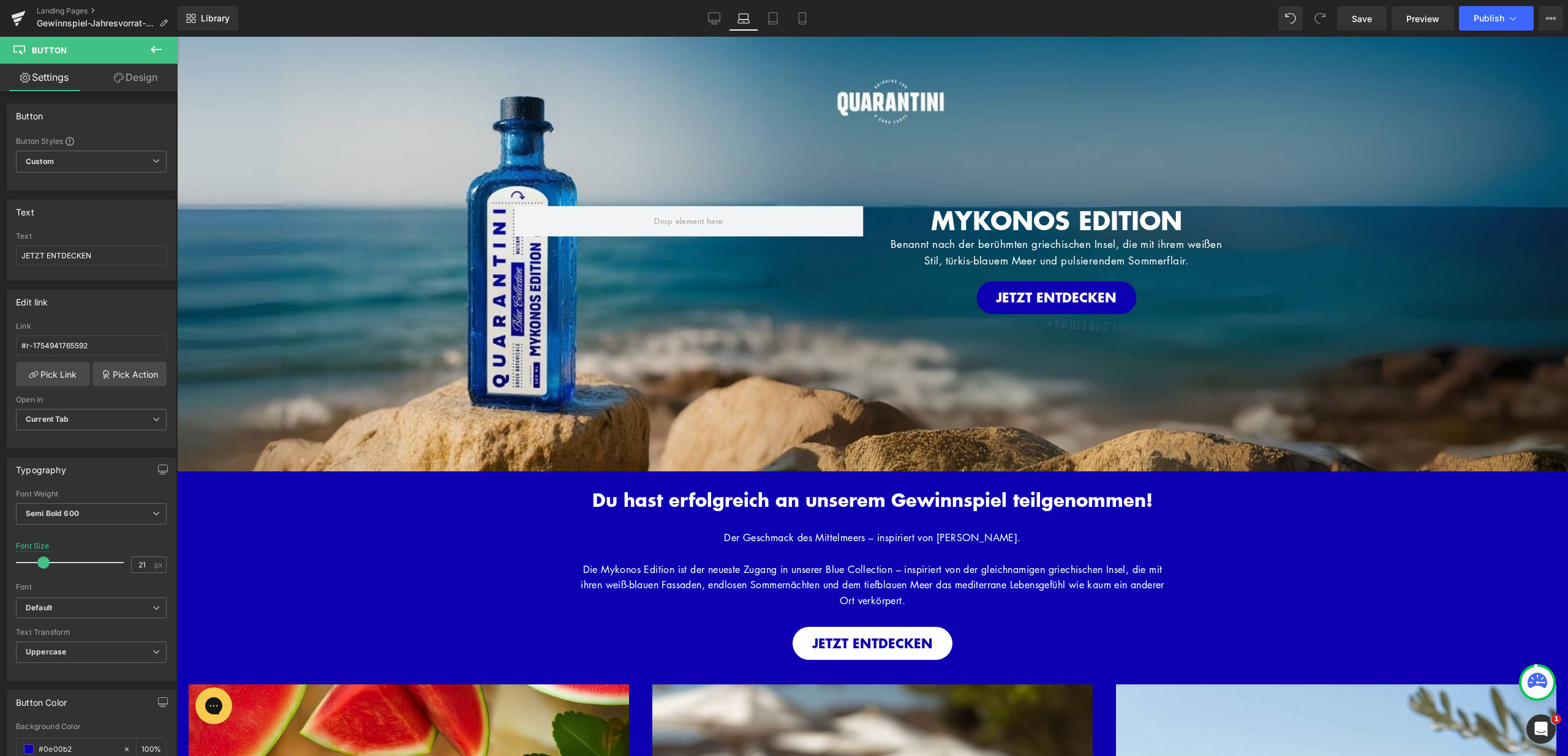
type input "100"
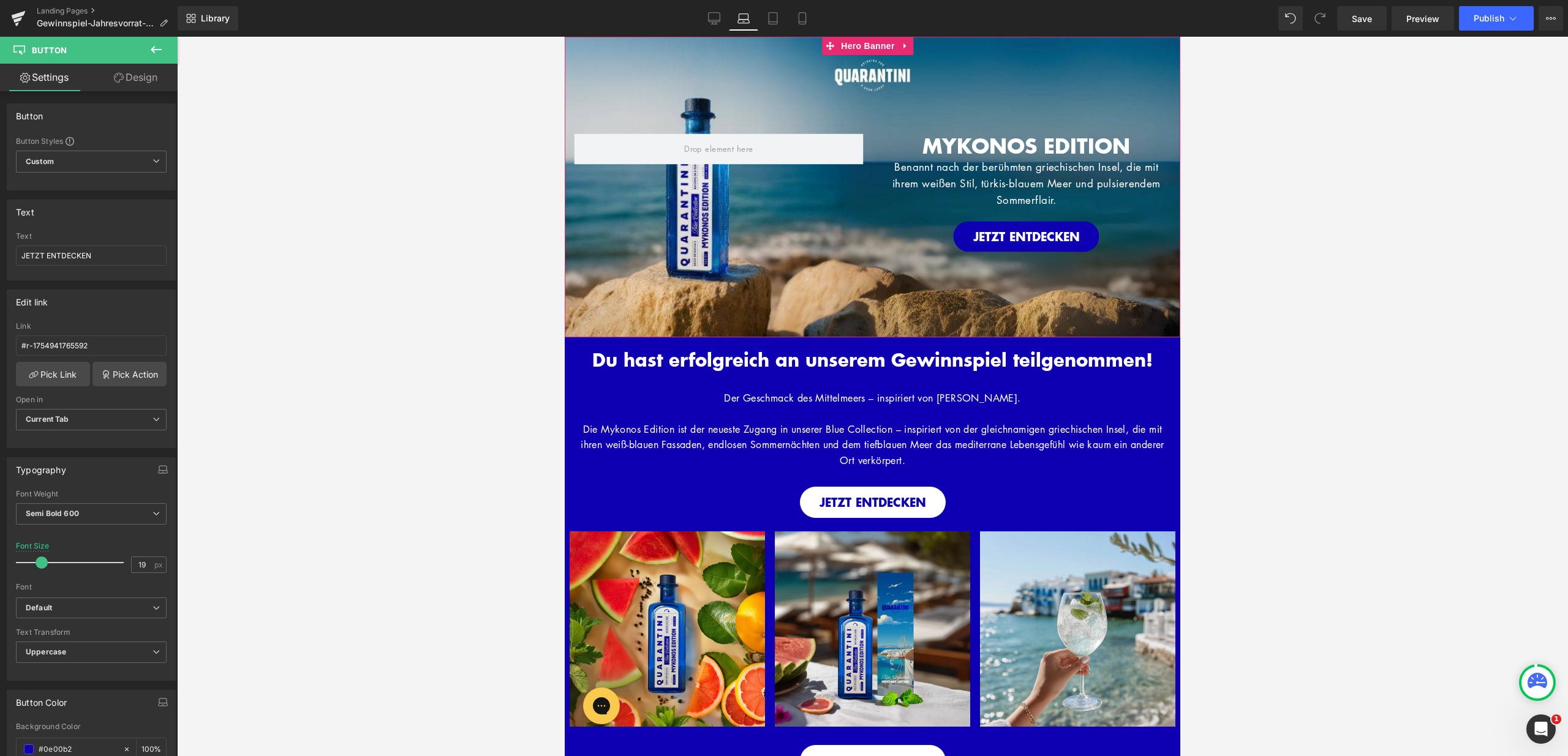
click at [1043, 238] on span "Button" at bounding box center [1056, 236] width 28 height 15
click at [861, 498] on span "Button" at bounding box center [873, 502] width 28 height 15
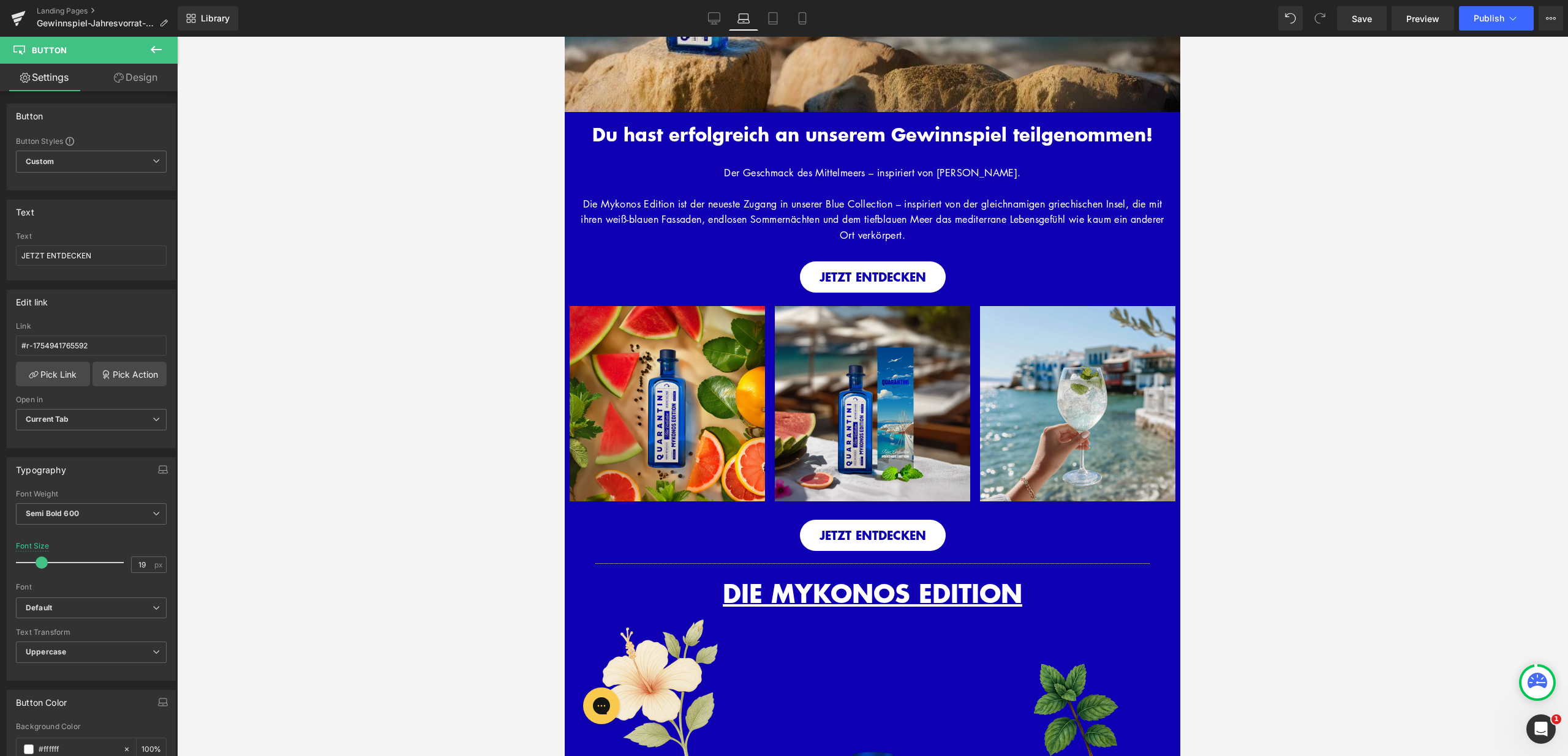
click at [871, 528] on div "JETZT ENTDECKEN Button" at bounding box center [873, 536] width 616 height 31
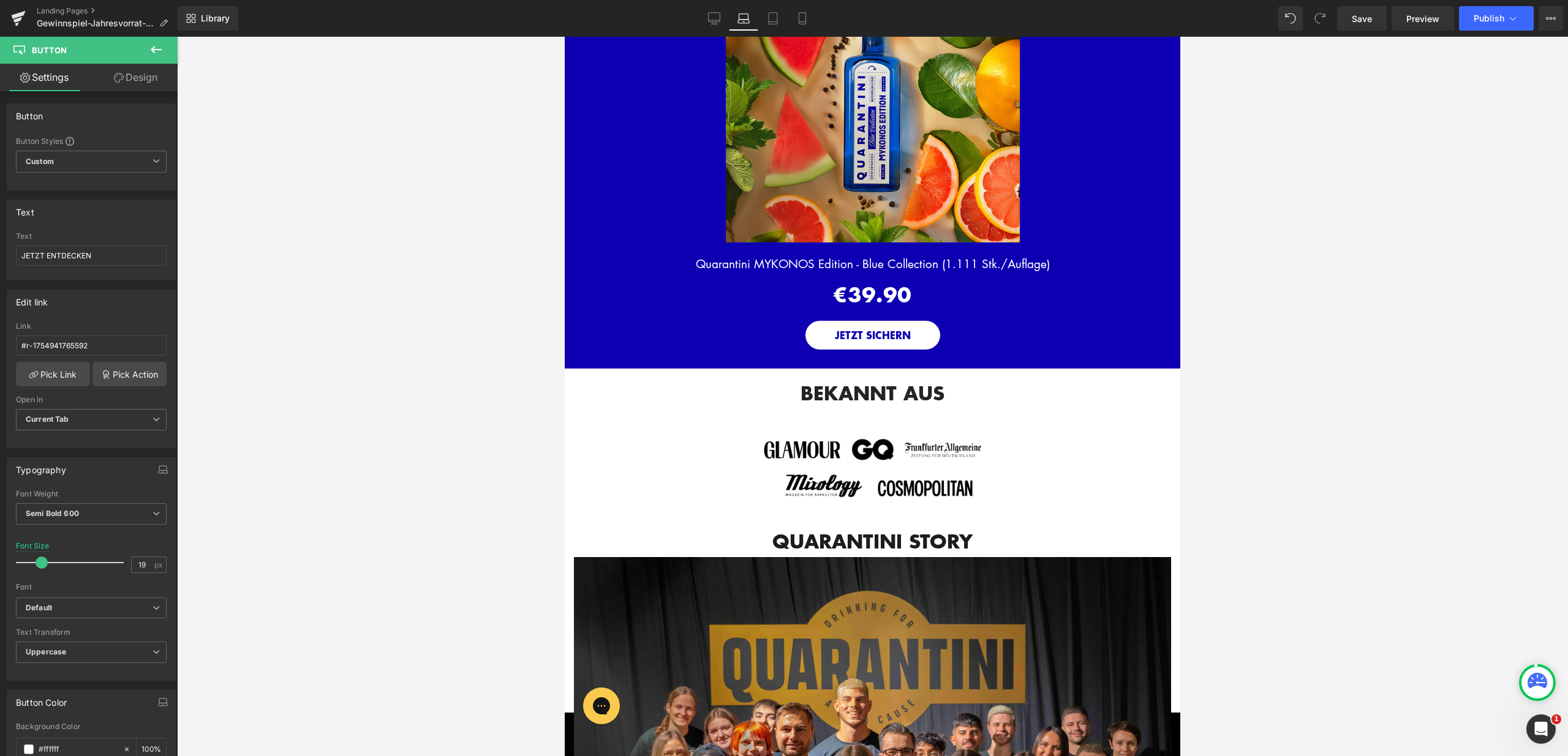
scroll to position [1585, 0]
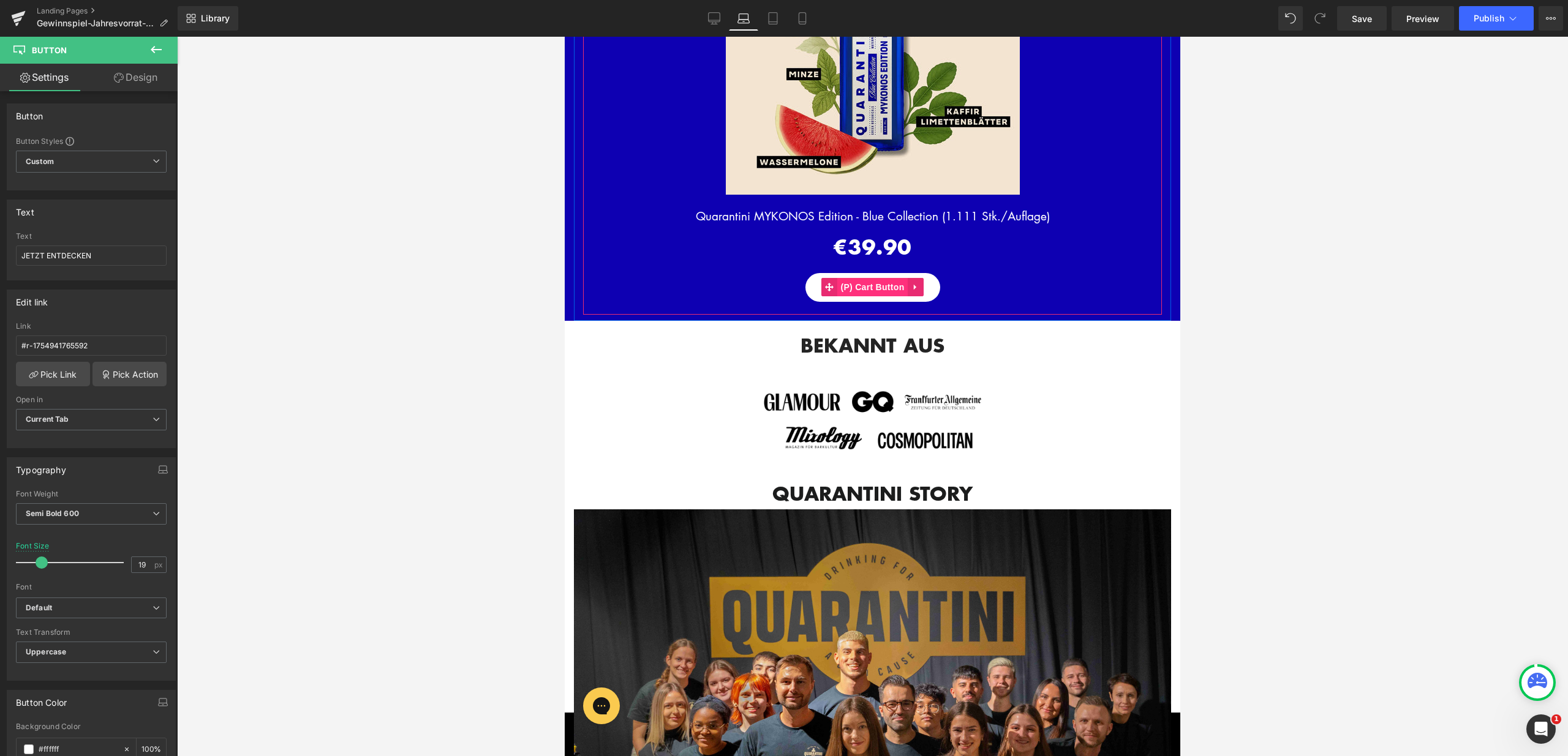
click at [868, 291] on span "(P) Cart Button" at bounding box center [873, 287] width 70 height 18
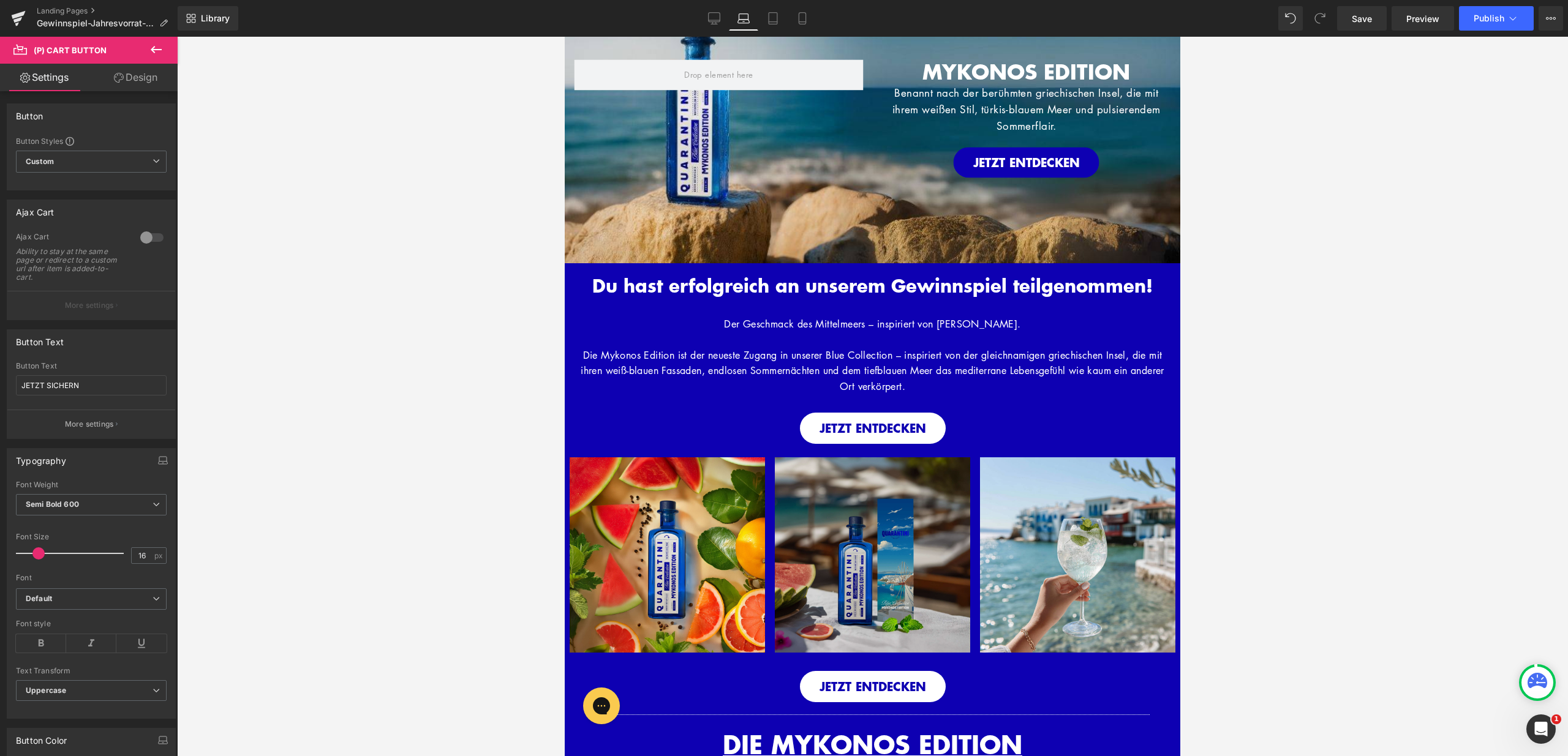
scroll to position [0, 0]
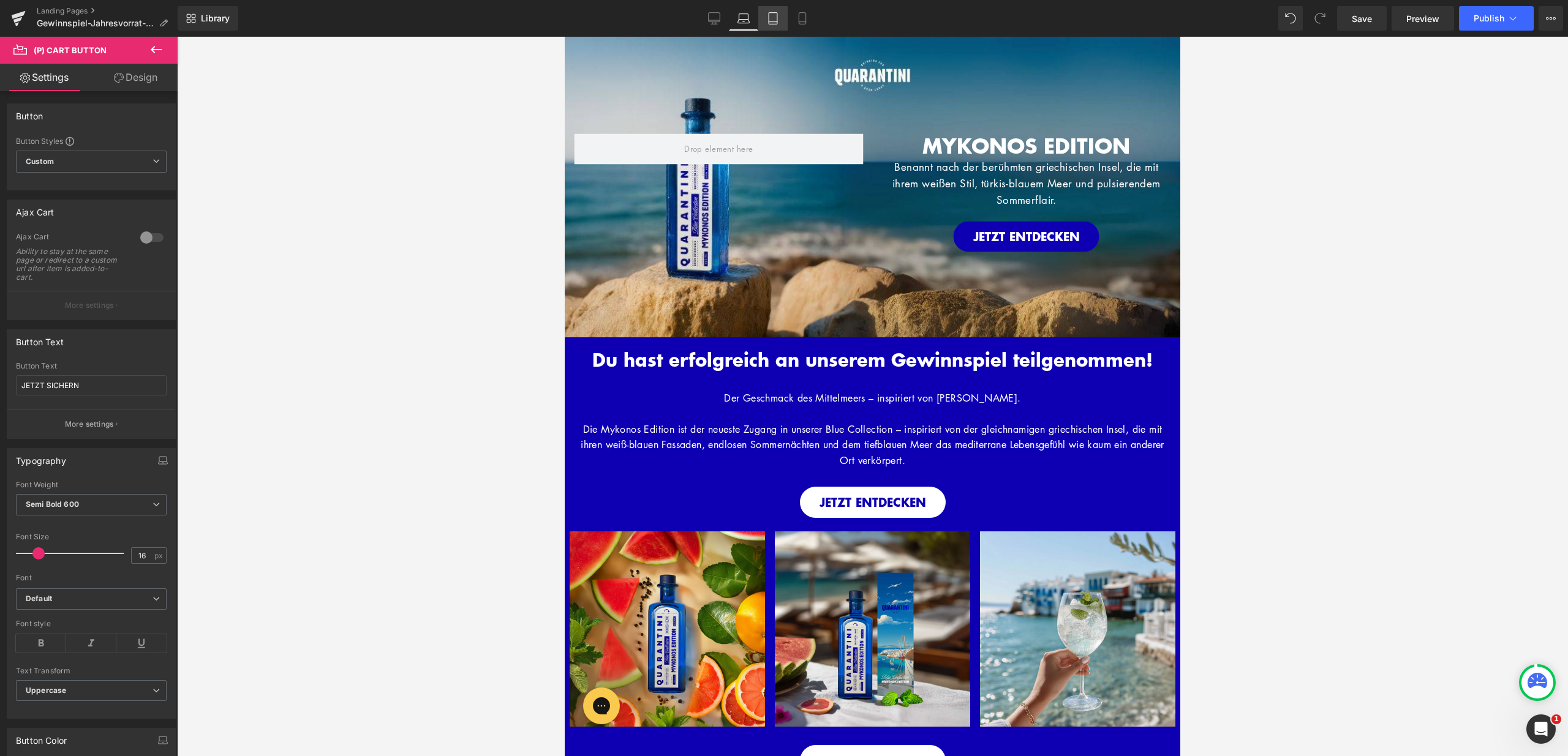
click at [782, 20] on link "Tablet" at bounding box center [773, 17] width 29 height 24
type input "20"
type input "100"
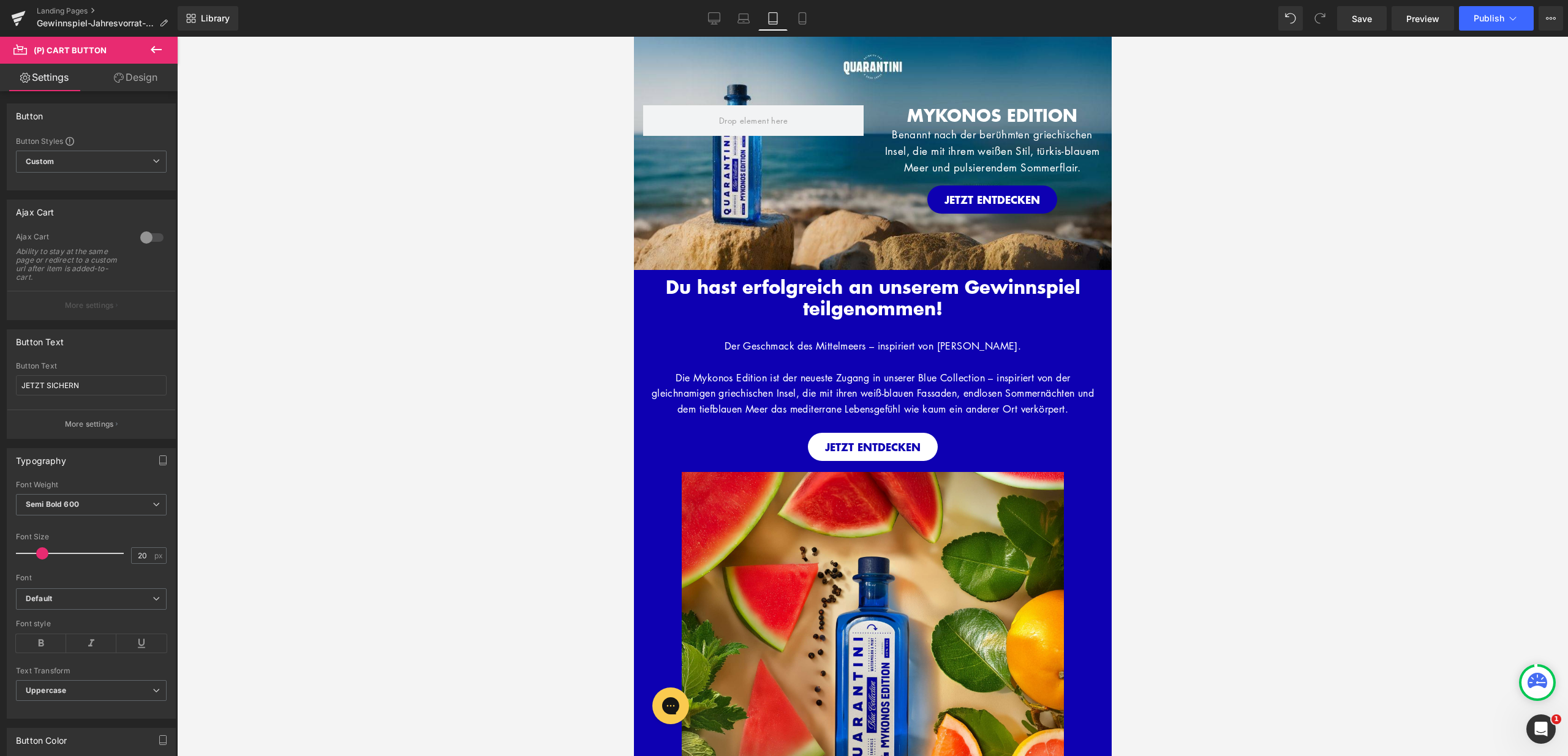
scroll to position [1053, 0]
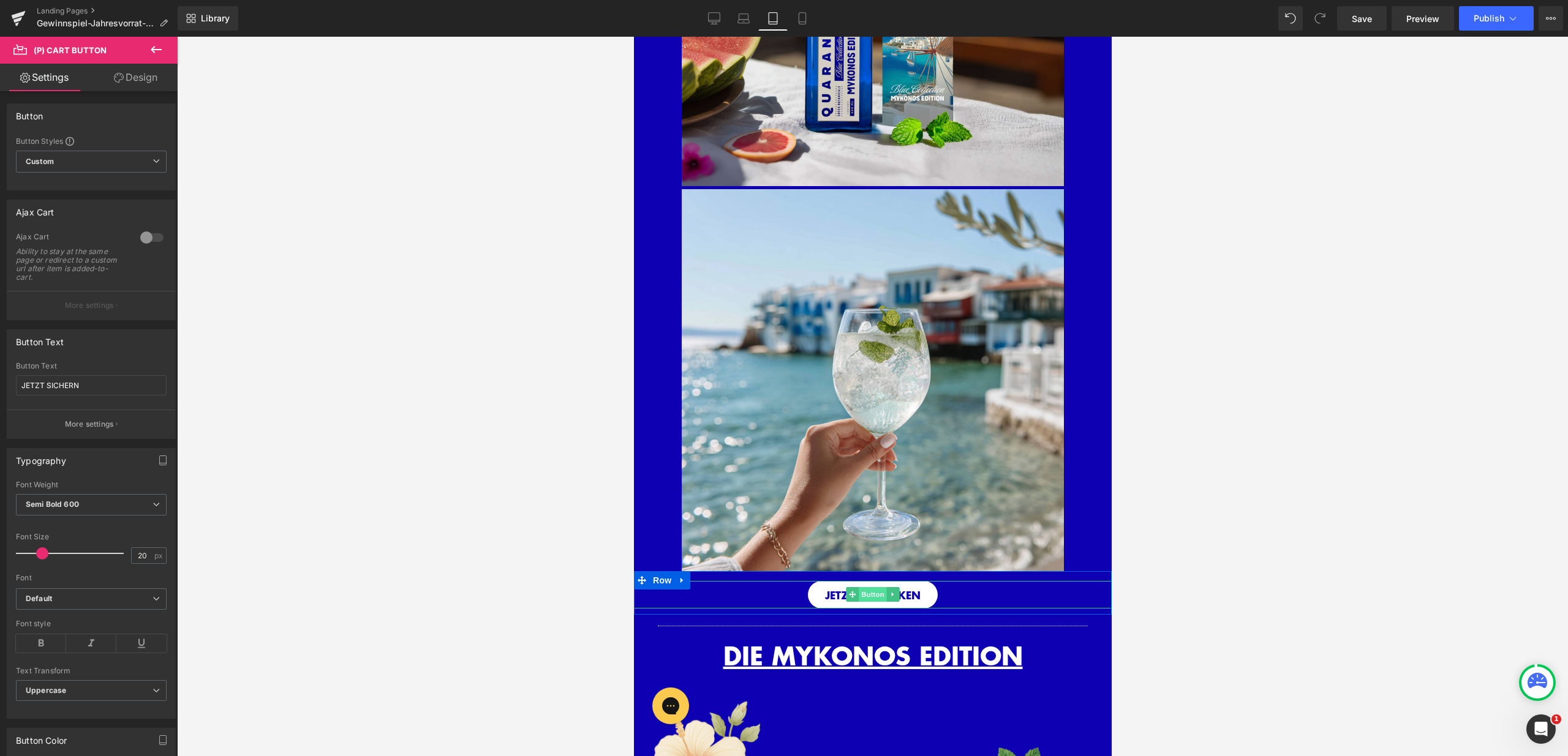
click at [865, 592] on span "Button" at bounding box center [872, 594] width 28 height 15
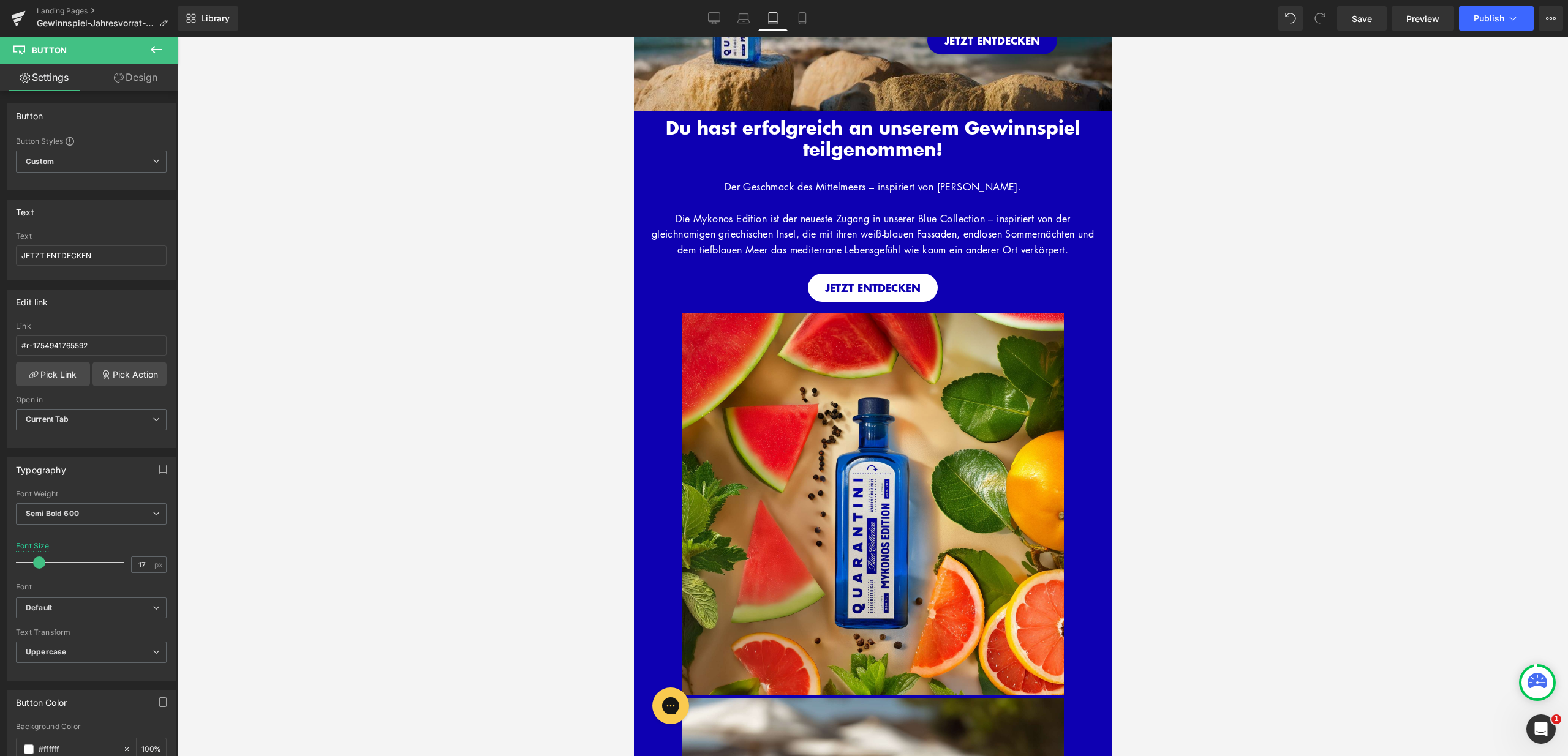
scroll to position [0, 0]
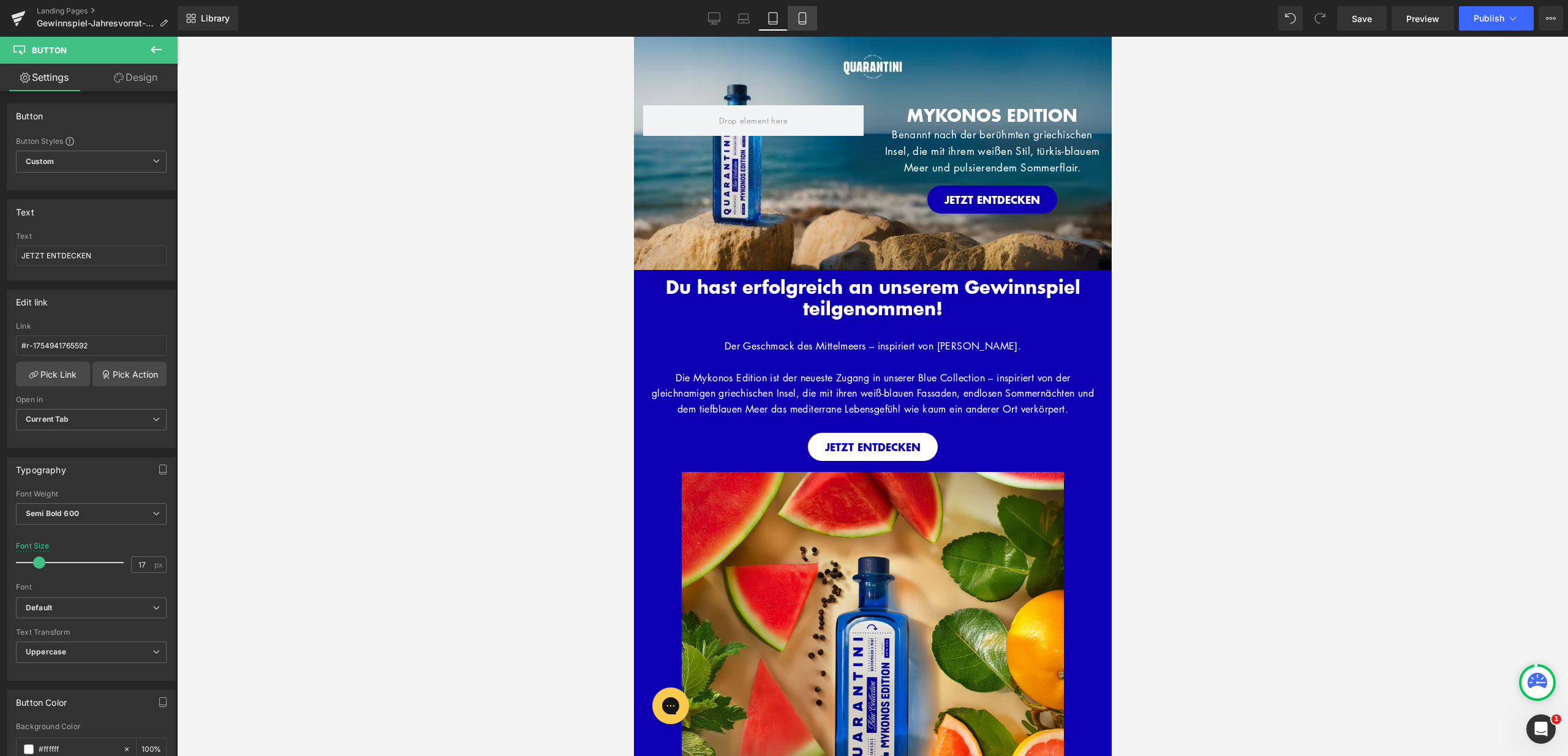
click at [806, 26] on link "Mobile" at bounding box center [802, 17] width 29 height 24
type input "100"
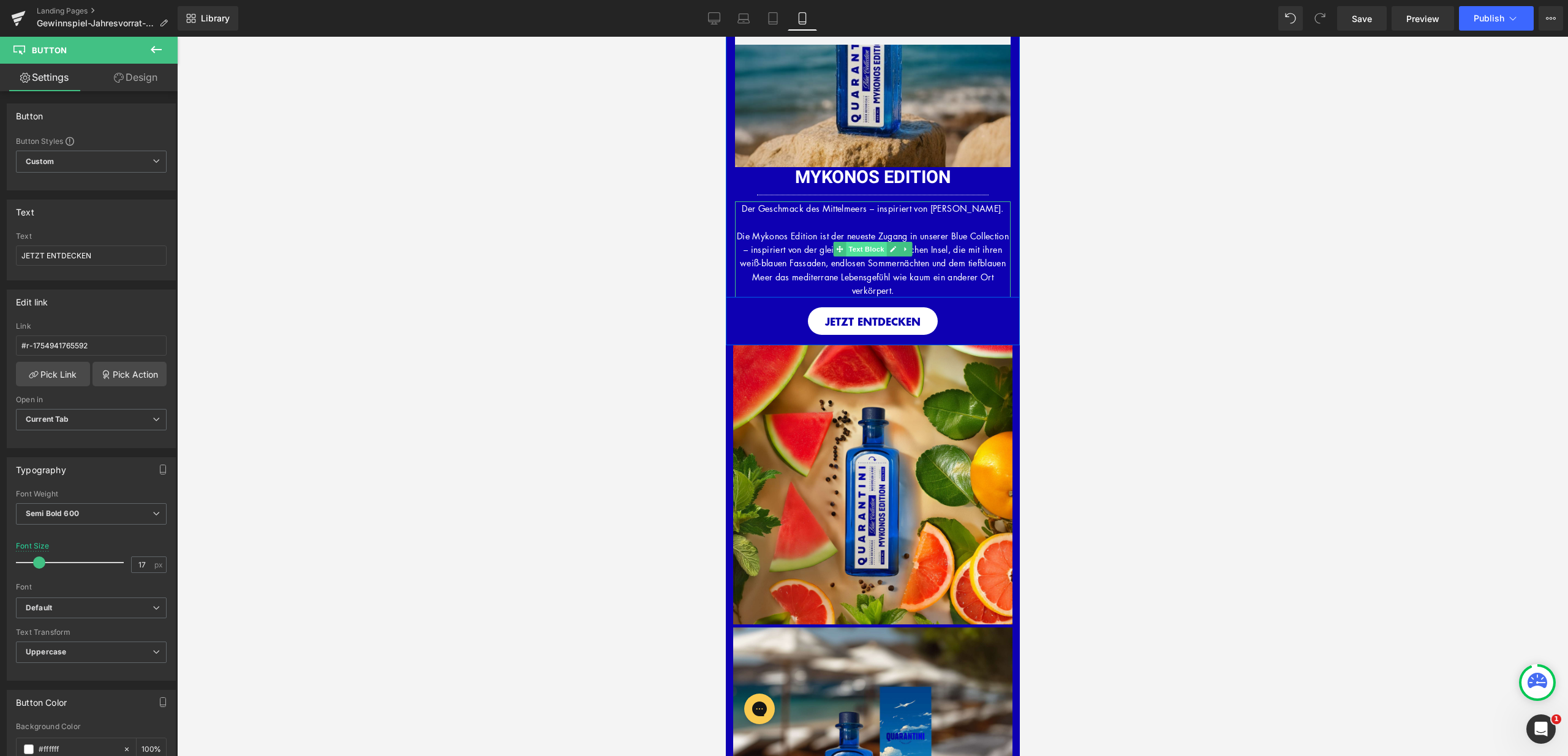
scroll to position [166, 0]
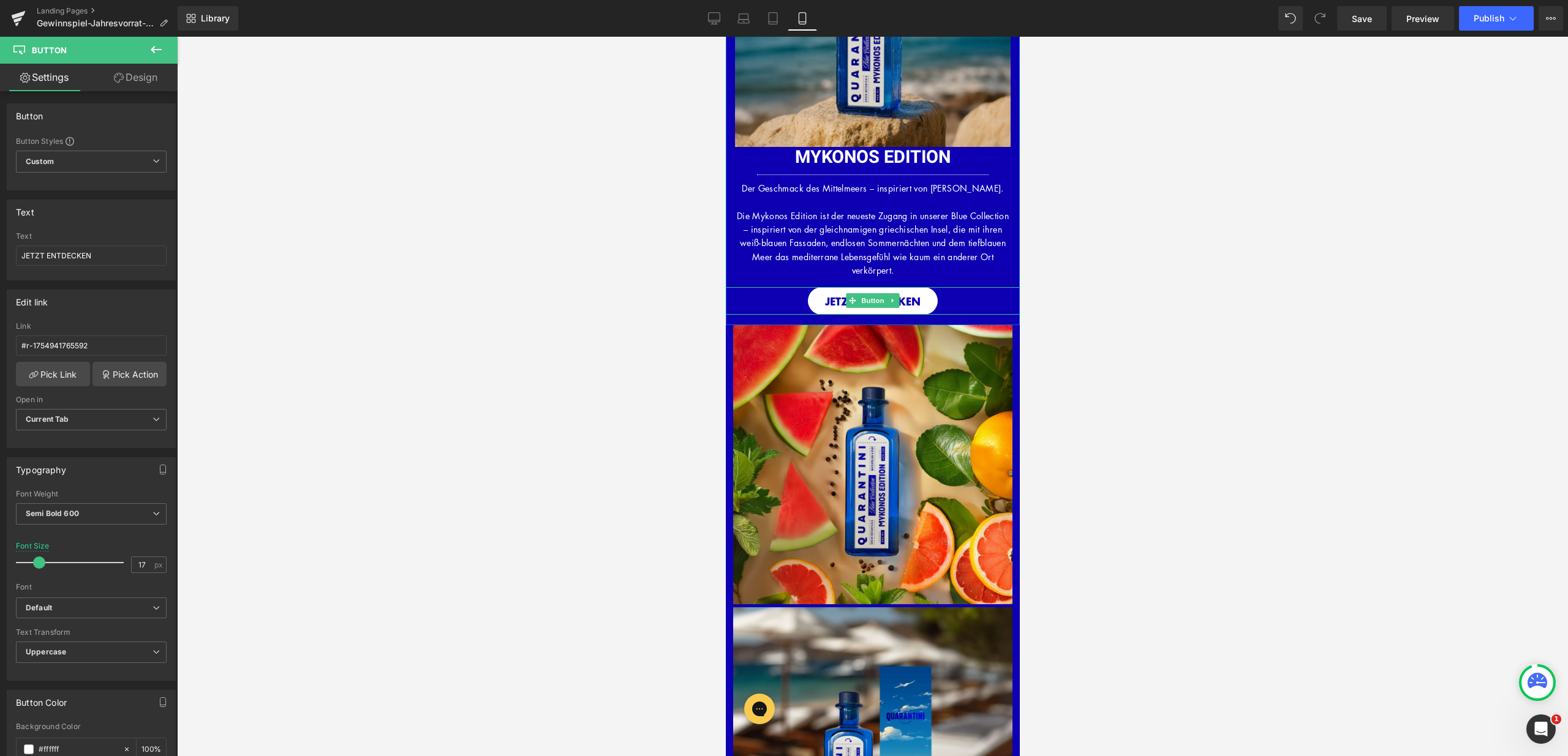
click at [868, 304] on span "Button" at bounding box center [872, 300] width 28 height 15
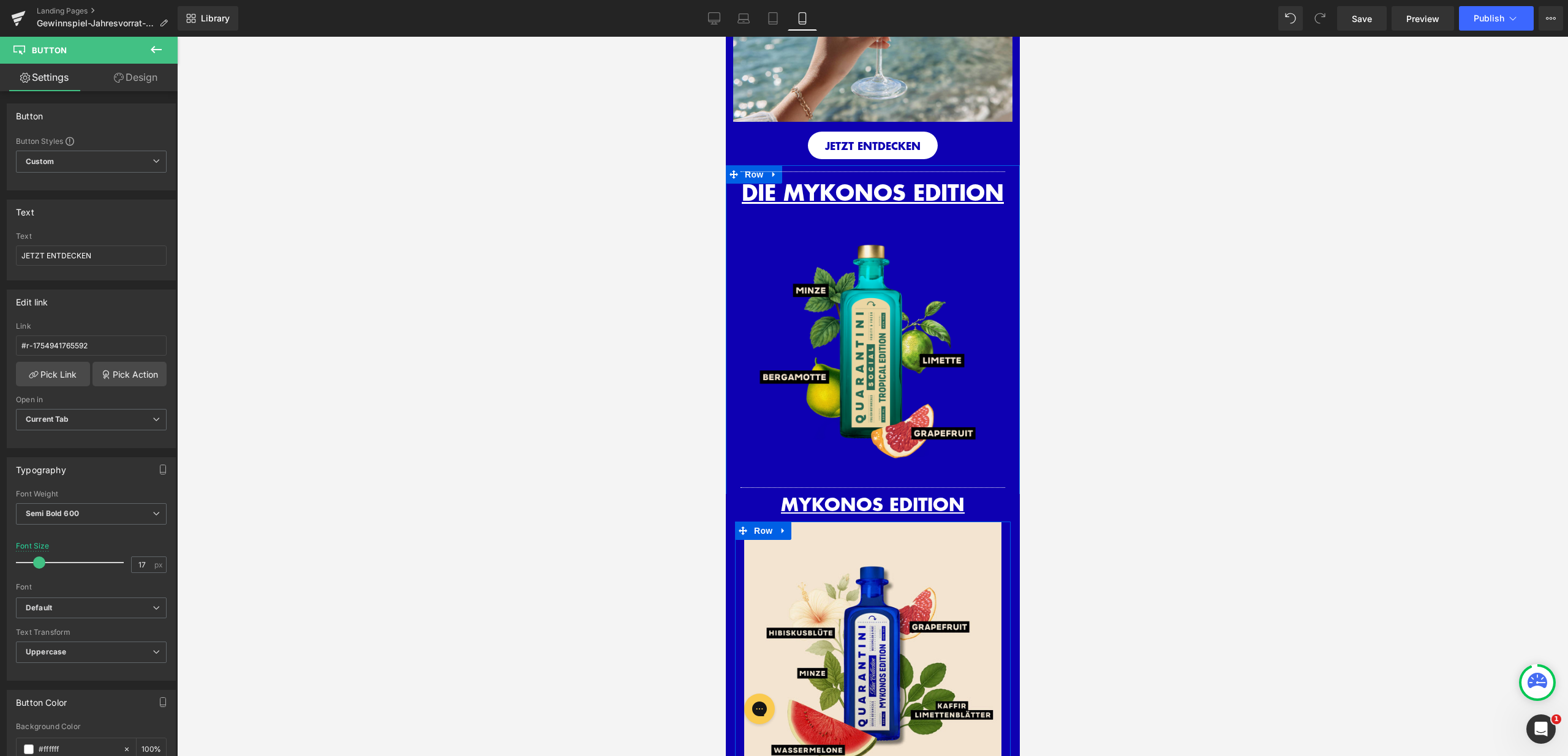
scroll to position [1205, 0]
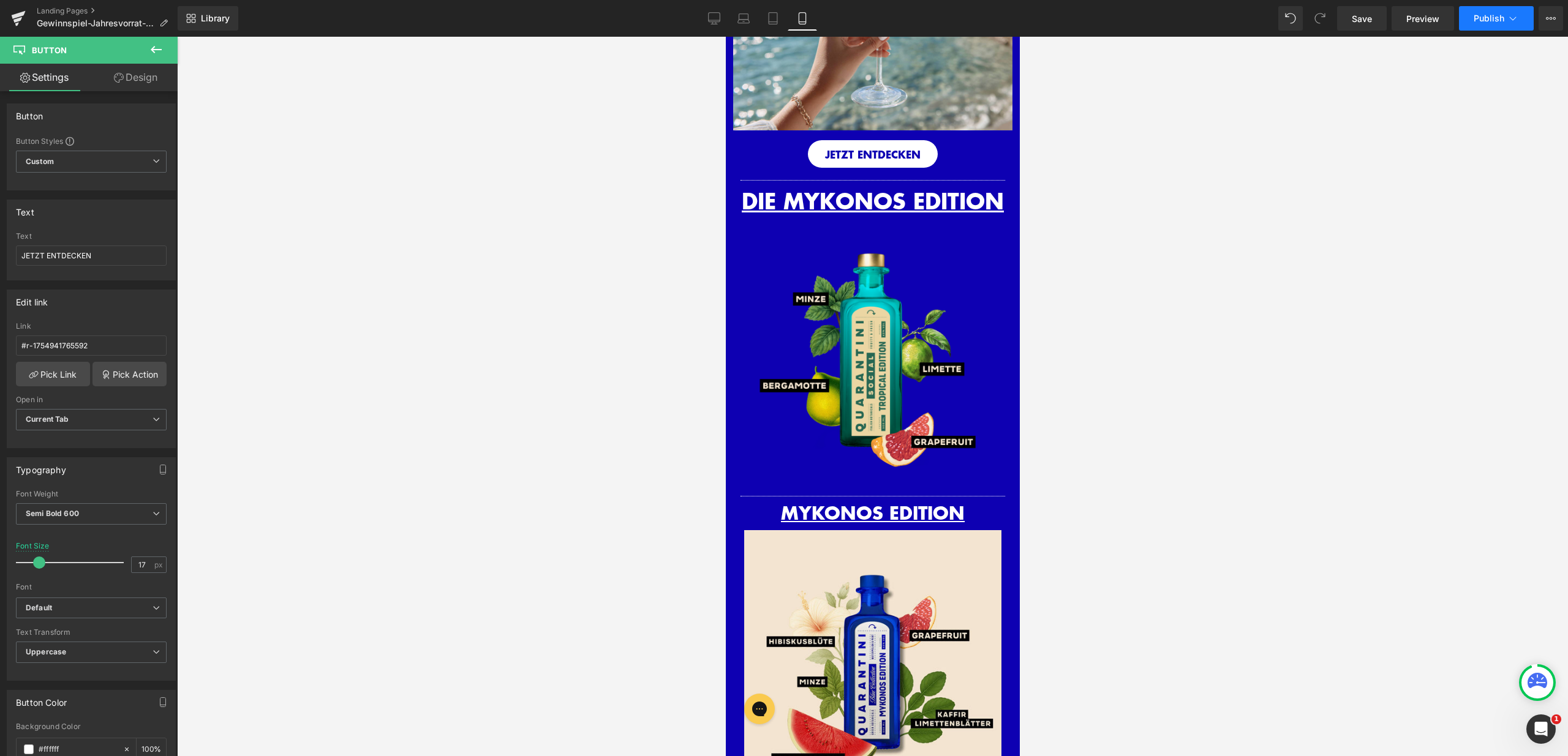
click at [1476, 10] on button "Publish" at bounding box center [1496, 17] width 74 height 24
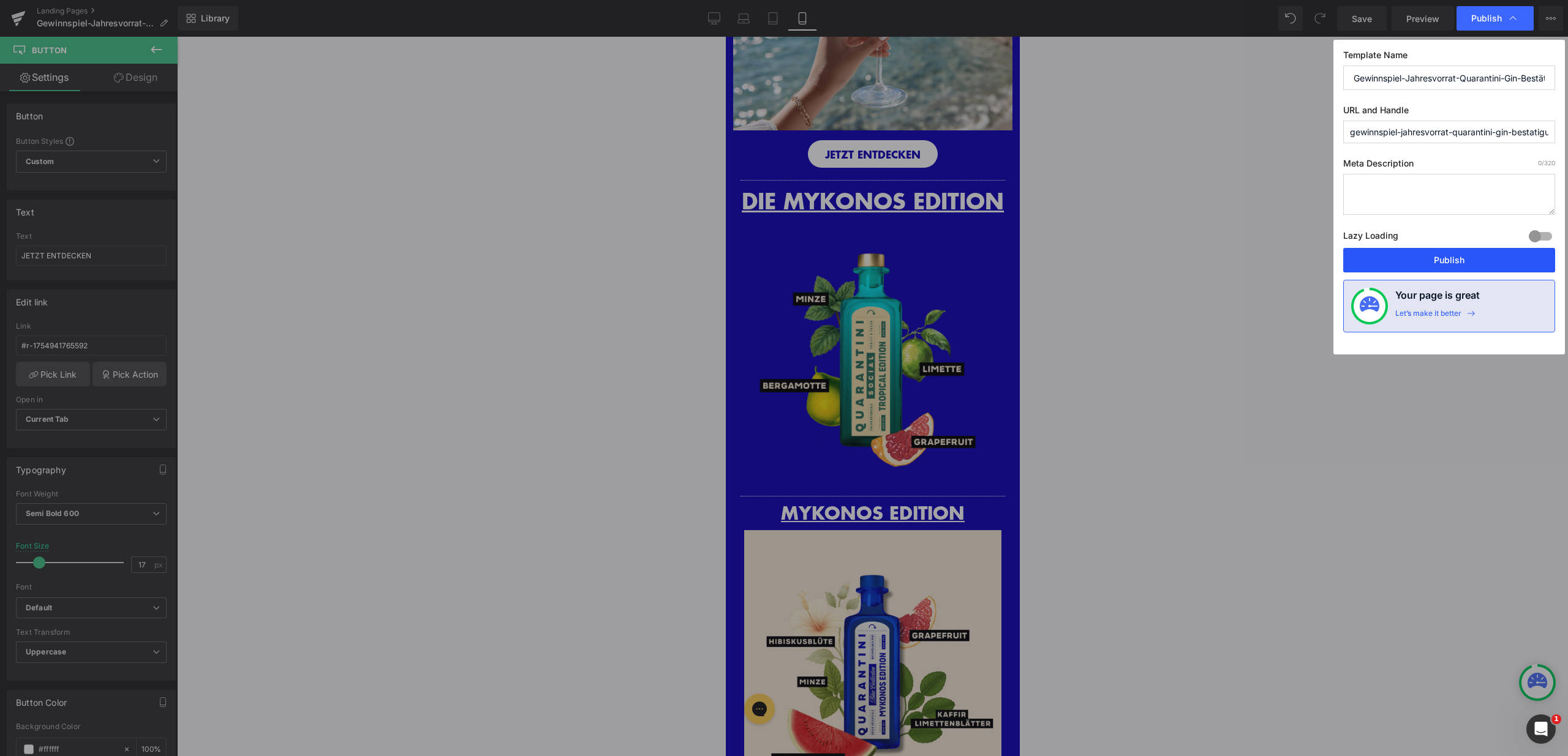
click at [1453, 263] on button "Publish" at bounding box center [1449, 260] width 212 height 24
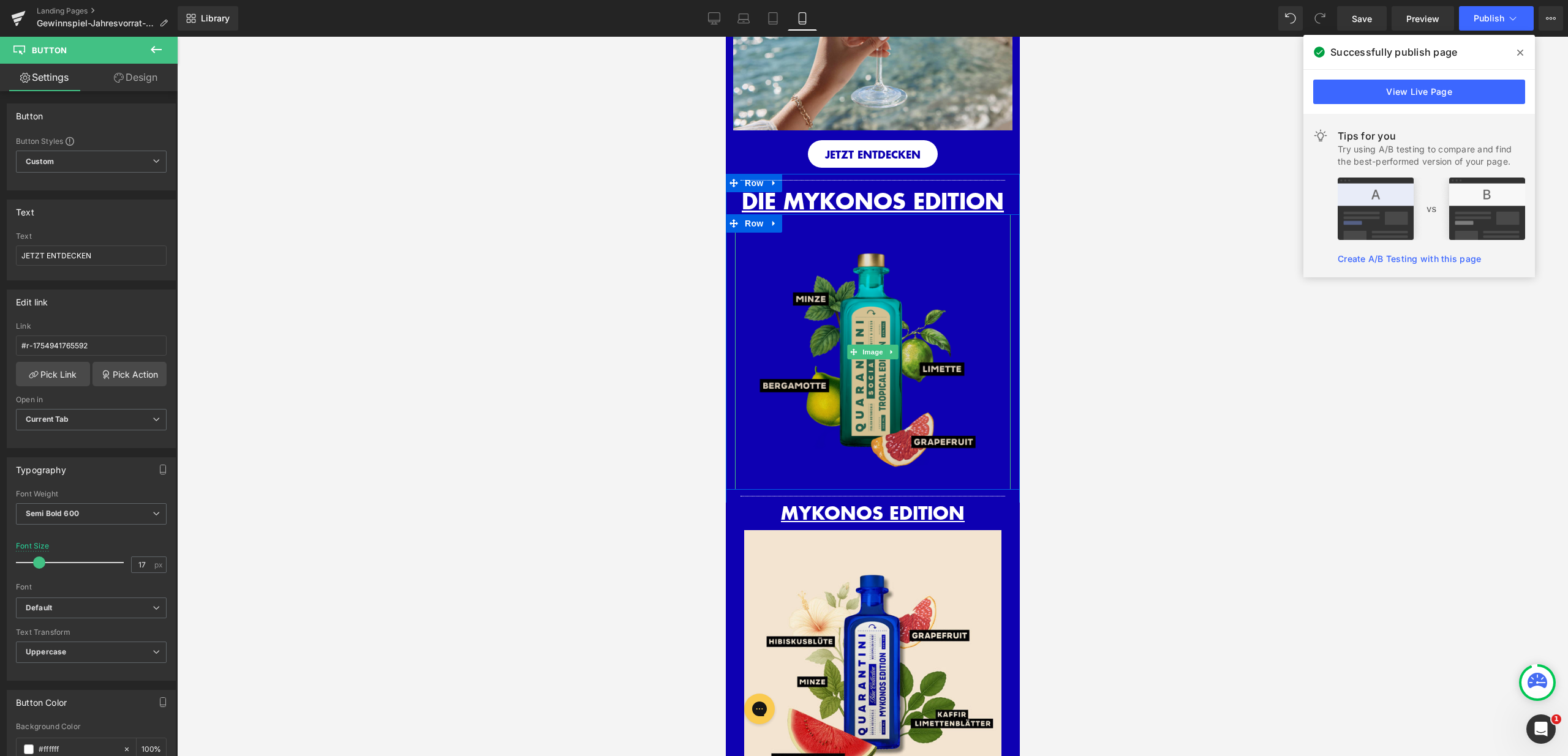
click at [892, 340] on img at bounding box center [872, 352] width 276 height 276
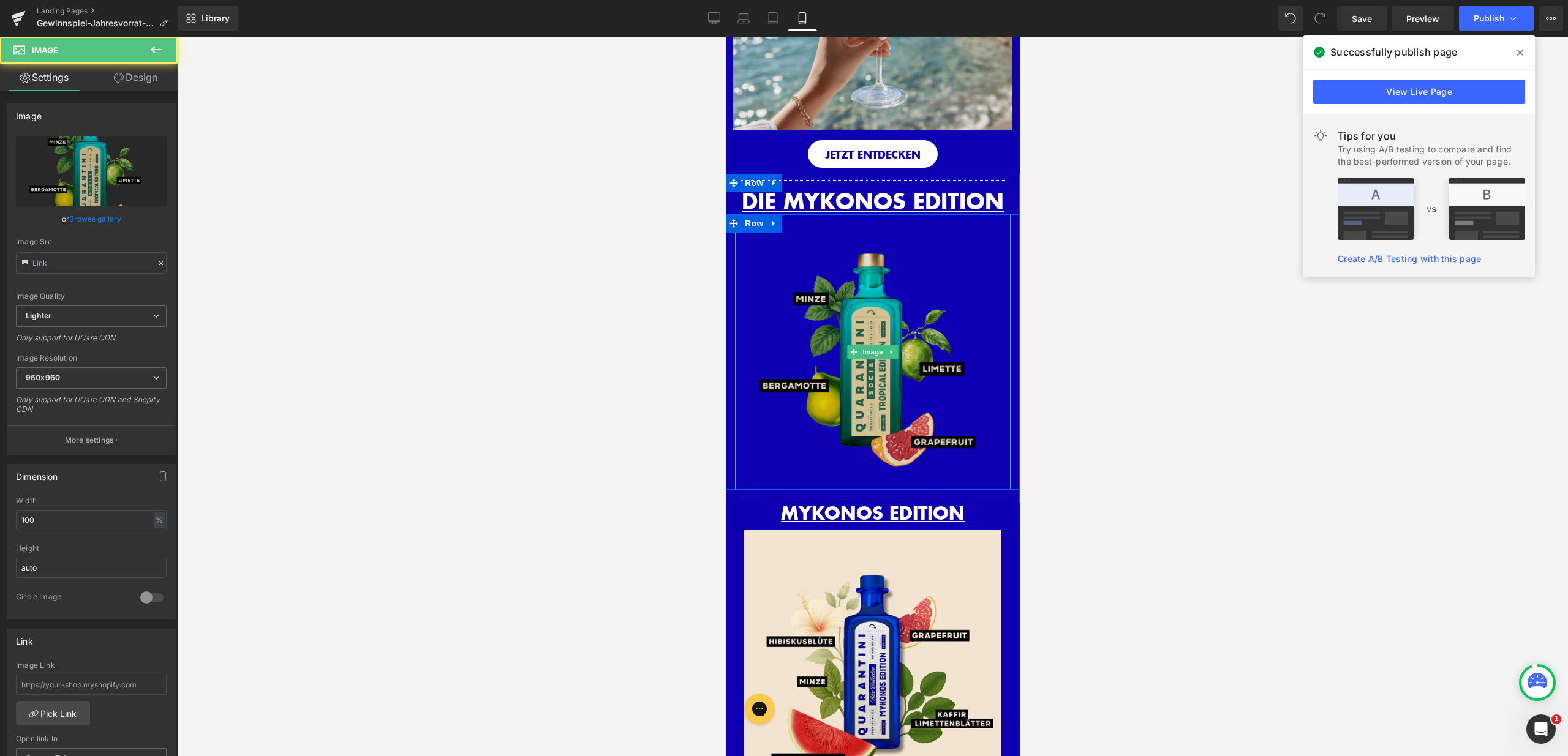
type input "[URL][DOMAIN_NAME]"
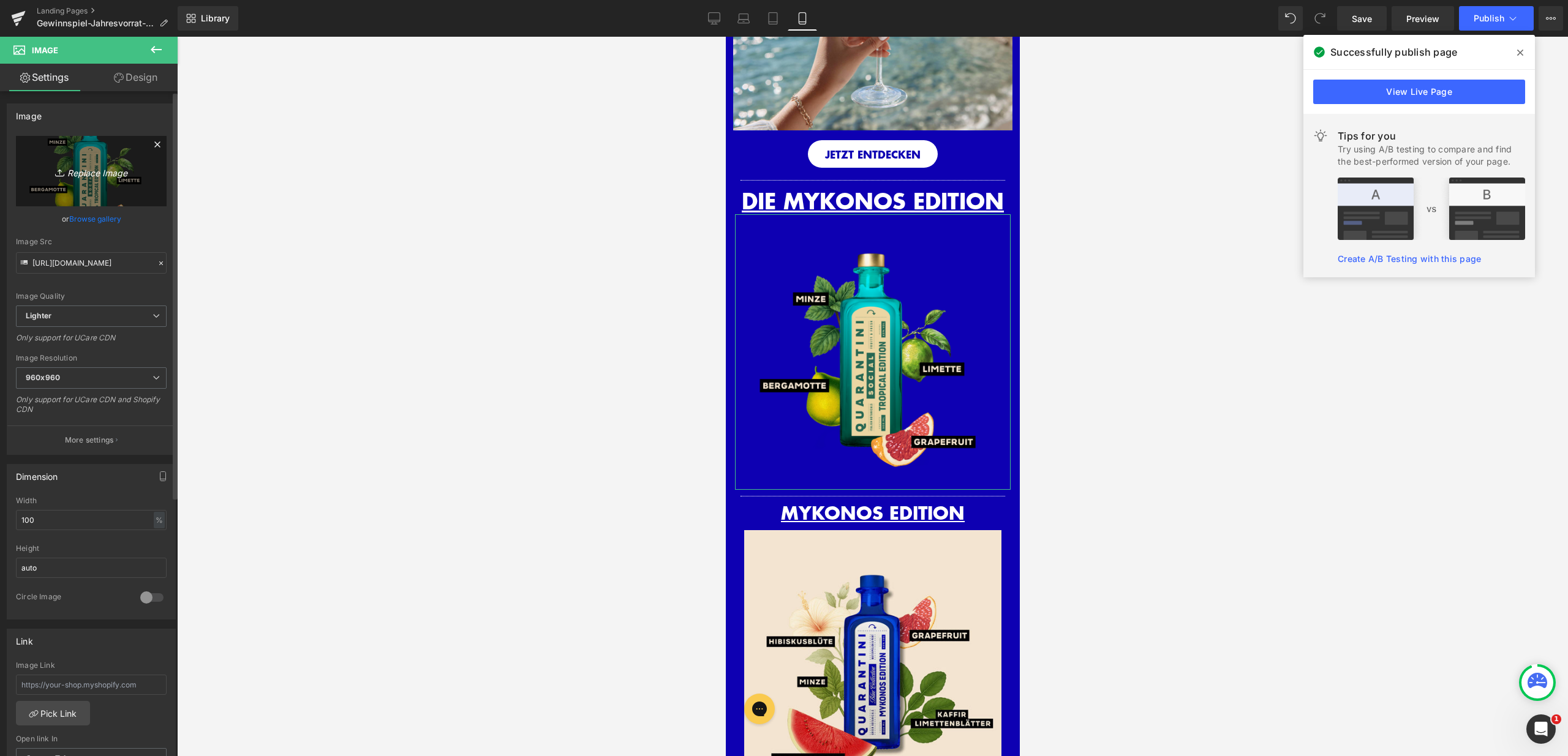
click at [83, 178] on icon "Replace Image" at bounding box center [91, 171] width 98 height 15
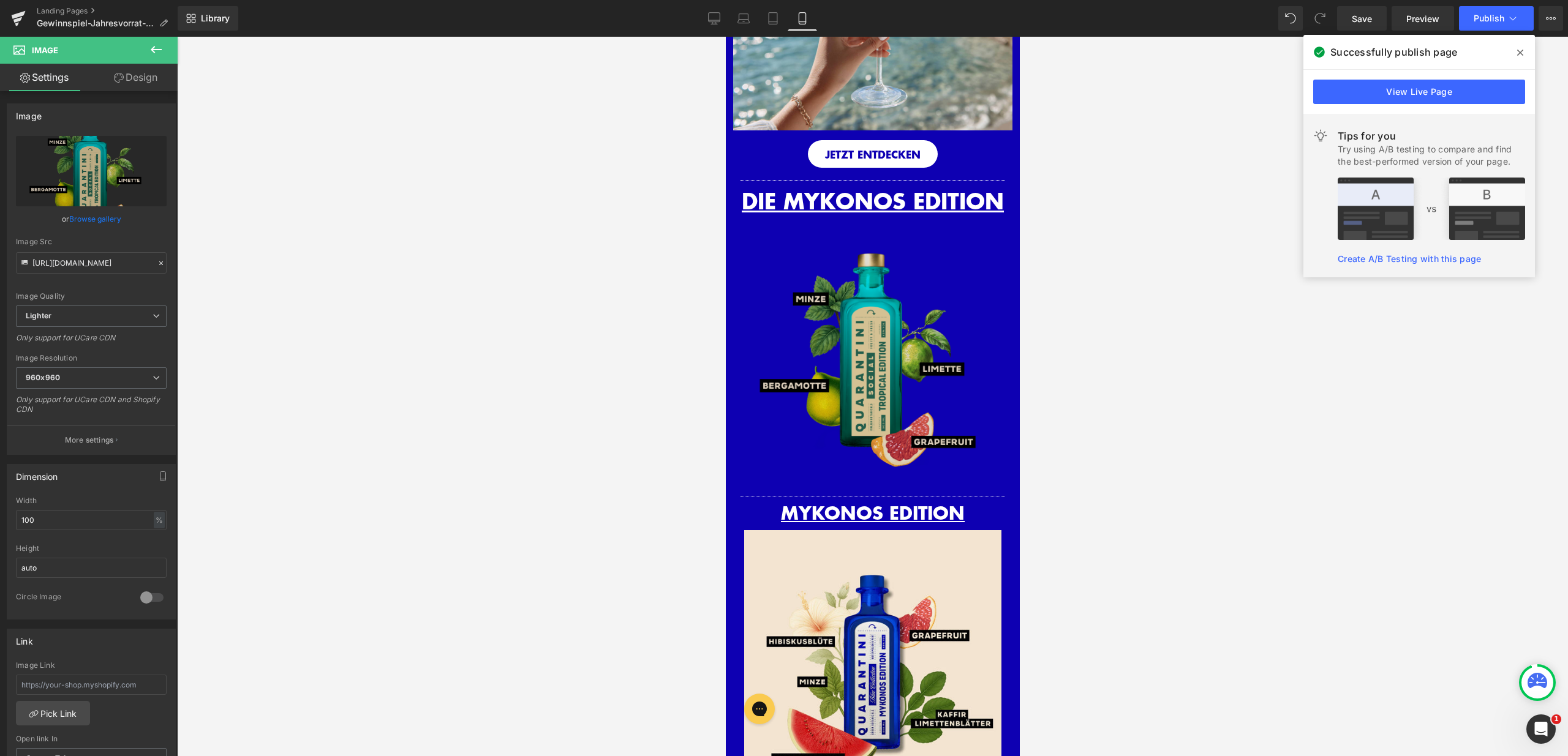
type input "C:\fakepath\_MYKONOS.png"
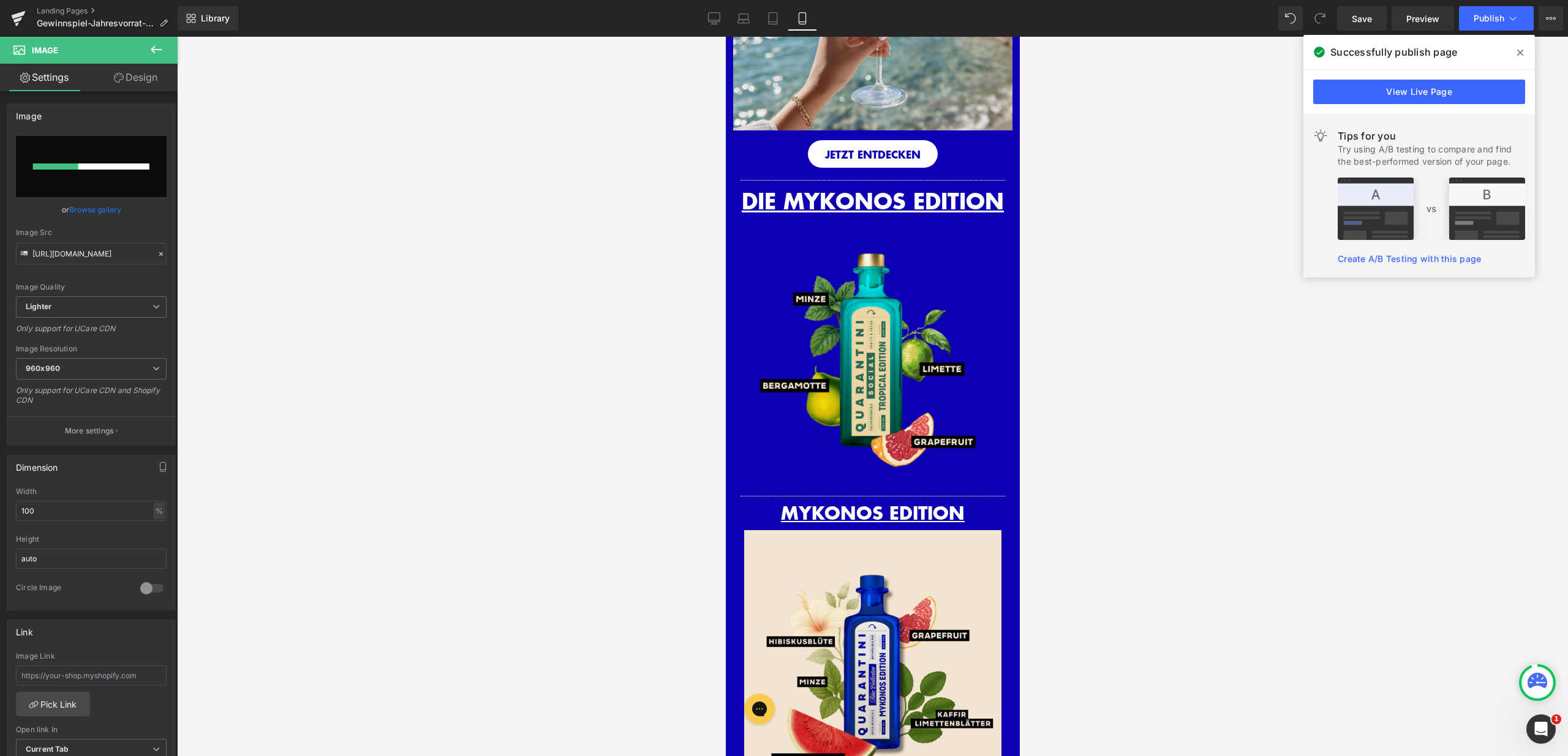
click at [1524, 46] on span at bounding box center [1521, 52] width 19 height 19
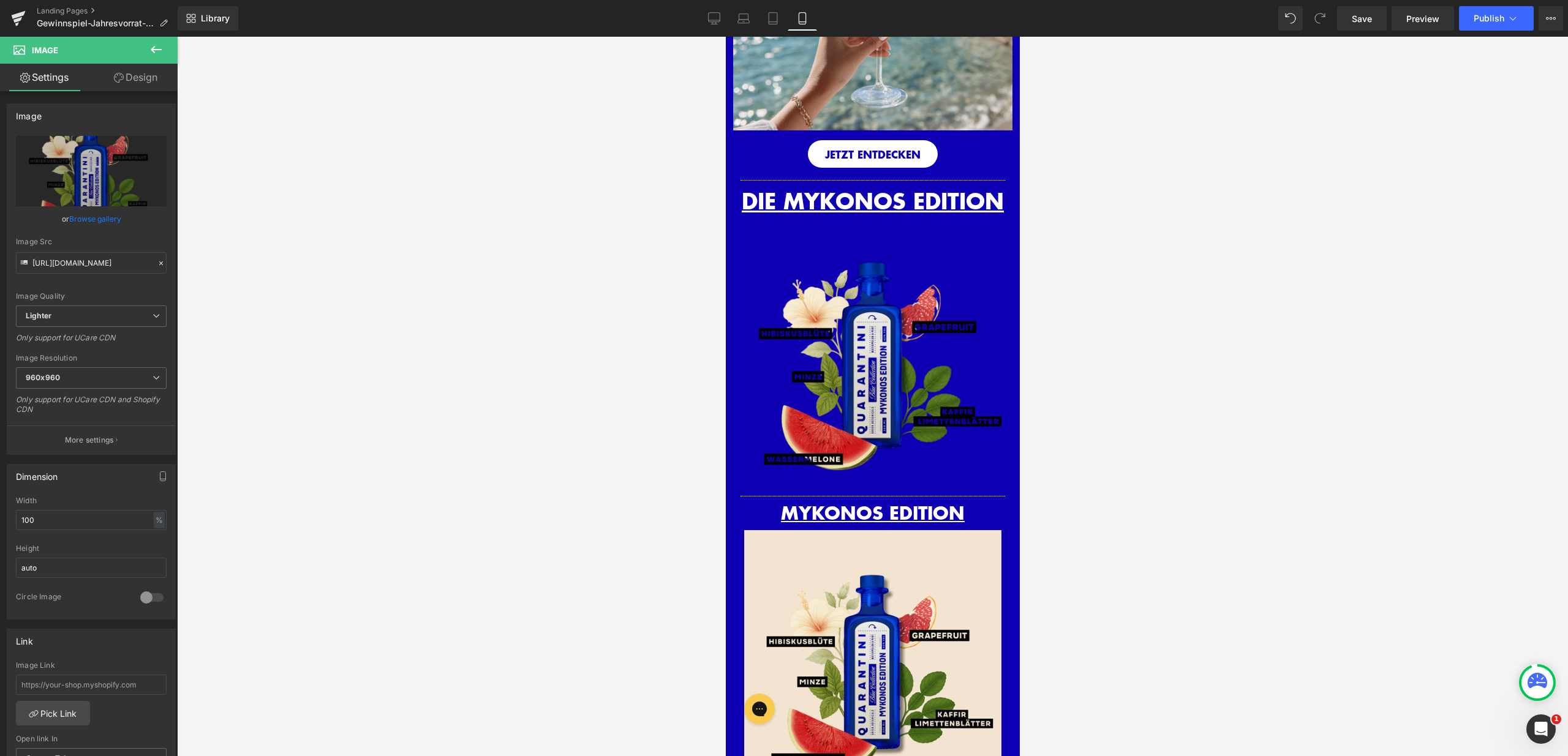
type input "[URL][DOMAIN_NAME]"
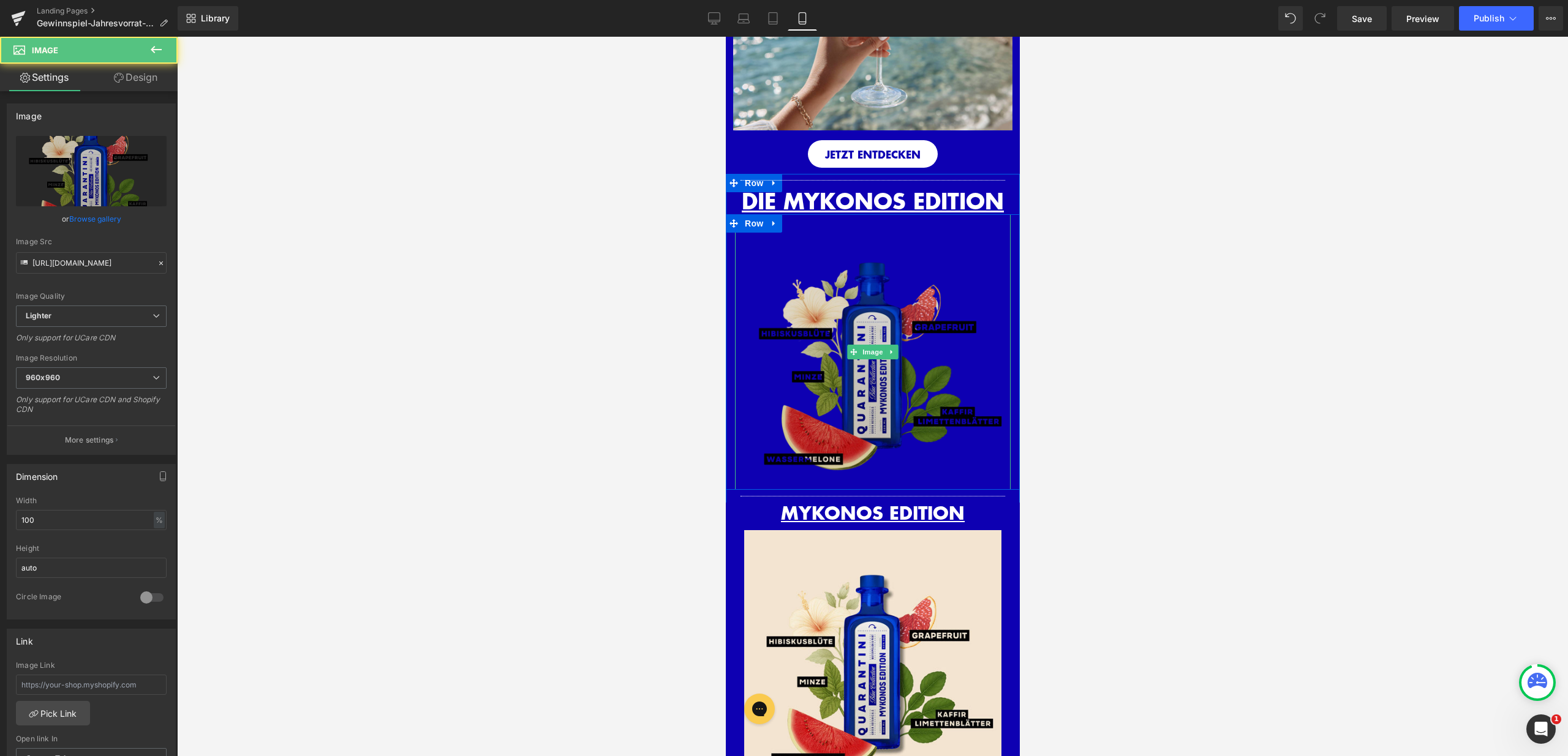
click at [808, 268] on img at bounding box center [872, 352] width 276 height 276
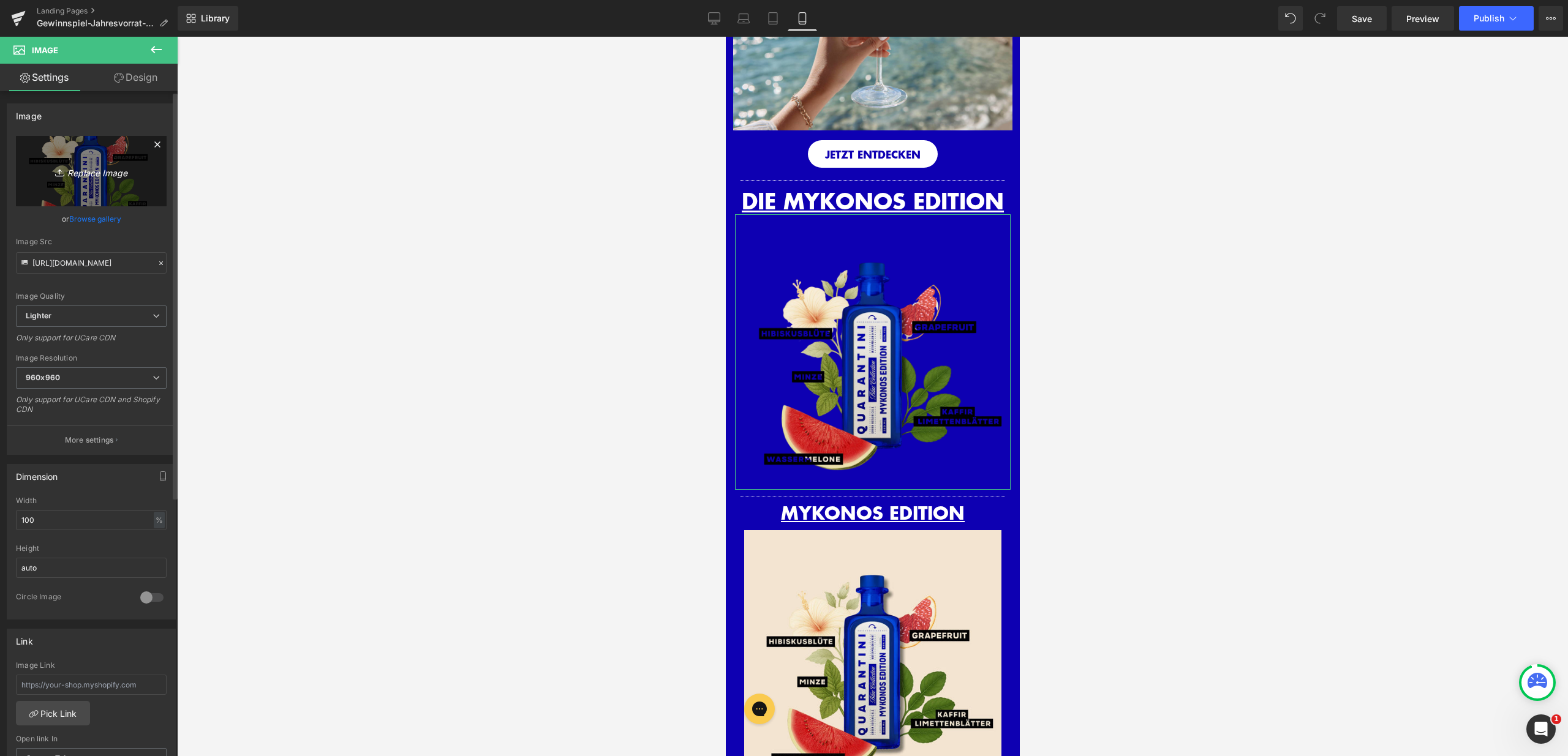
click at [75, 189] on link "Replace Image" at bounding box center [91, 171] width 151 height 71
click at [861, 352] on span "Image" at bounding box center [873, 352] width 26 height 15
click at [68, 169] on icon "Replace Image" at bounding box center [91, 171] width 98 height 15
type input "C:\fakepath\MYKONOS ADS 2048x2048.png"
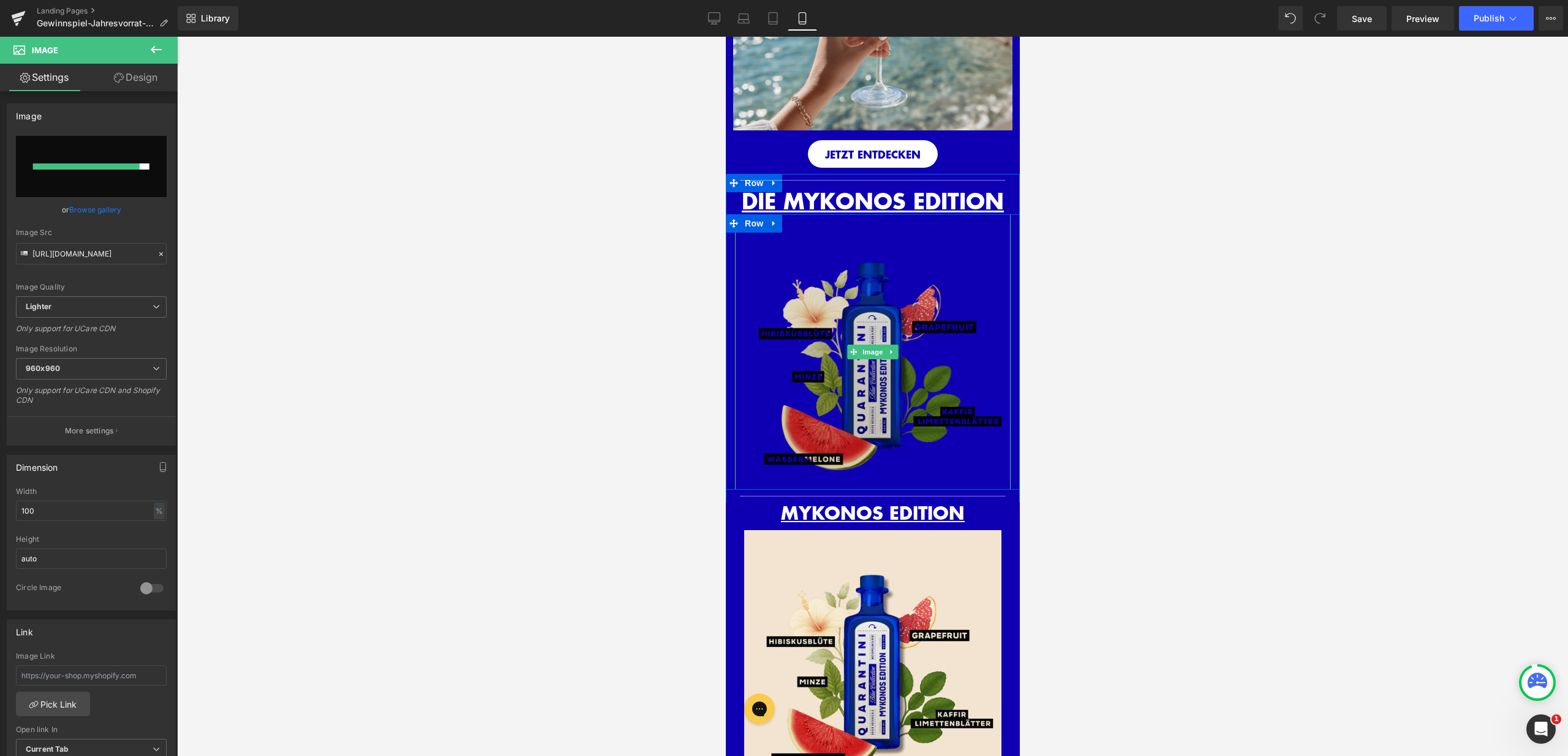
click at [873, 374] on img at bounding box center [872, 352] width 276 height 276
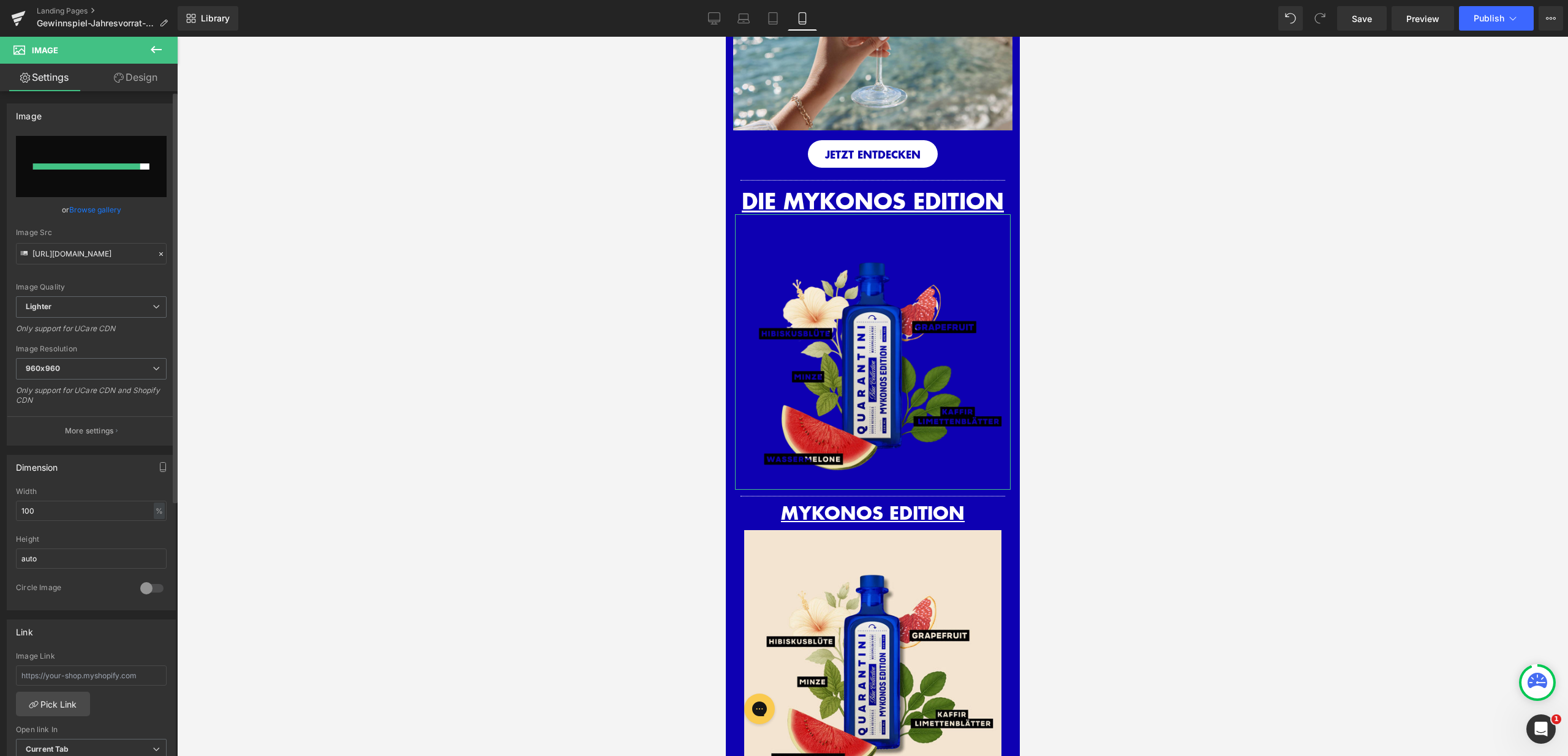
click at [76, 164] on div at bounding box center [86, 166] width 107 height 6
click at [99, 122] on div "Image" at bounding box center [92, 116] width 168 height 23
click at [96, 166] on div at bounding box center [88, 166] width 111 height 6
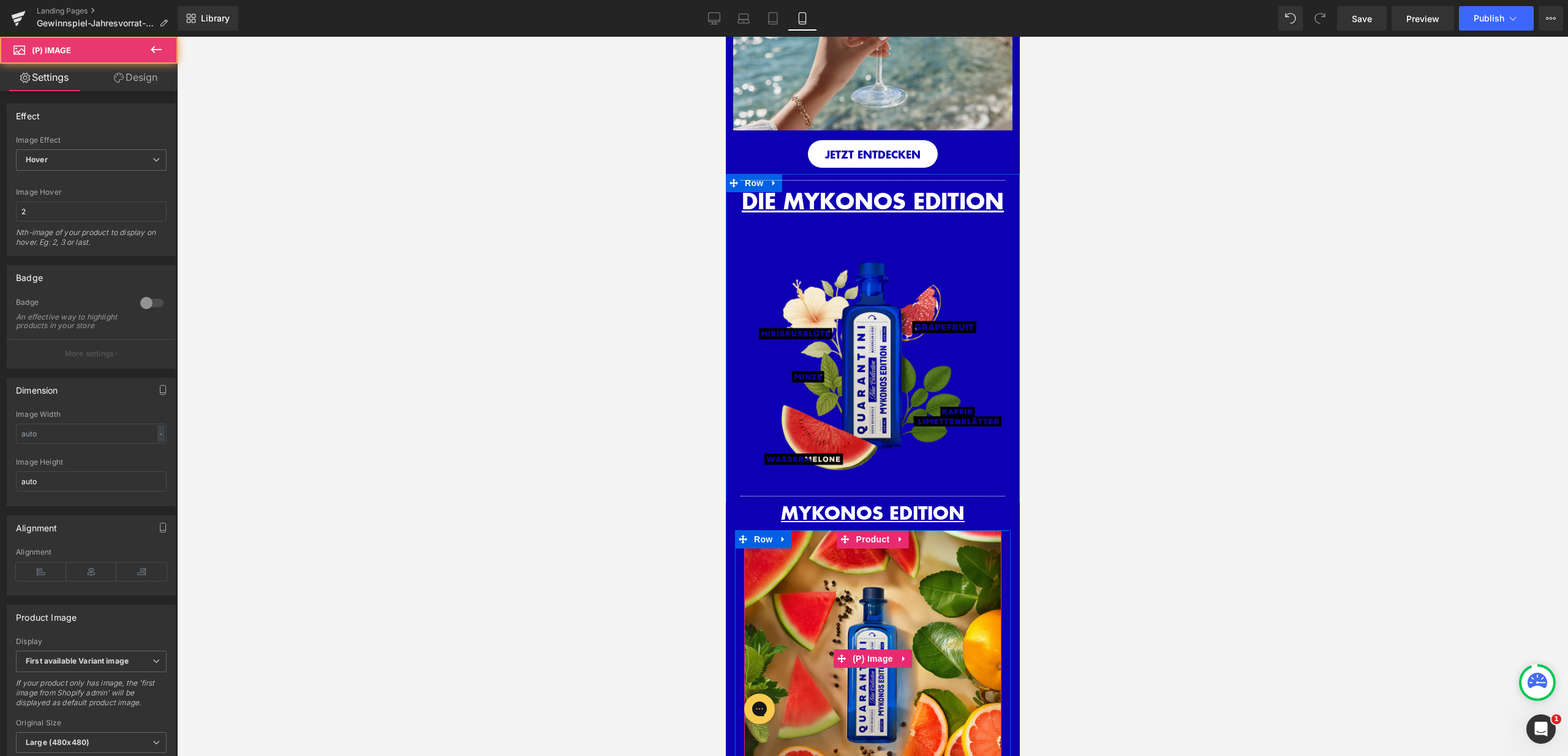
click at [879, 631] on img at bounding box center [873, 658] width 257 height 257
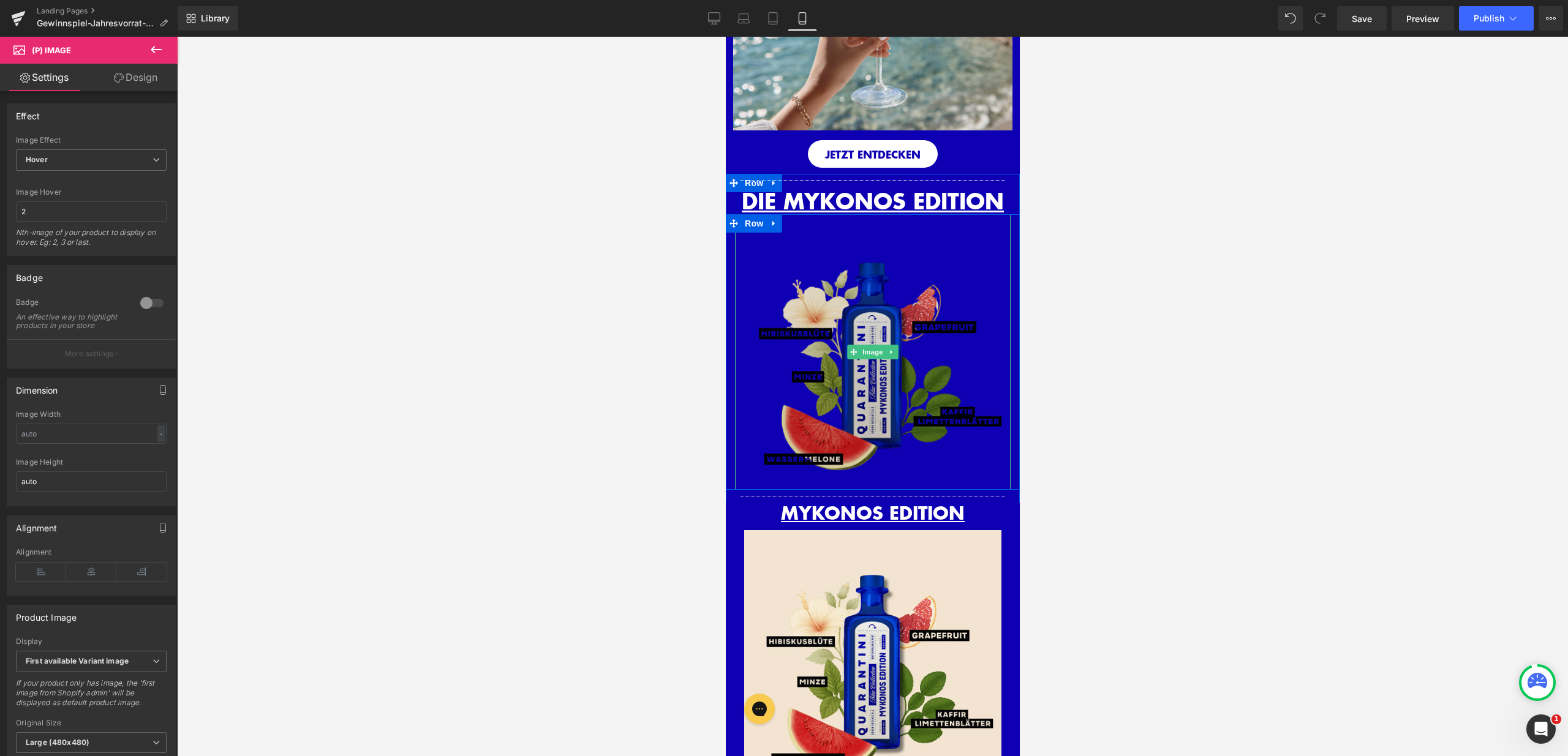
click at [828, 290] on img at bounding box center [872, 352] width 276 height 276
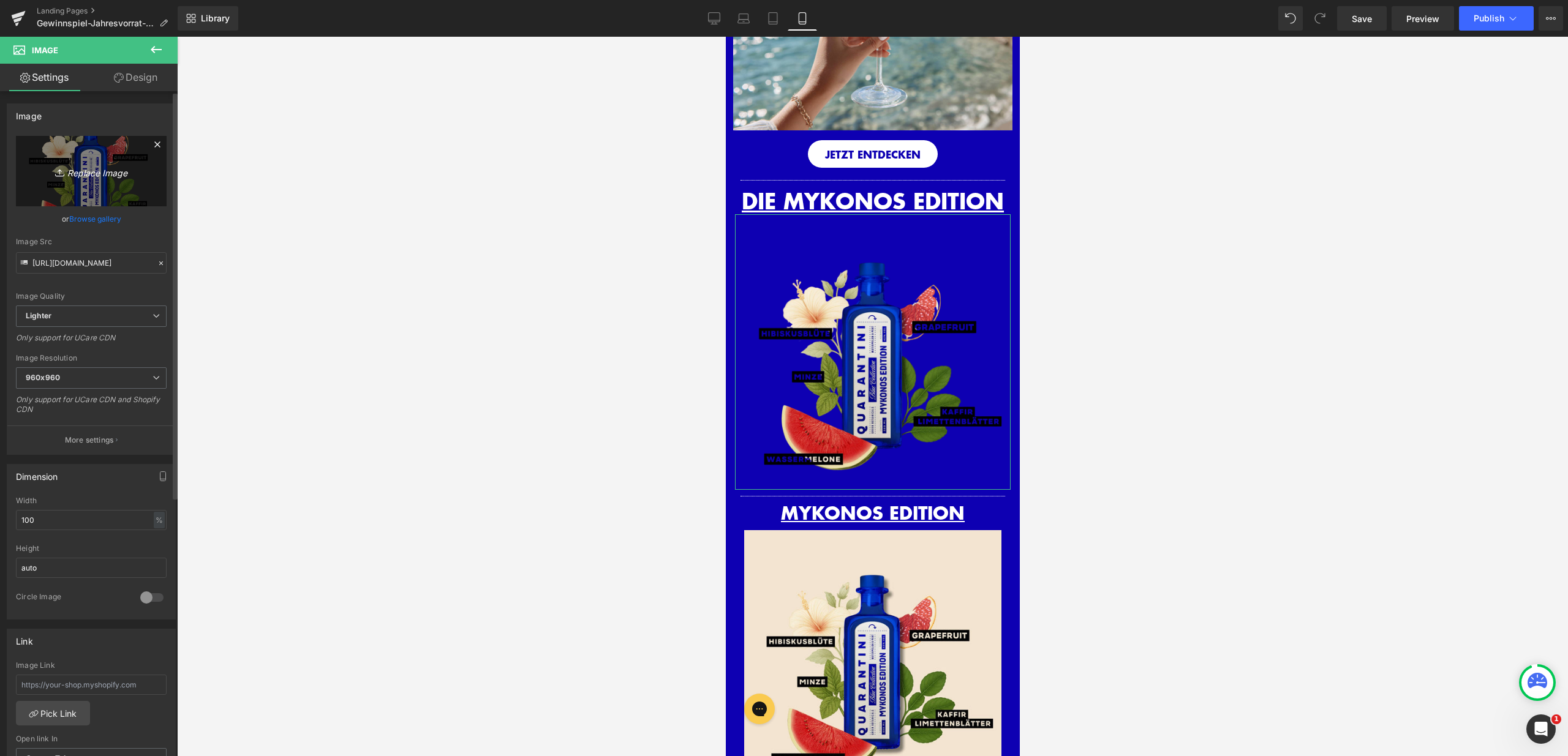
click at [79, 189] on link "Replace Image" at bounding box center [91, 171] width 151 height 71
type input "C:\fakepath\MYKONOS ADS 2048x2048.png"
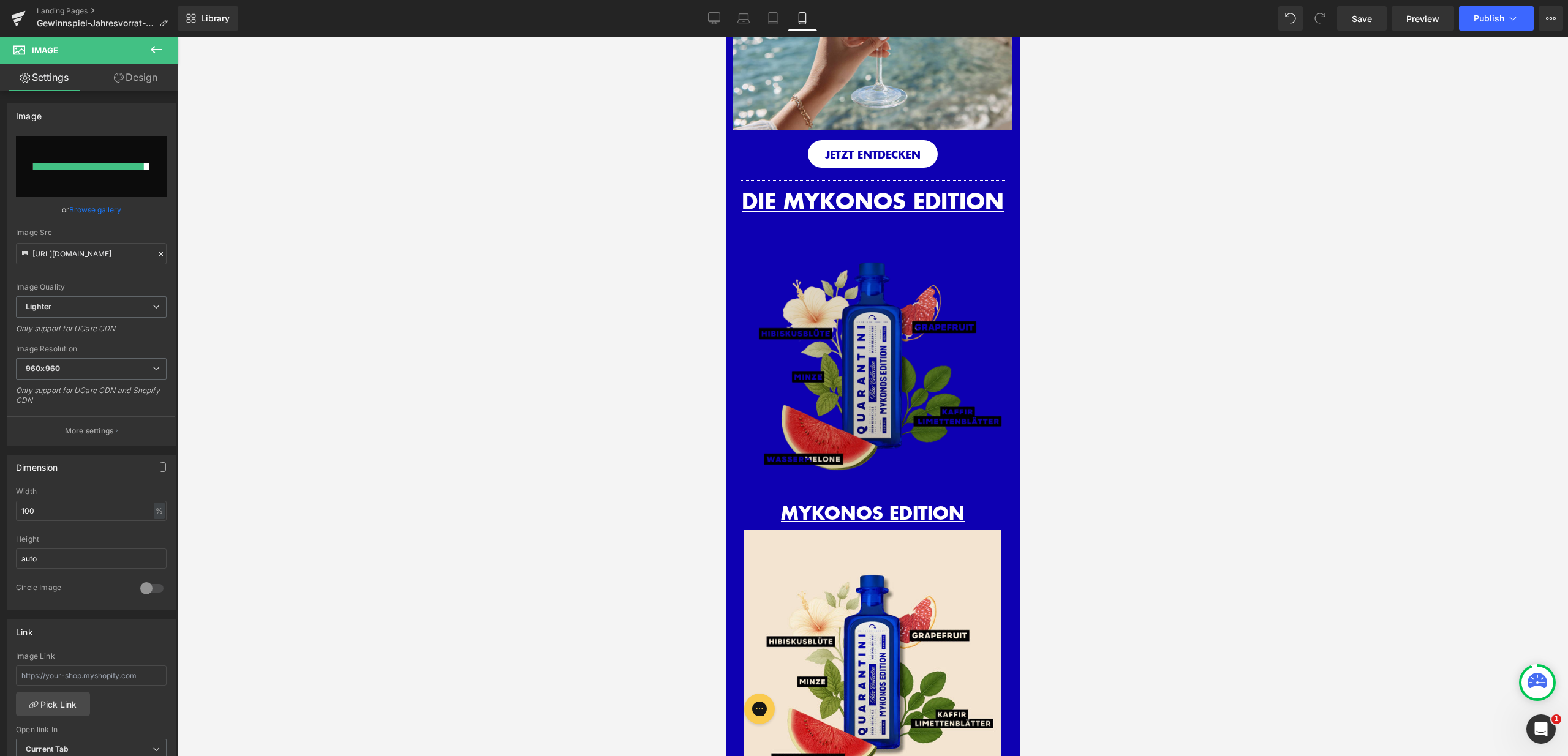
click at [976, 257] on img at bounding box center [872, 352] width 276 height 276
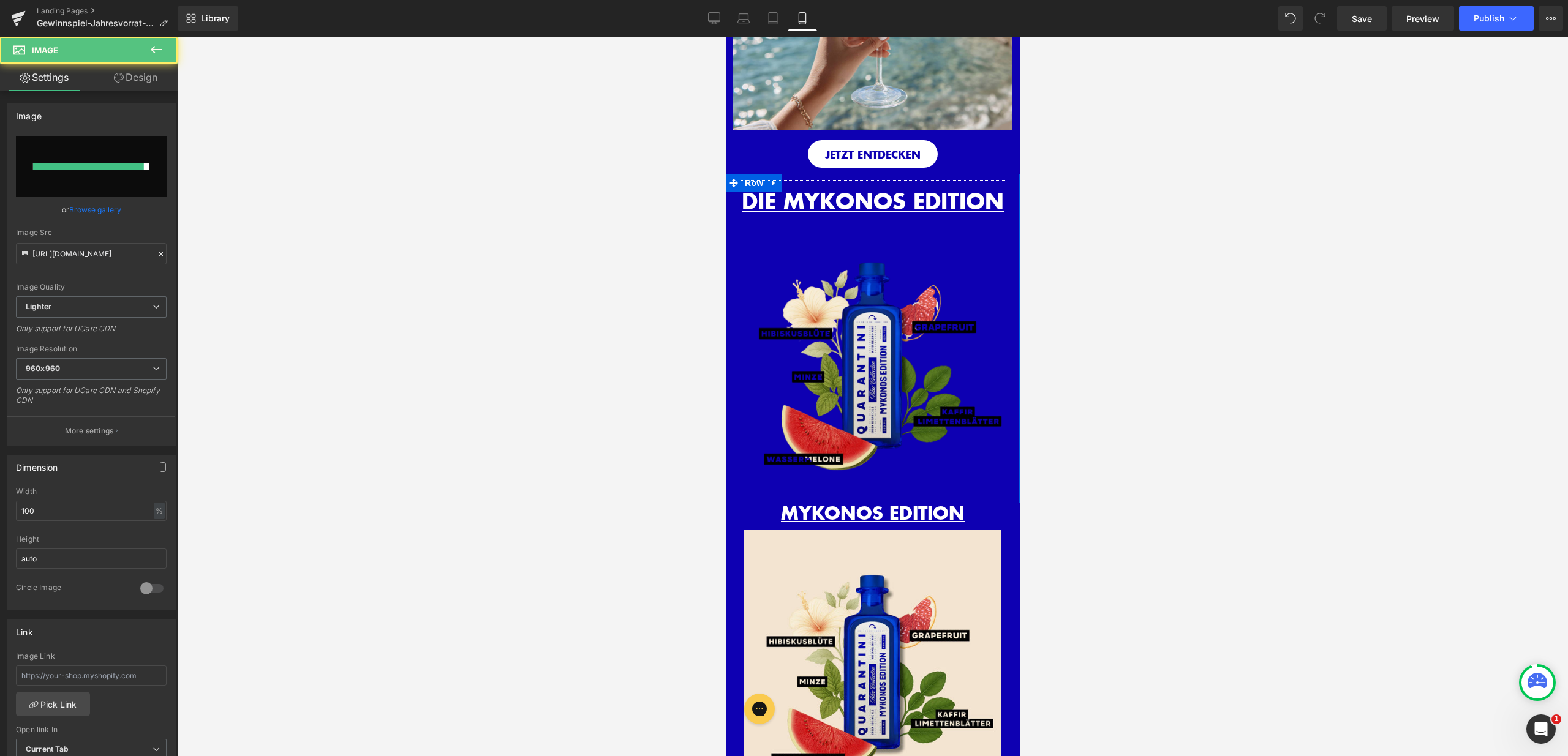
click at [938, 196] on span "DIE MYKONOS EDITION" at bounding box center [872, 201] width 262 height 33
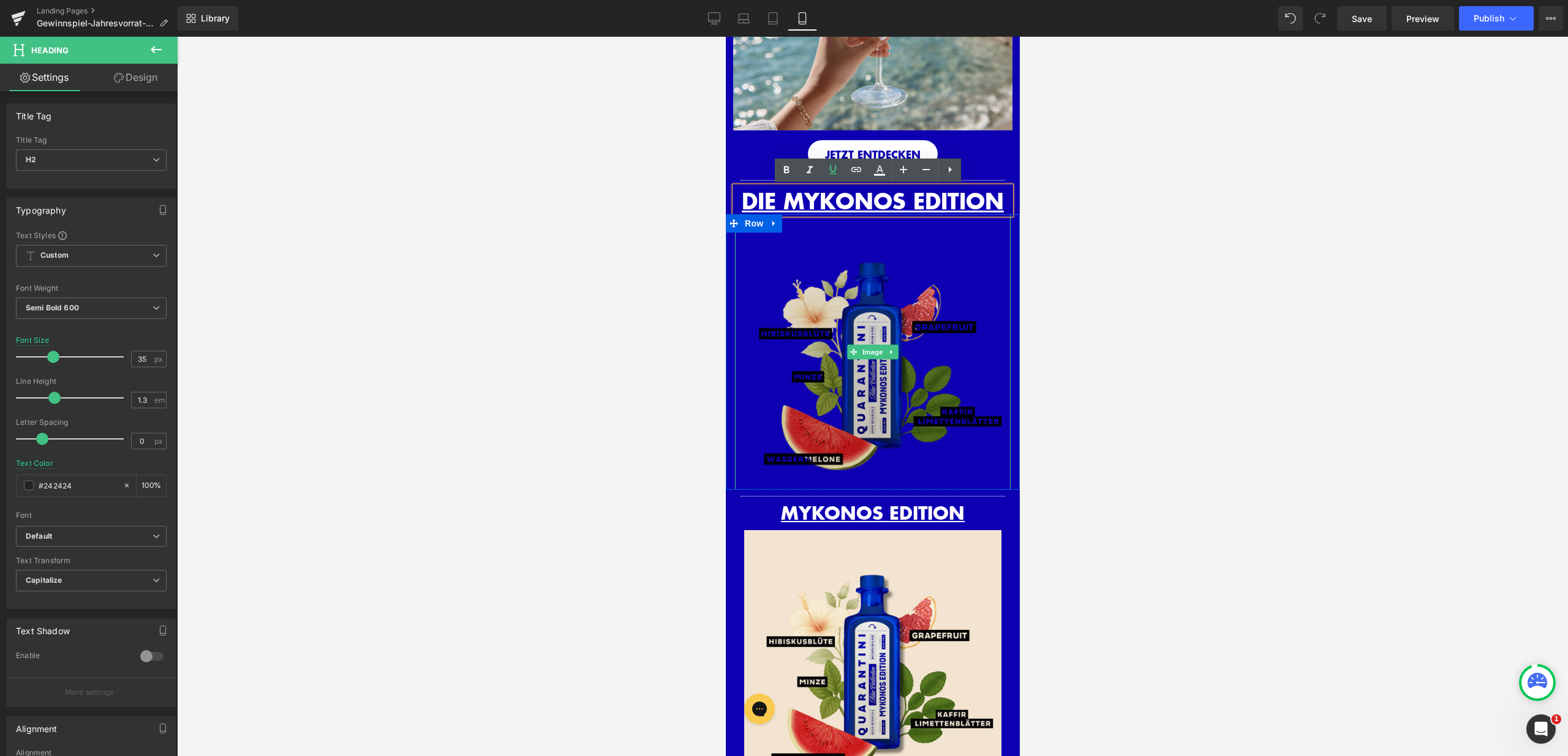
click at [870, 303] on img at bounding box center [872, 352] width 276 height 276
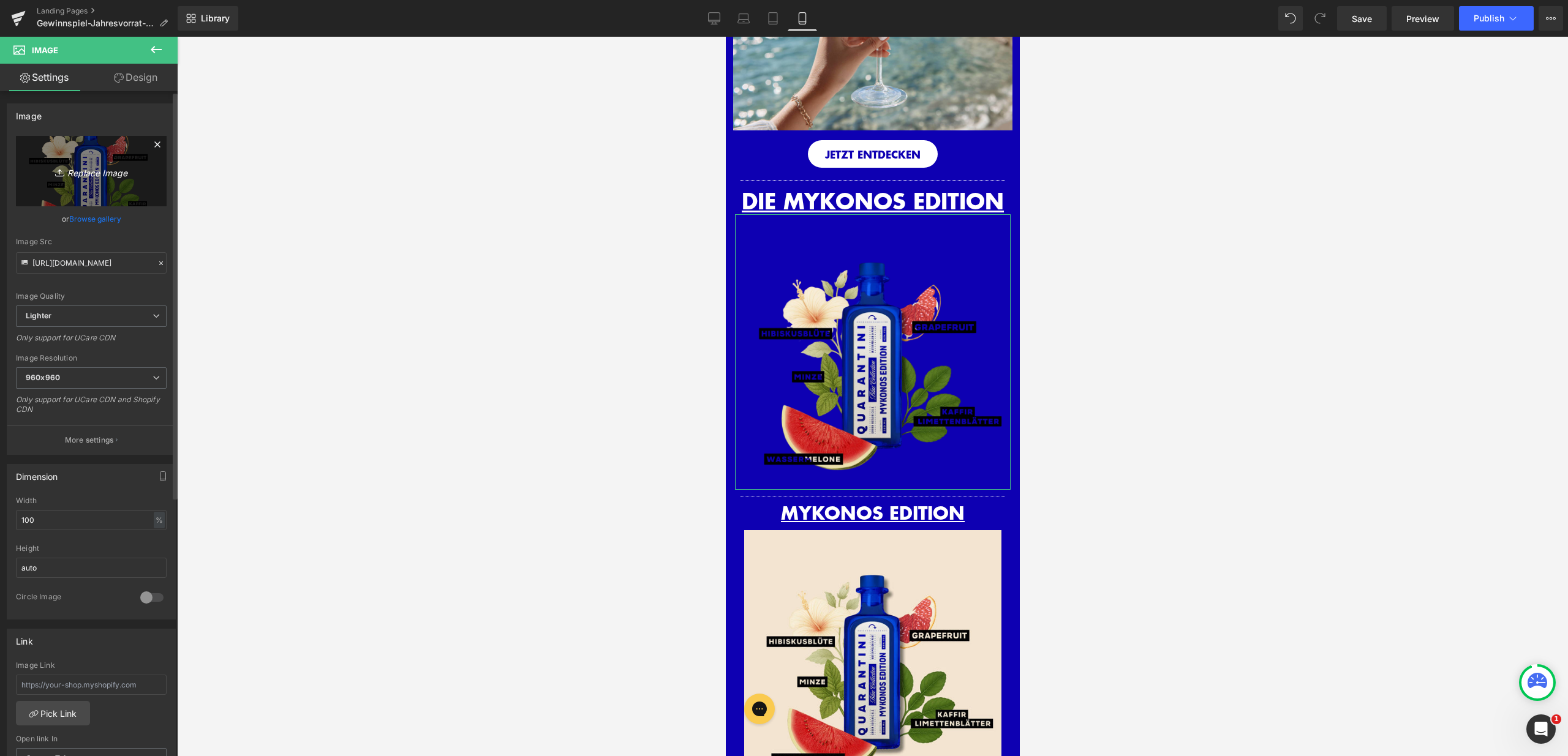
click at [46, 144] on link "Replace Image" at bounding box center [91, 171] width 151 height 71
type input "C:\fakepath\MYKONOS ADS 2048x2048.png"
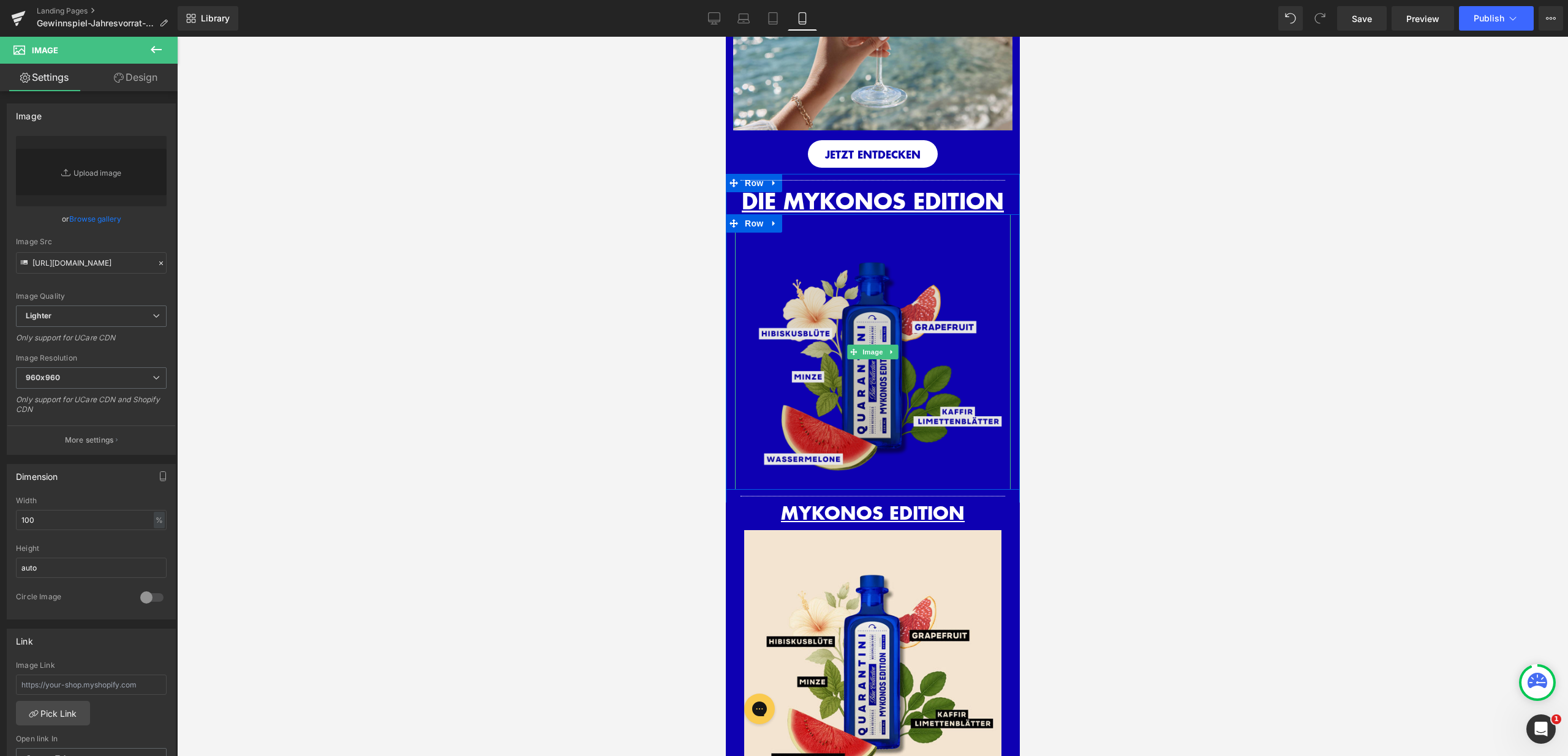
type input "[URL][DOMAIN_NAME]"
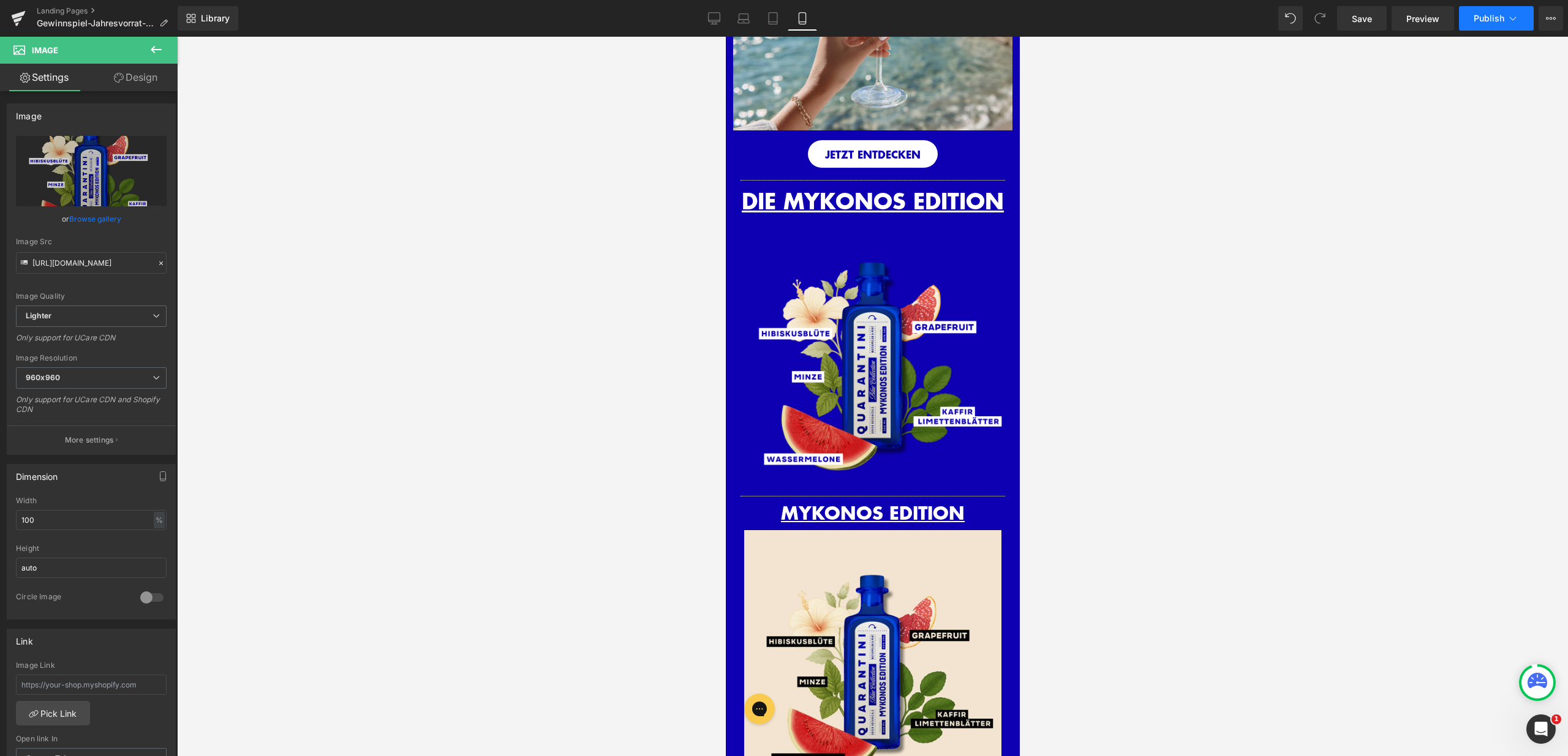
click at [1503, 24] on button "Publish" at bounding box center [1496, 17] width 74 height 24
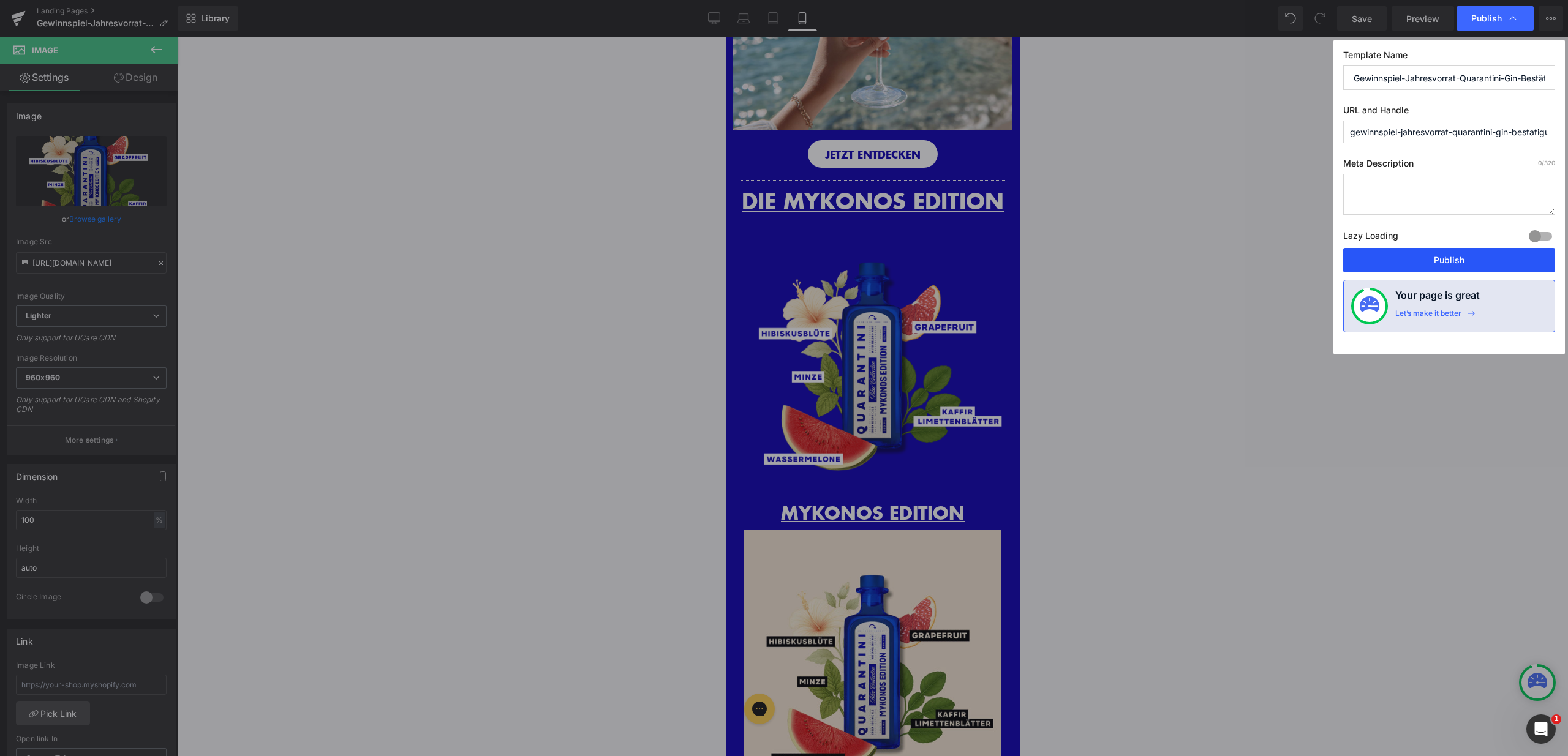
click at [1448, 263] on button "Publish" at bounding box center [1449, 260] width 212 height 24
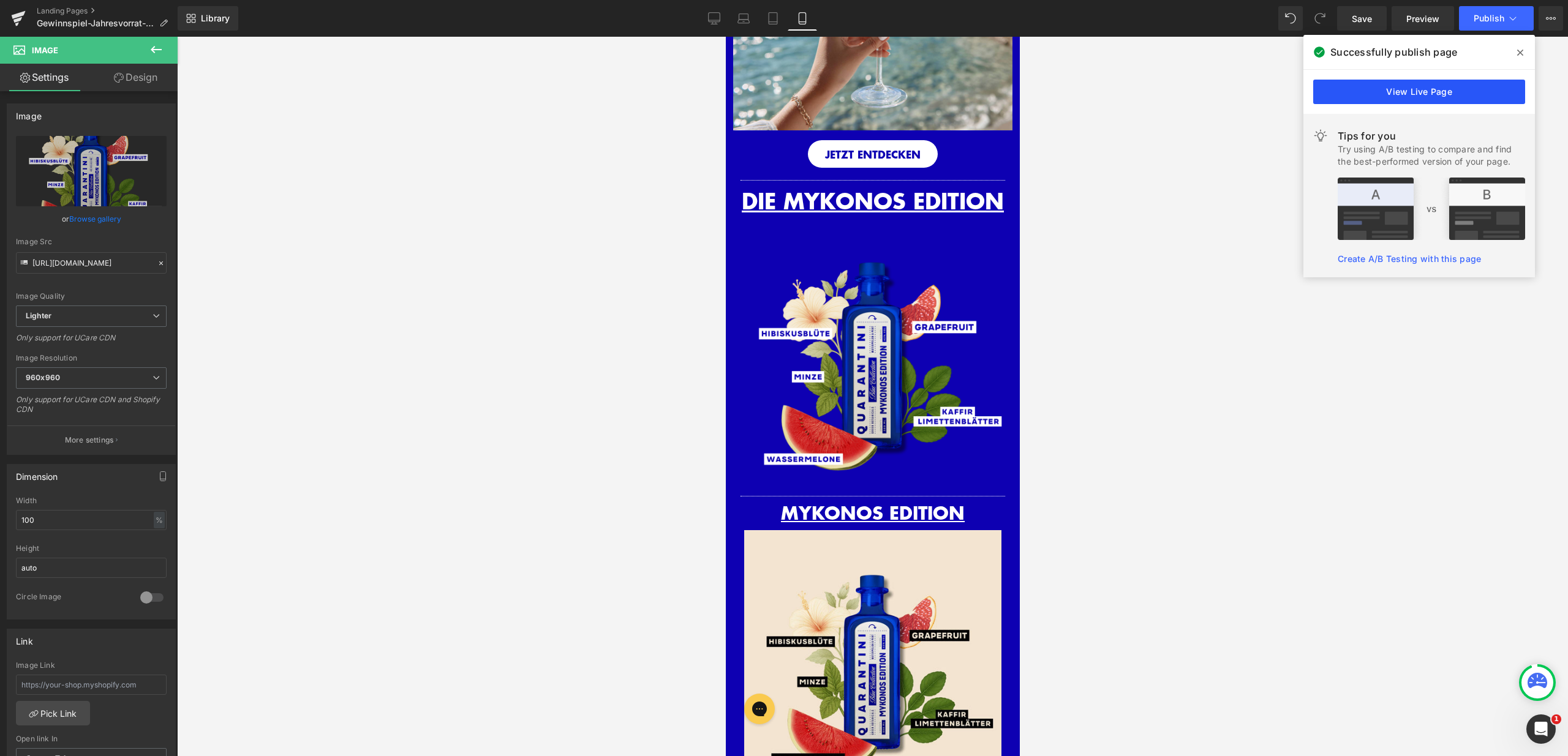
click at [1425, 95] on link "View Live Page" at bounding box center [1419, 91] width 212 height 24
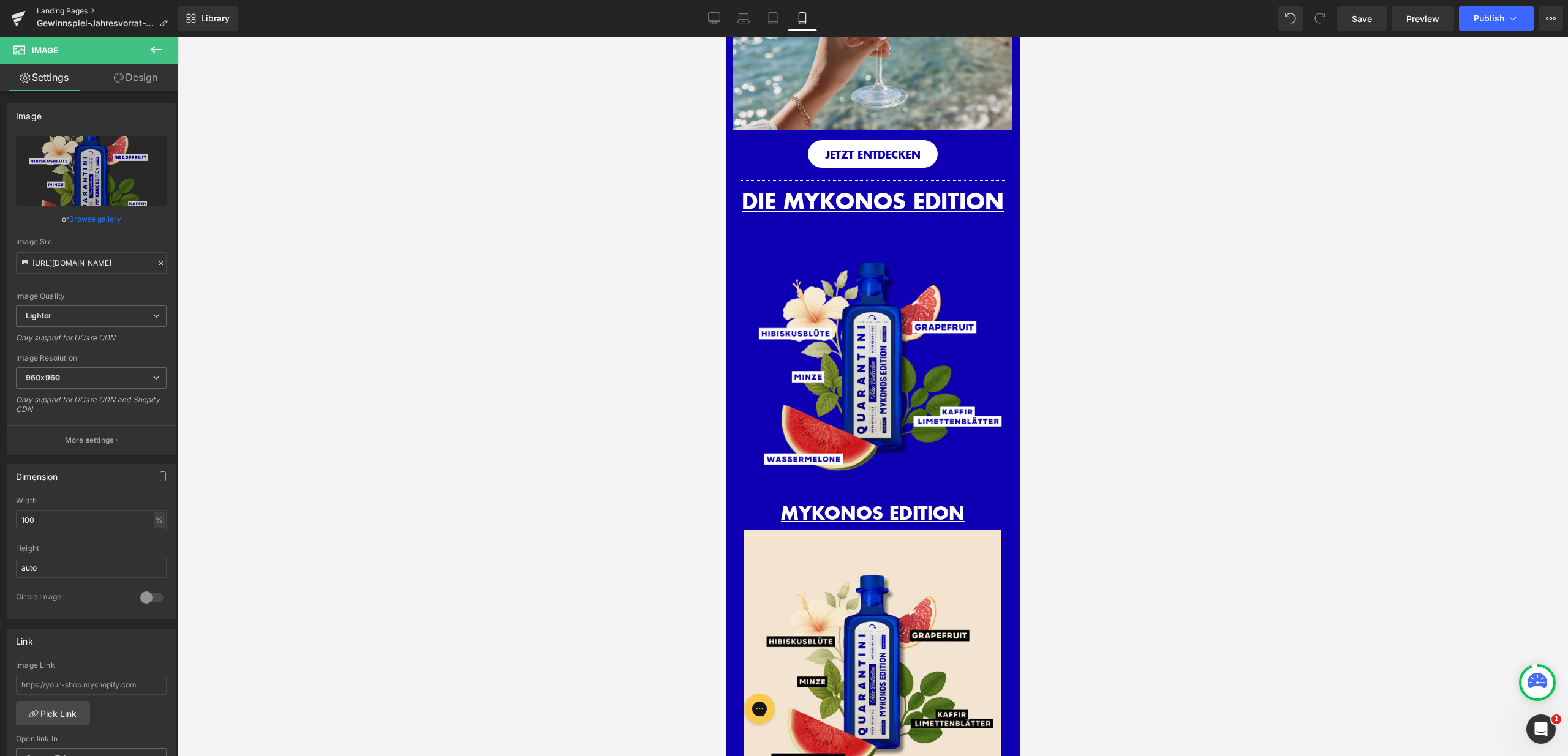
click at [73, 8] on link "Landing Pages" at bounding box center [107, 11] width 141 height 10
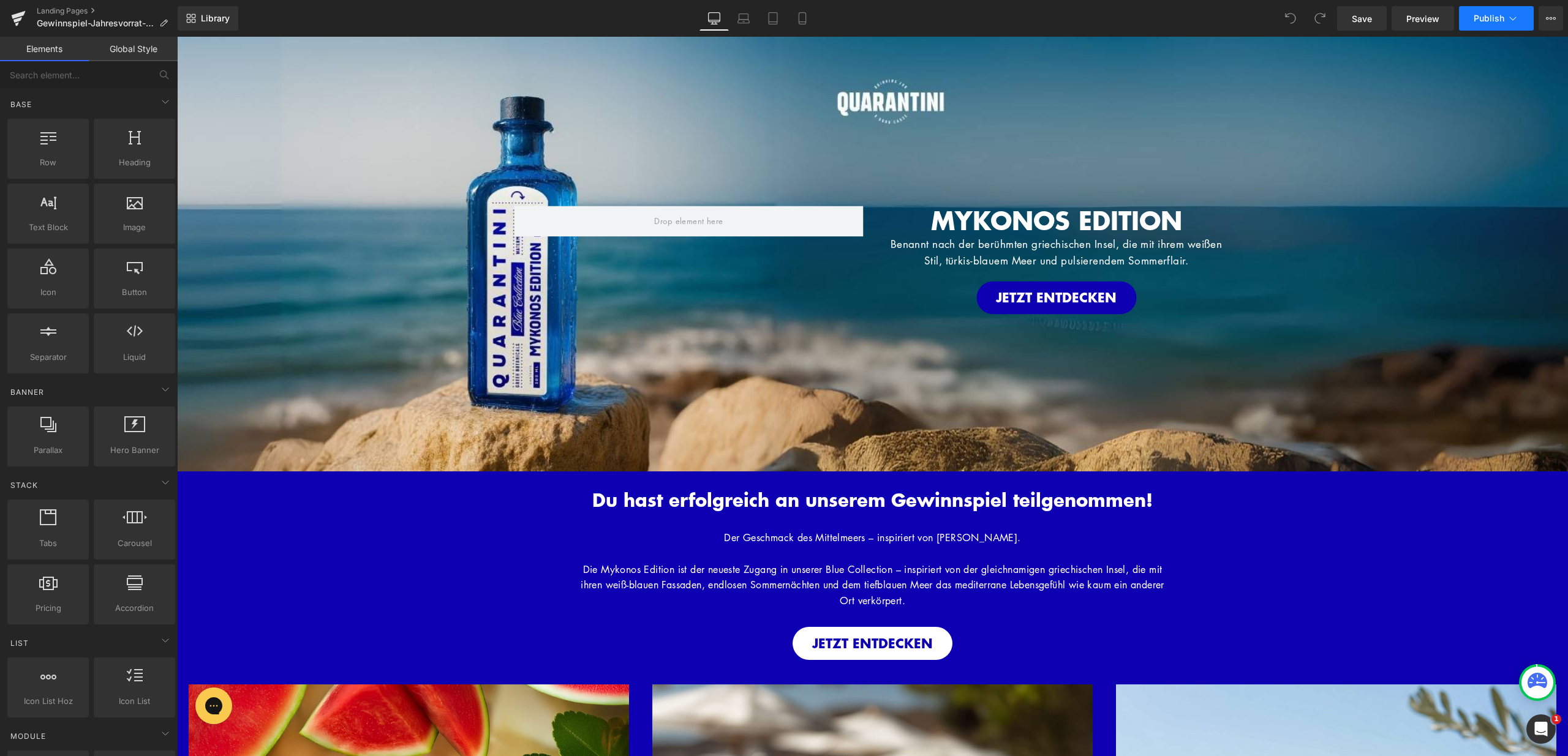
click at [1501, 22] on span "Publish" at bounding box center [1490, 18] width 31 height 10
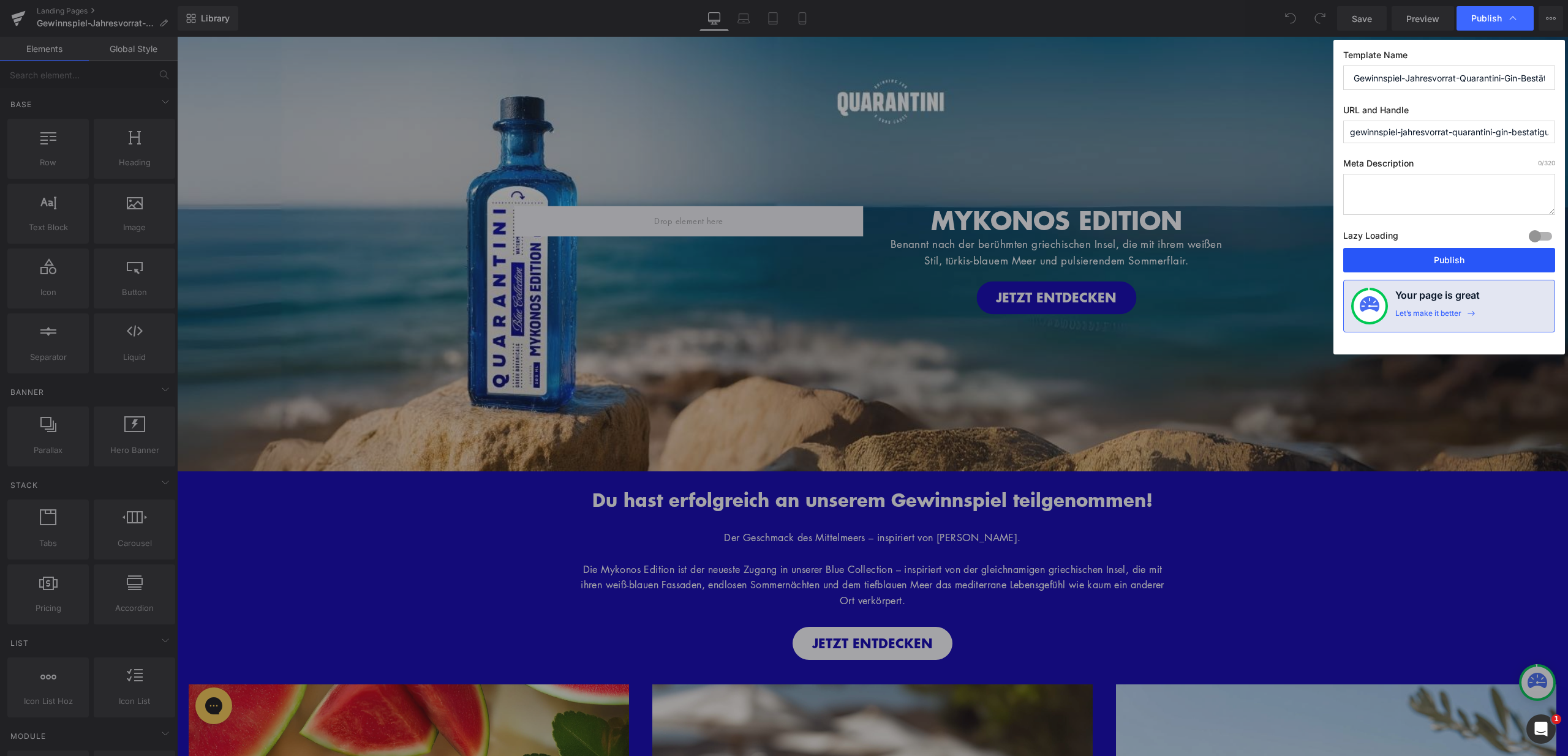
click at [1459, 259] on button "Publish" at bounding box center [1449, 260] width 212 height 24
